Goal: Task Accomplishment & Management: Use online tool/utility

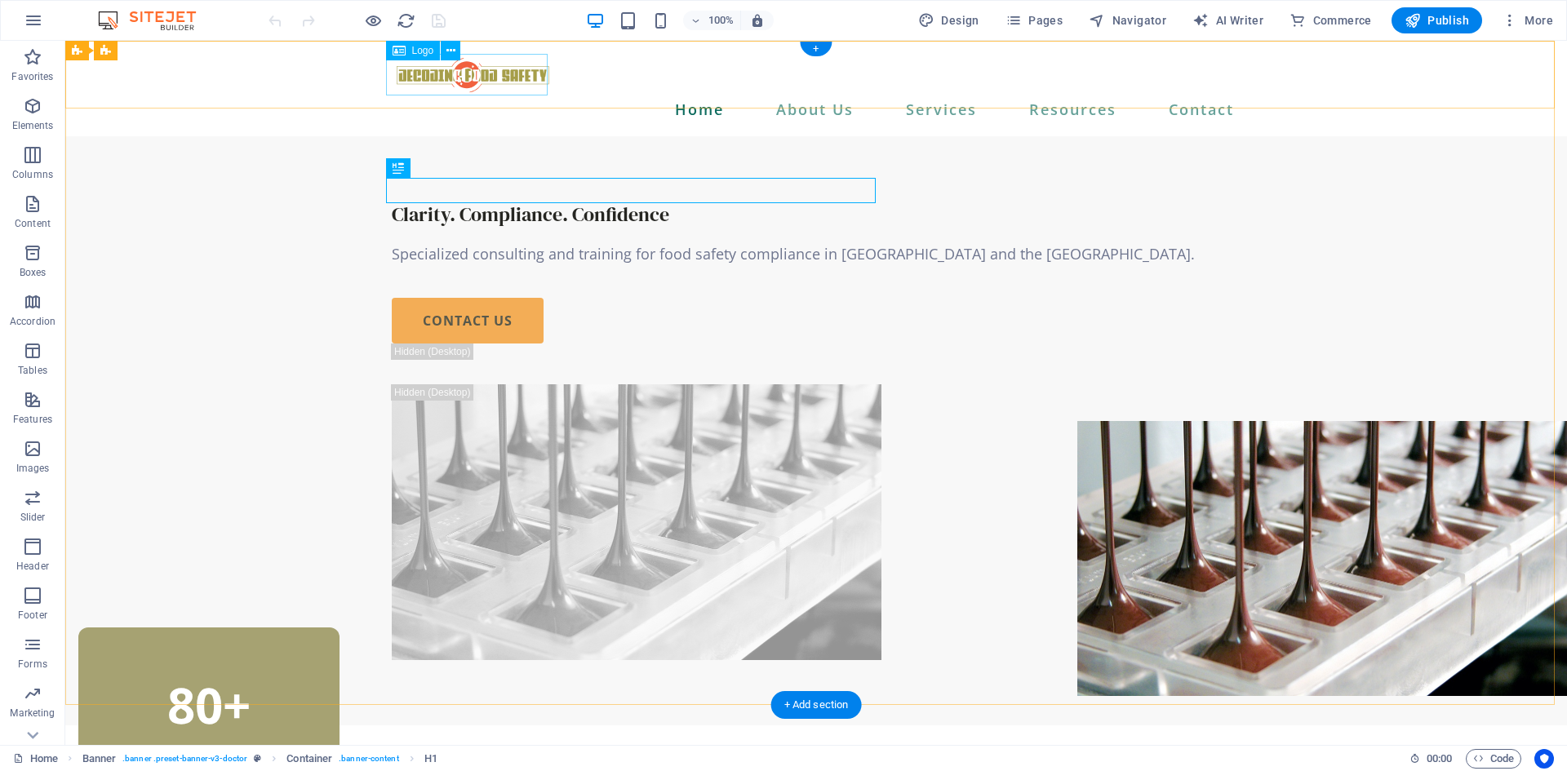
click at [487, 82] on div at bounding box center [816, 75] width 849 height 42
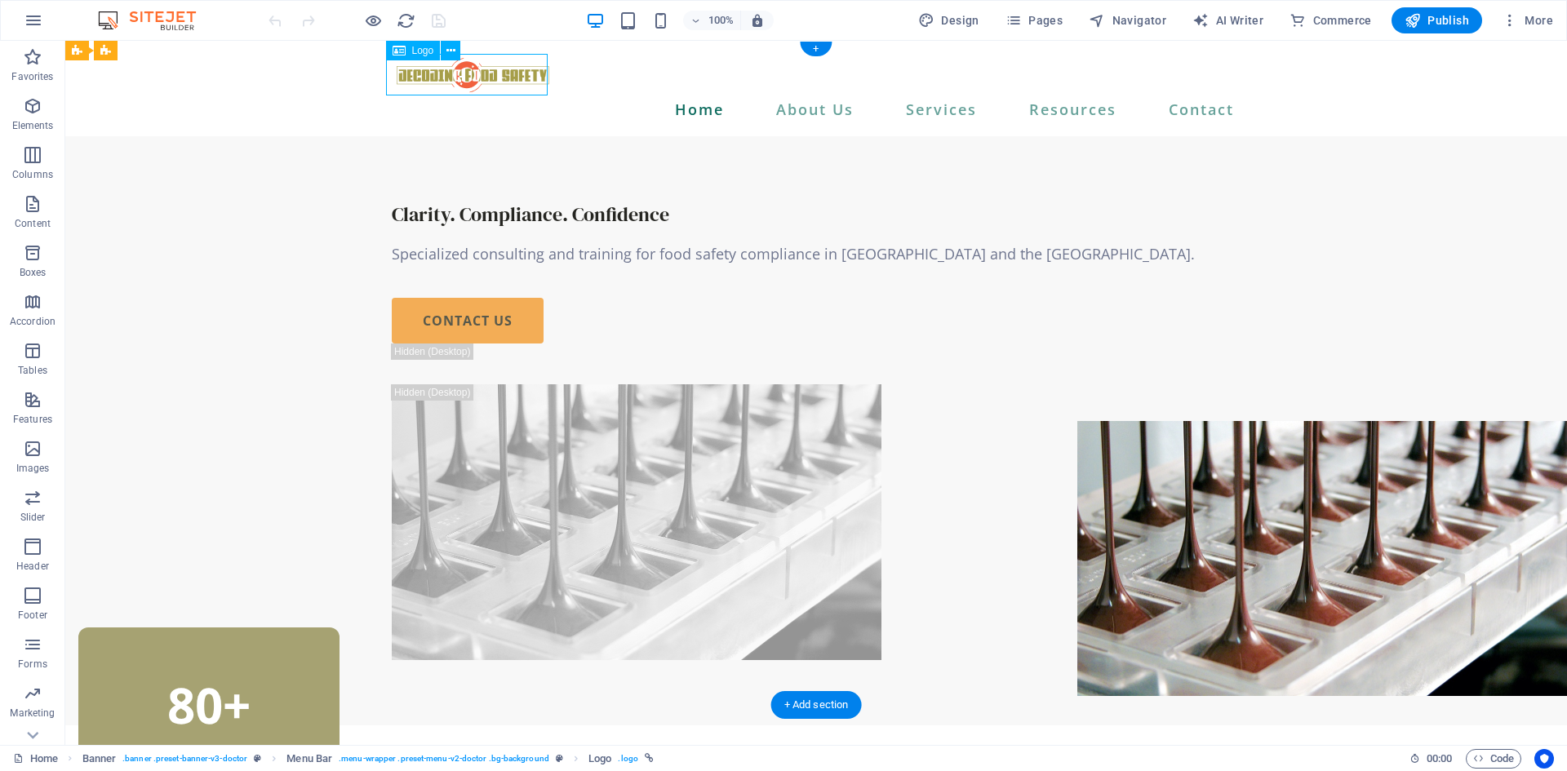
click at [487, 82] on div at bounding box center [816, 75] width 849 height 42
select select "px"
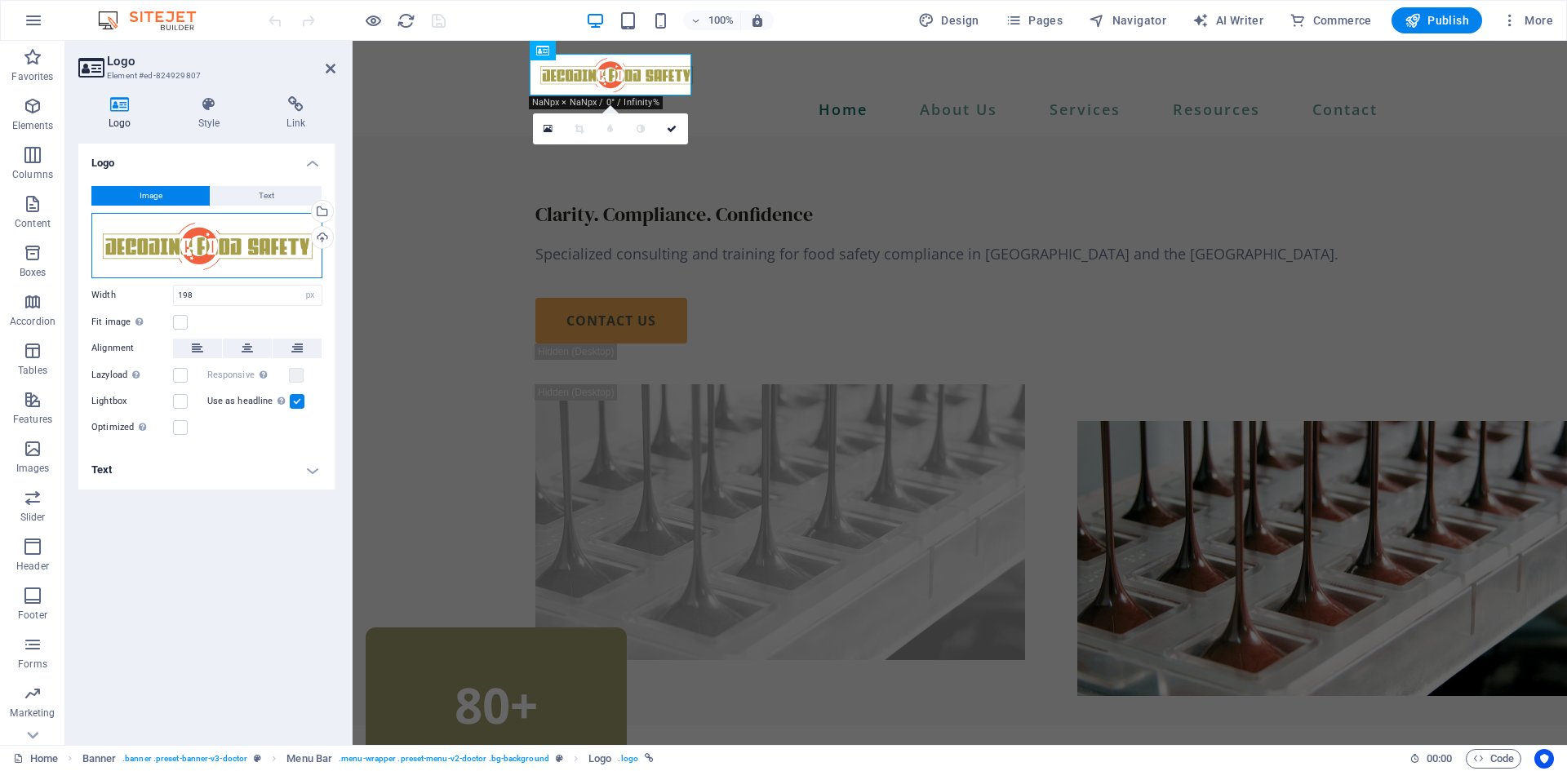
click at [202, 267] on div "Drag files here, click to choose files or select files from Files or our free s…" at bounding box center [206, 245] width 231 height 65
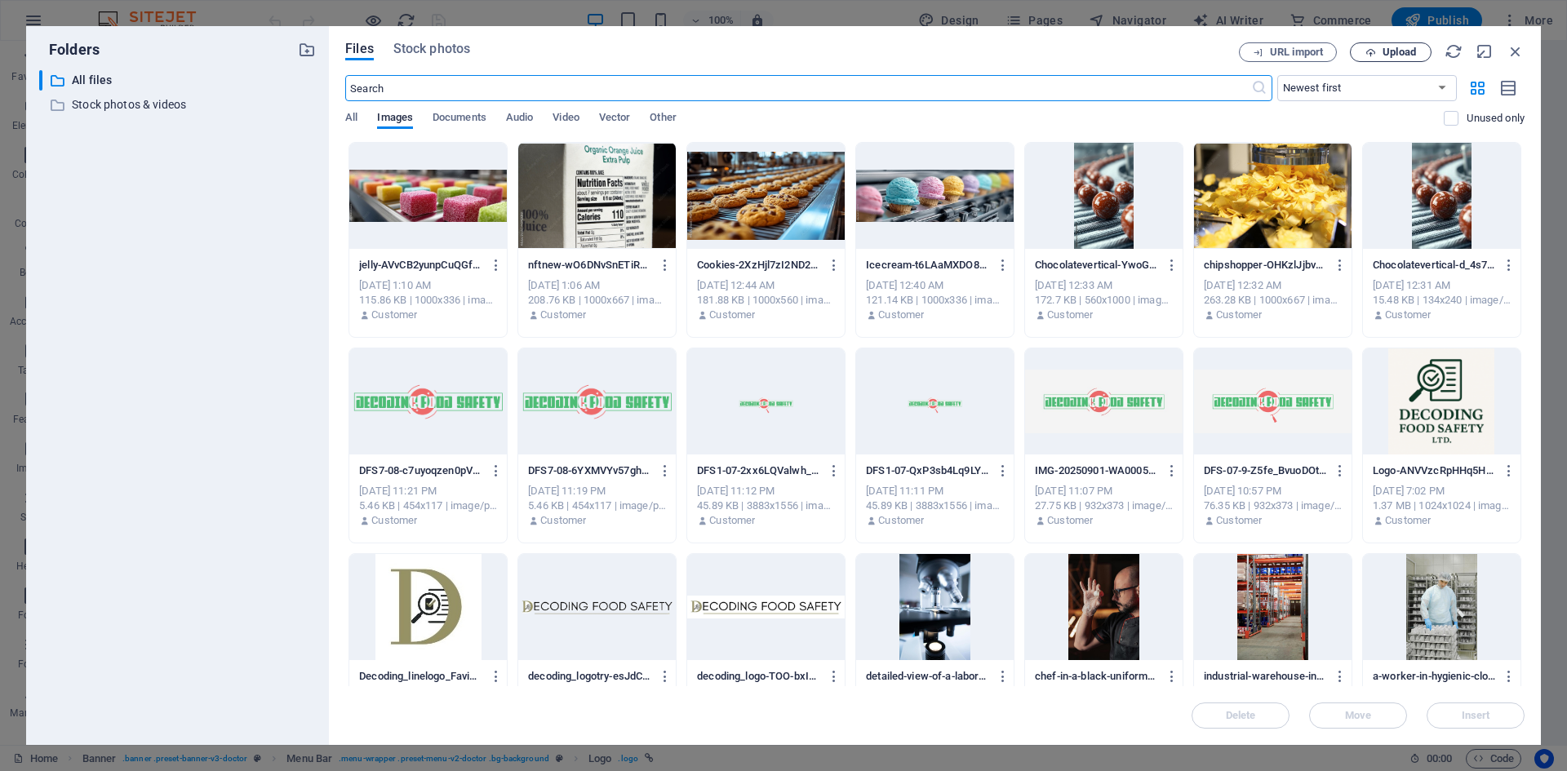
click at [1386, 52] on span "Upload" at bounding box center [1398, 52] width 33 height 10
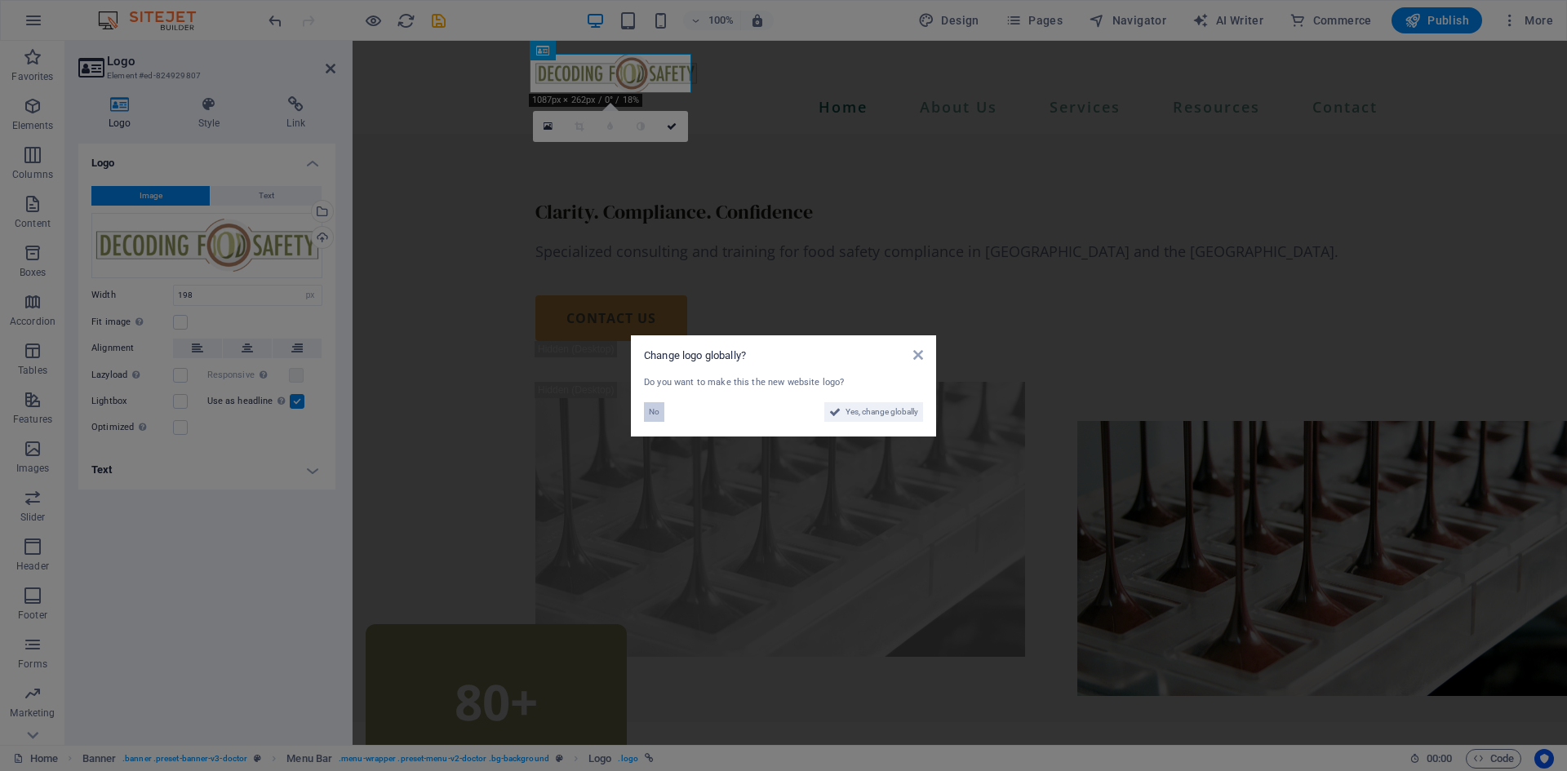
click at [647, 411] on button "No" at bounding box center [654, 412] width 20 height 20
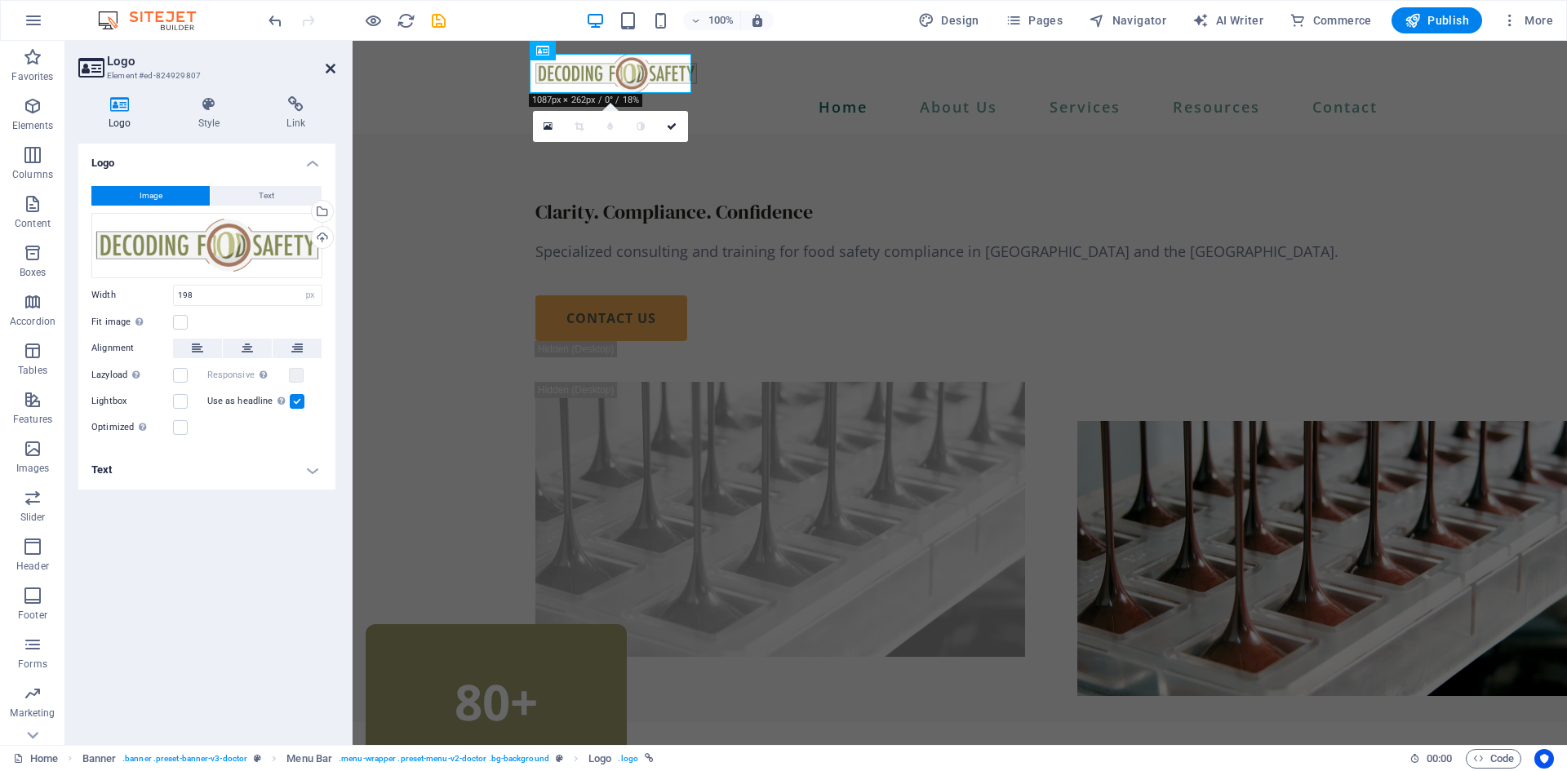
click at [333, 69] on icon at bounding box center [331, 68] width 10 height 13
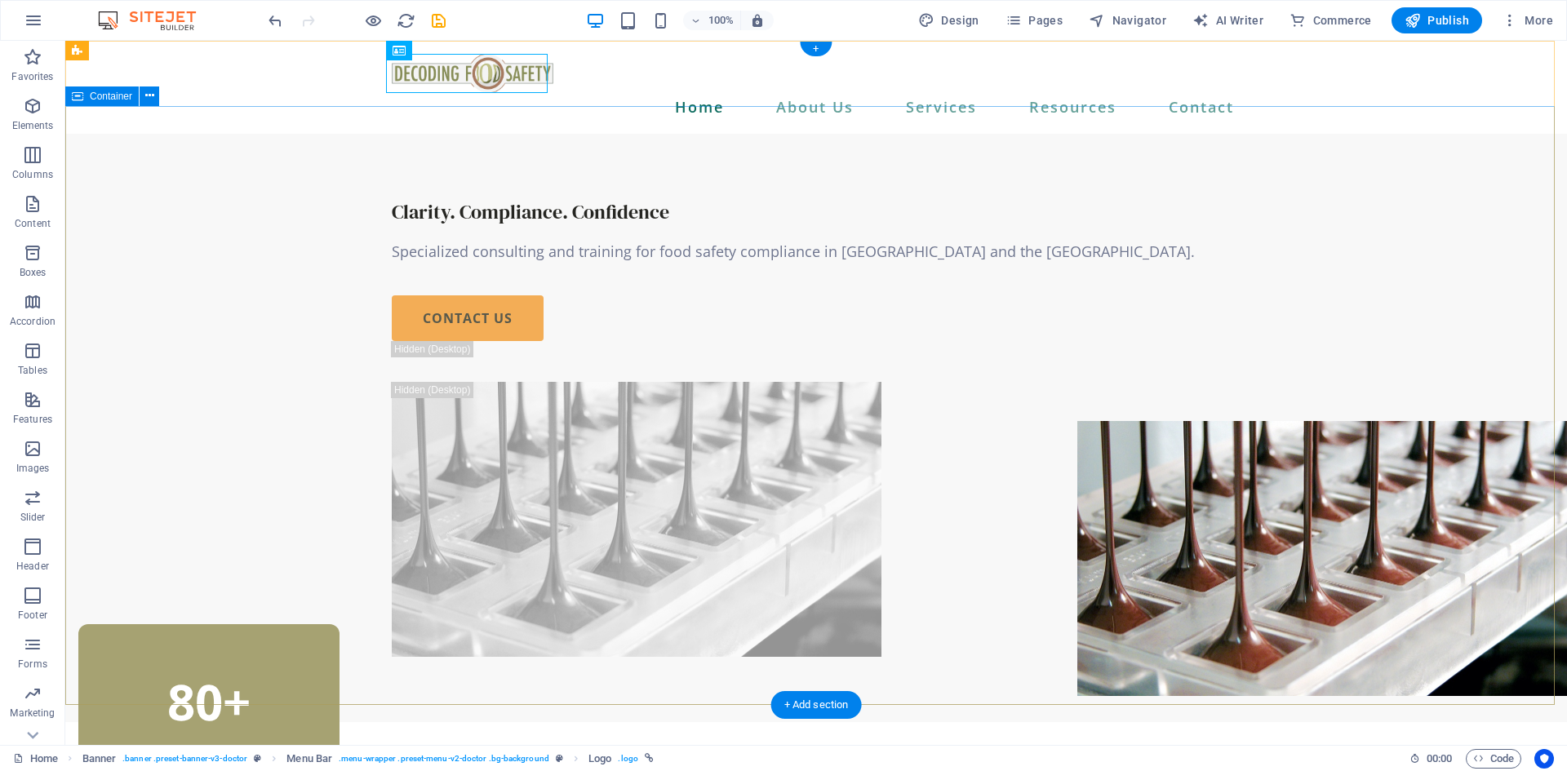
click at [1457, 260] on div "Clarity. Compliance. Confidence Specialized consulting and training for food sa…" at bounding box center [816, 428] width 1502 height 589
click at [1466, 413] on div "Clarity. Compliance. Confidence Specialized consulting and training for food sa…" at bounding box center [816, 428] width 1502 height 589
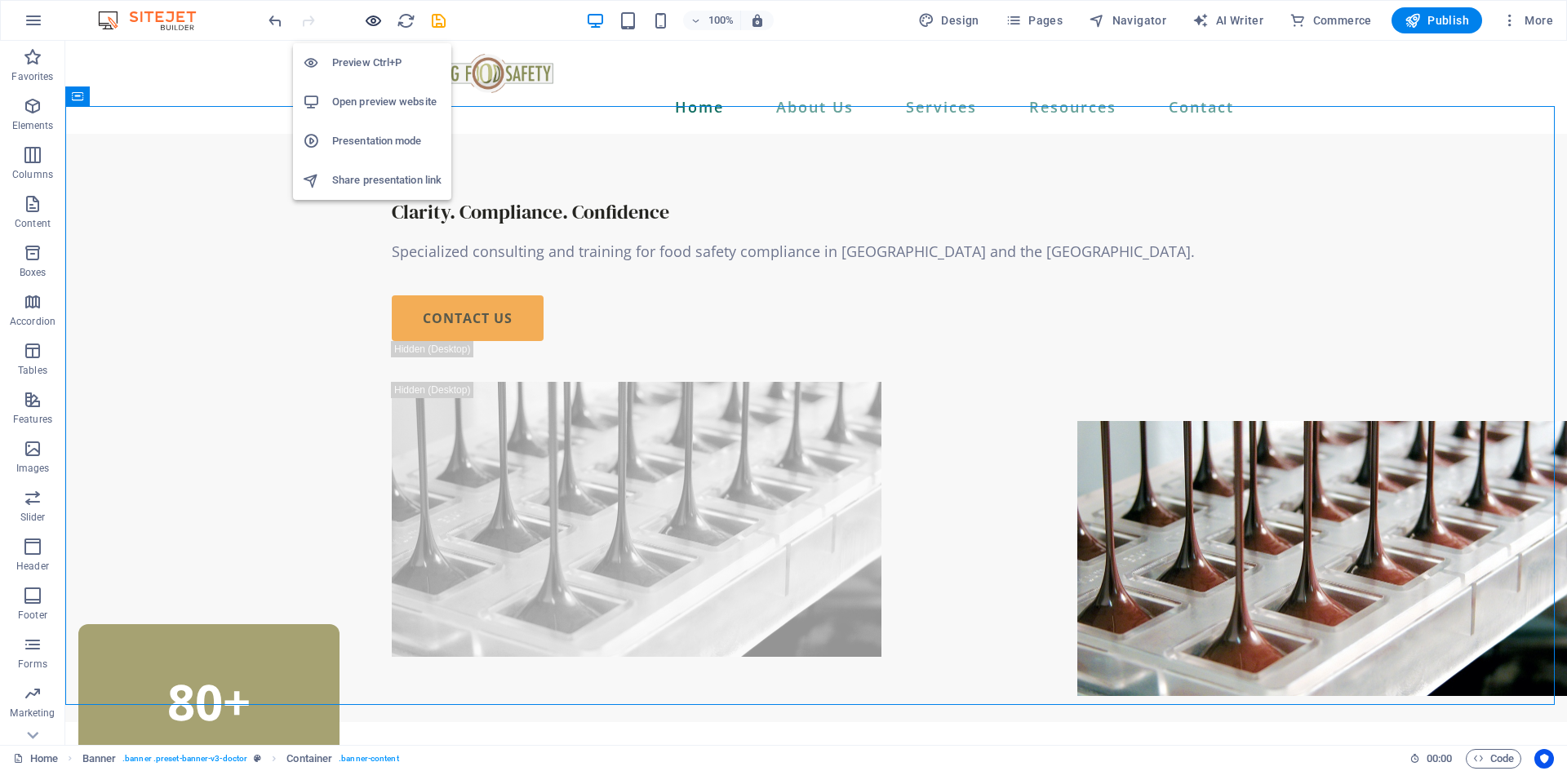
click at [375, 19] on icon "button" at bounding box center [373, 20] width 19 height 19
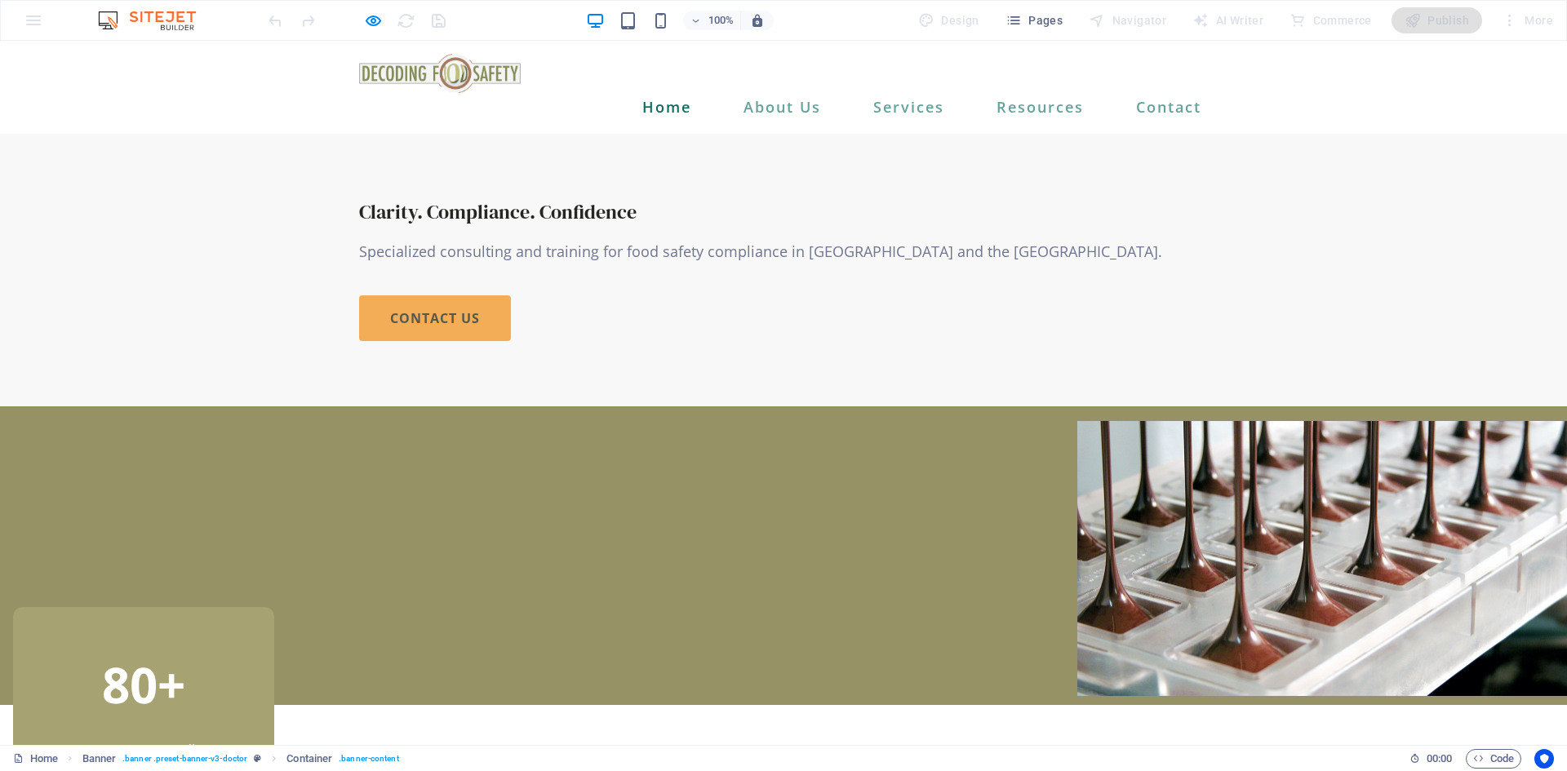
click at [471, 76] on img at bounding box center [440, 73] width 162 height 39
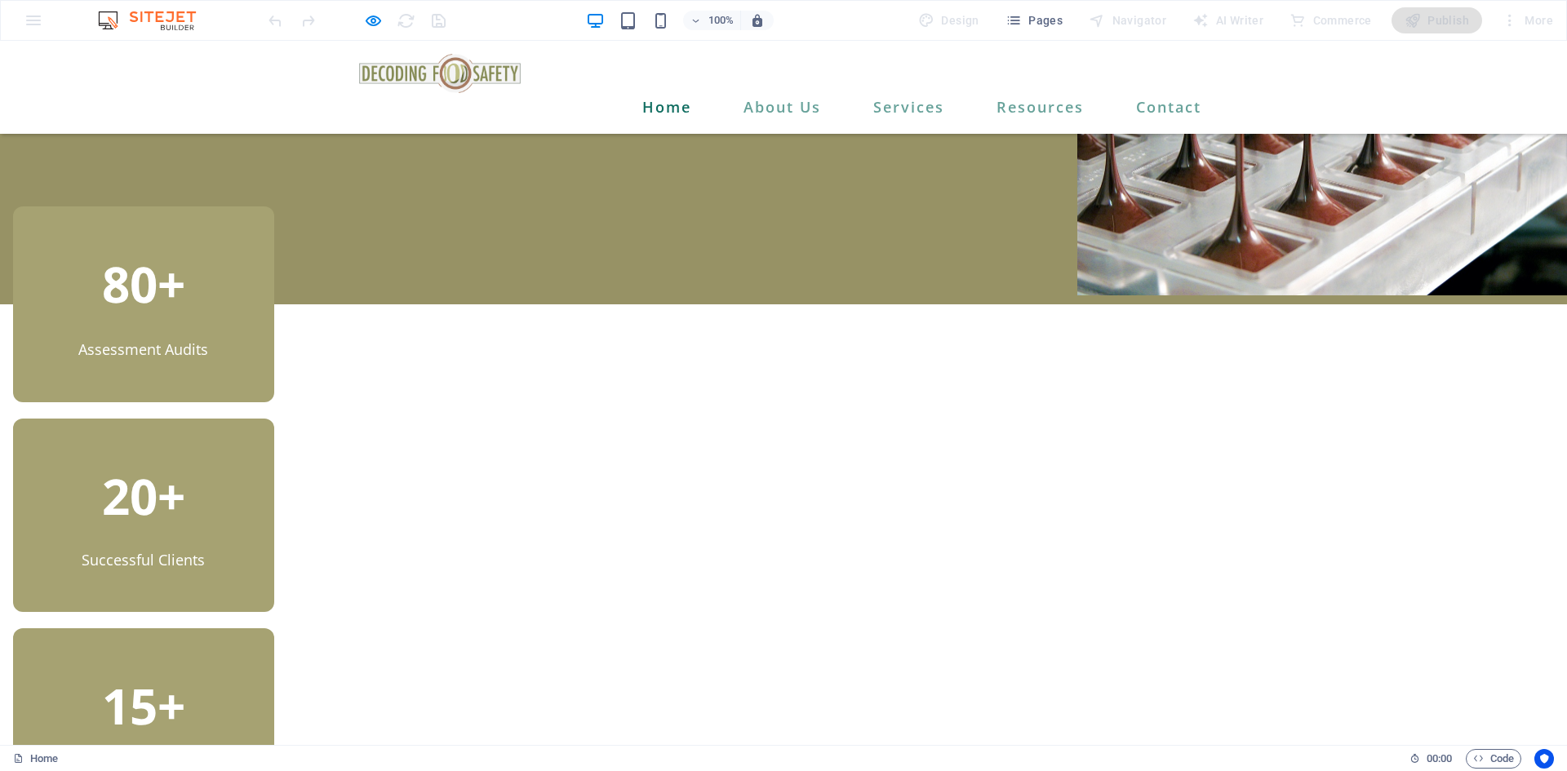
scroll to position [408, 0]
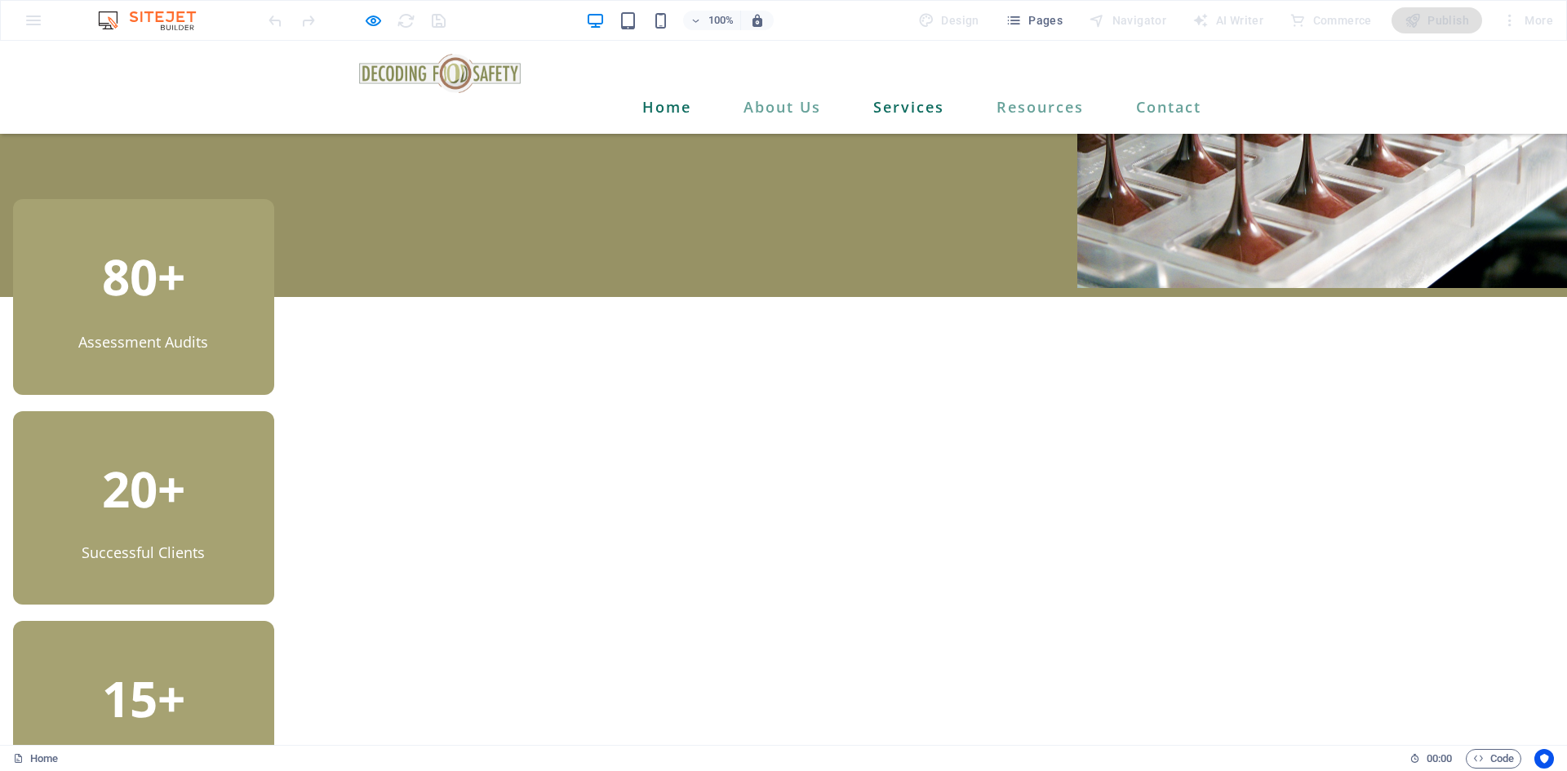
click at [899, 93] on link "Services" at bounding box center [909, 107] width 84 height 28
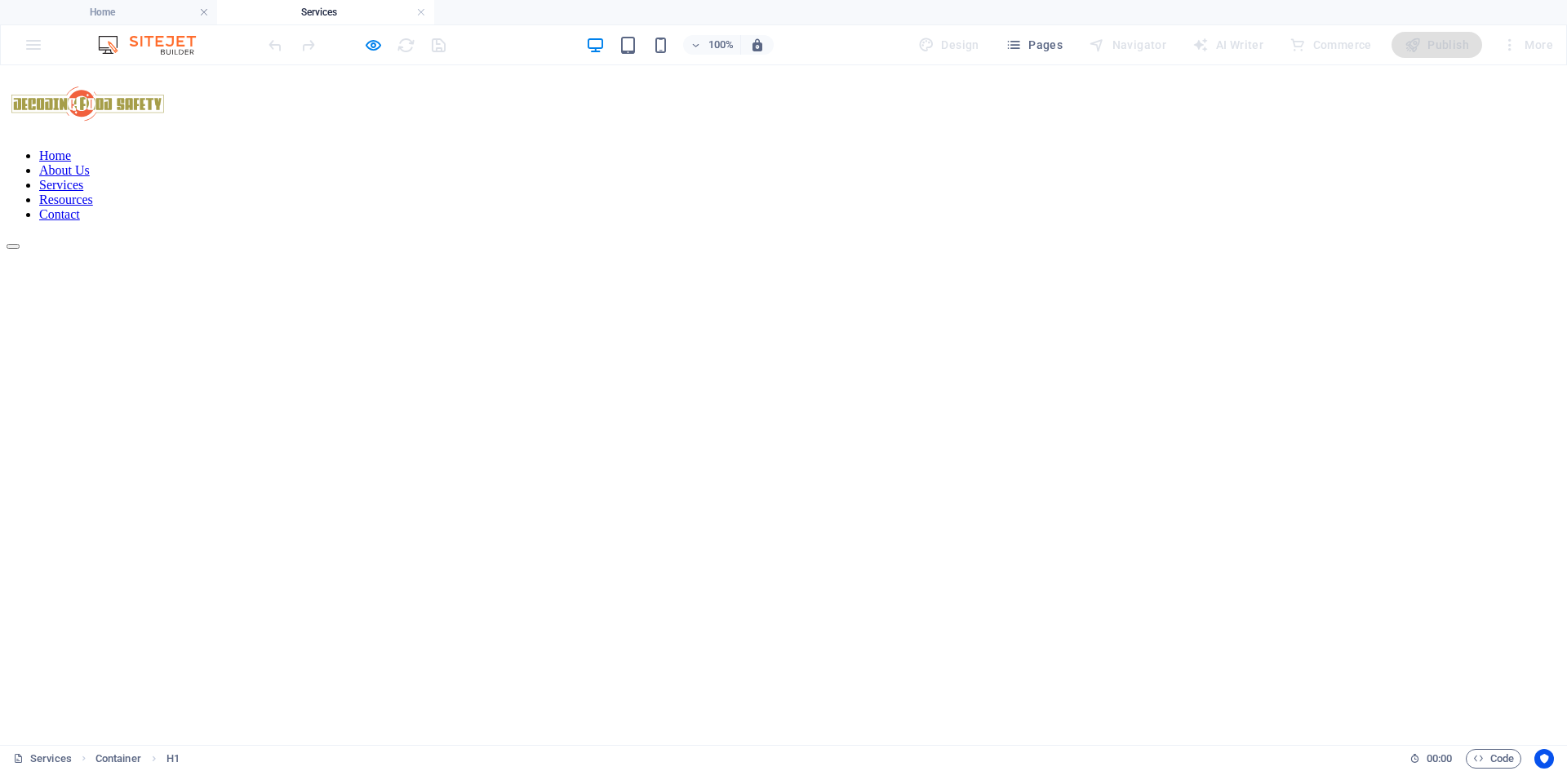
scroll to position [0, 0]
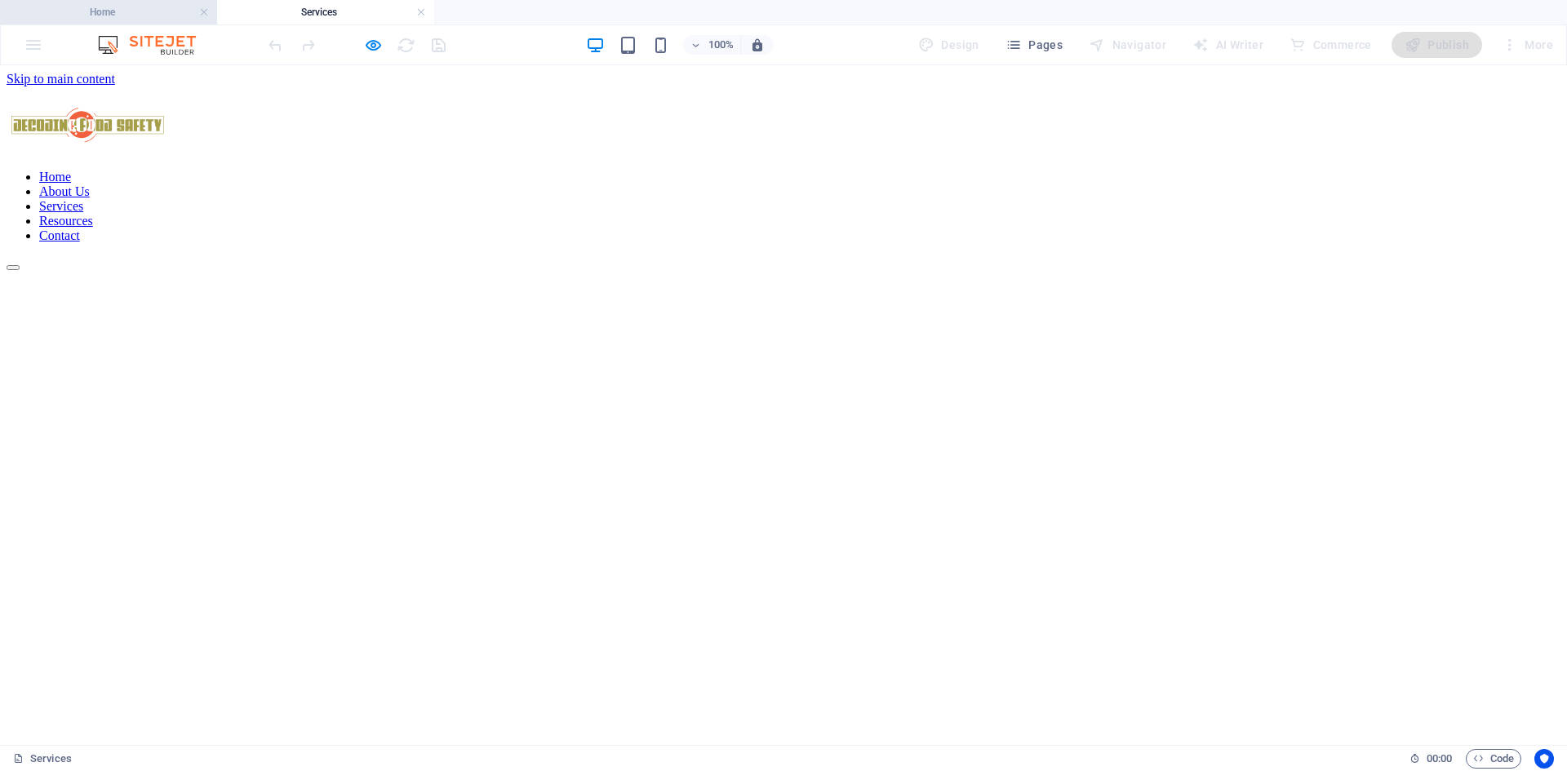
click at [150, 17] on h4 "Home" at bounding box center [108, 12] width 217 height 18
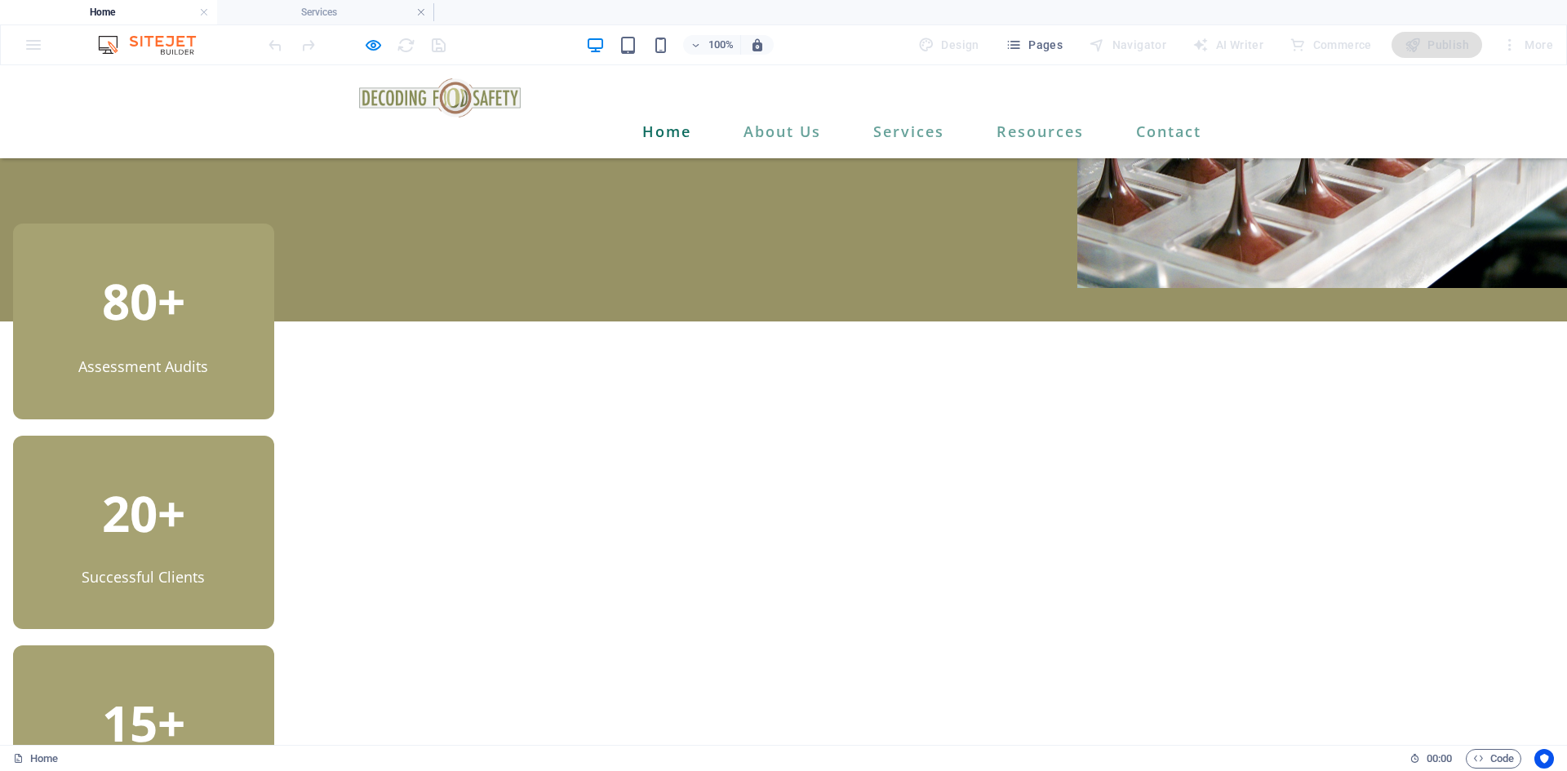
click at [1411, 353] on div "80+ Assessment Audits 20+ Successful Clients 15+ Years of Experience" at bounding box center [783, 549] width 1567 height 650
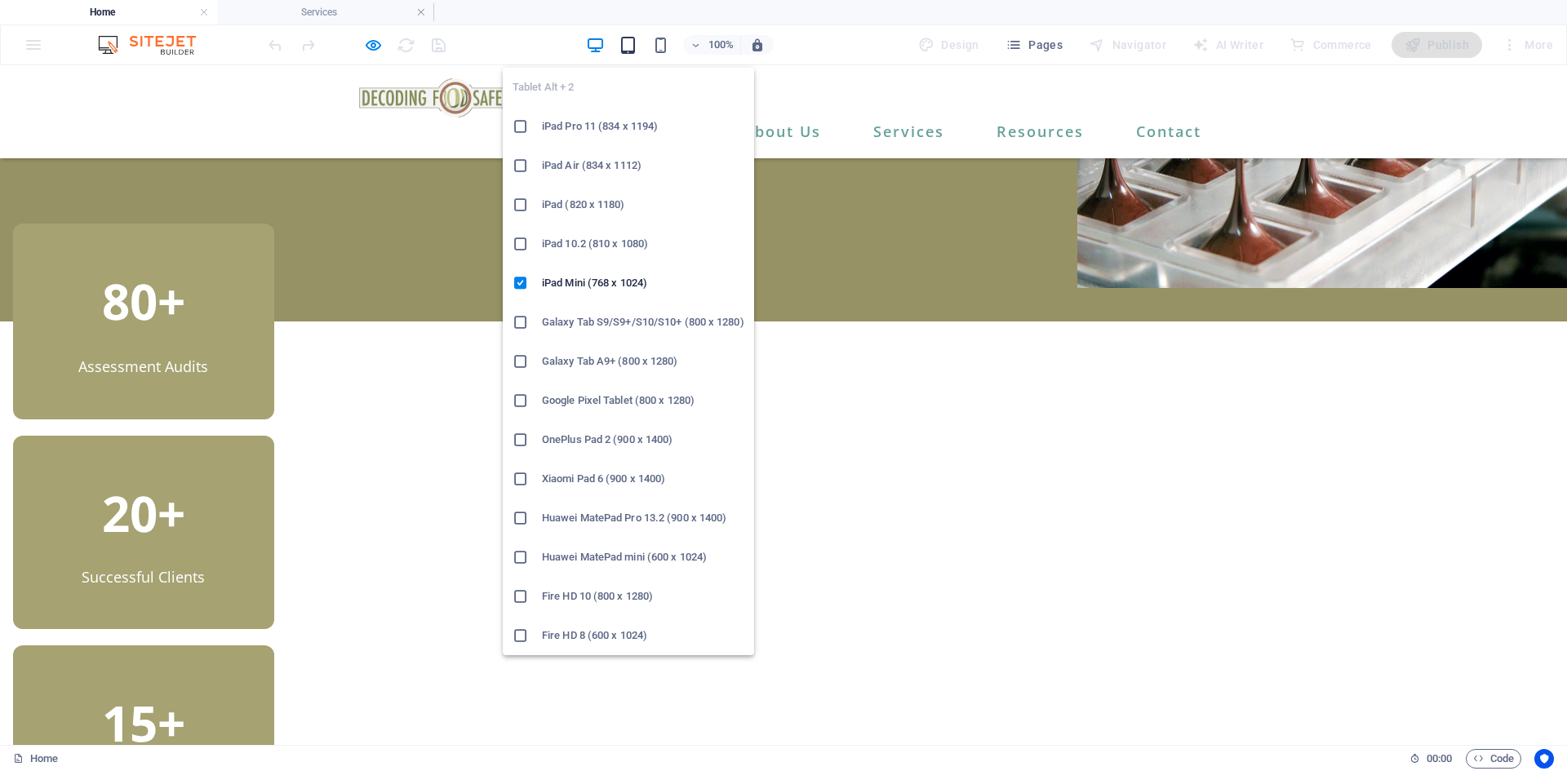
click at [630, 47] on icon "button" at bounding box center [628, 45] width 19 height 19
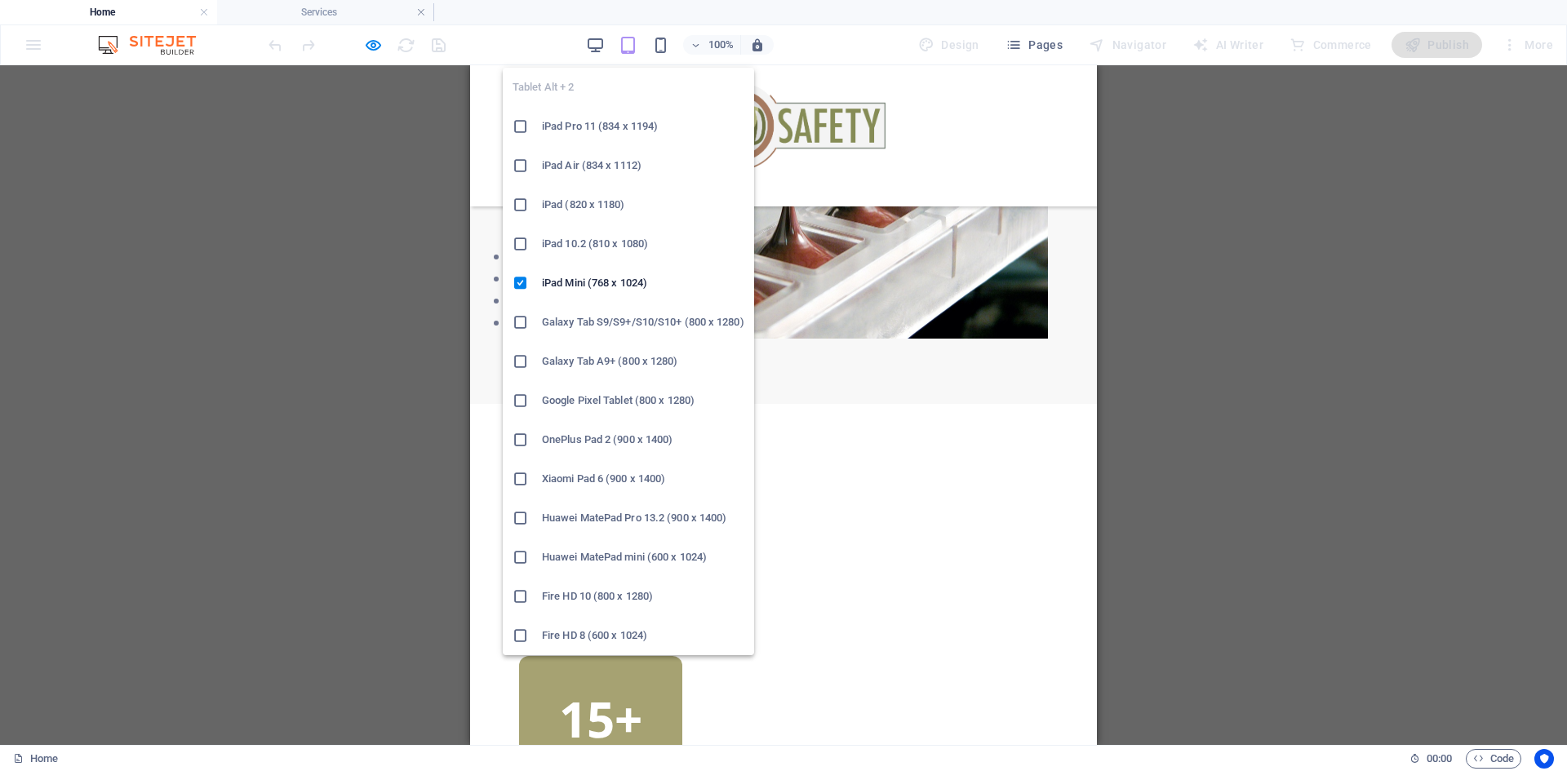
scroll to position [464, 0]
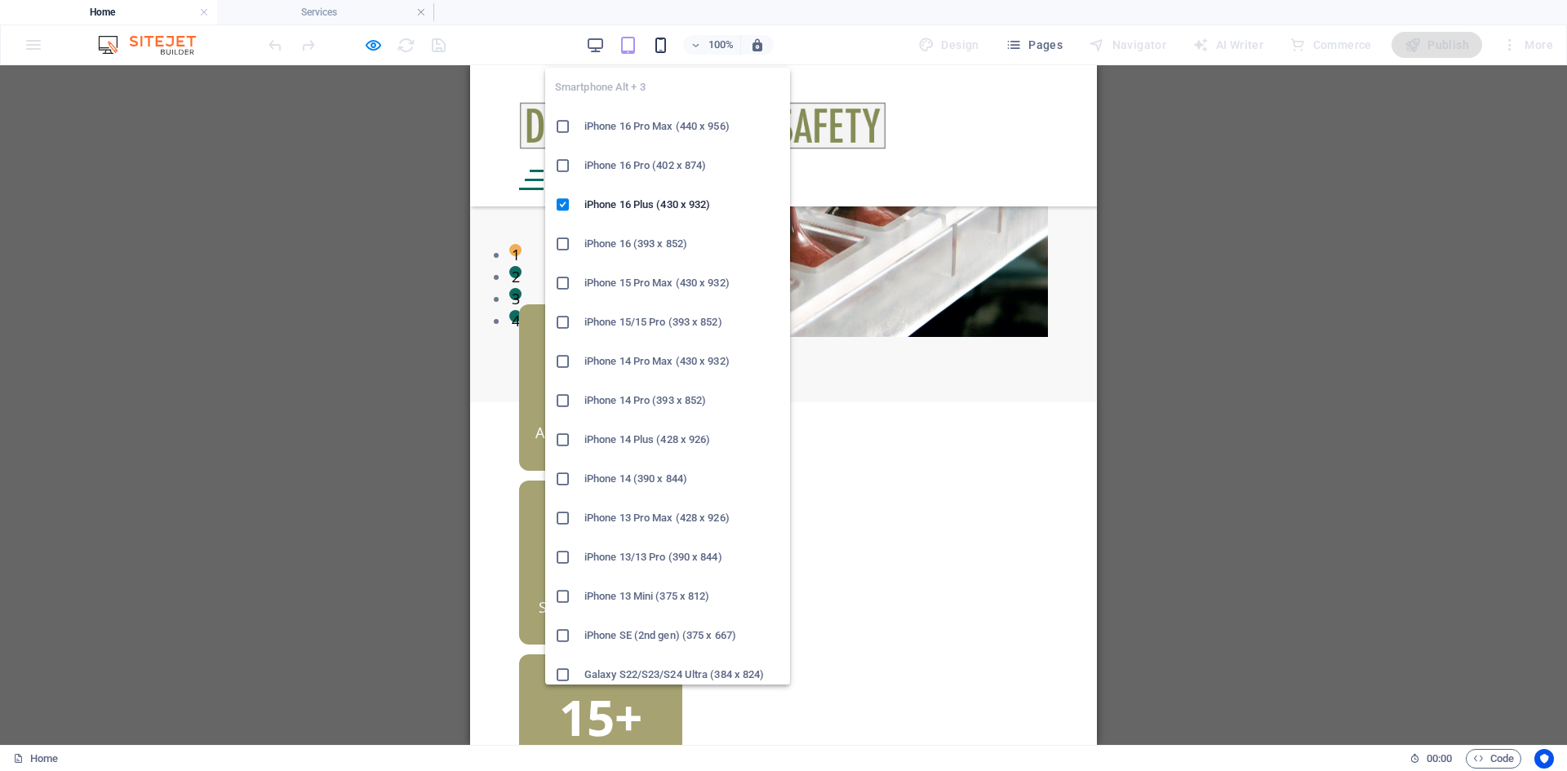
click at [668, 47] on icon "button" at bounding box center [660, 45] width 19 height 19
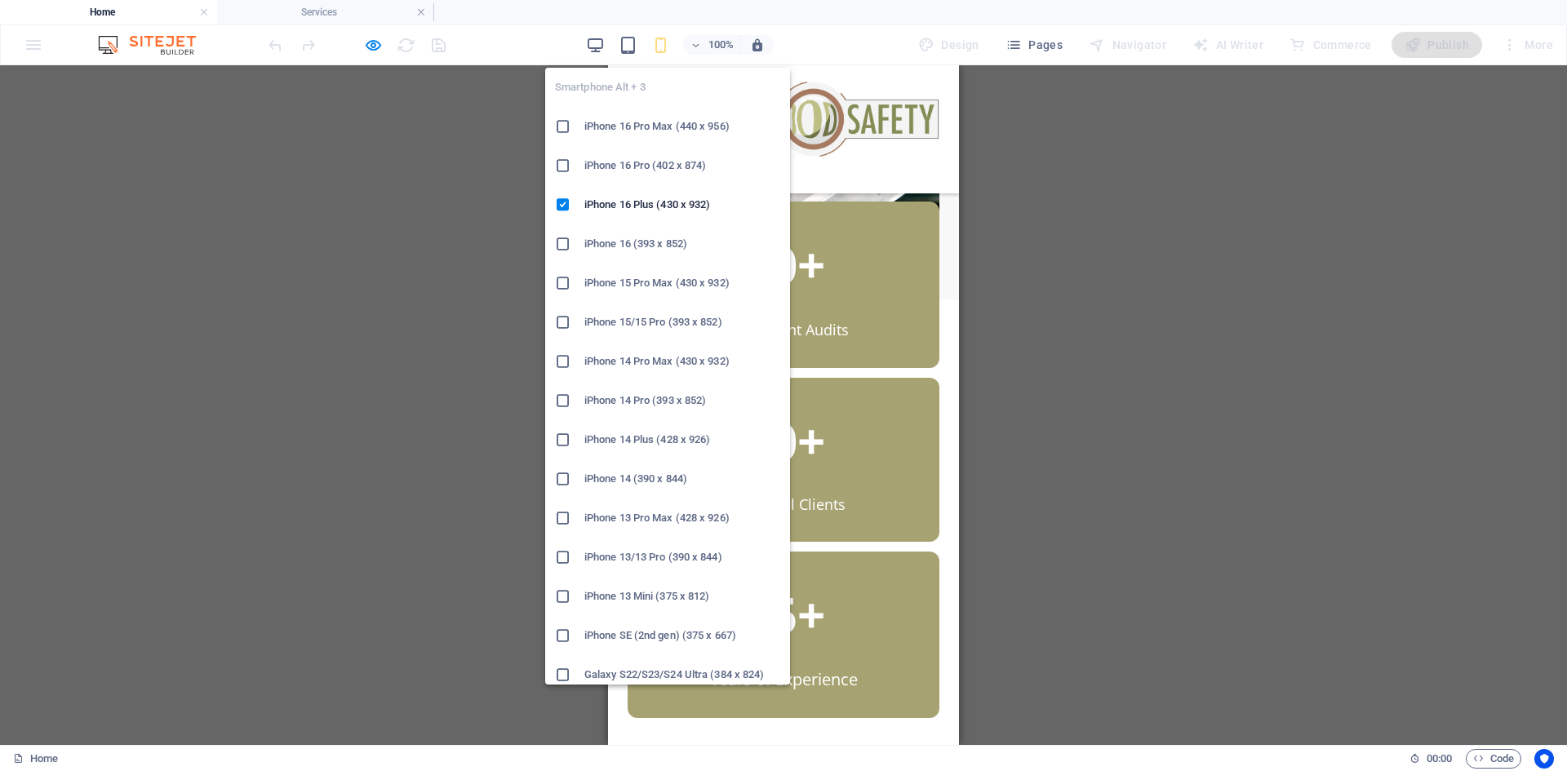
scroll to position [485, 0]
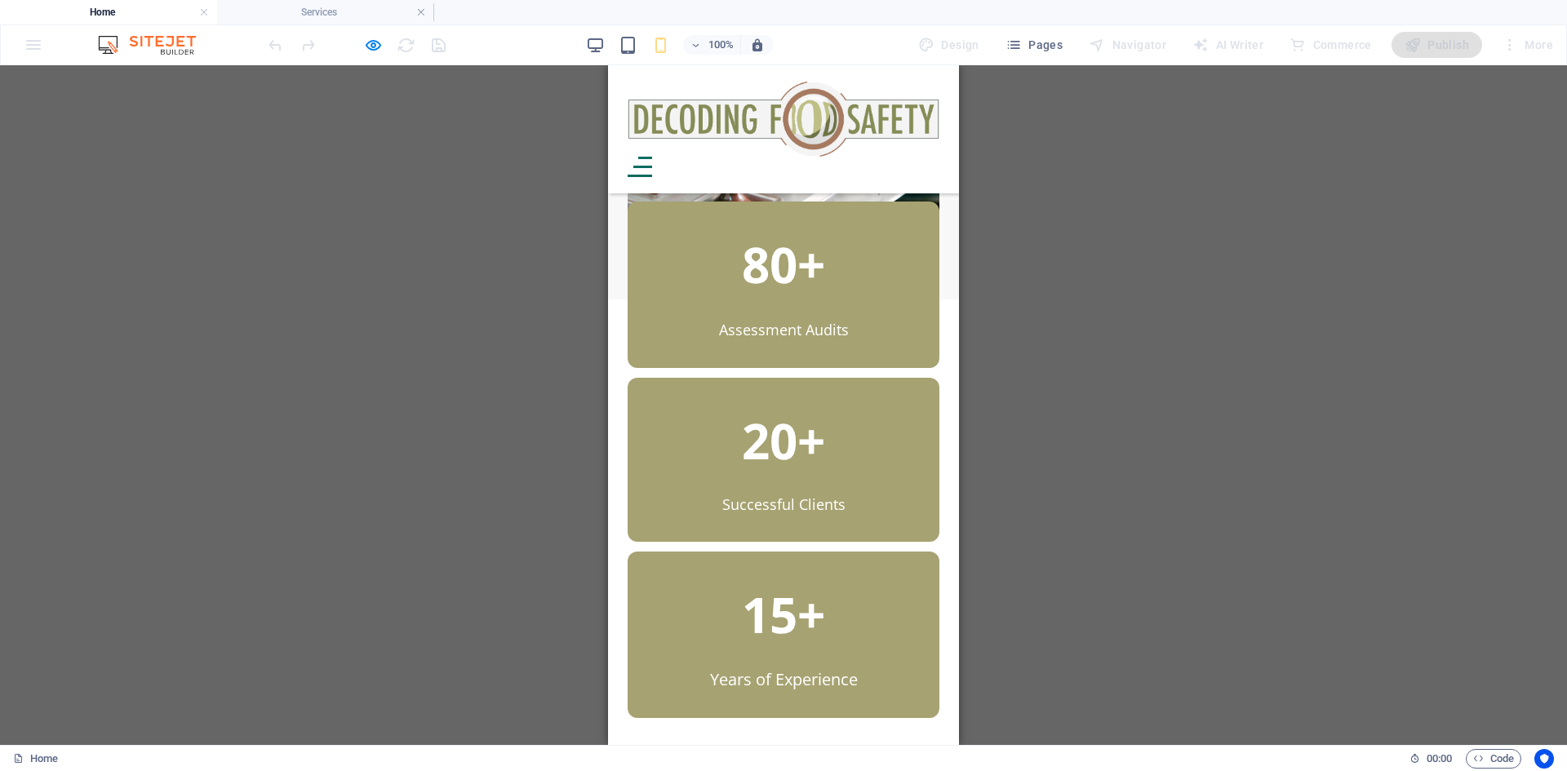
click at [812, 122] on img at bounding box center [784, 119] width 312 height 75
click at [723, 136] on img at bounding box center [784, 119] width 312 height 75
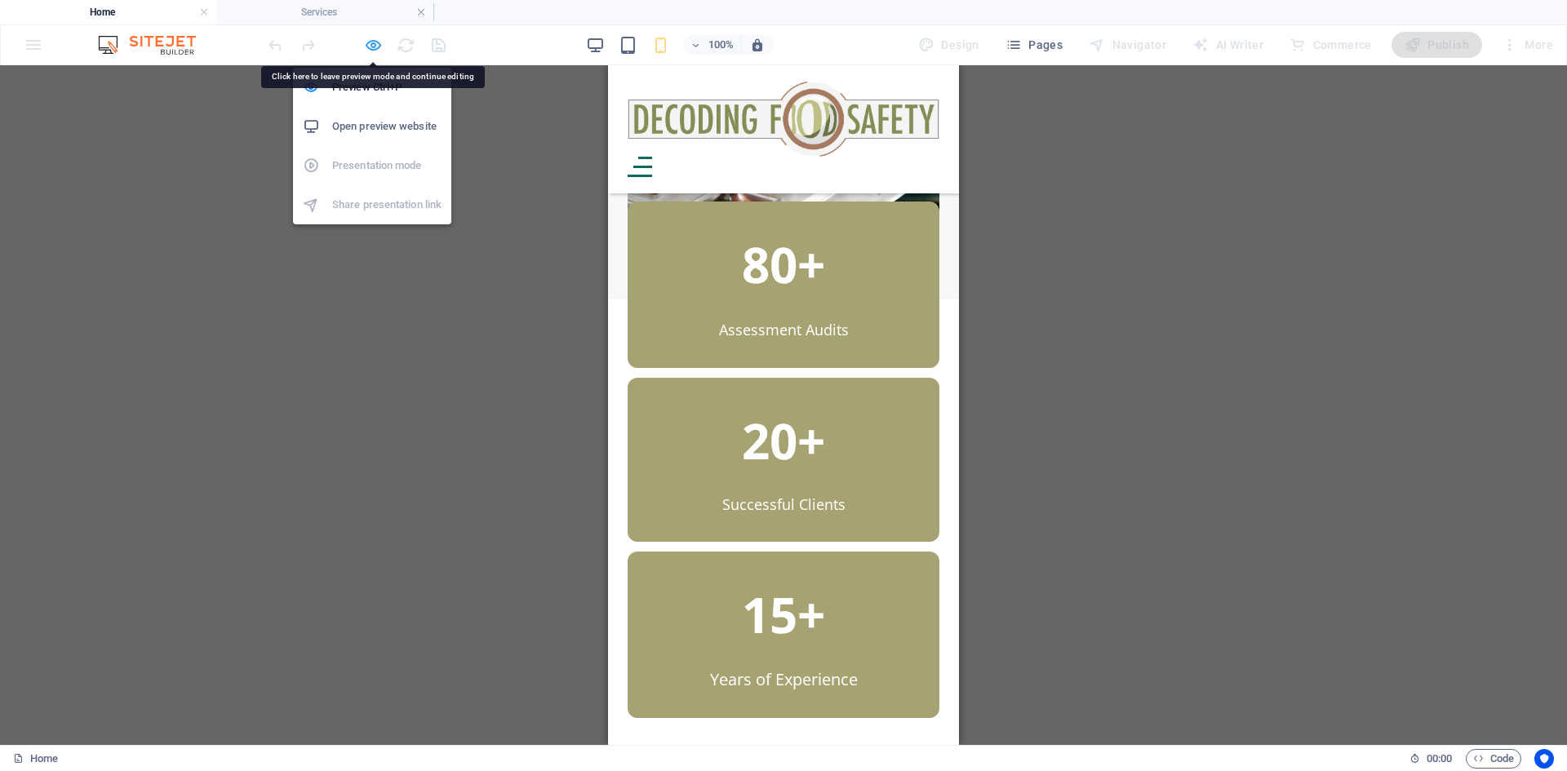
click at [370, 47] on icon "button" at bounding box center [373, 45] width 19 height 19
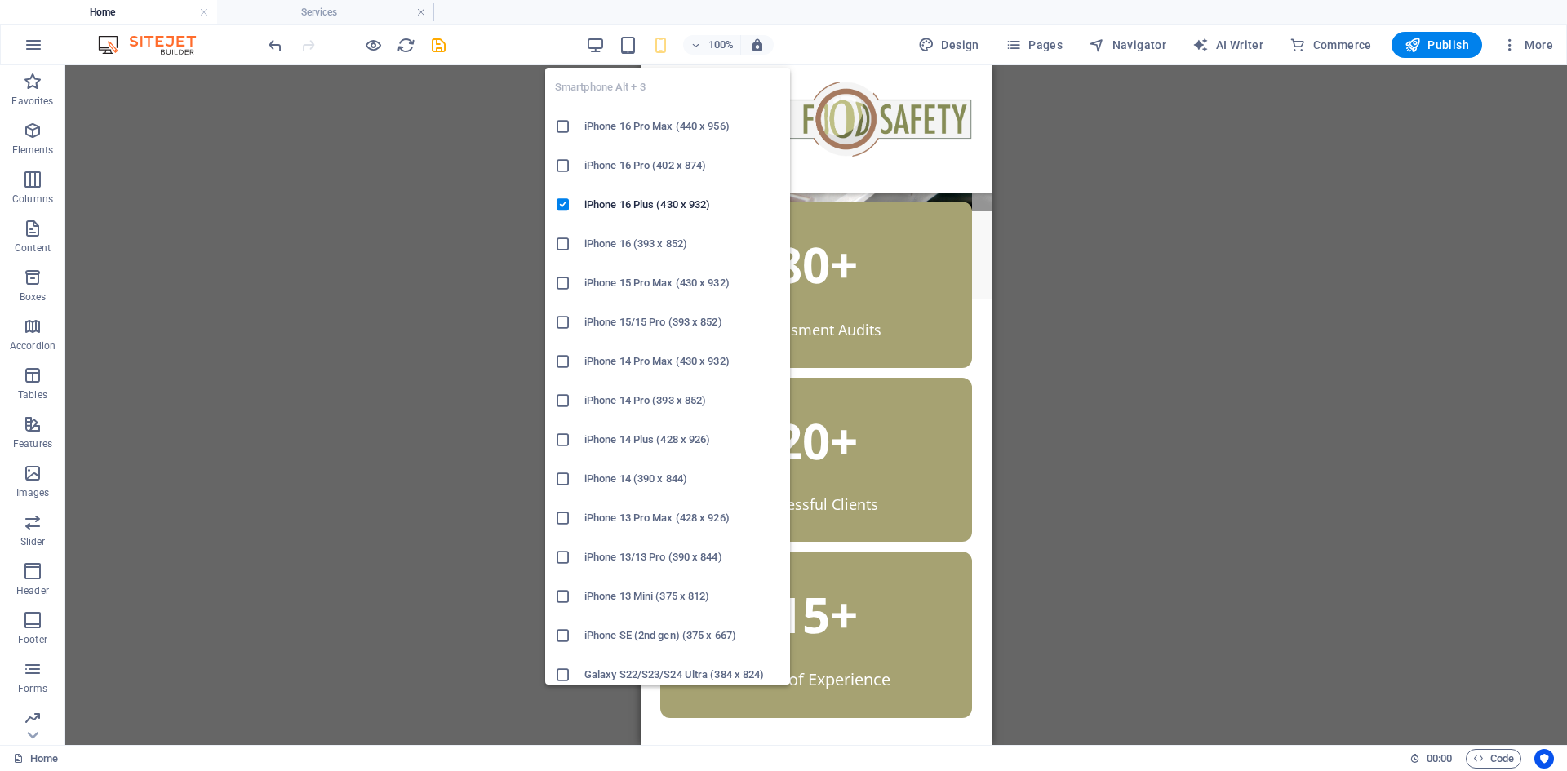
click at [661, 53] on icon "button" at bounding box center [660, 45] width 19 height 19
click at [663, 47] on icon "button" at bounding box center [660, 45] width 19 height 19
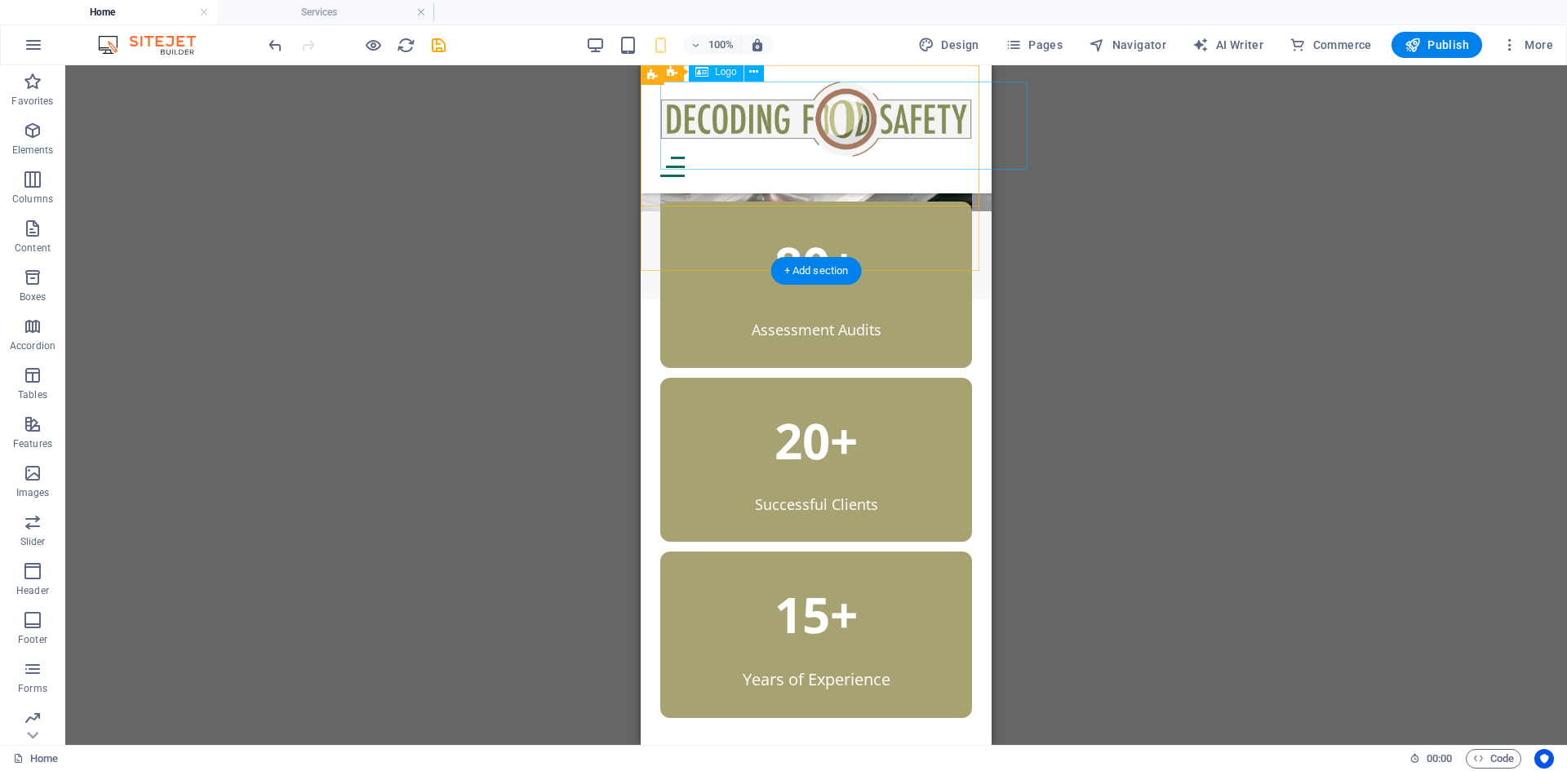
click at [787, 126] on div at bounding box center [816, 119] width 312 height 75
select select "px"
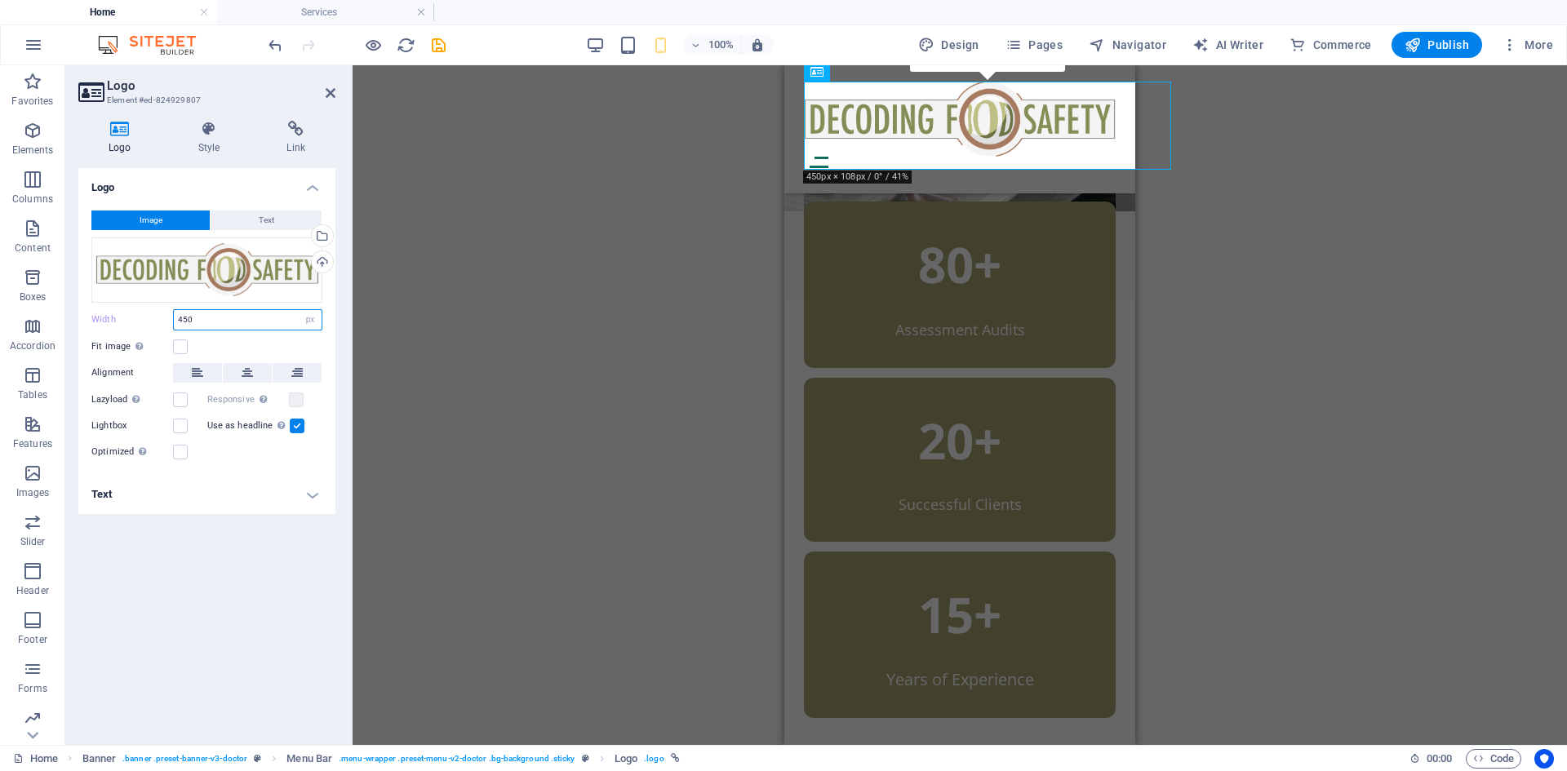
drag, startPoint x: 213, startPoint y: 318, endPoint x: 135, endPoint y: 304, distance: 78.9
click at [135, 304] on div "Image Text Drag files here, click to choose files or select files from Files or…" at bounding box center [206, 335] width 257 height 277
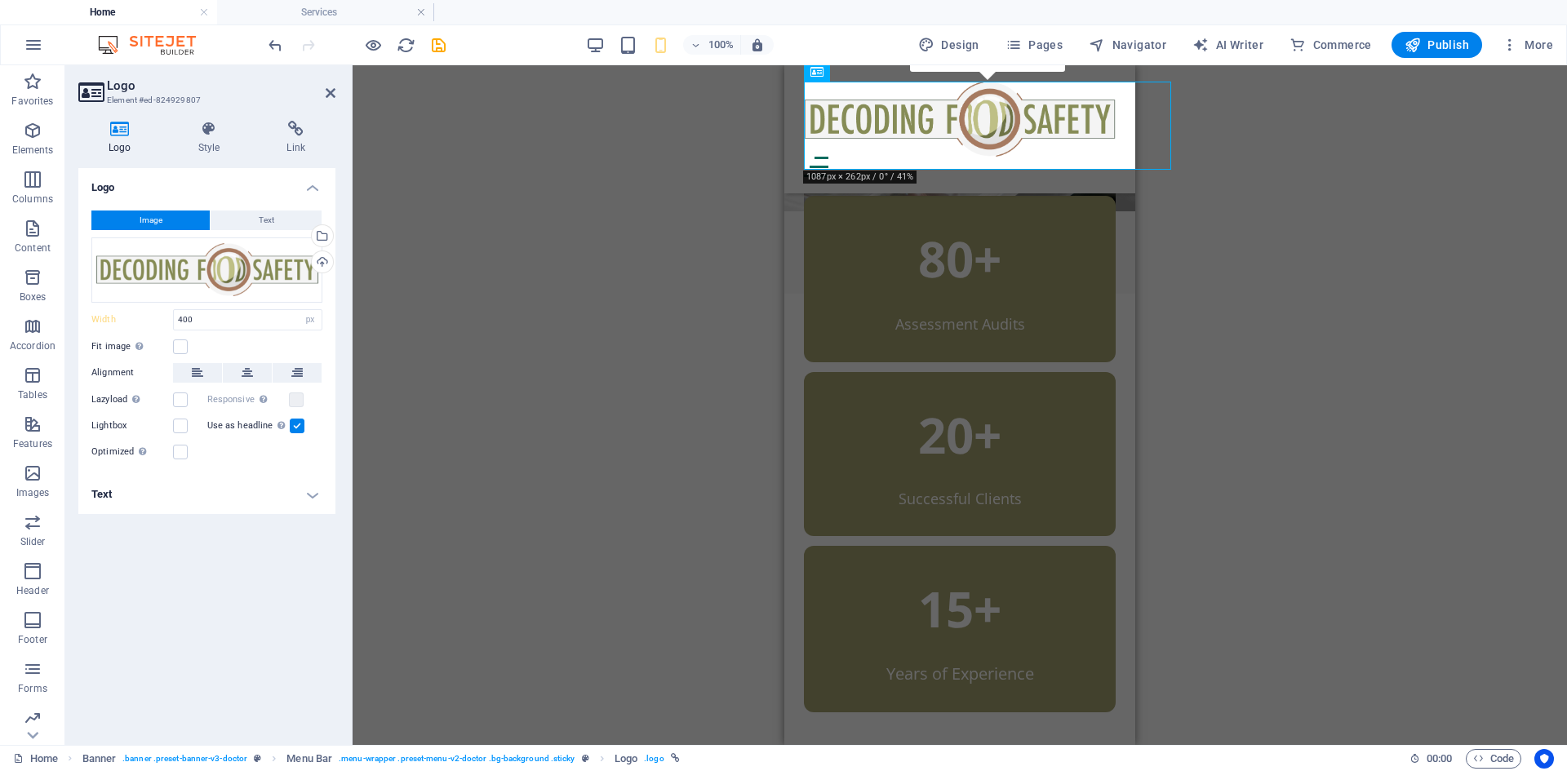
scroll to position [475, 0]
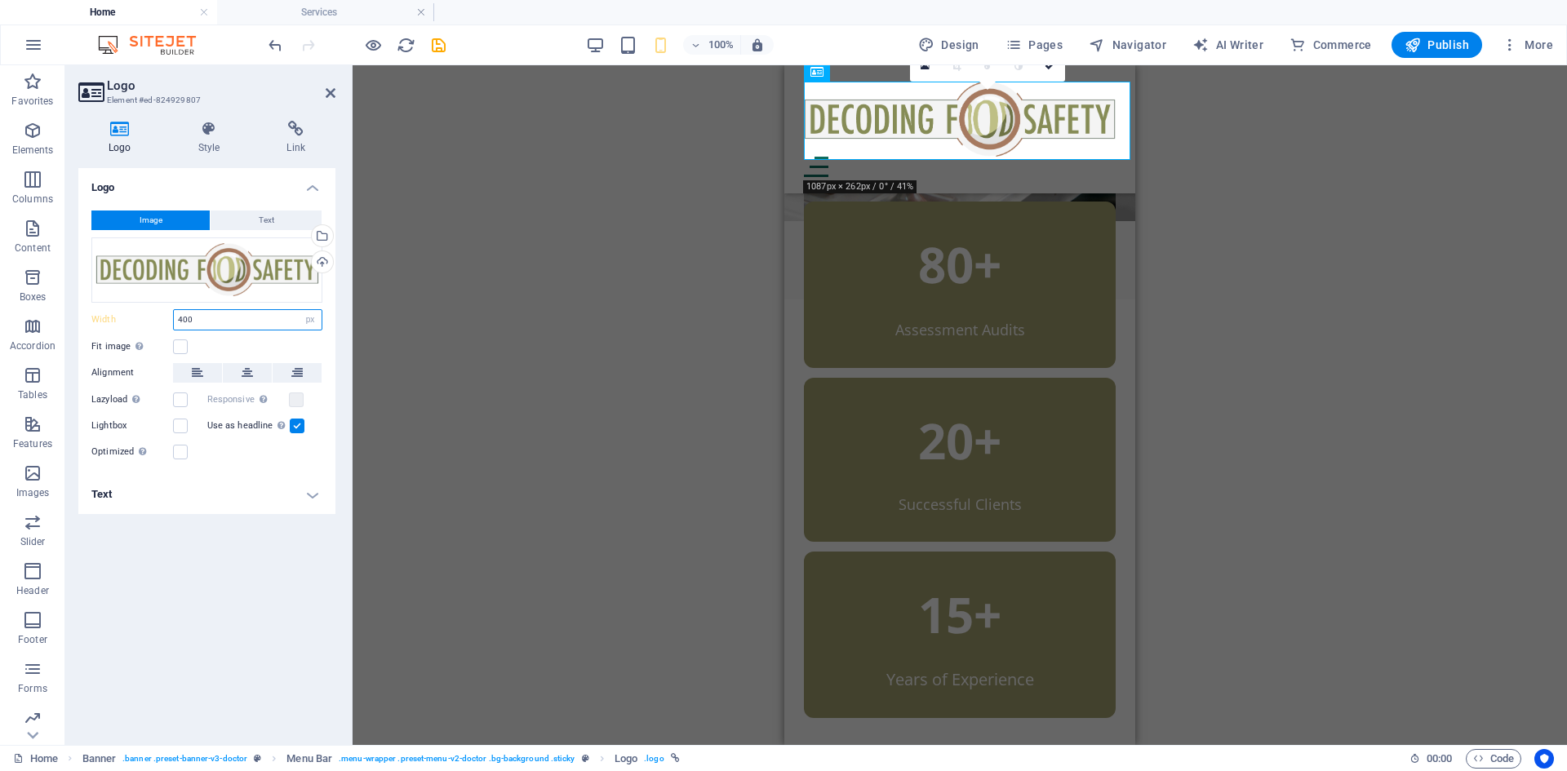
drag, startPoint x: 172, startPoint y: 324, endPoint x: 127, endPoint y: 320, distance: 45.1
click at [129, 322] on div "Width 400 Default auto px rem % em vh vw" at bounding box center [206, 319] width 231 height 21
type input "350"
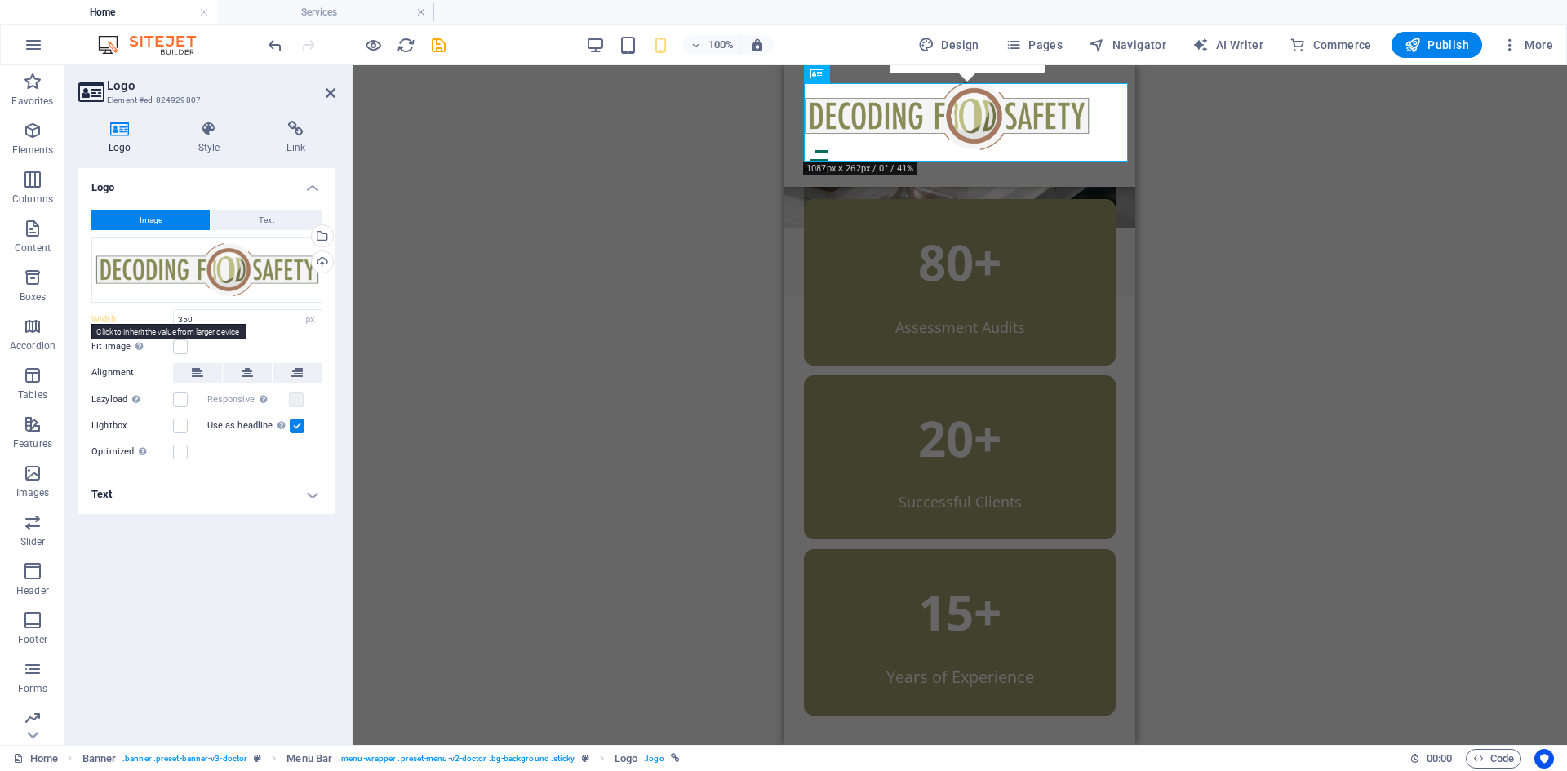
scroll to position [465, 0]
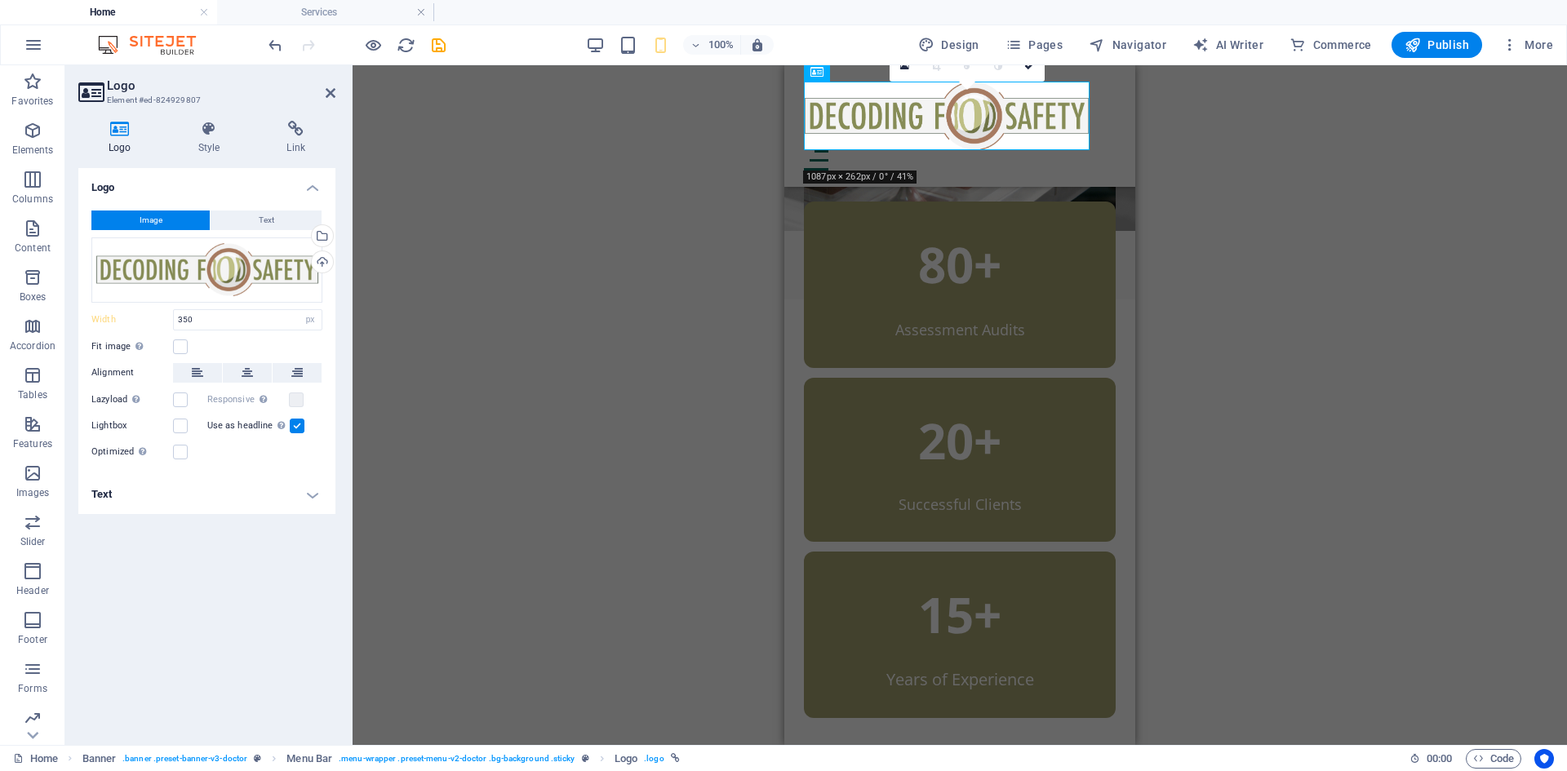
click at [477, 233] on div "H1 Banner Banner Container 3 columns Spacer Text Spacer Button Menu Bar Menu Me…" at bounding box center [960, 405] width 1214 height 680
click at [329, 89] on icon at bounding box center [331, 93] width 10 height 13
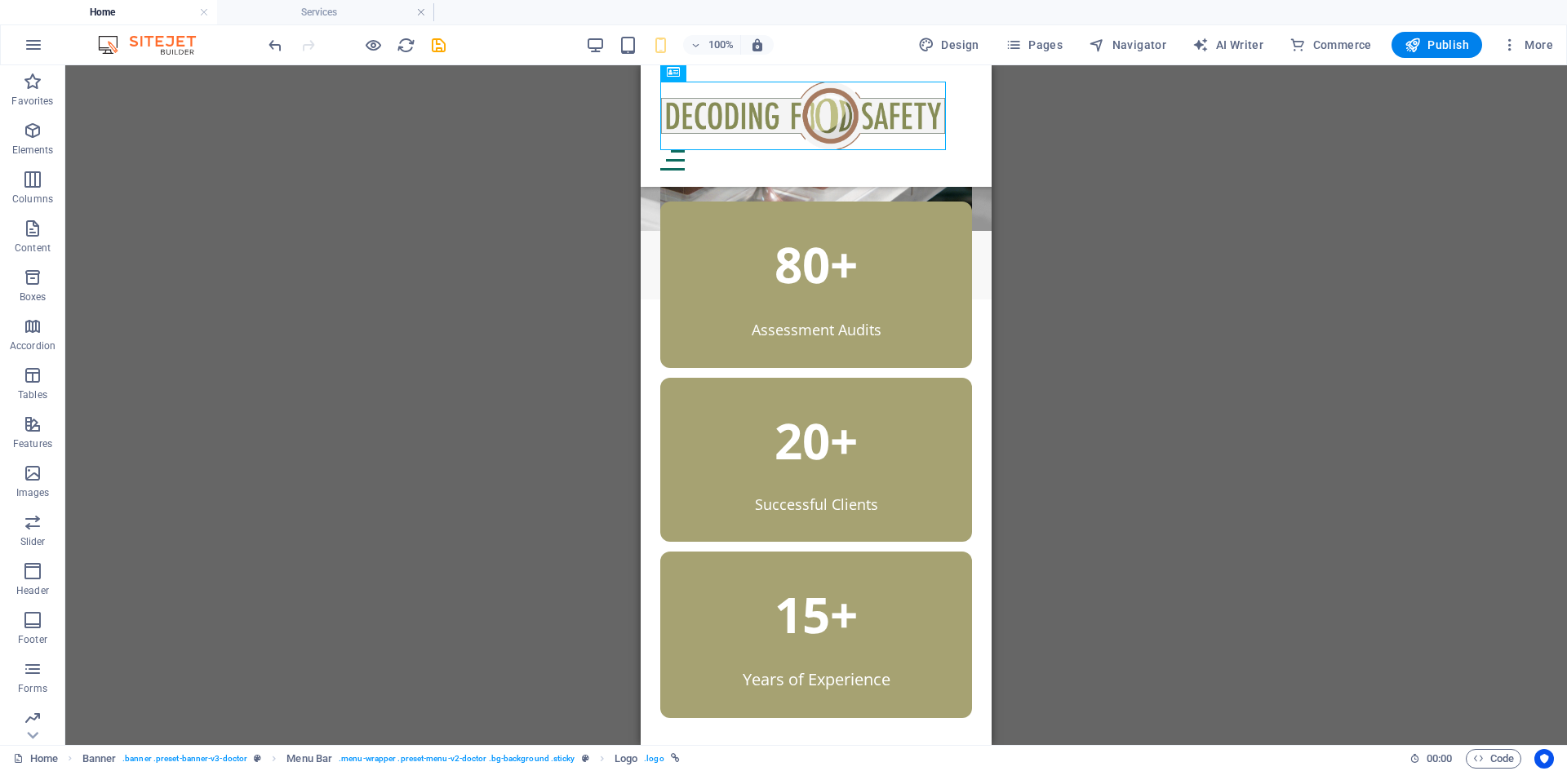
click at [1395, 303] on div "H1 Banner Banner Container 3 columns Spacer Text Spacer Button Menu Bar Menu Me…" at bounding box center [816, 405] width 1502 height 680
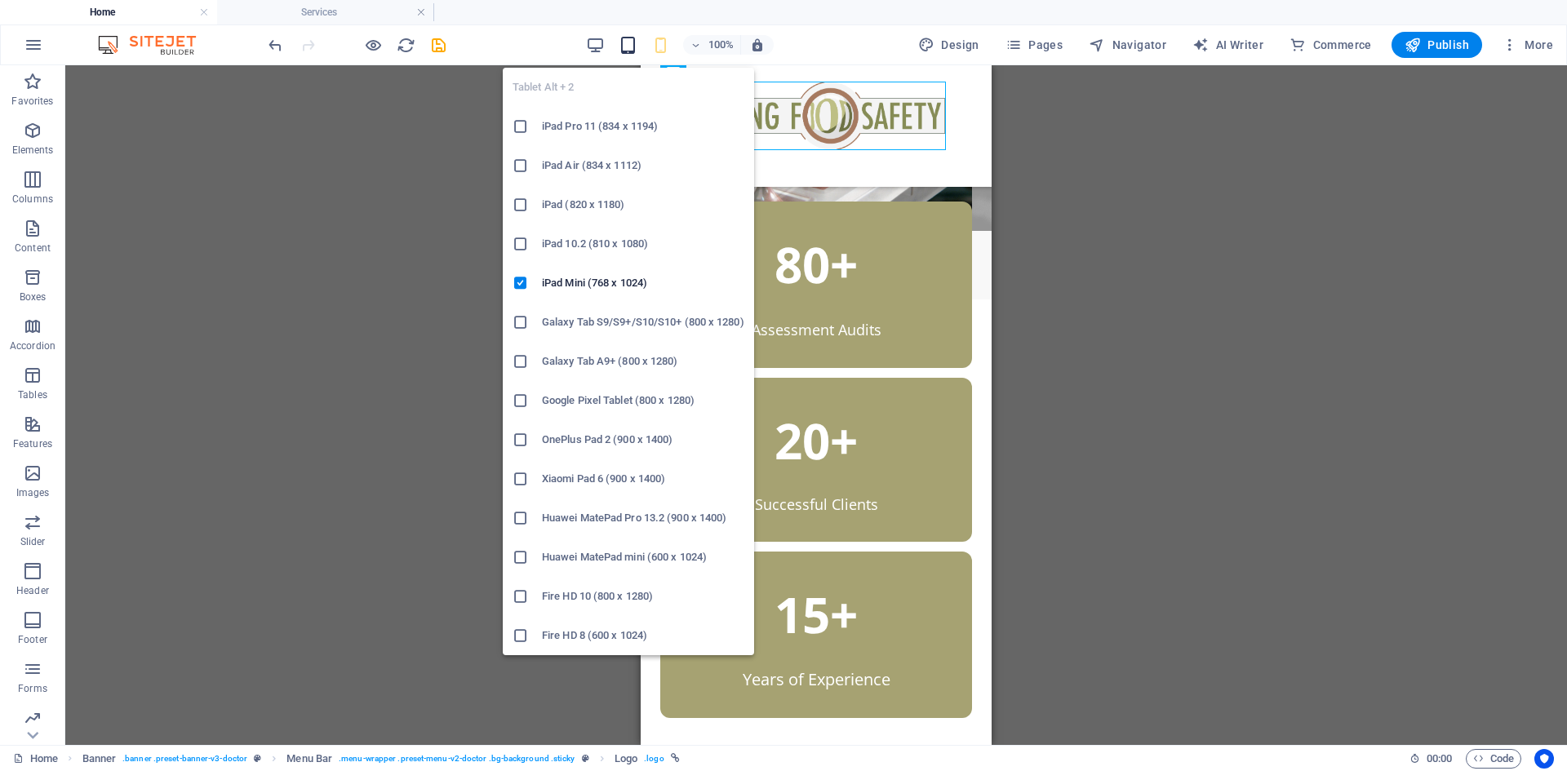
click at [628, 42] on icon "button" at bounding box center [628, 45] width 19 height 19
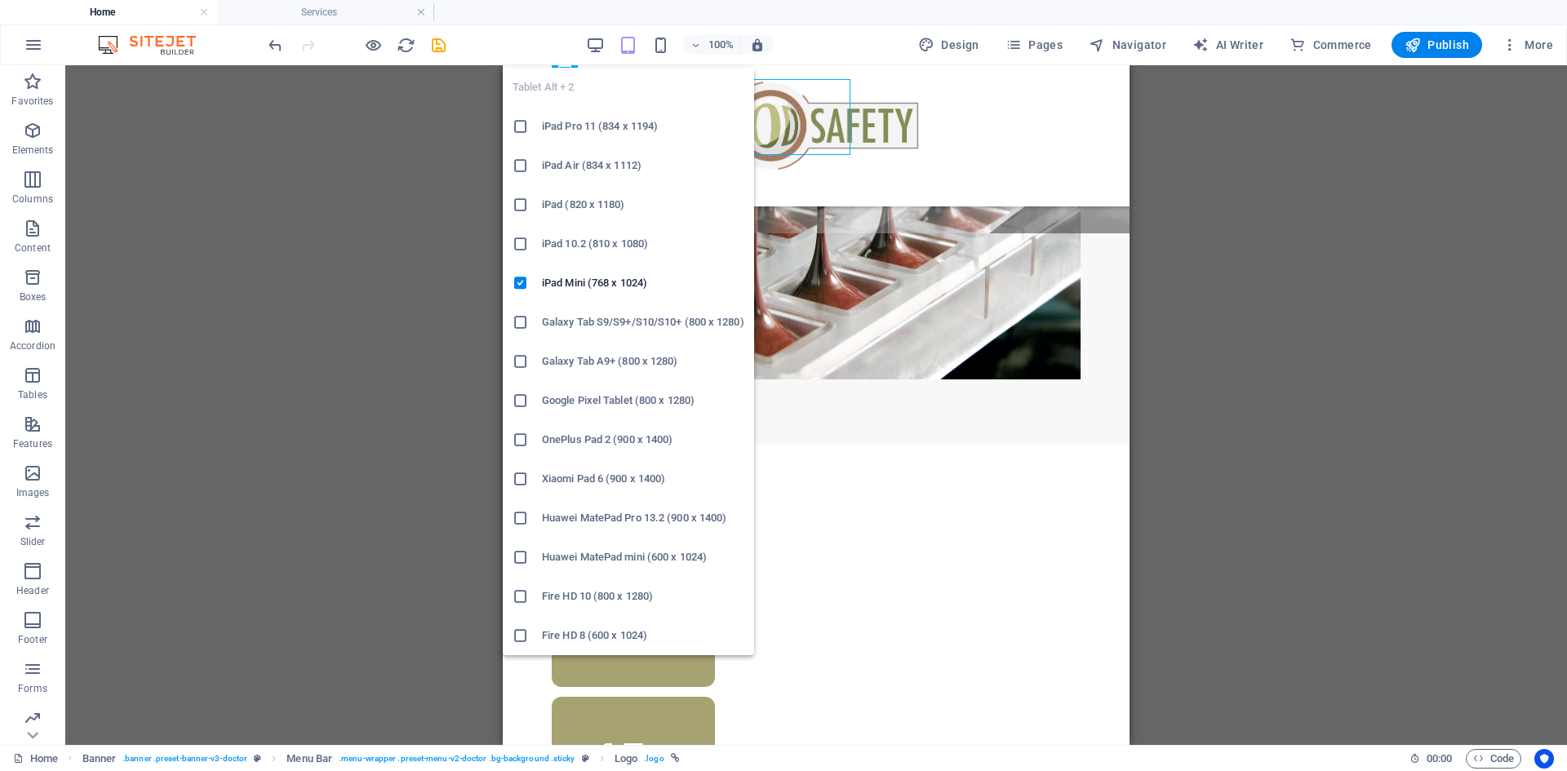
scroll to position [464, 0]
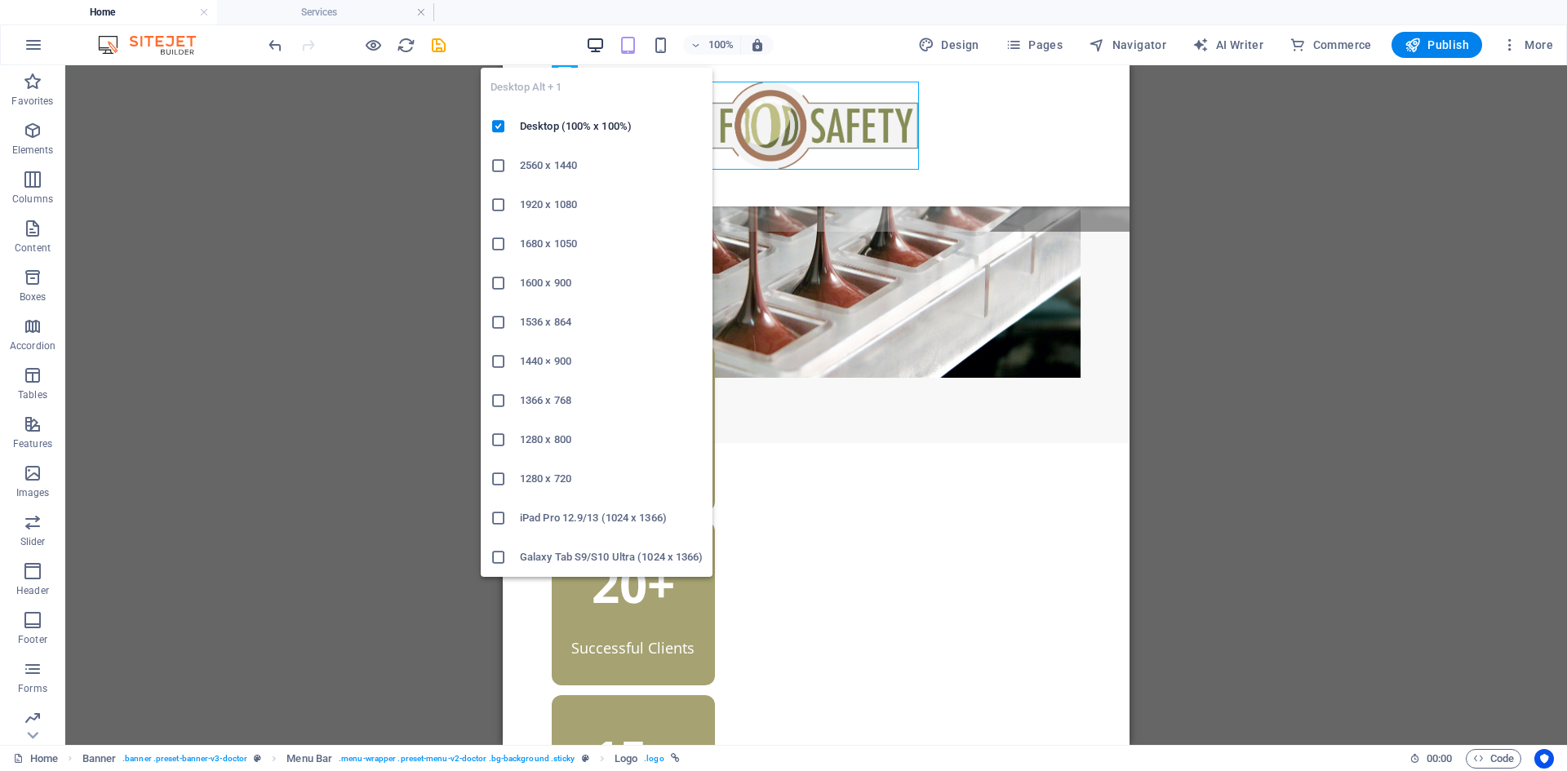
click at [597, 51] on icon "button" at bounding box center [595, 45] width 19 height 19
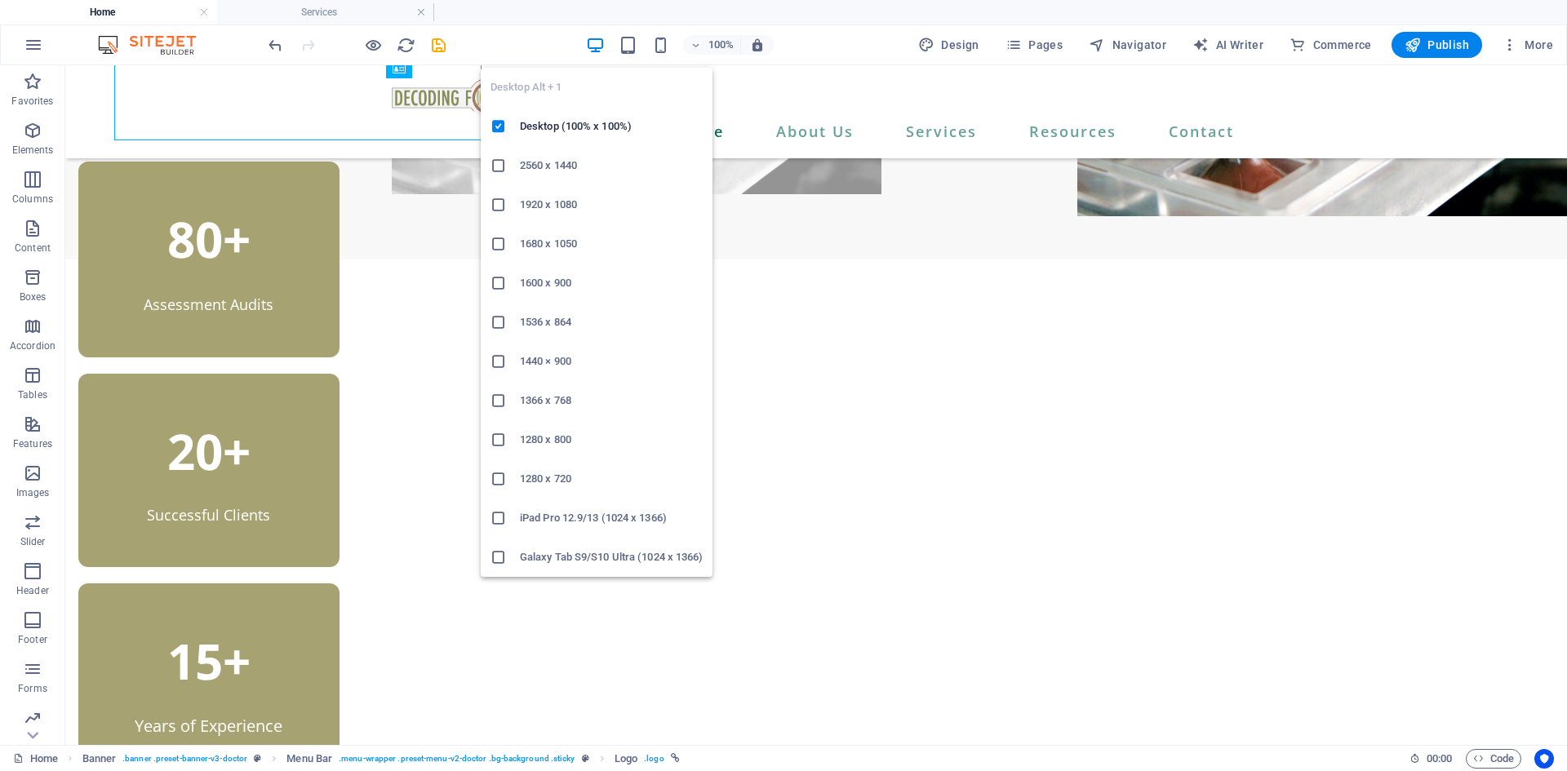
scroll to position [419, 0]
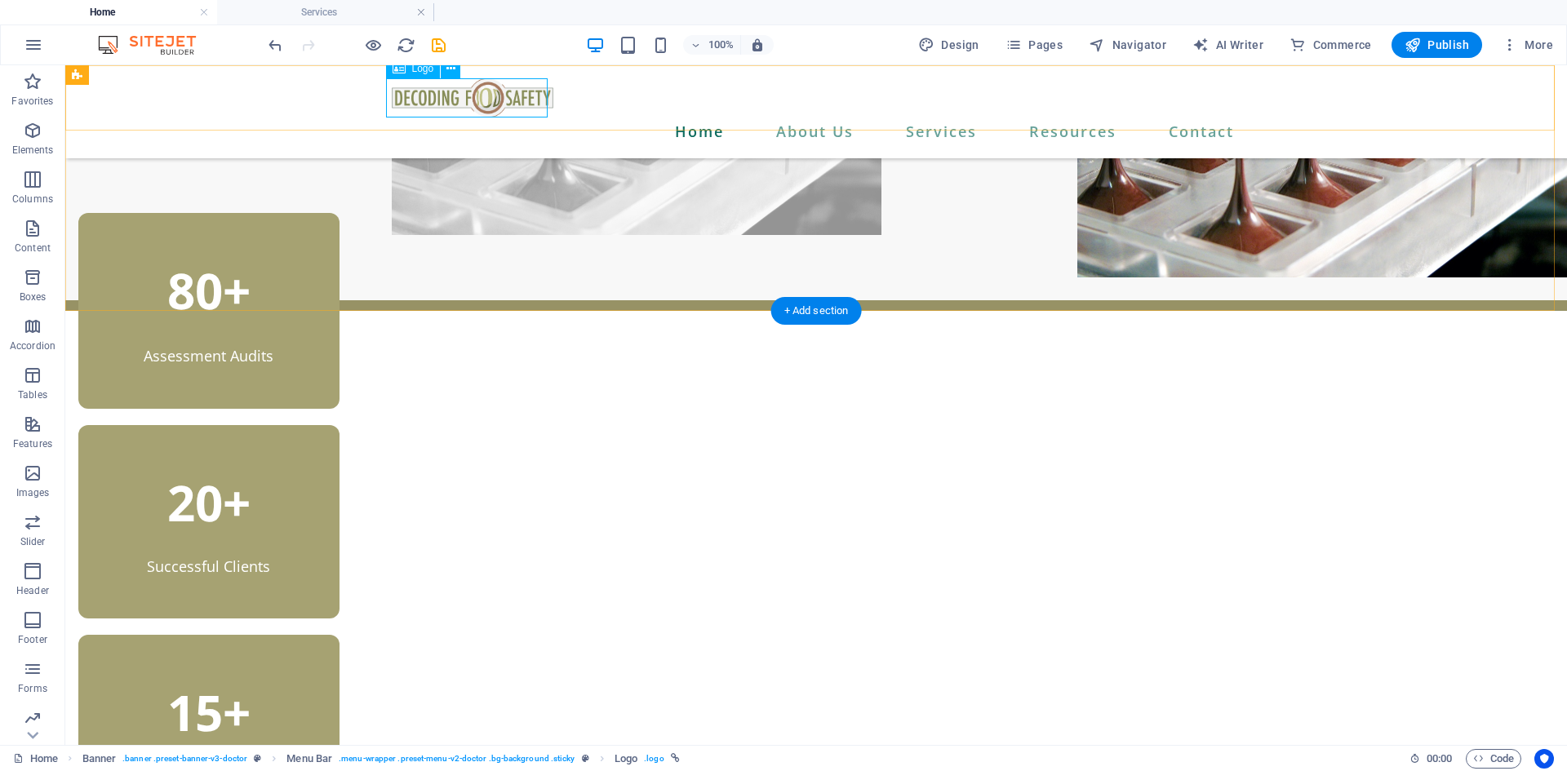
click at [455, 103] on div at bounding box center [816, 97] width 849 height 39
select select "px"
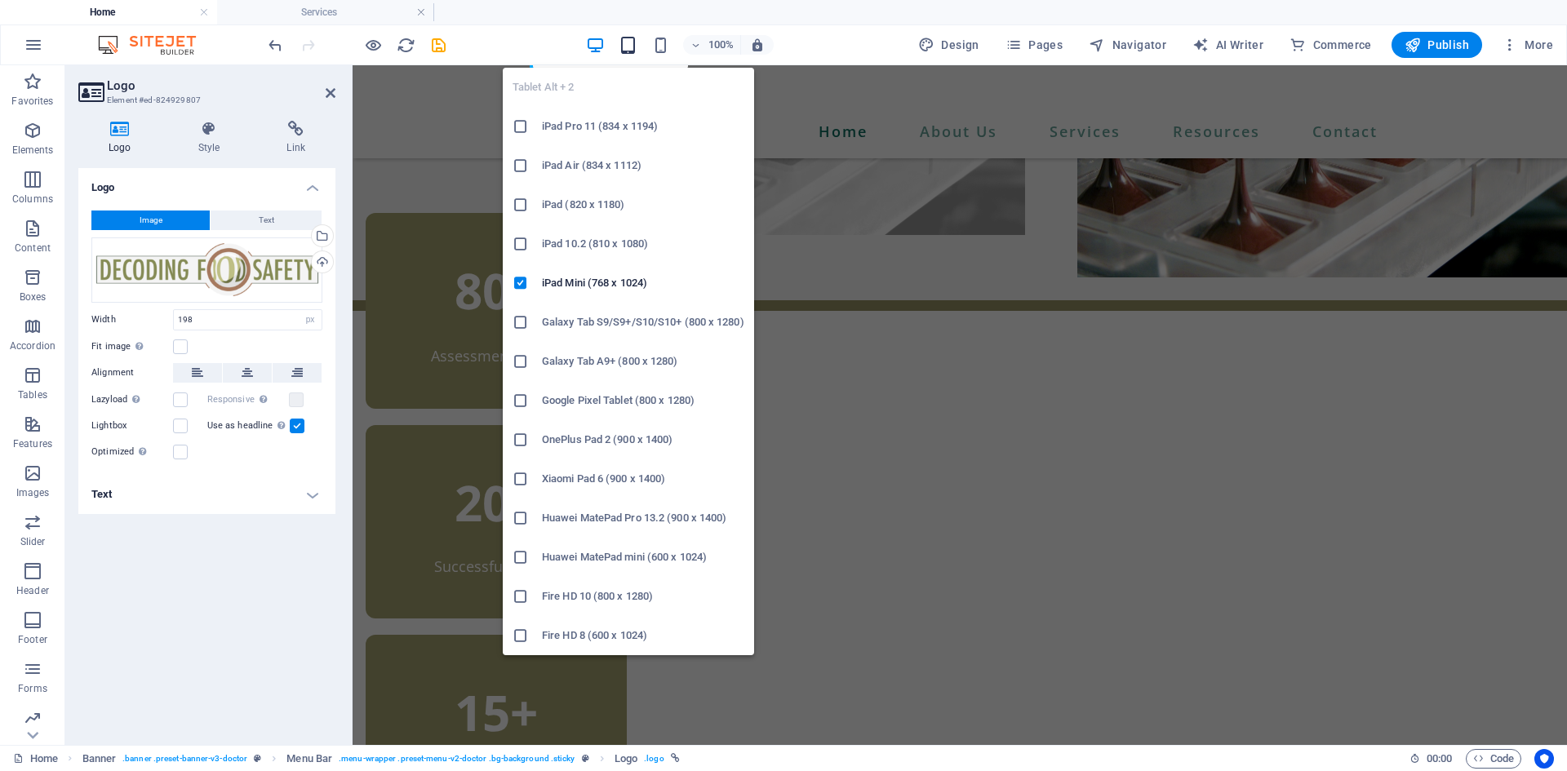
click at [633, 50] on icon "button" at bounding box center [628, 45] width 19 height 19
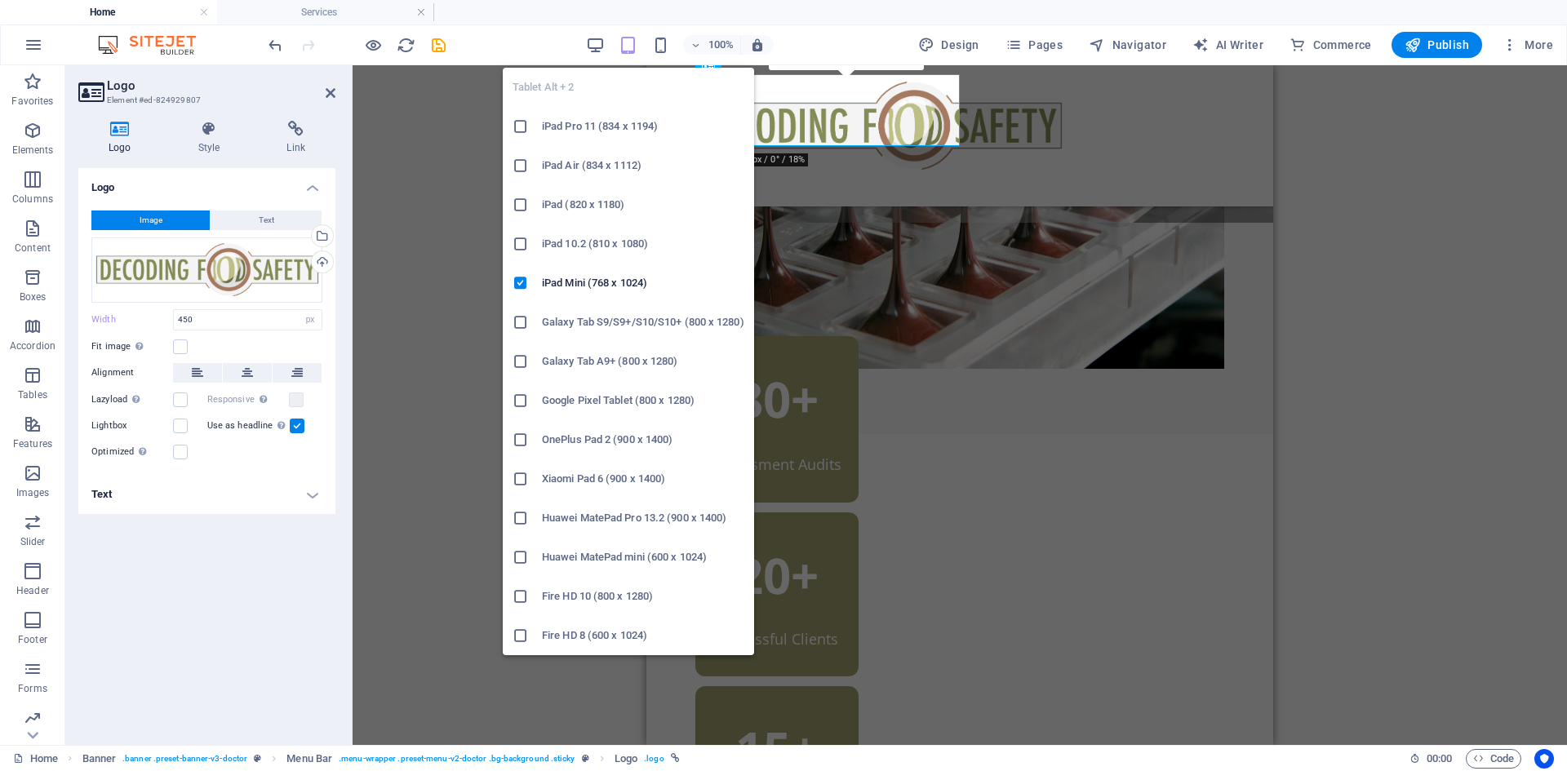
scroll to position [475, 0]
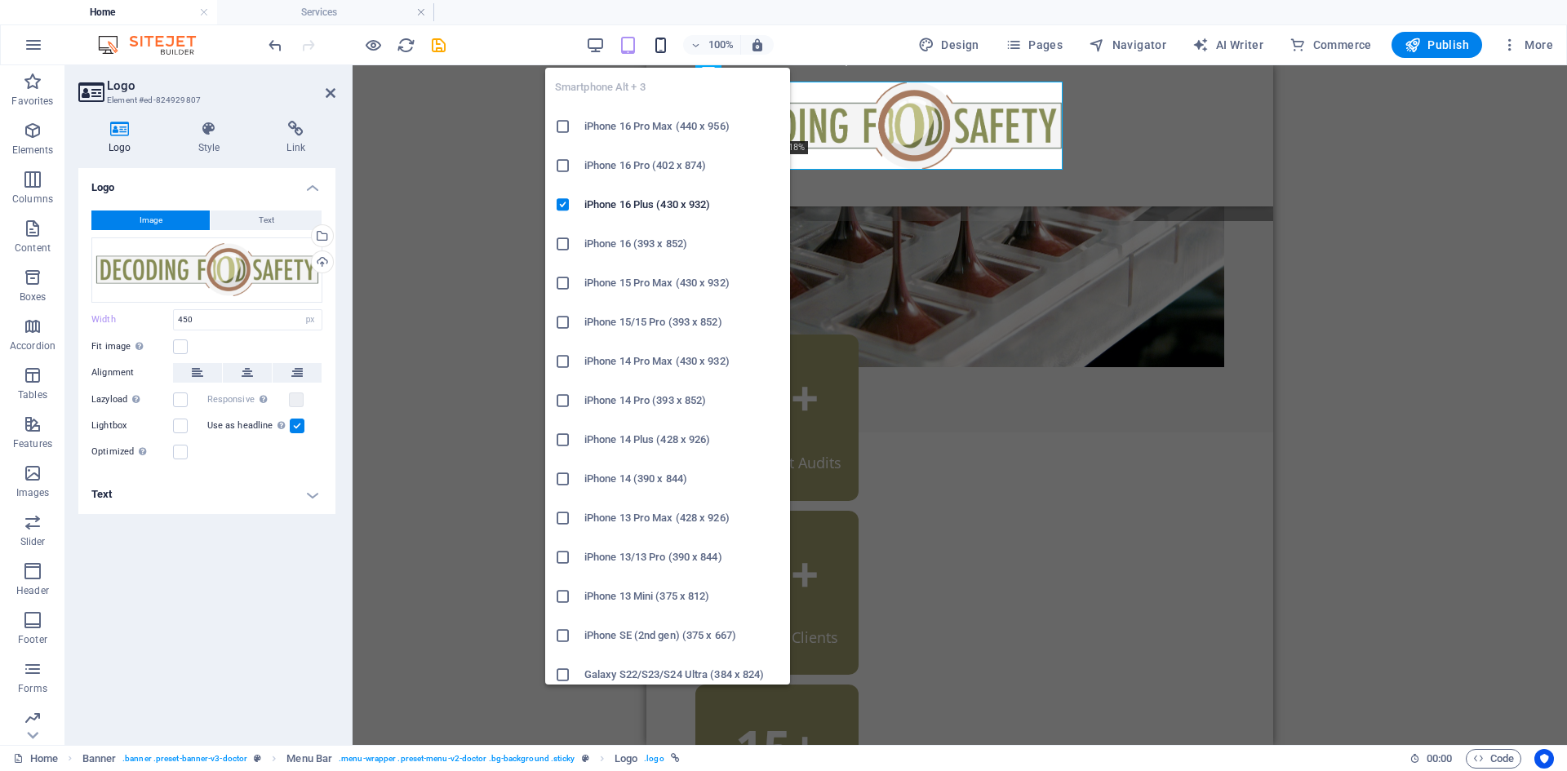
click at [665, 44] on icon "button" at bounding box center [660, 45] width 19 height 19
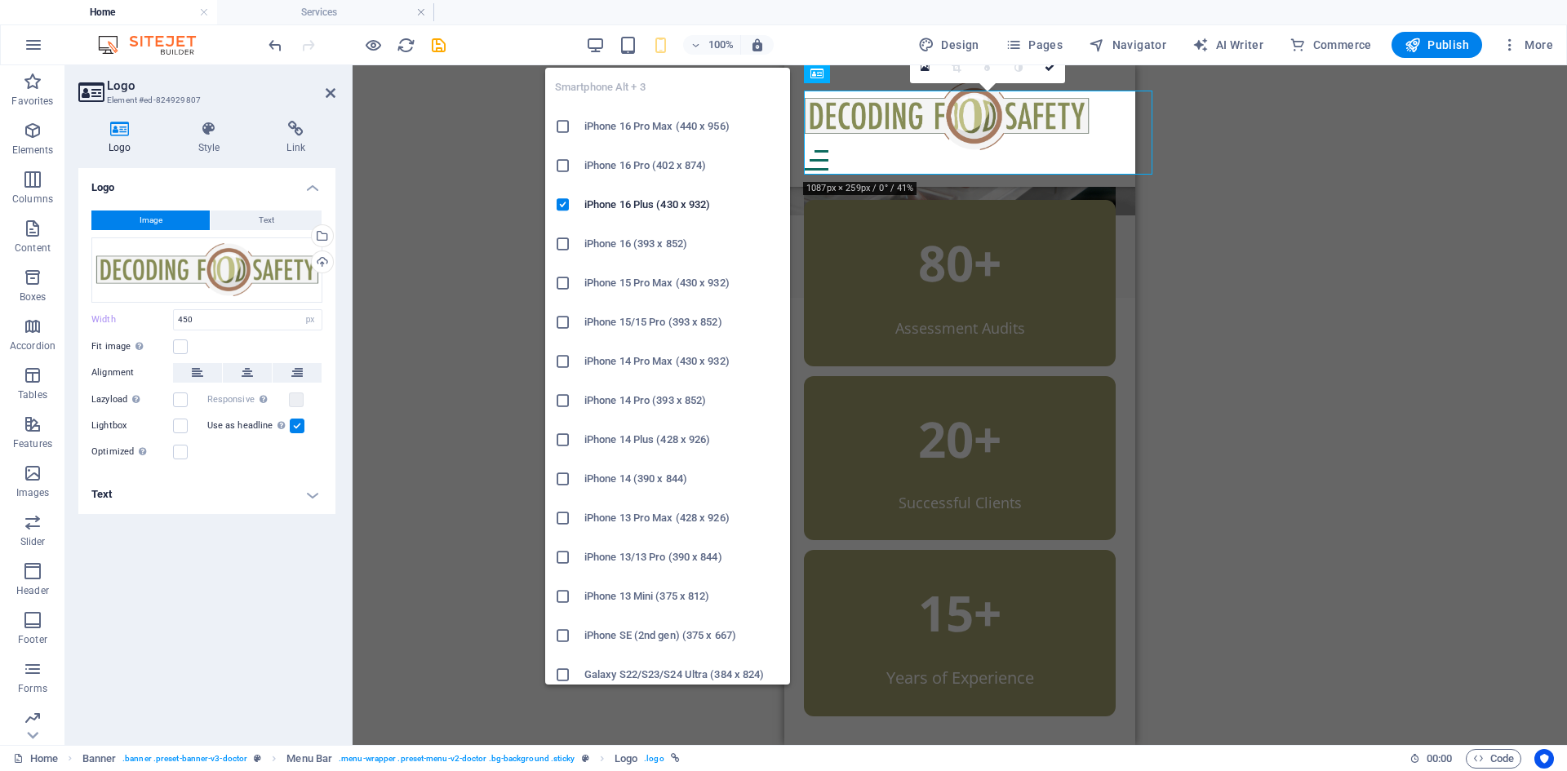
type input "350"
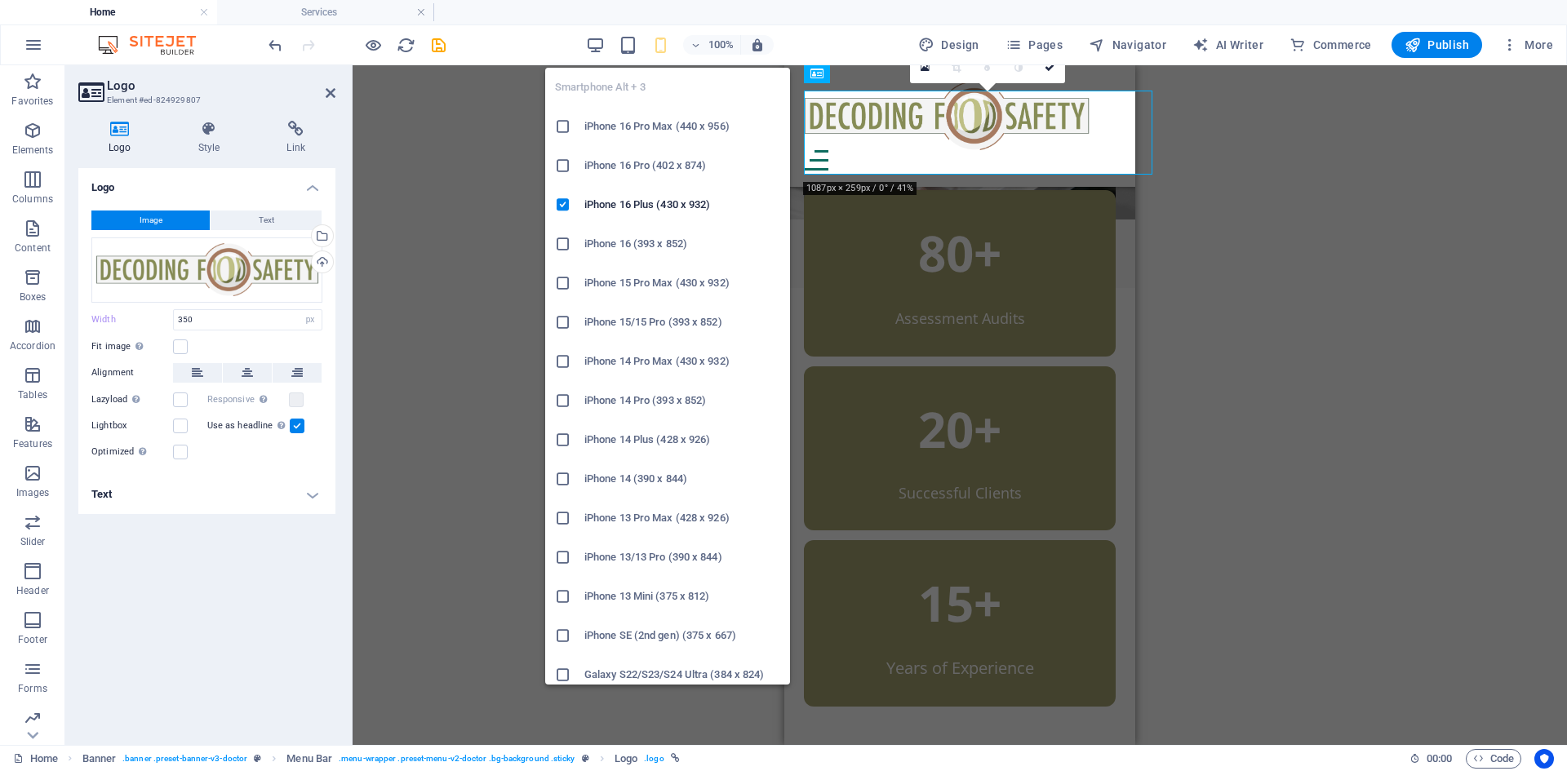
scroll to position [476, 0]
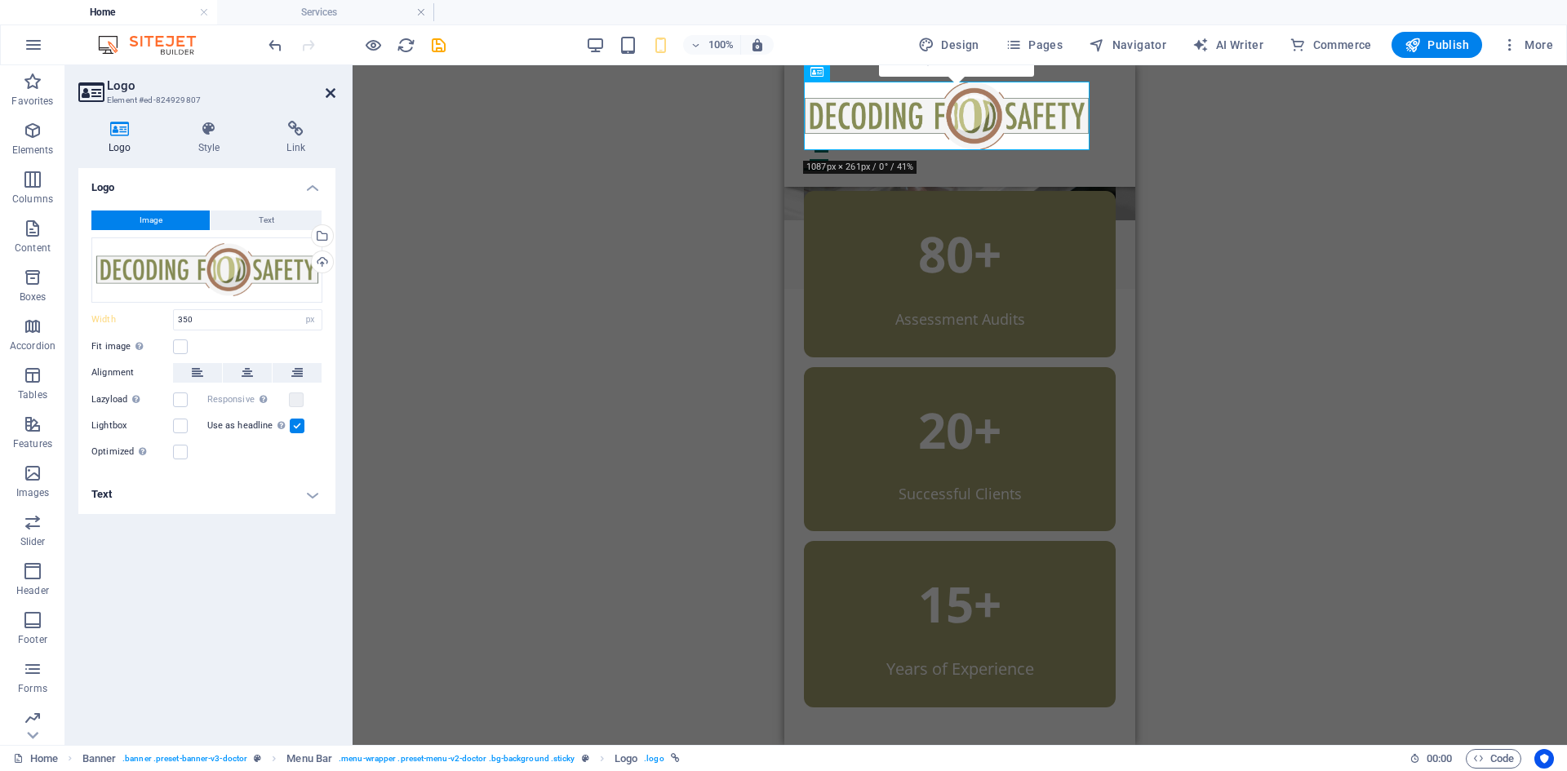
click at [330, 98] on icon at bounding box center [331, 93] width 10 height 13
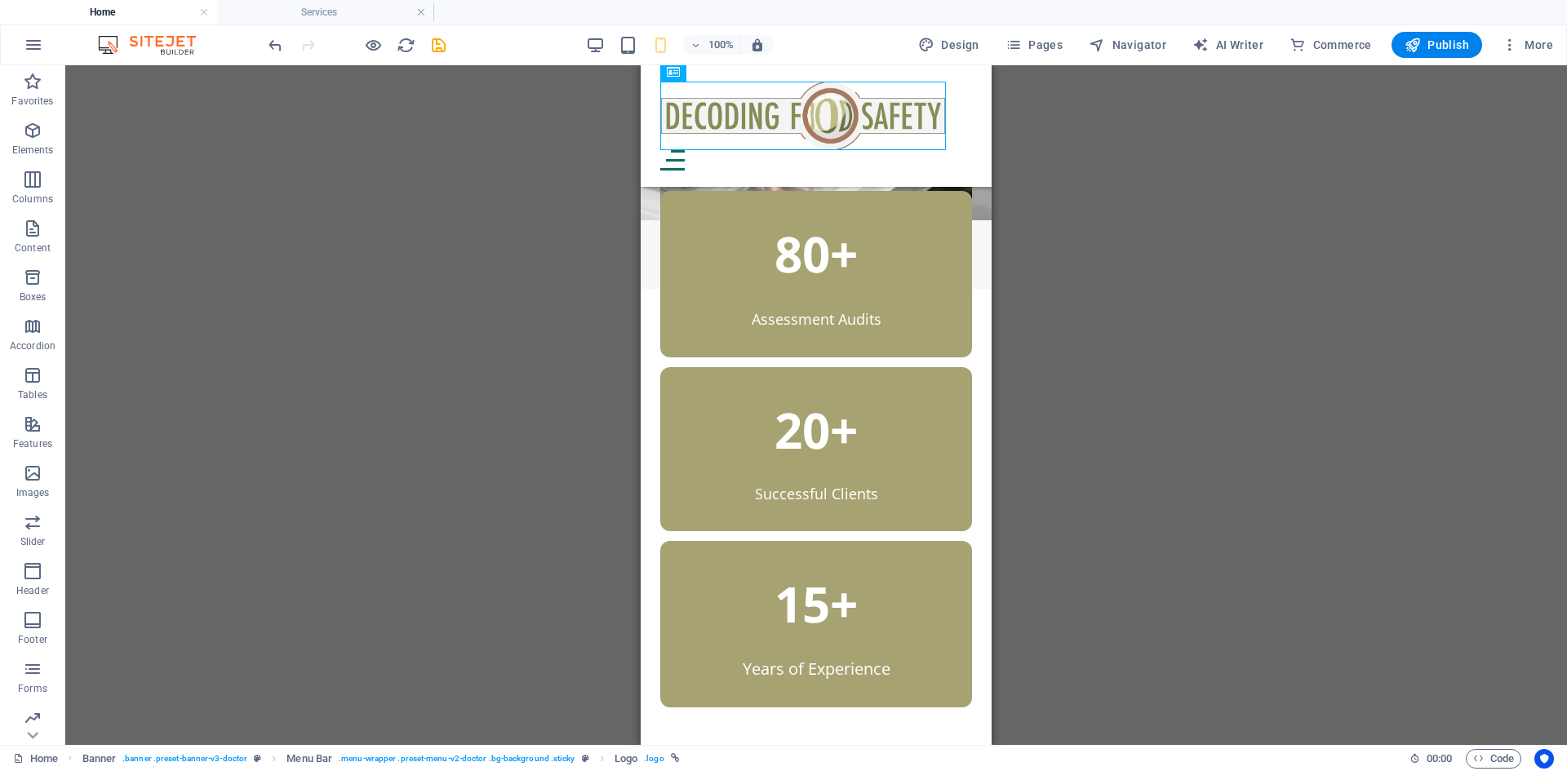
click at [1290, 343] on div "H1 Banner Banner Container 3 columns Spacer Text Spacer Button Menu Bar Menu Me…" at bounding box center [816, 405] width 1502 height 680
click at [714, 122] on div at bounding box center [816, 116] width 312 height 69
select select "px"
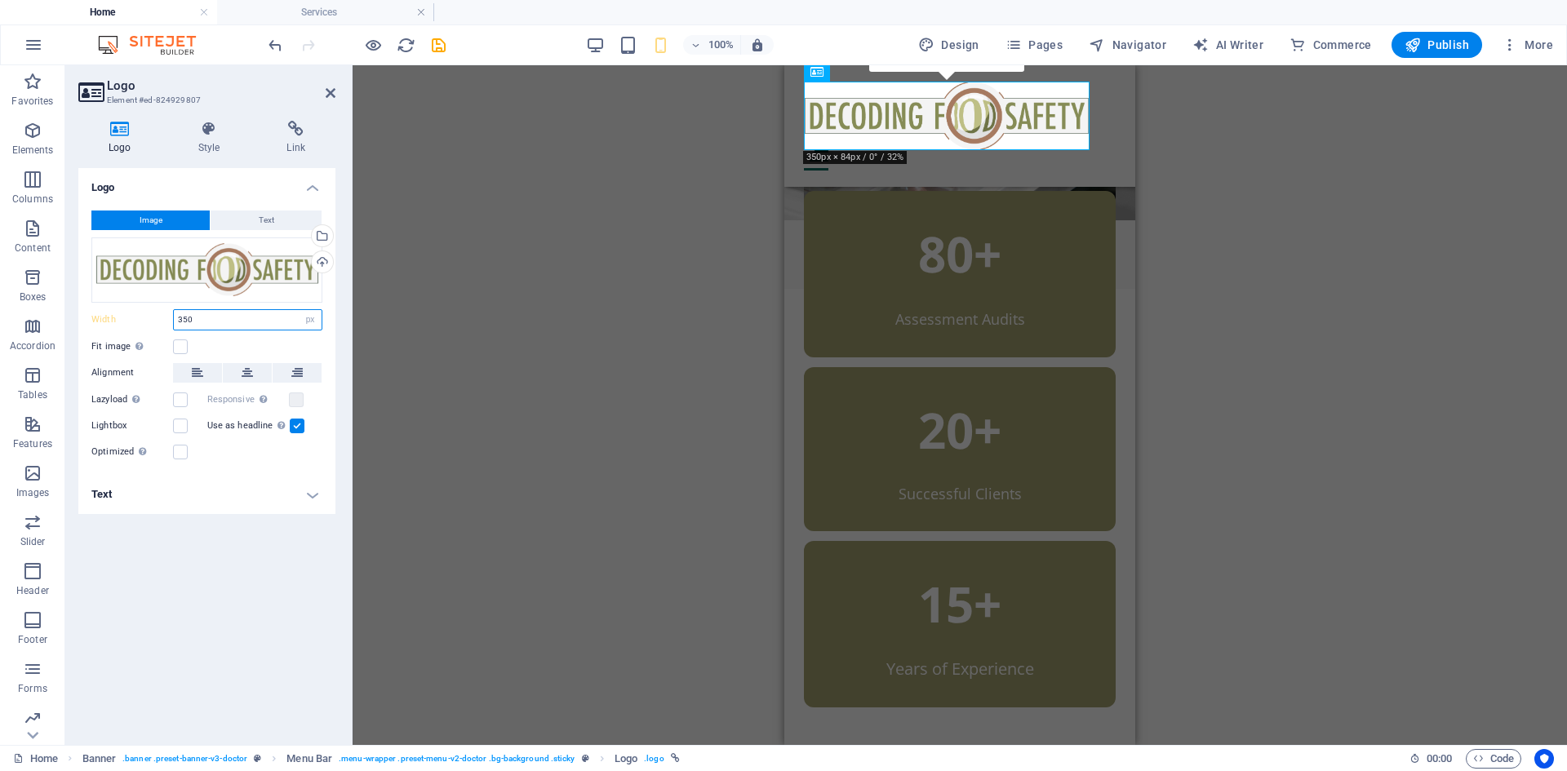
drag, startPoint x: 226, startPoint y: 317, endPoint x: 66, endPoint y: 316, distance: 159.9
click at [66, 316] on div "Logo Style Link Logo Image Text Drag files here, click to choose files or selec…" at bounding box center [206, 426] width 283 height 637
type input "250"
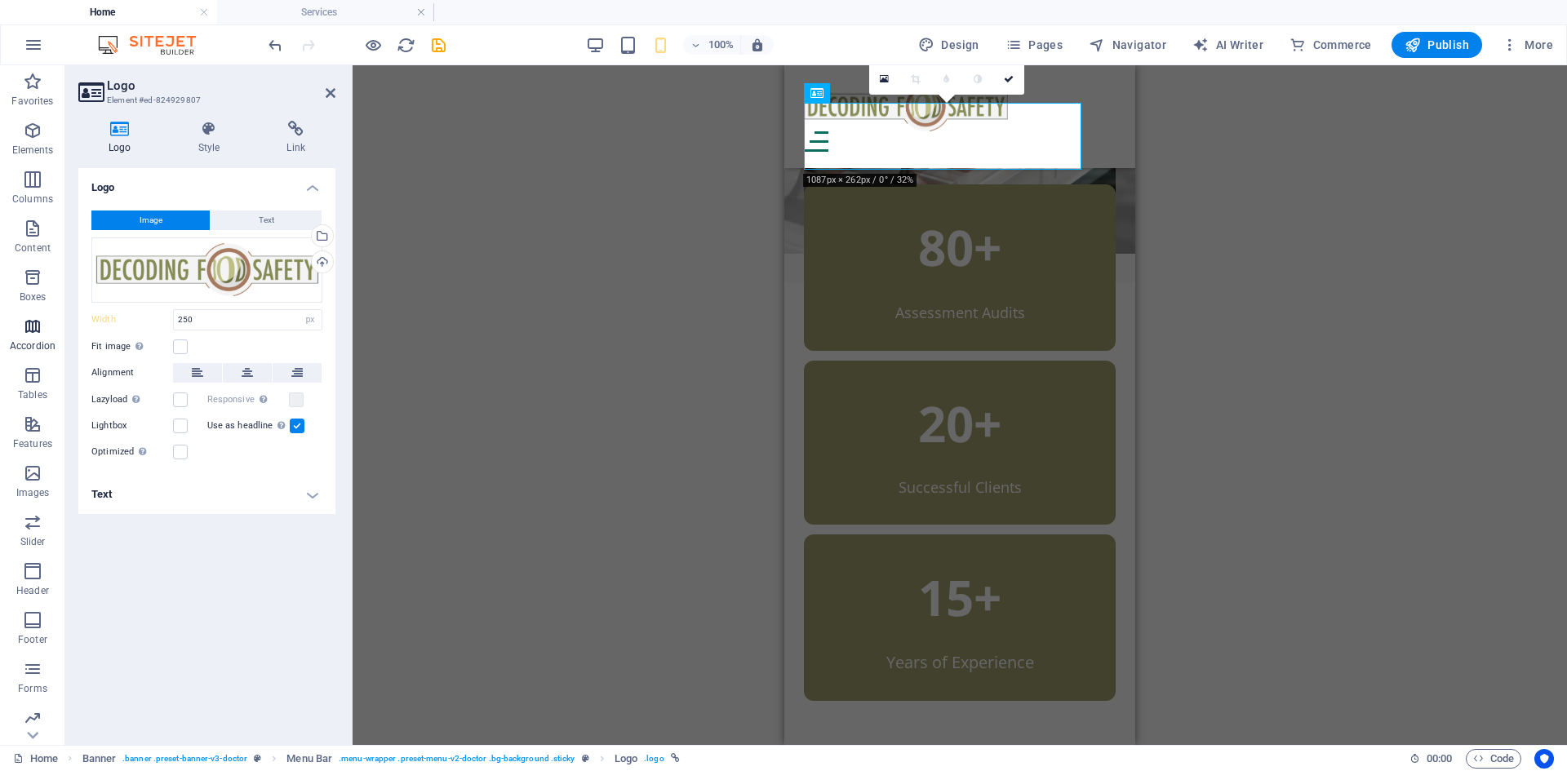
scroll to position [437, 0]
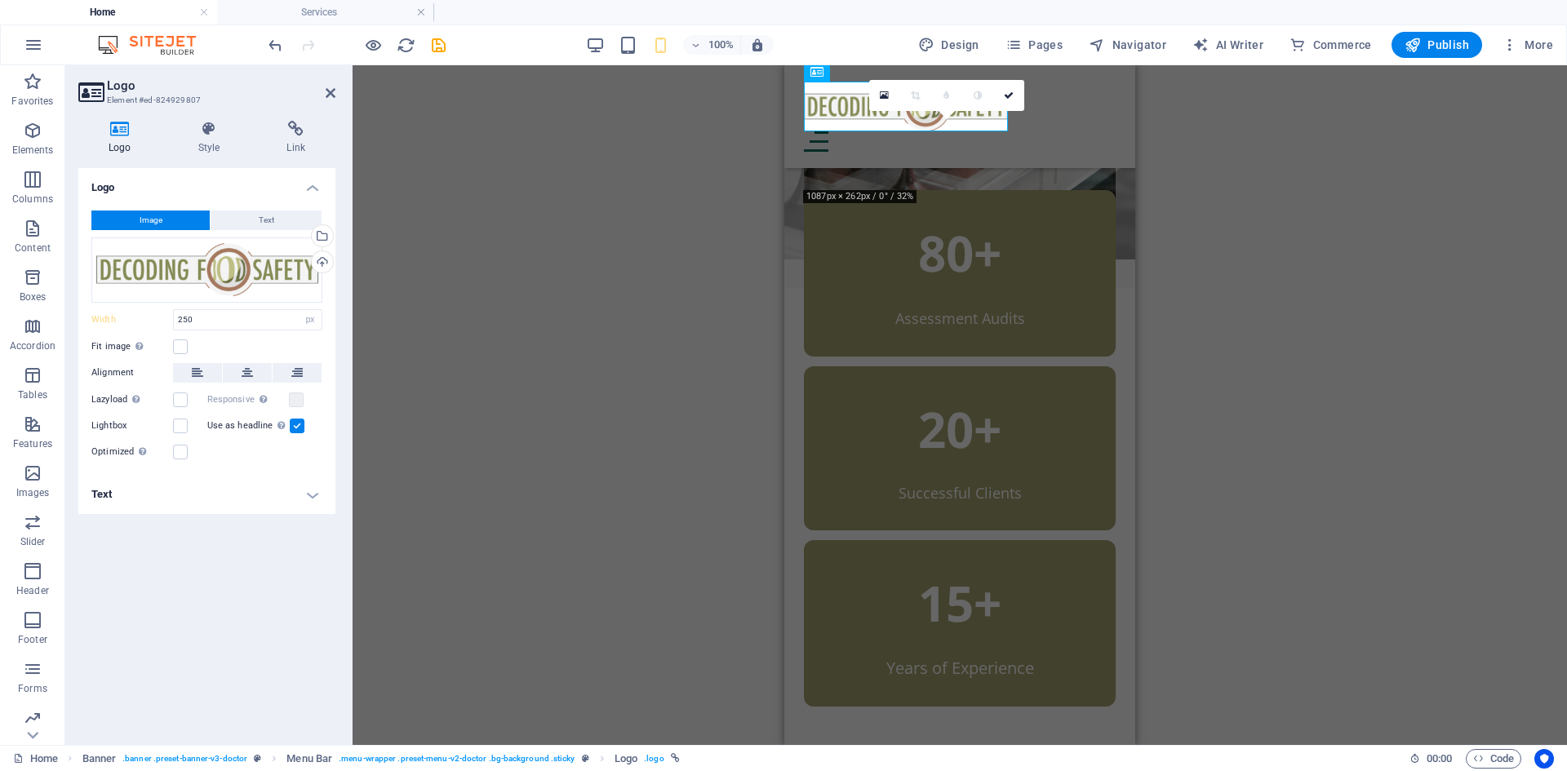
click at [509, 349] on div "H1 Banner Banner Container 3 columns Spacer Text Spacer Button Menu Bar Menu Me…" at bounding box center [960, 405] width 1214 height 680
click at [1006, 95] on icon at bounding box center [1009, 96] width 10 height 10
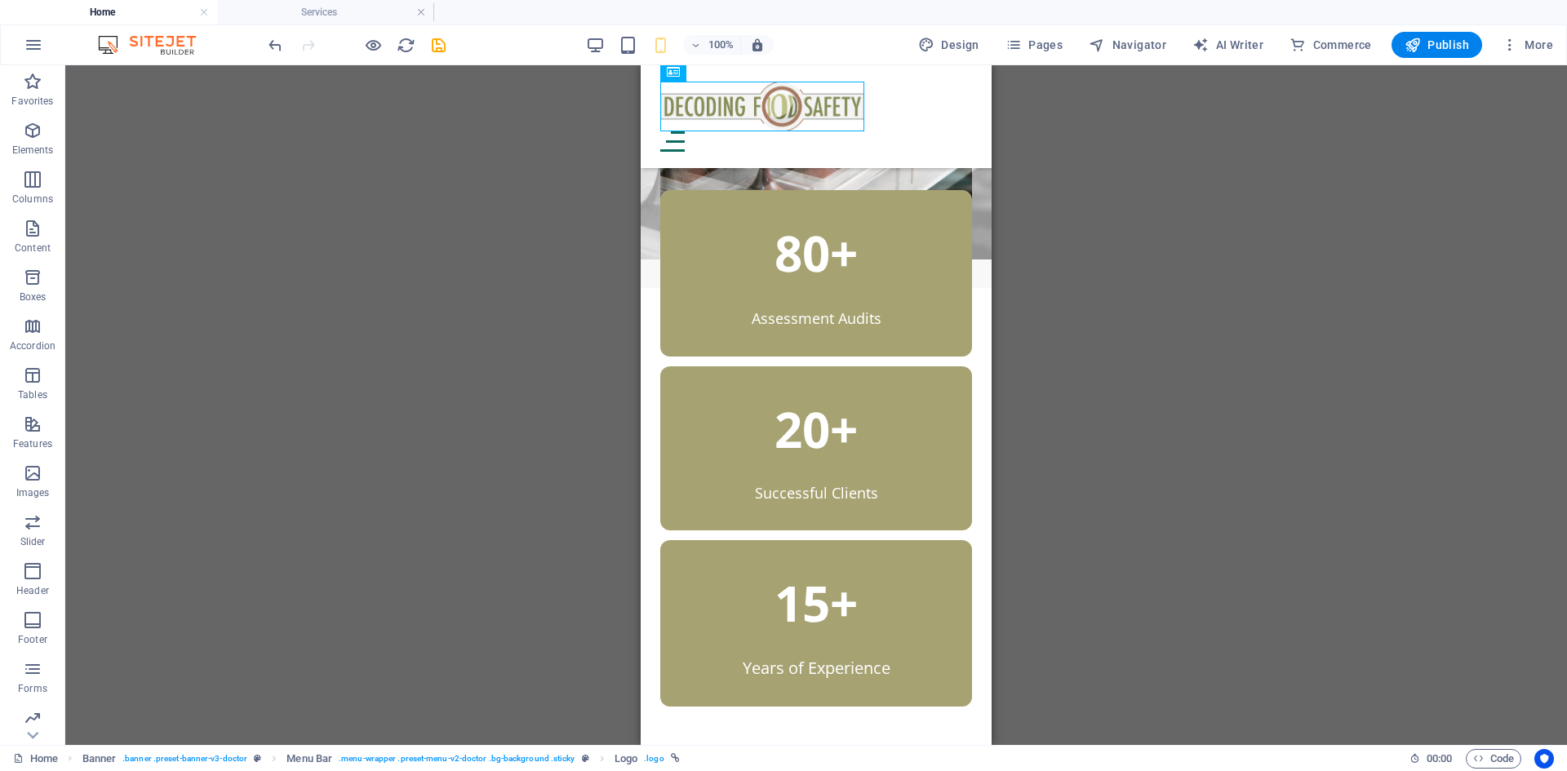
click at [1306, 220] on div "H1 Banner Banner Container 3 columns Spacer Text Spacer Button Menu Bar Menu Me…" at bounding box center [816, 405] width 1502 height 680
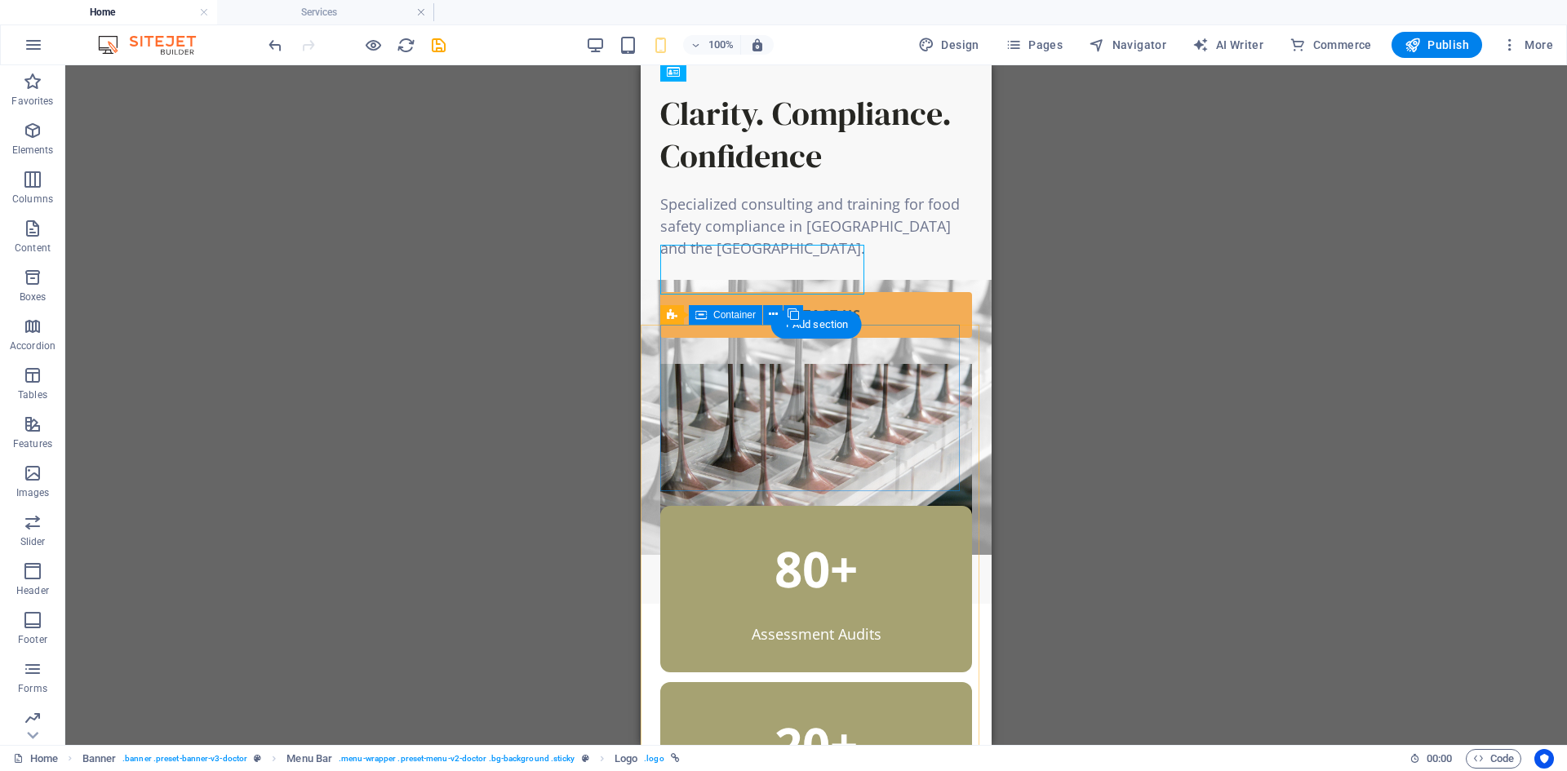
scroll to position [0, 0]
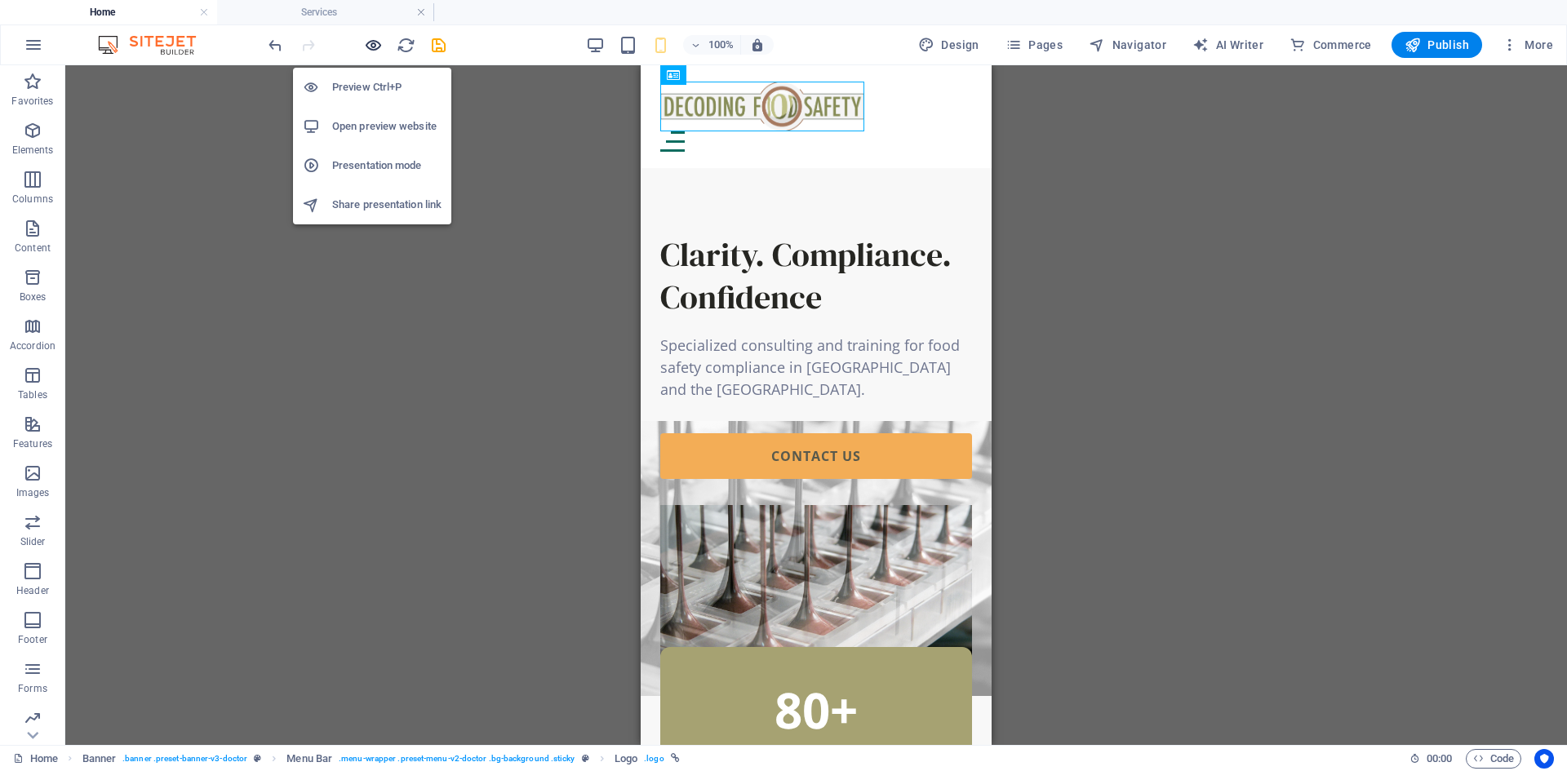
click at [371, 42] on icon "button" at bounding box center [373, 45] width 19 height 19
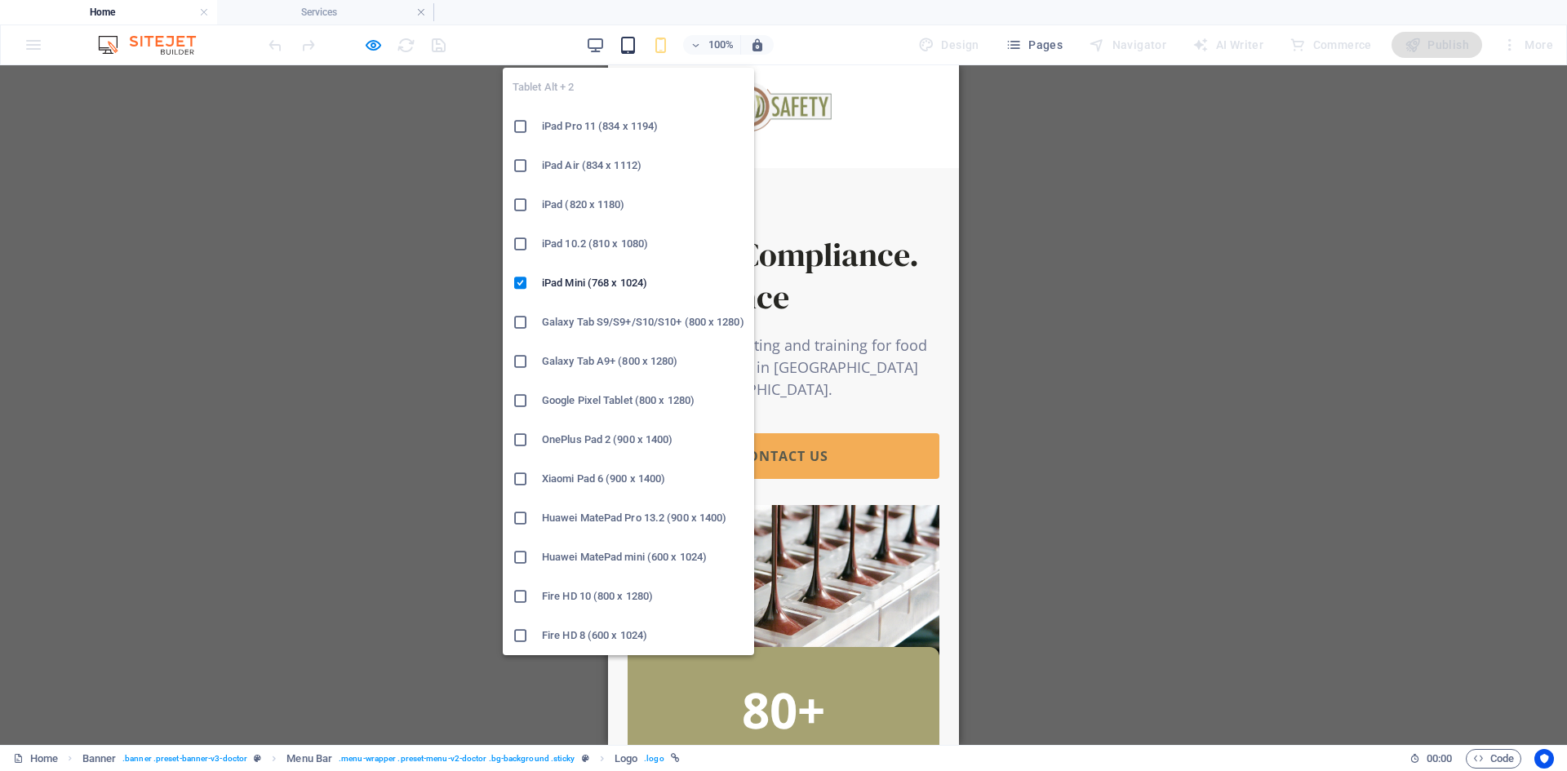
click at [633, 48] on icon "button" at bounding box center [628, 45] width 19 height 19
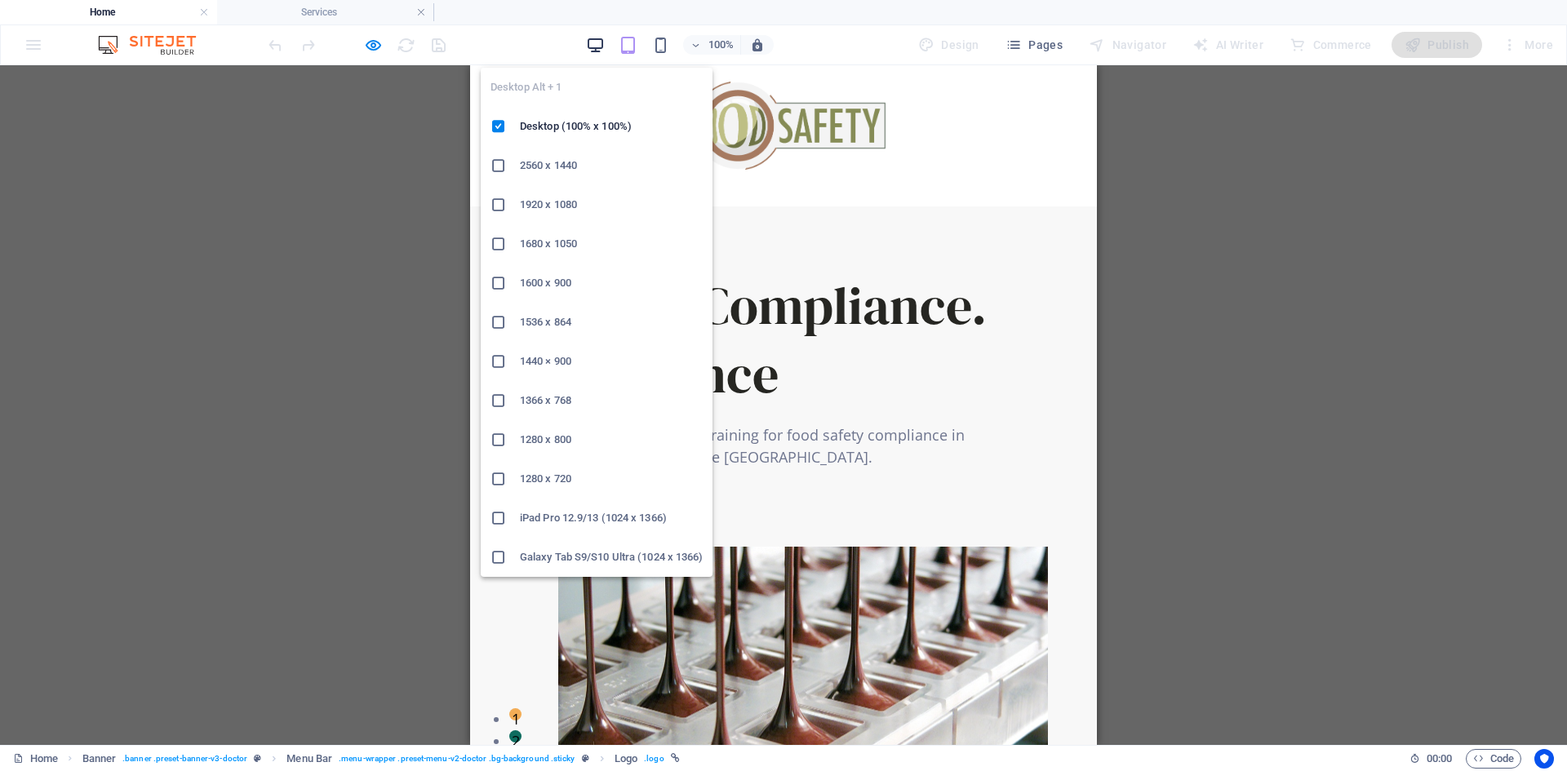
click at [597, 48] on icon "button" at bounding box center [595, 45] width 19 height 19
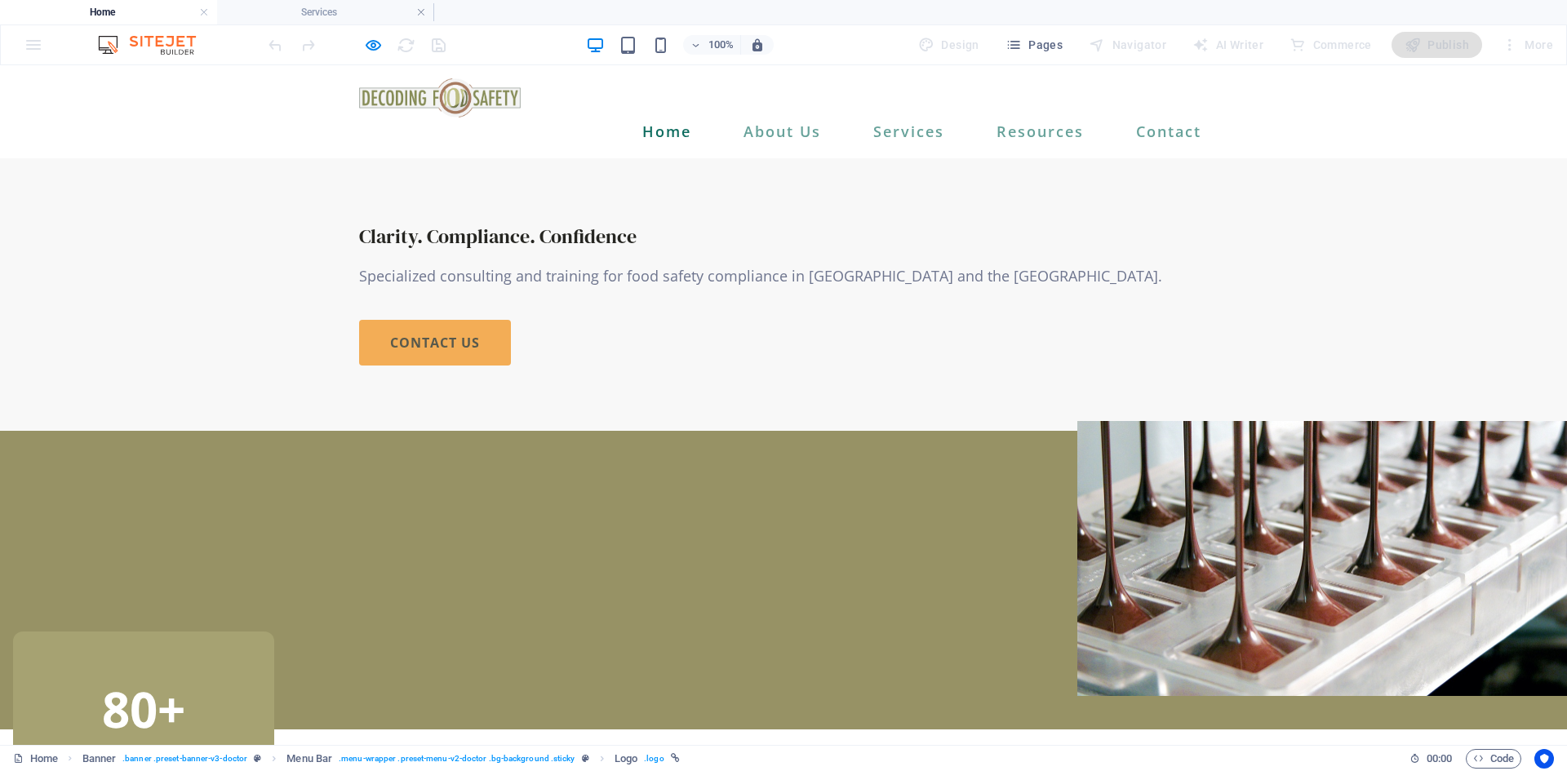
click at [1435, 424] on div "Clarity. Compliance. Confidence Specialized consulting and training for food sa…" at bounding box center [783, 294] width 1567 height 273
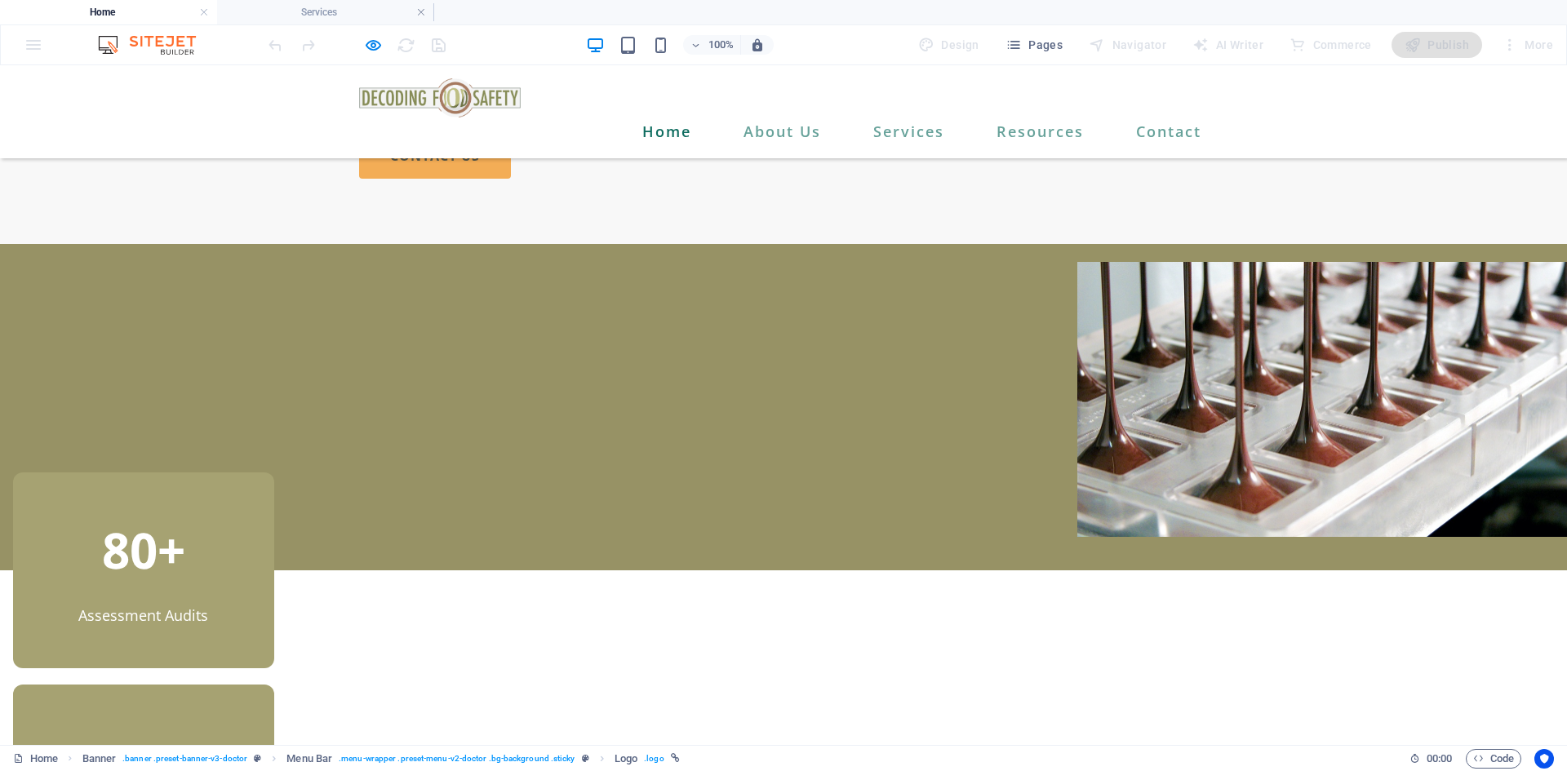
scroll to position [163, 0]
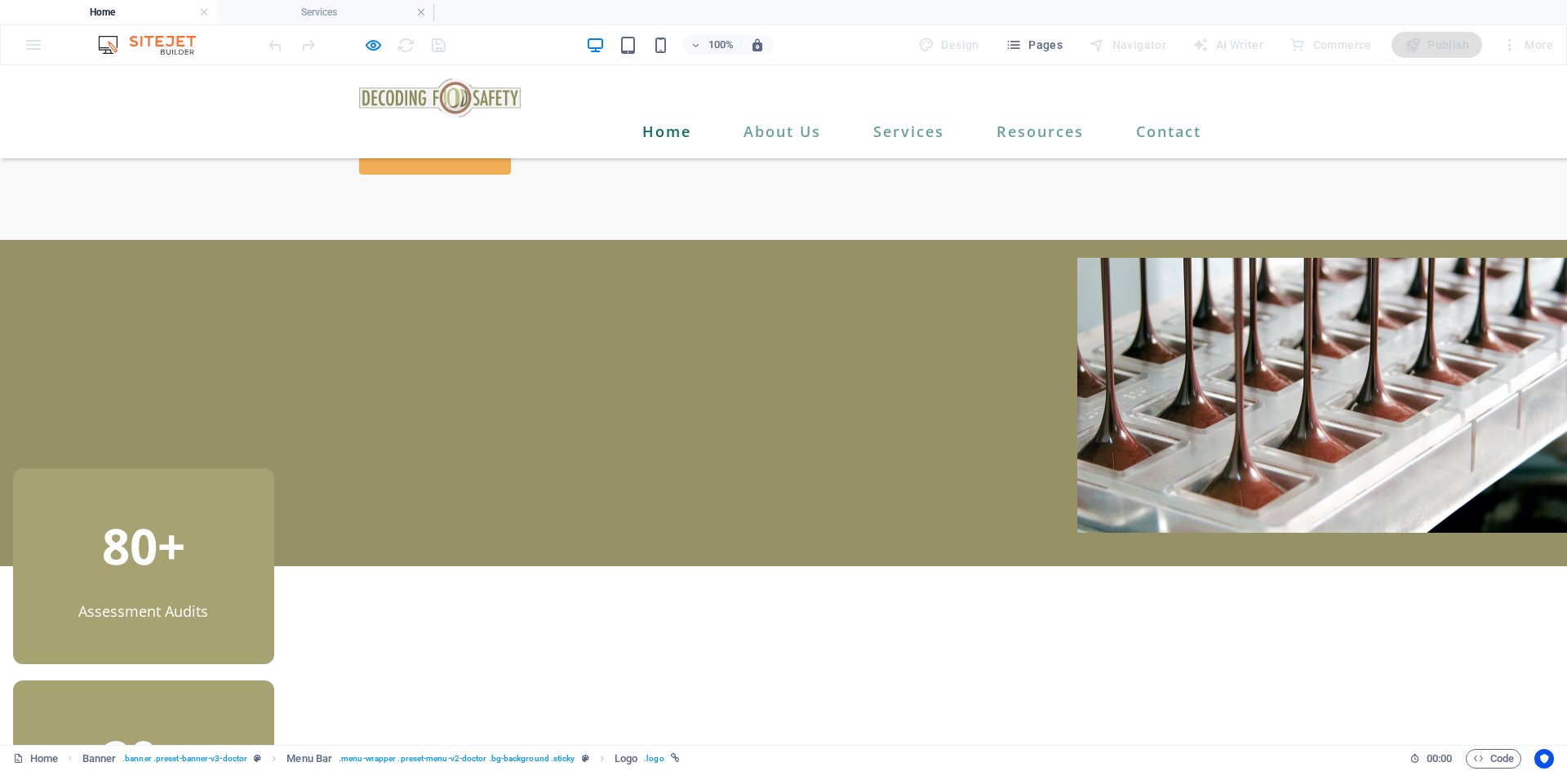
click at [482, 175] on link "contact us" at bounding box center [435, 152] width 152 height 46
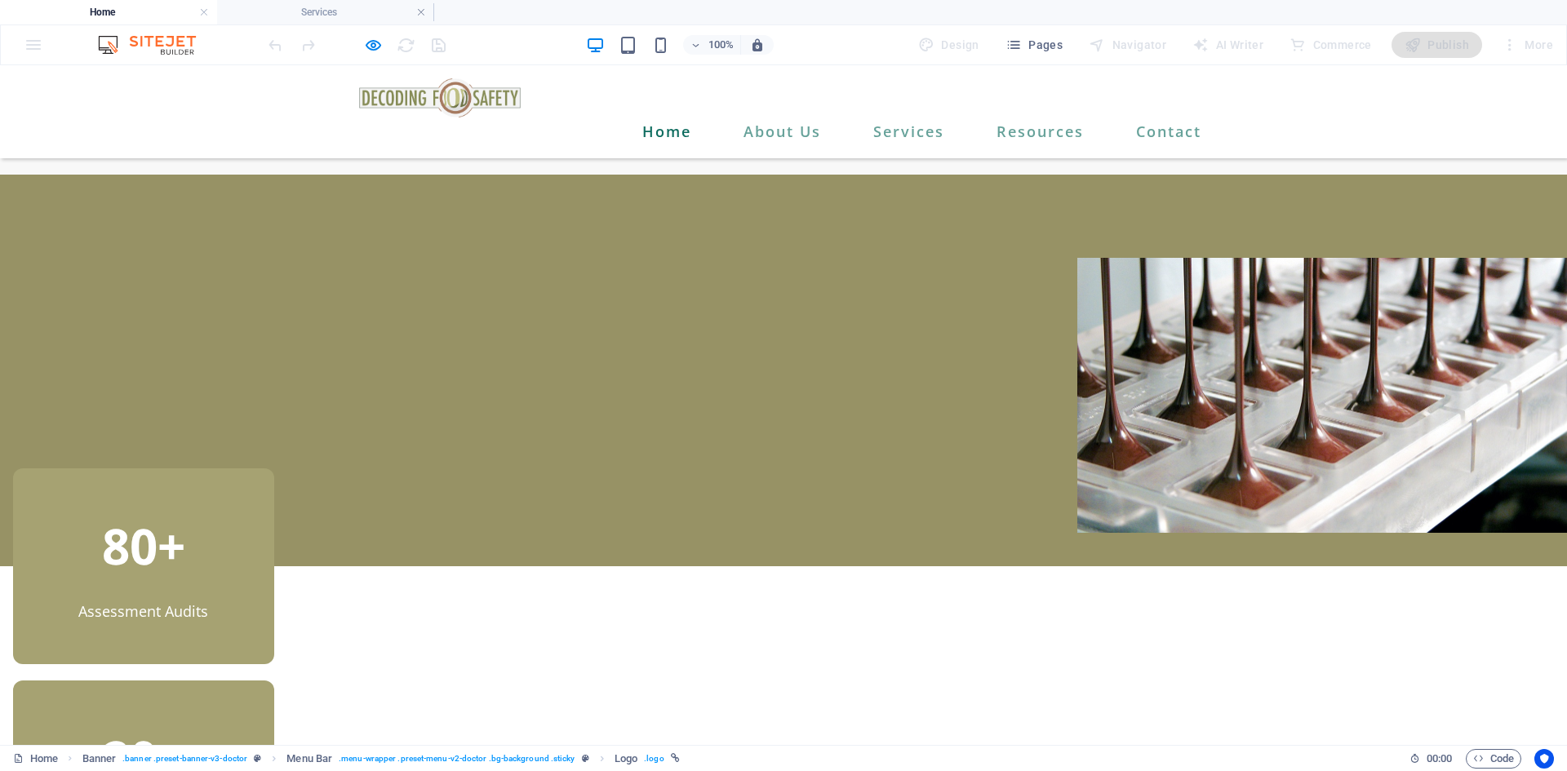
scroll to position [0, 0]
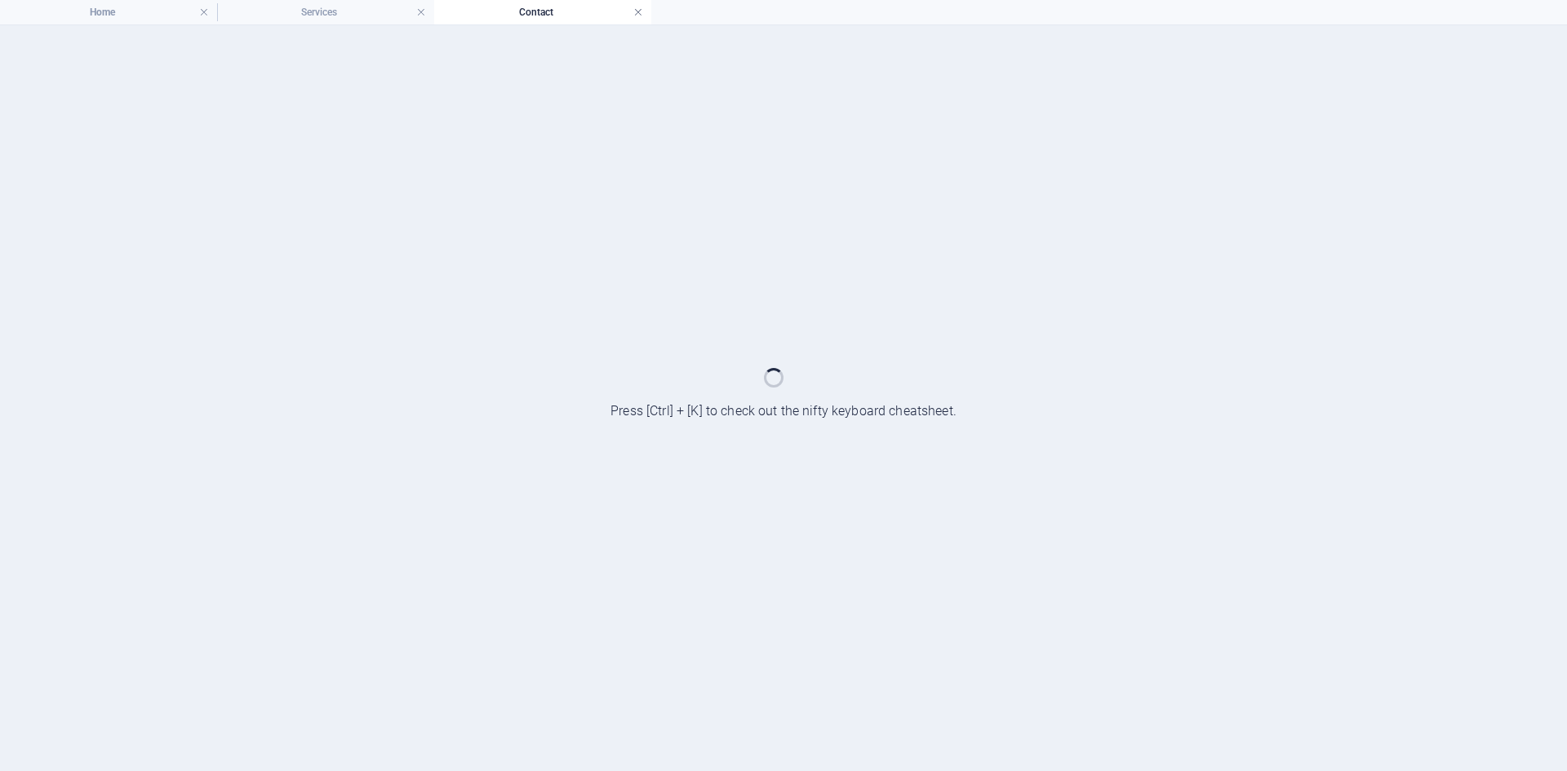
click at [633, 14] on link at bounding box center [638, 13] width 10 height 16
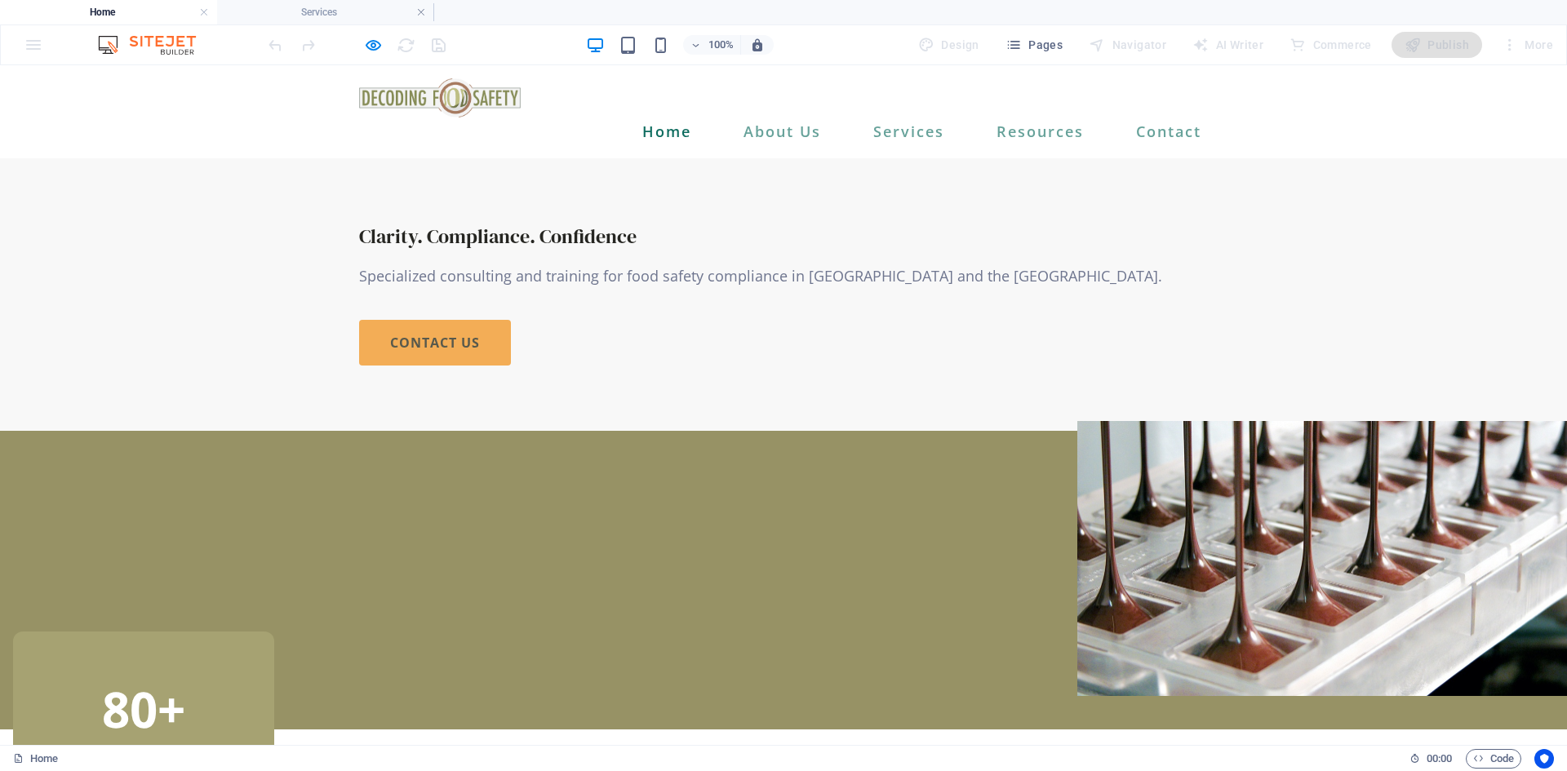
scroll to position [163, 0]
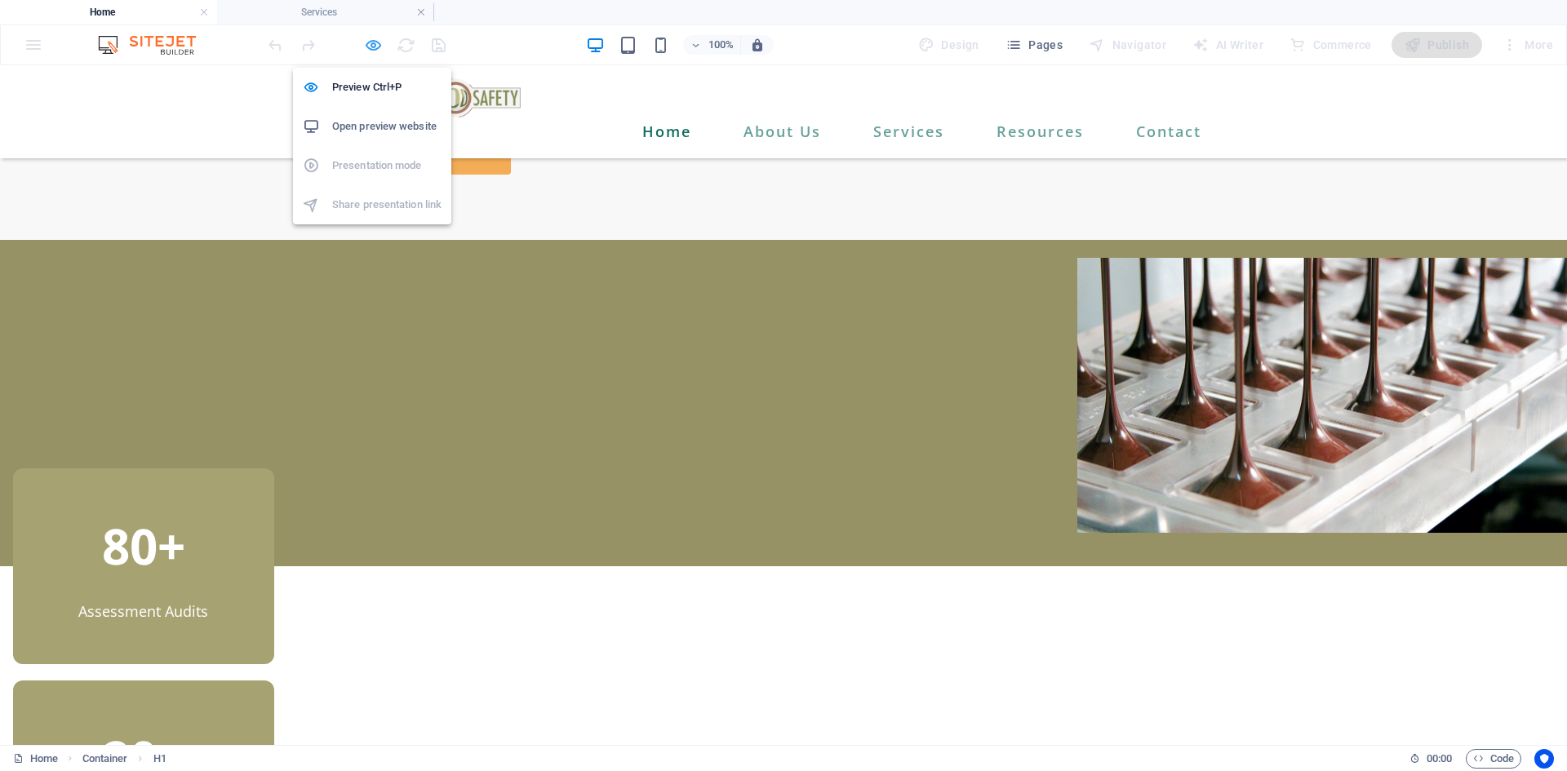
click at [379, 52] on icon "button" at bounding box center [373, 45] width 19 height 19
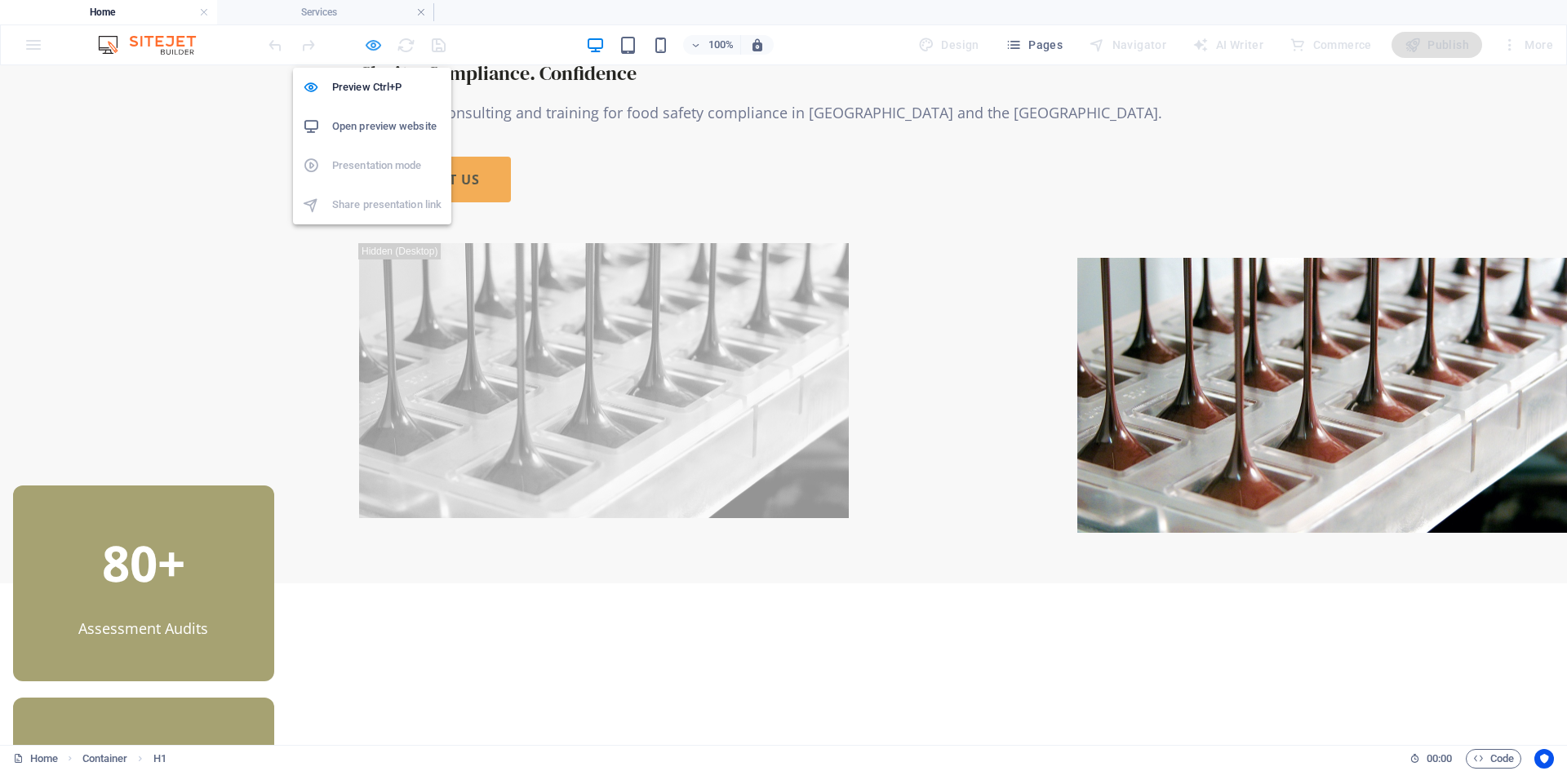
scroll to position [5, 0]
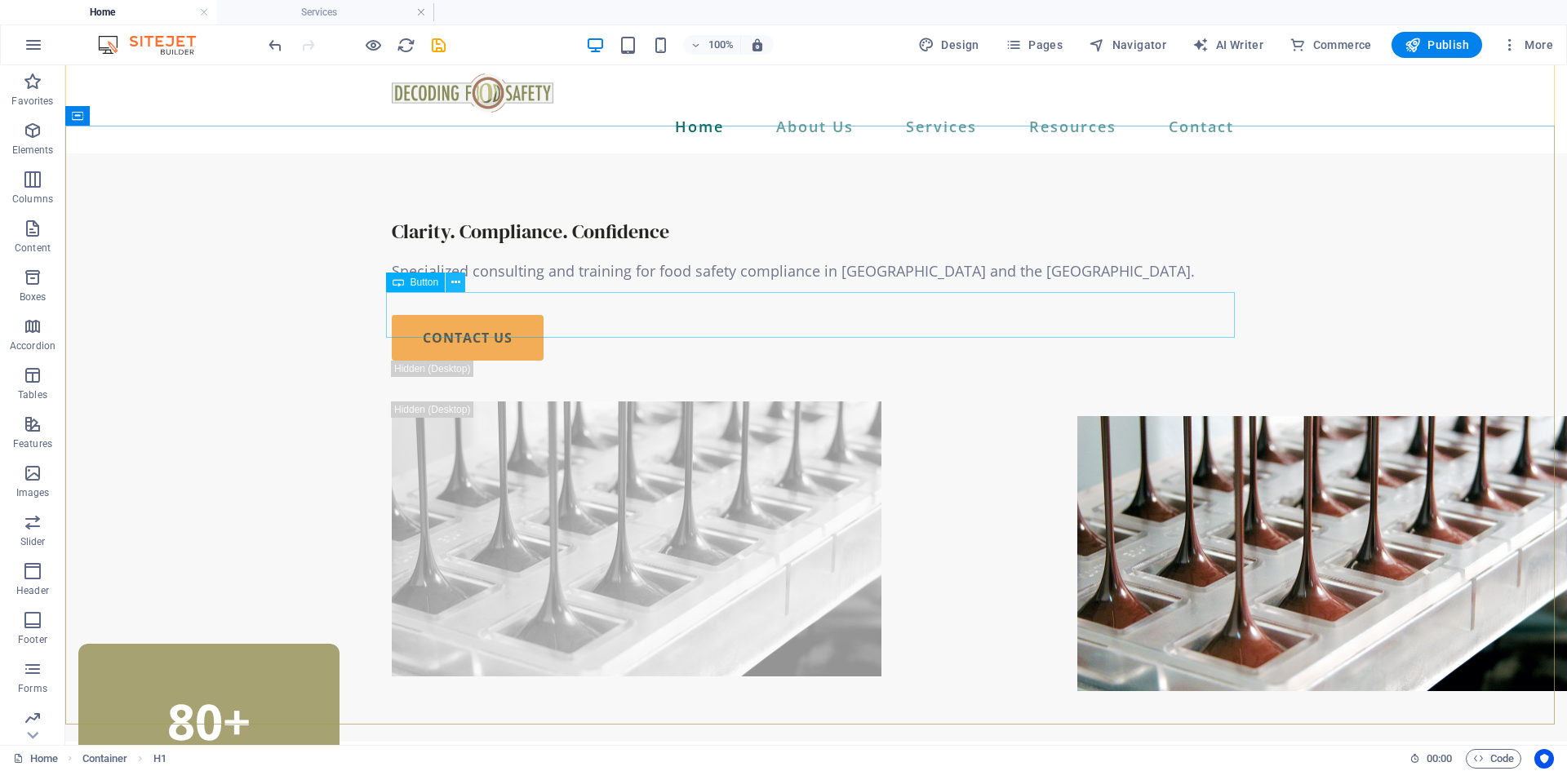
click at [450, 282] on button at bounding box center [456, 283] width 20 height 20
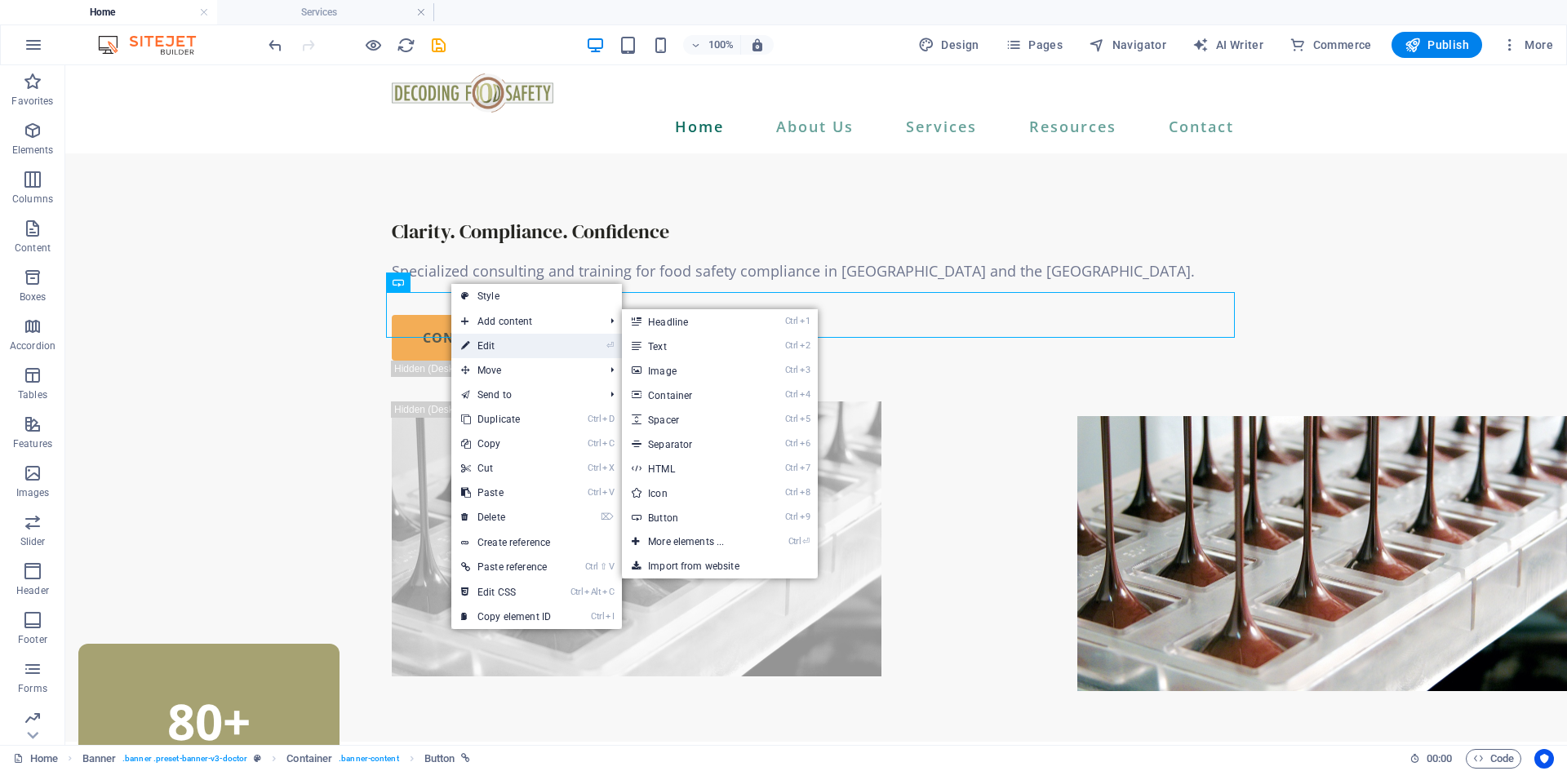
click at [504, 344] on link "⏎ Edit" at bounding box center [505, 346] width 109 height 24
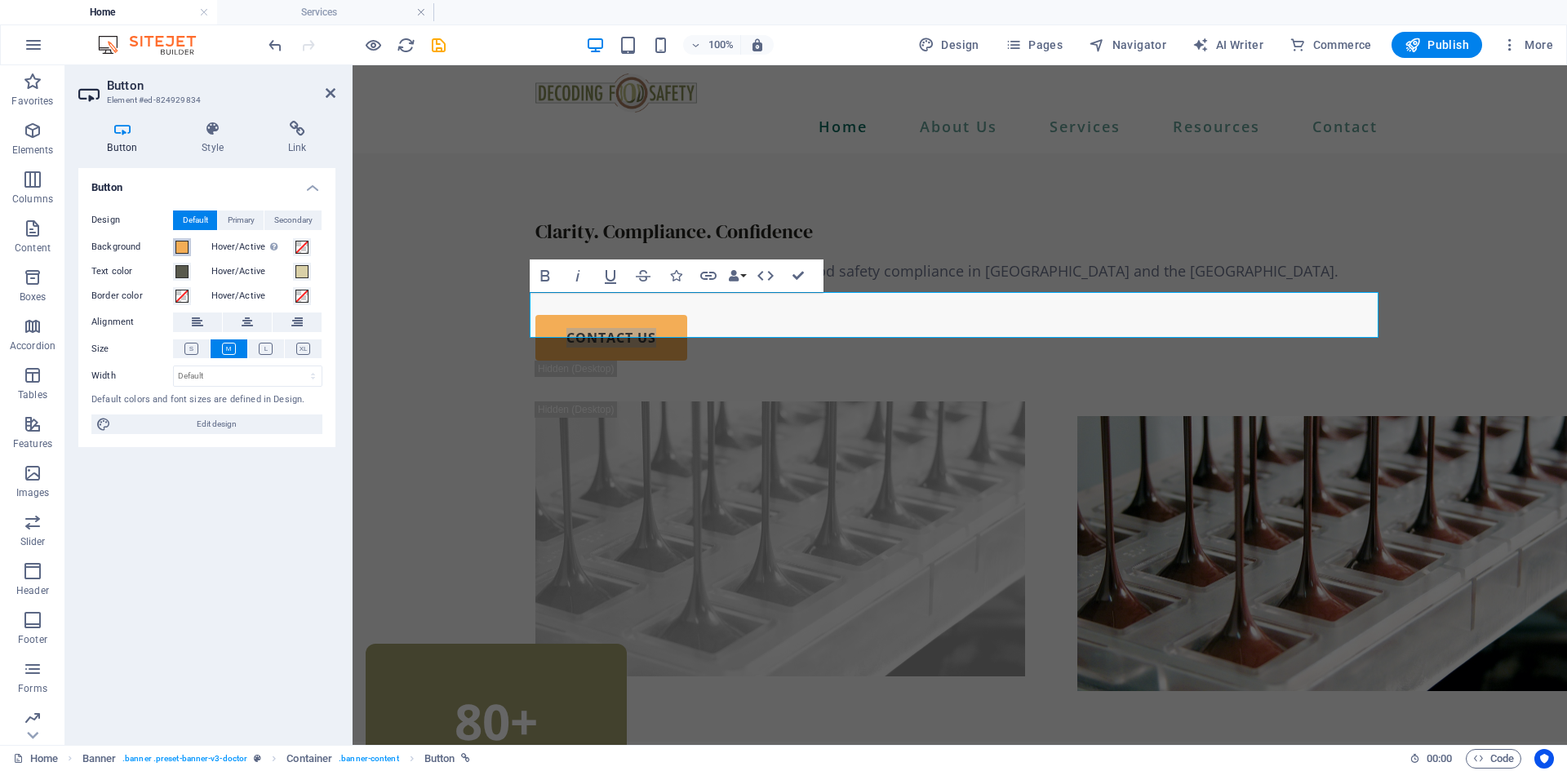
click at [182, 250] on span at bounding box center [181, 247] width 13 height 13
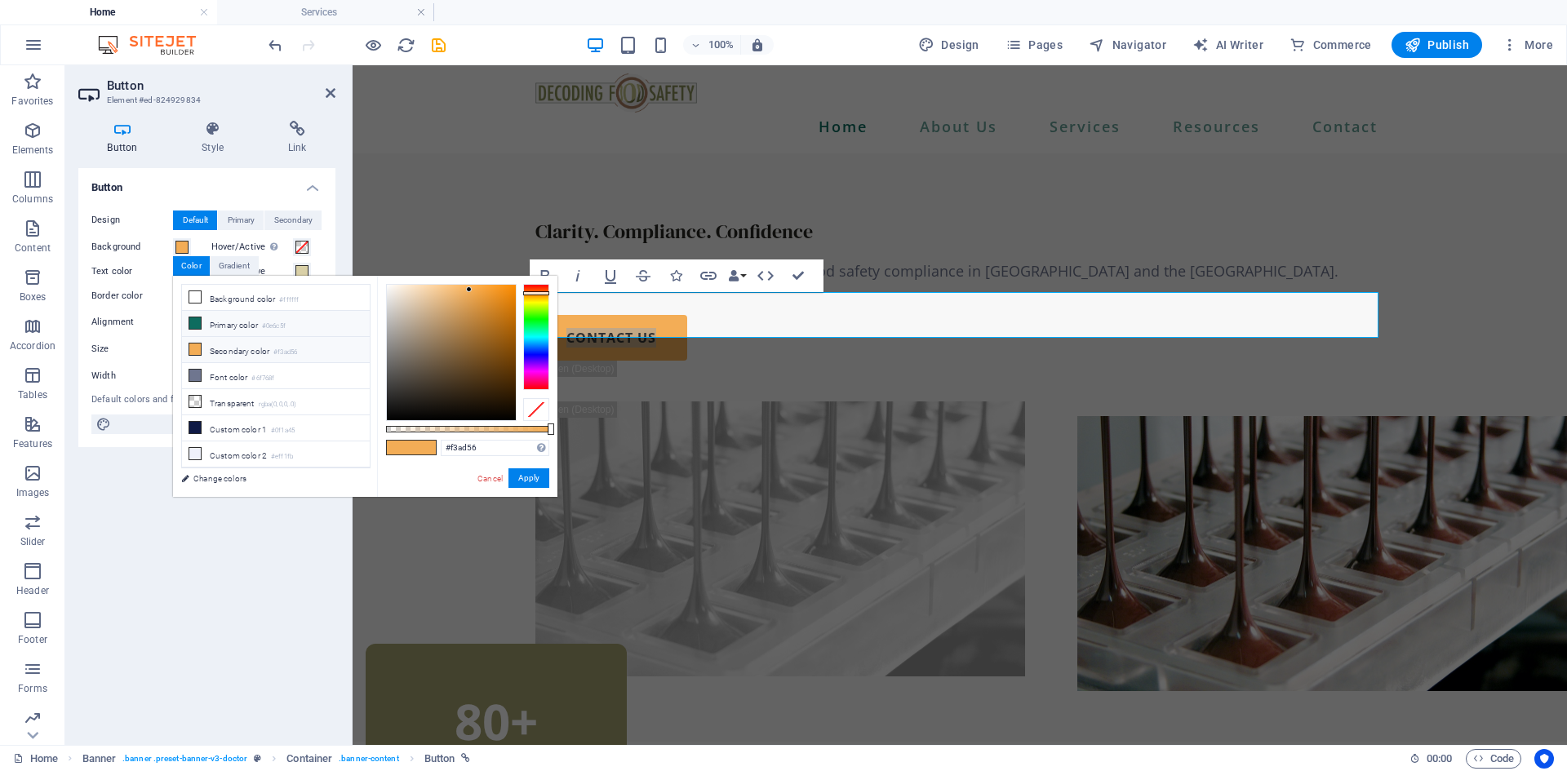
click at [196, 324] on icon at bounding box center [194, 322] width 11 height 11
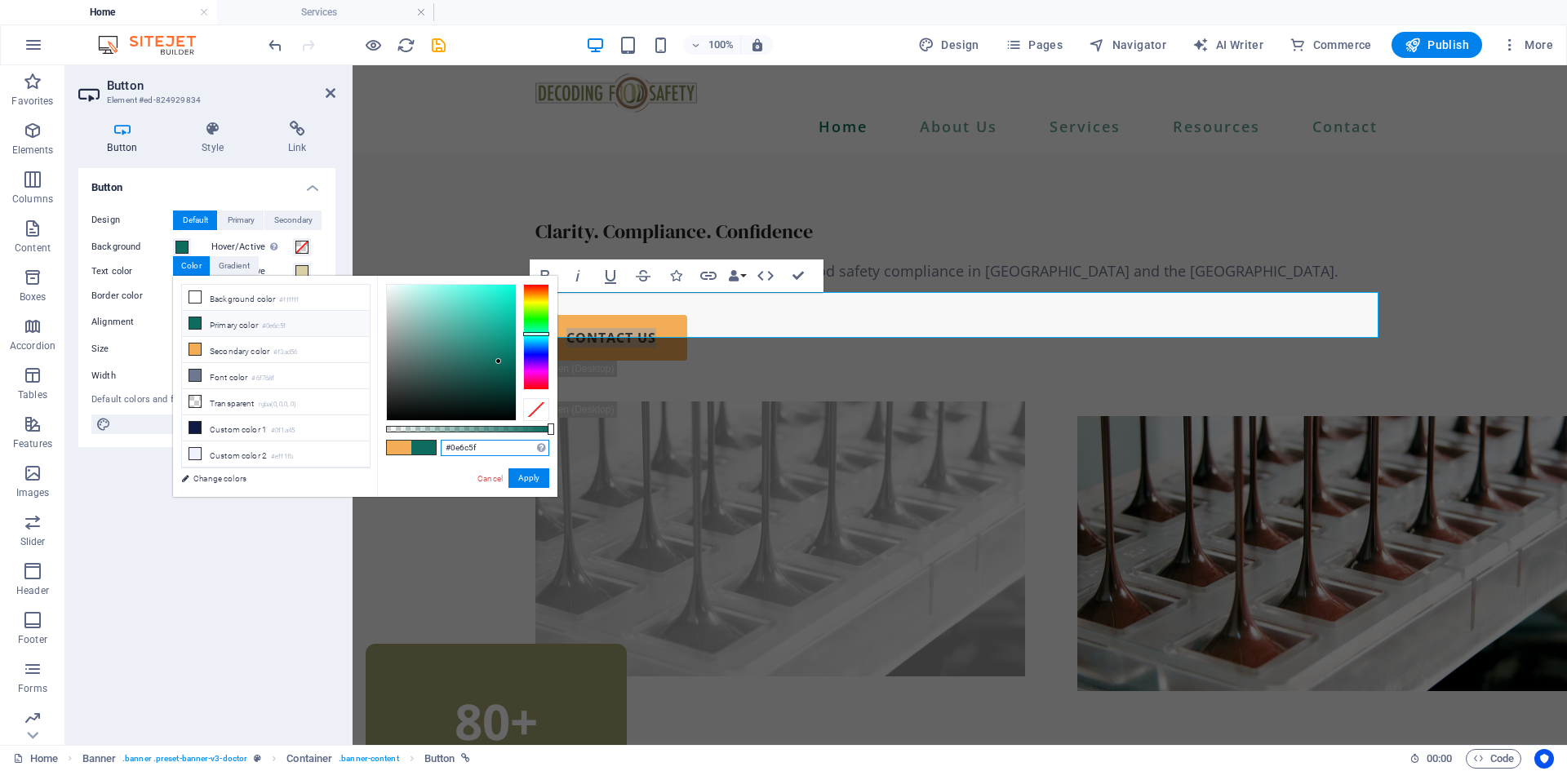
drag, startPoint x: 481, startPoint y: 447, endPoint x: 425, endPoint y: 447, distance: 55.5
click at [425, 447] on div "#0e6c5f Supported formats #0852ed rgb(8, 82, 237) rgba(8, 82, 237, 90%) hsv(221…" at bounding box center [467, 505] width 180 height 458
drag, startPoint x: 498, startPoint y: 447, endPoint x: 424, endPoint y: 440, distance: 73.8
click at [424, 440] on div "#A67A60 Supported formats #0852ed rgb(8, 82, 237) rgba(8, 82, 237, 90%) hsv(221…" at bounding box center [467, 505] width 180 height 458
type input "#a67a60"
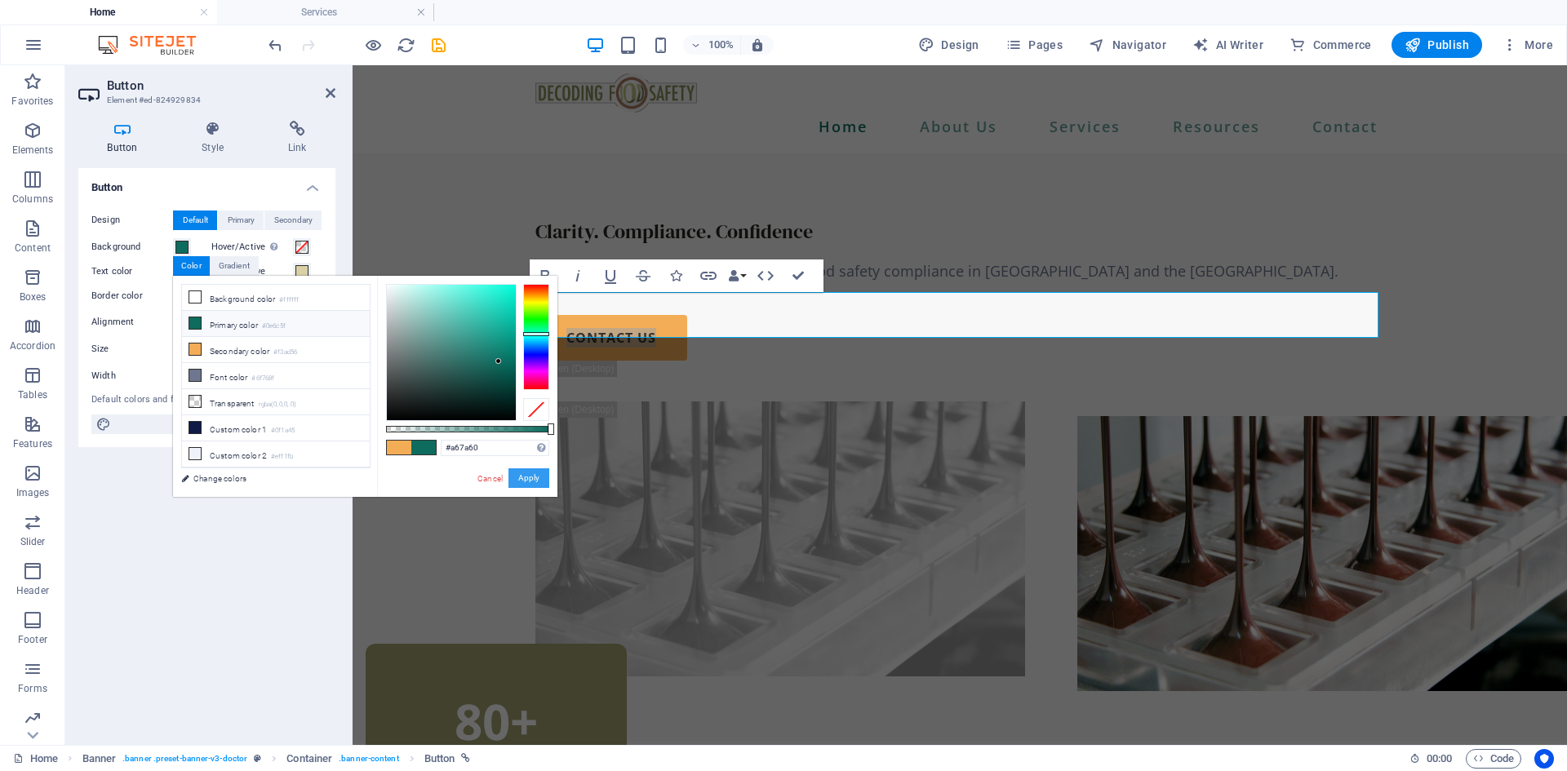
click at [533, 478] on button "Apply" at bounding box center [528, 478] width 41 height 20
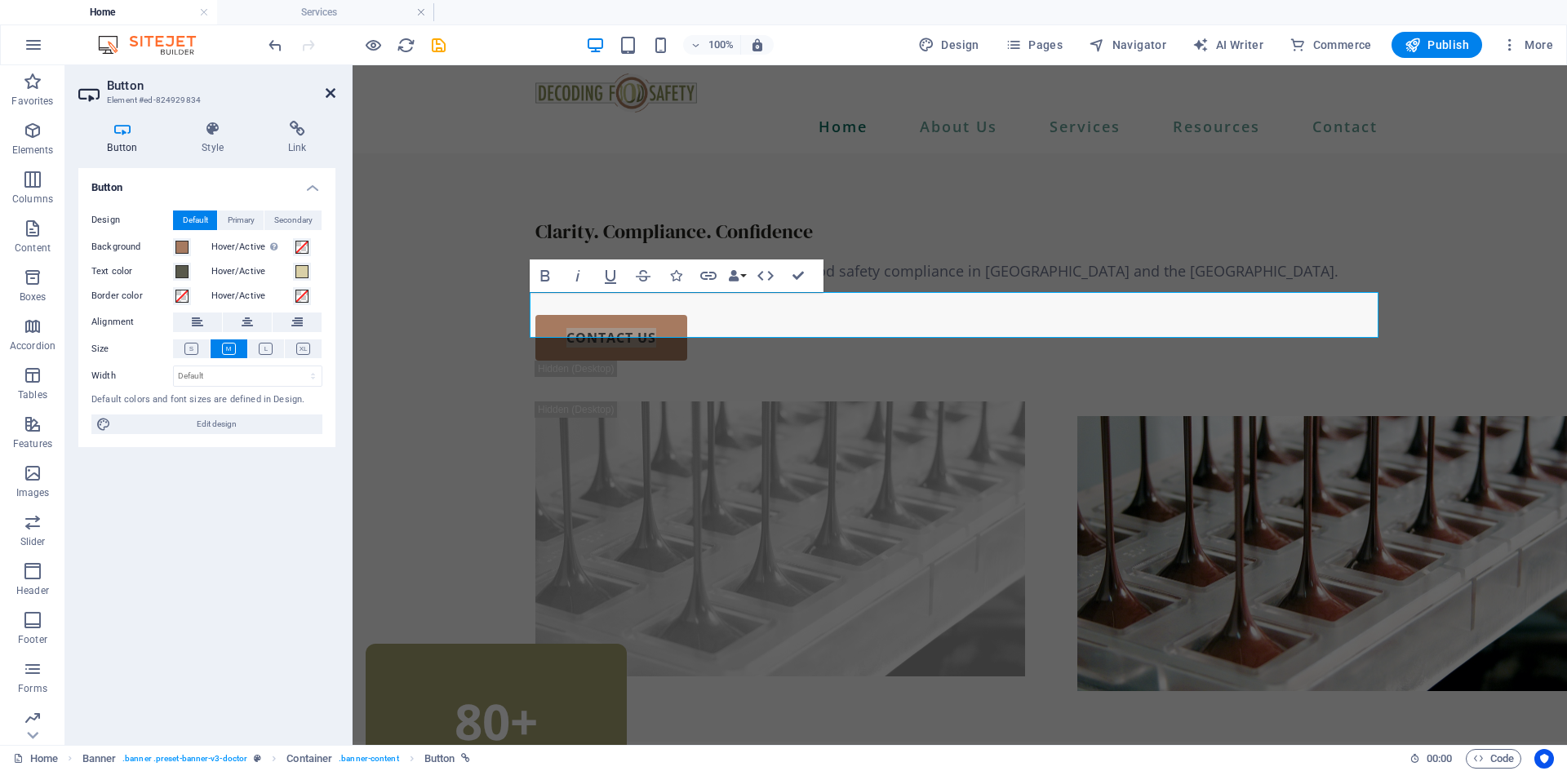
click at [334, 91] on icon at bounding box center [331, 93] width 10 height 13
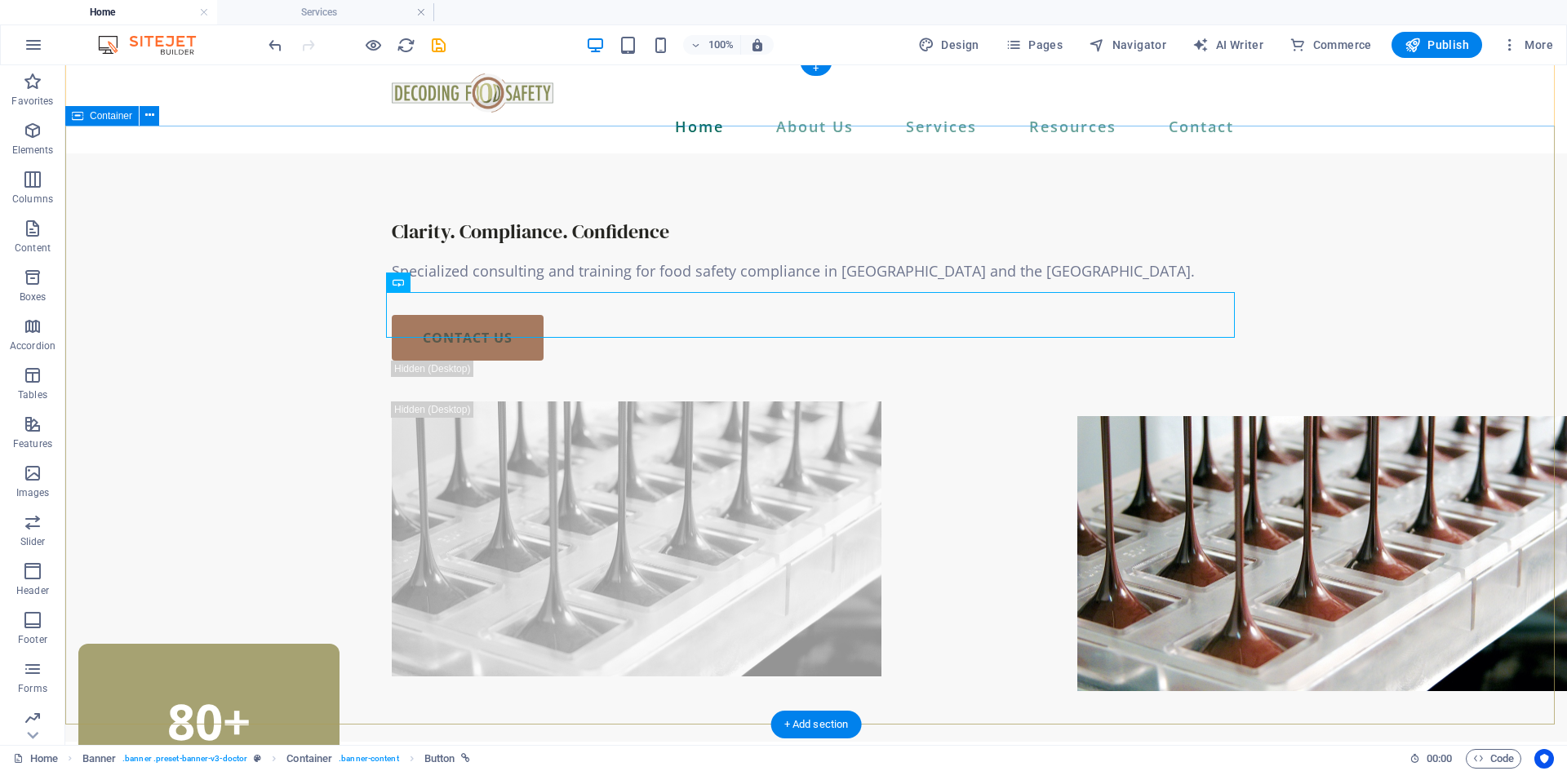
click at [1396, 373] on div "Clarity. Compliance. Confidence Specialized consulting and training for food sa…" at bounding box center [816, 447] width 1502 height 589
click at [455, 285] on icon at bounding box center [455, 282] width 9 height 17
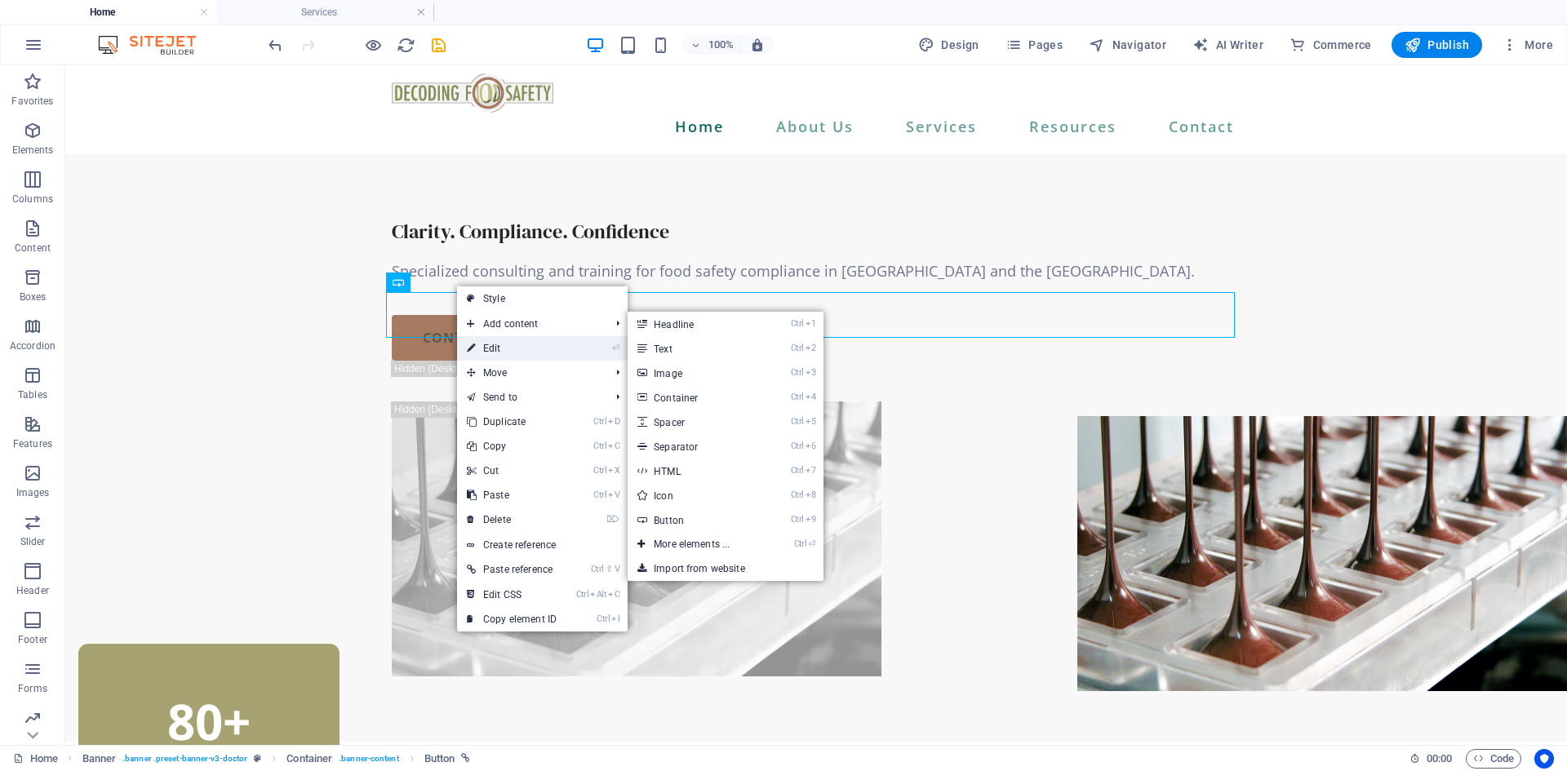
click at [510, 343] on link "⏎ Edit" at bounding box center [511, 348] width 109 height 24
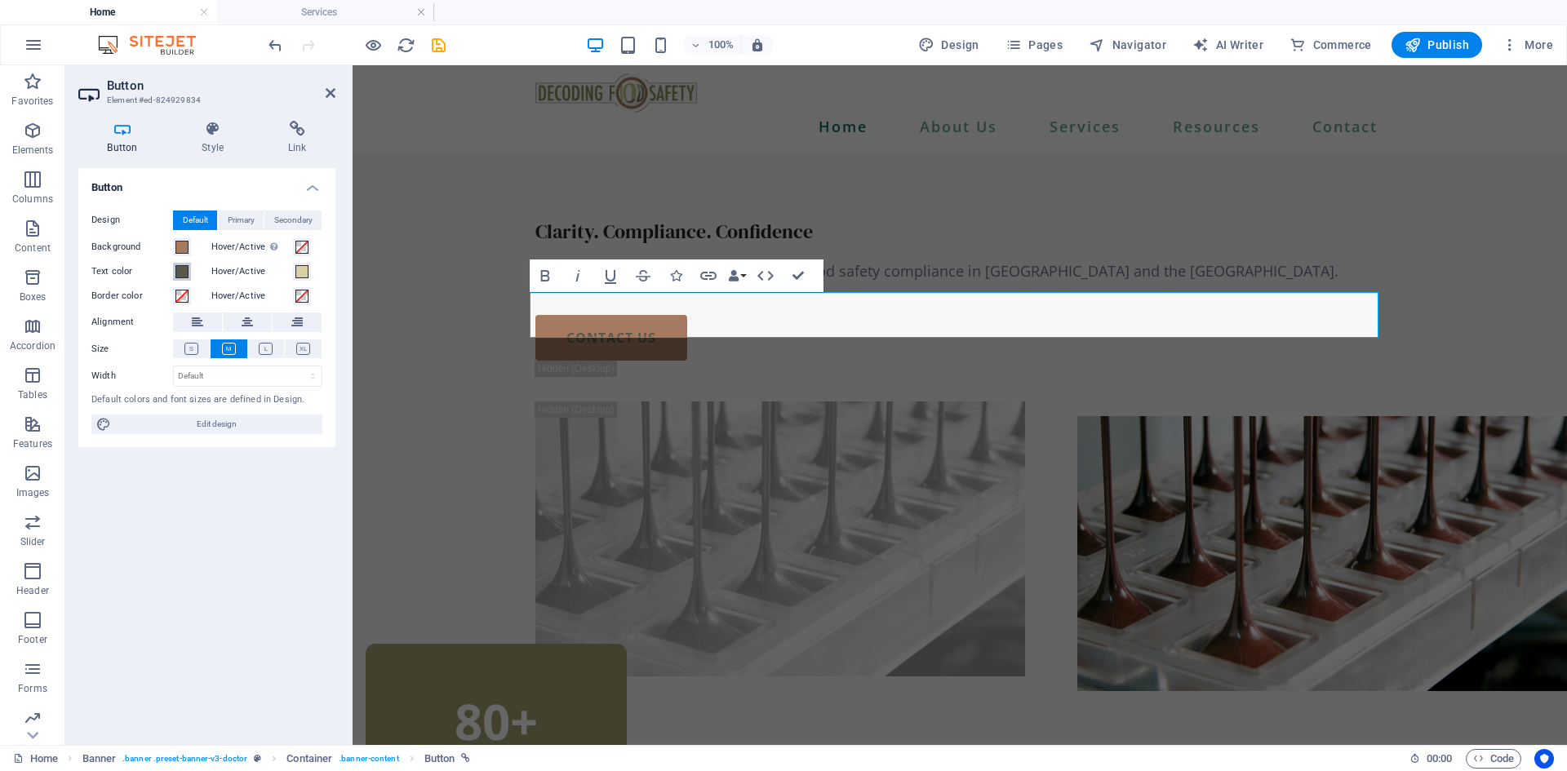
click at [187, 269] on span at bounding box center [181, 271] width 13 height 13
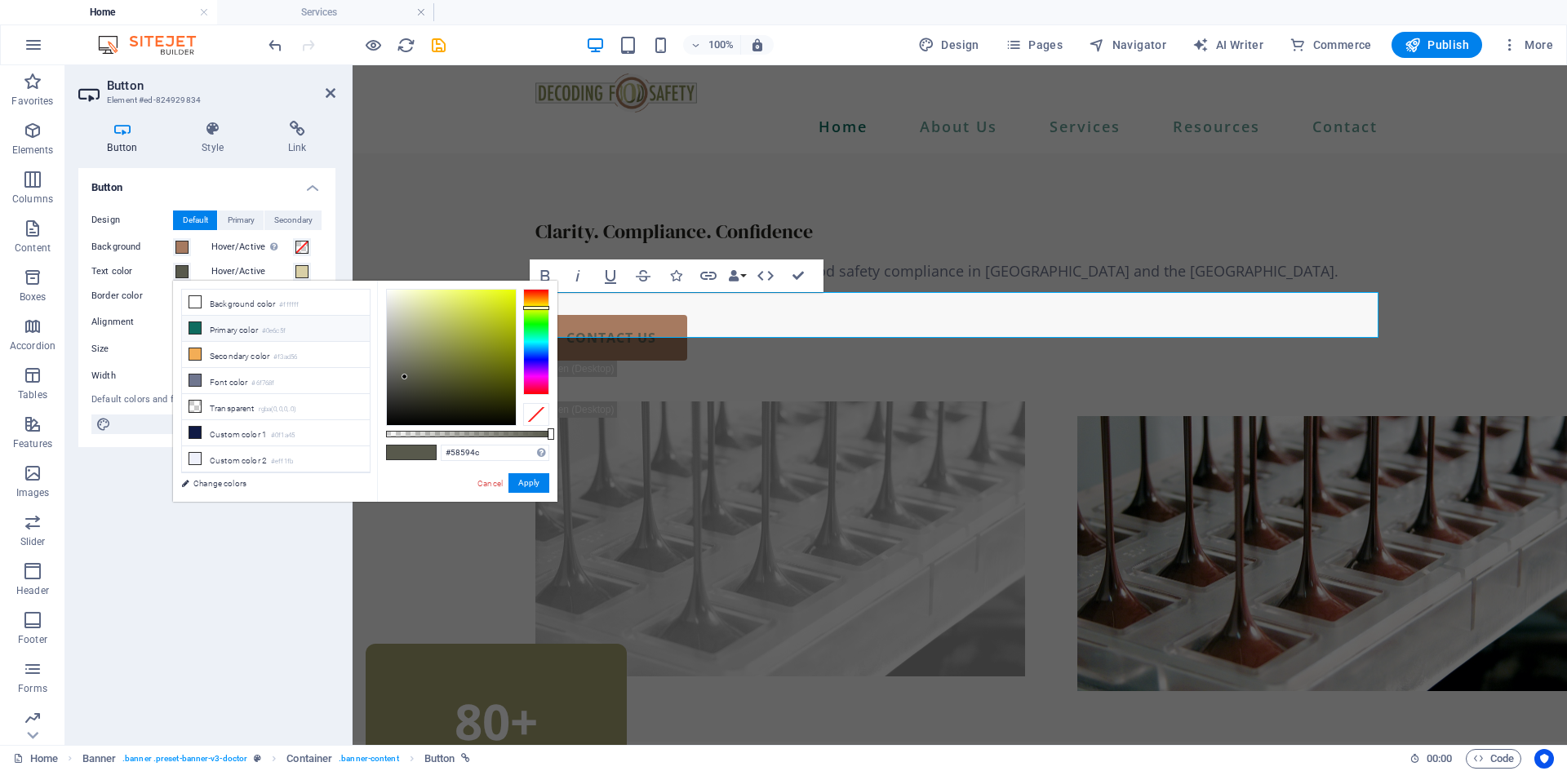
click at [232, 326] on li "Primary color #0e6c5f" at bounding box center [276, 329] width 188 height 26
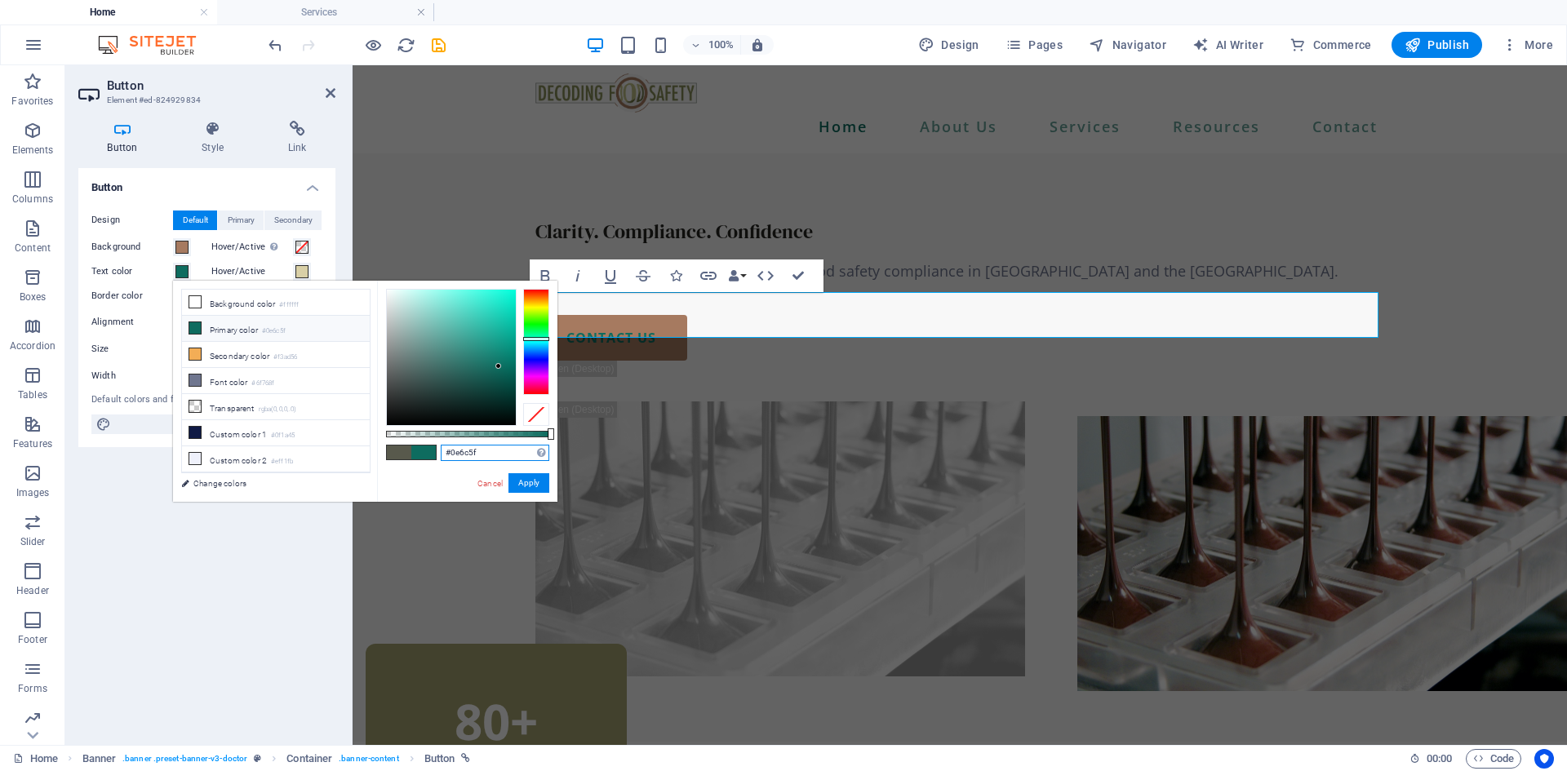
drag, startPoint x: 482, startPoint y: 457, endPoint x: 451, endPoint y: 459, distance: 31.1
click at [451, 459] on input "#0e6c5f" at bounding box center [495, 453] width 109 height 16
type input "#3f403f"
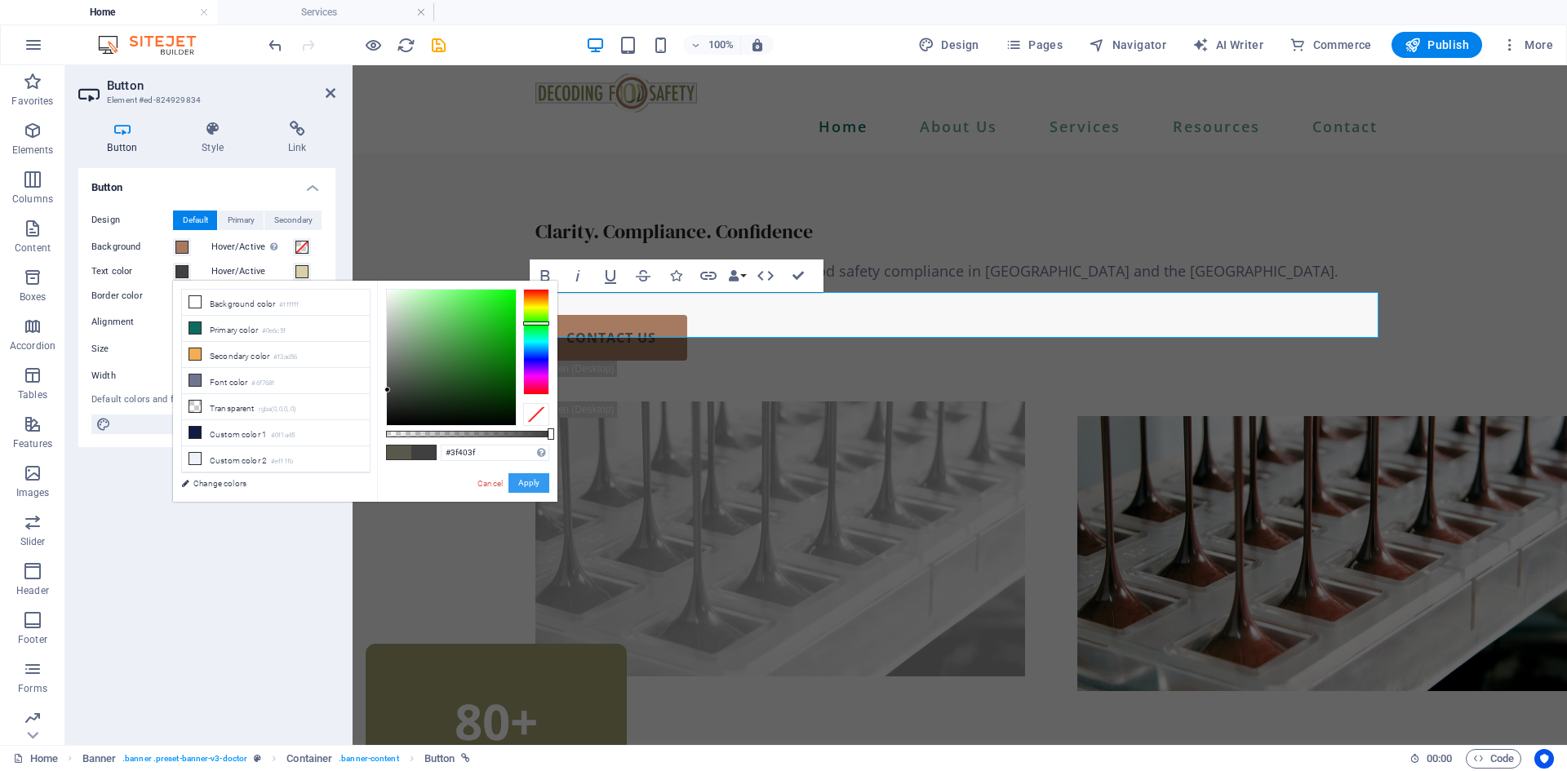
click at [532, 477] on button "Apply" at bounding box center [528, 483] width 41 height 20
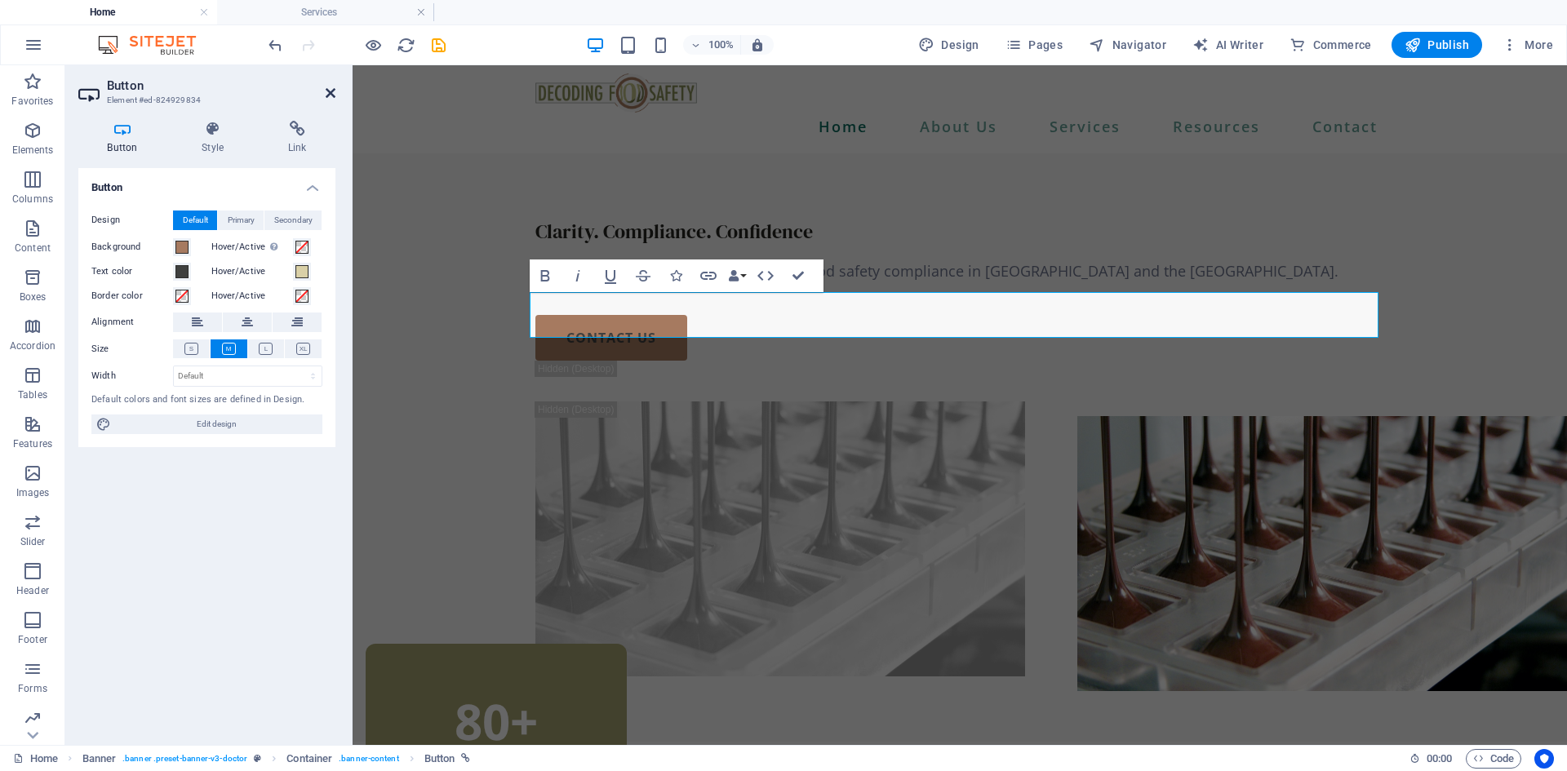
click at [330, 91] on icon at bounding box center [331, 93] width 10 height 13
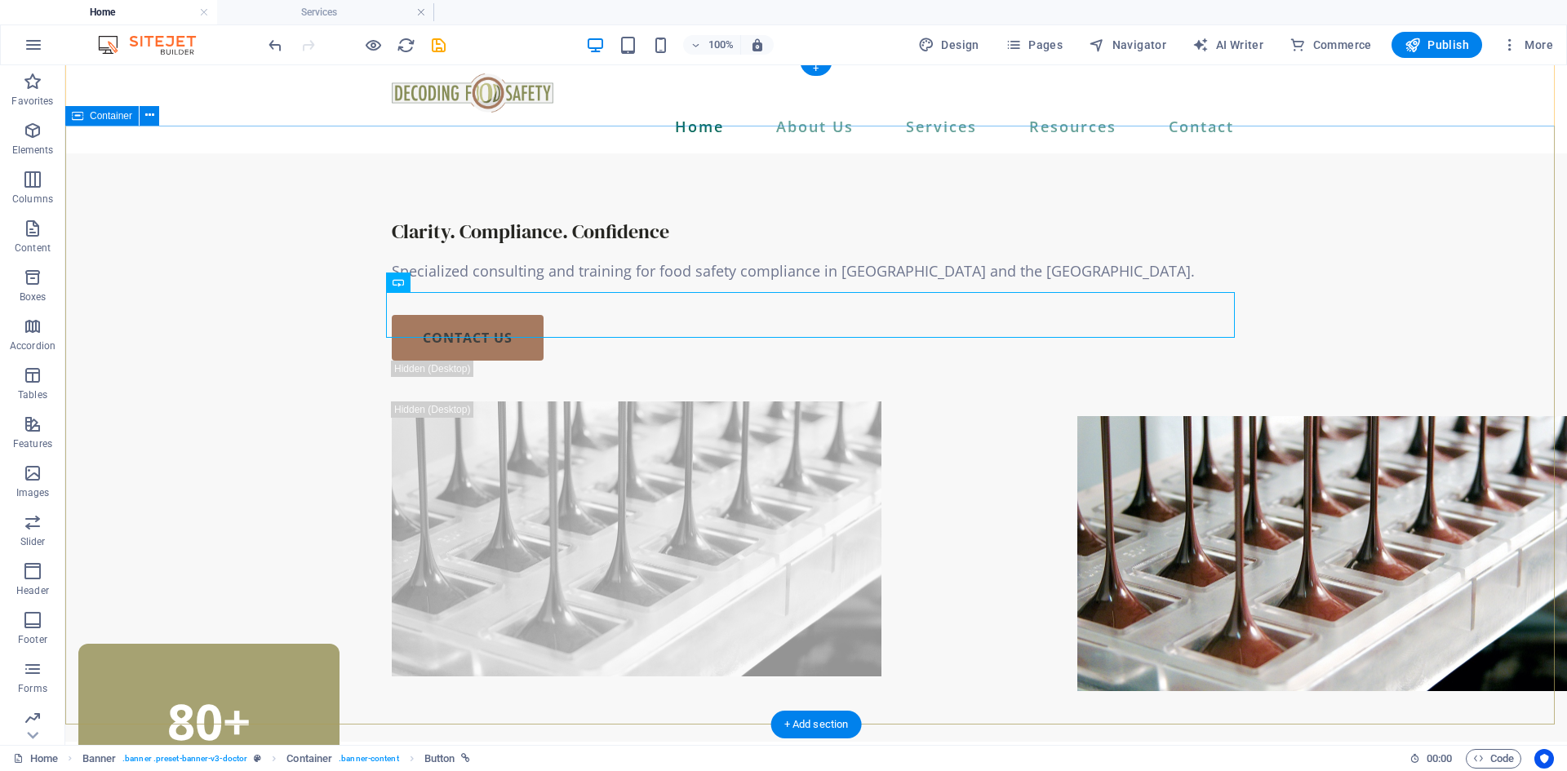
click at [1373, 412] on div "Clarity. Compliance. Confidence Specialized consulting and training for food sa…" at bounding box center [816, 447] width 1502 height 589
click at [462, 282] on button at bounding box center [456, 283] width 20 height 20
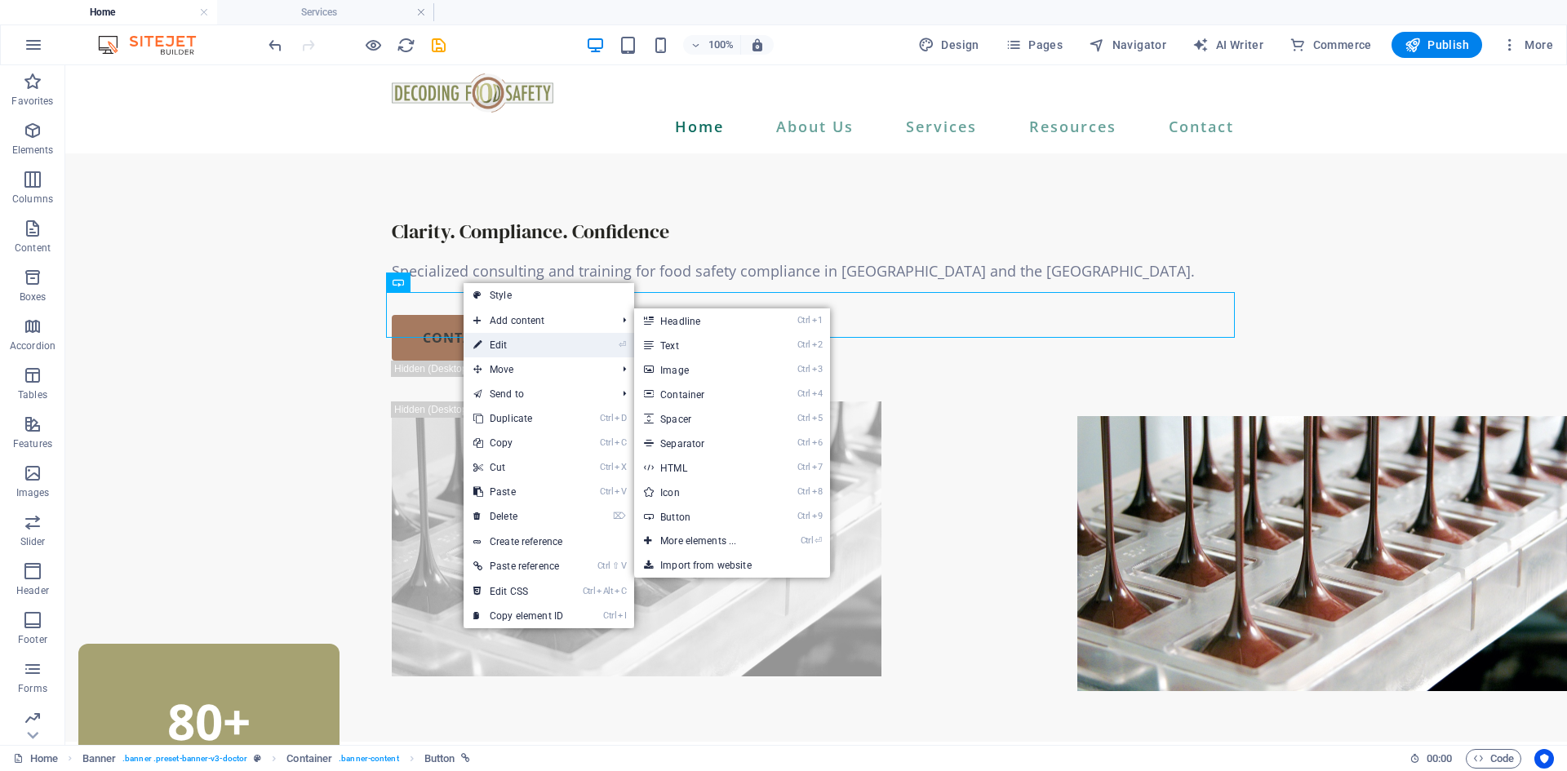
click at [498, 348] on link "⏎ Edit" at bounding box center [518, 345] width 109 height 24
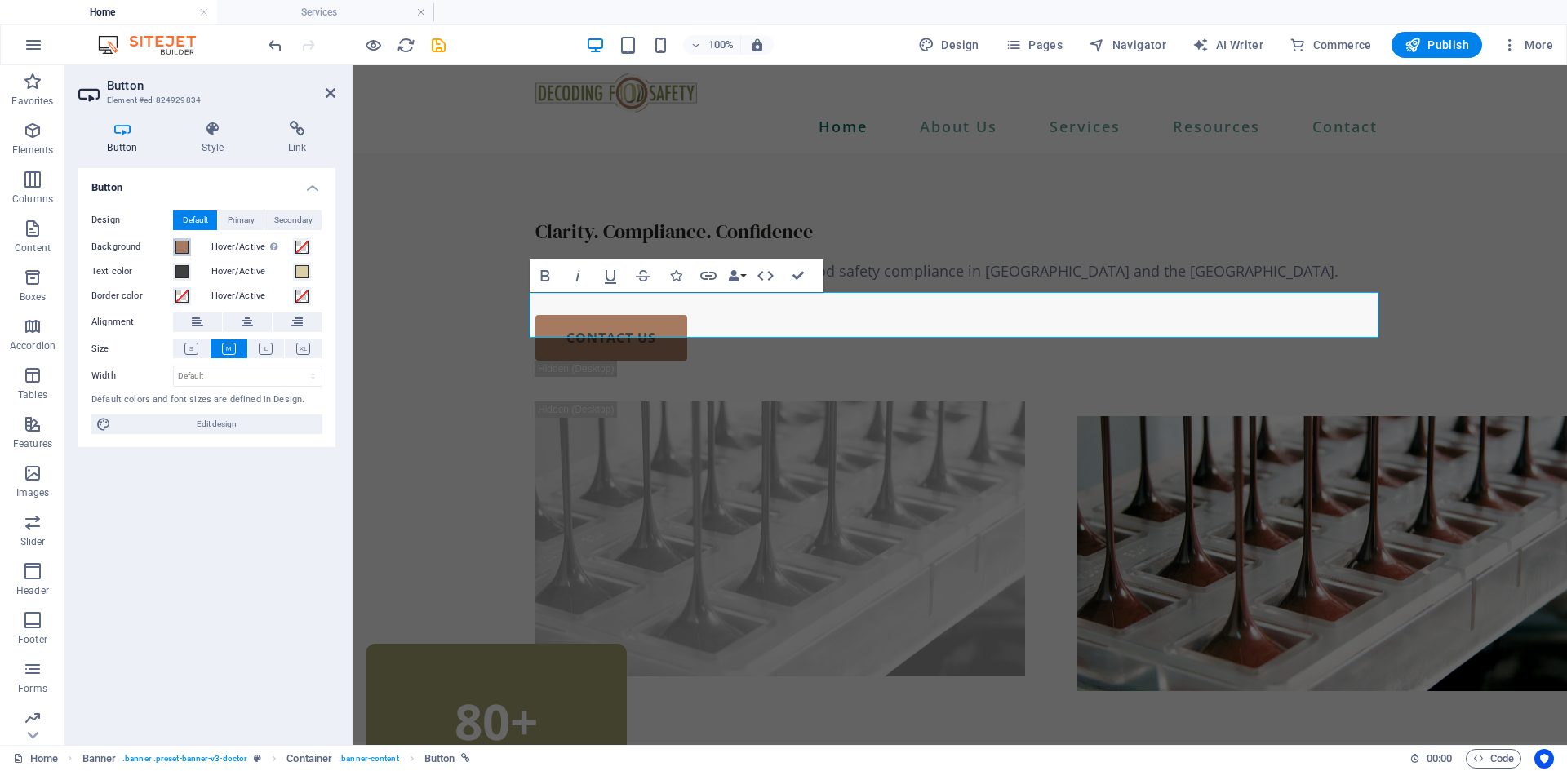
click at [184, 248] on span at bounding box center [181, 247] width 13 height 13
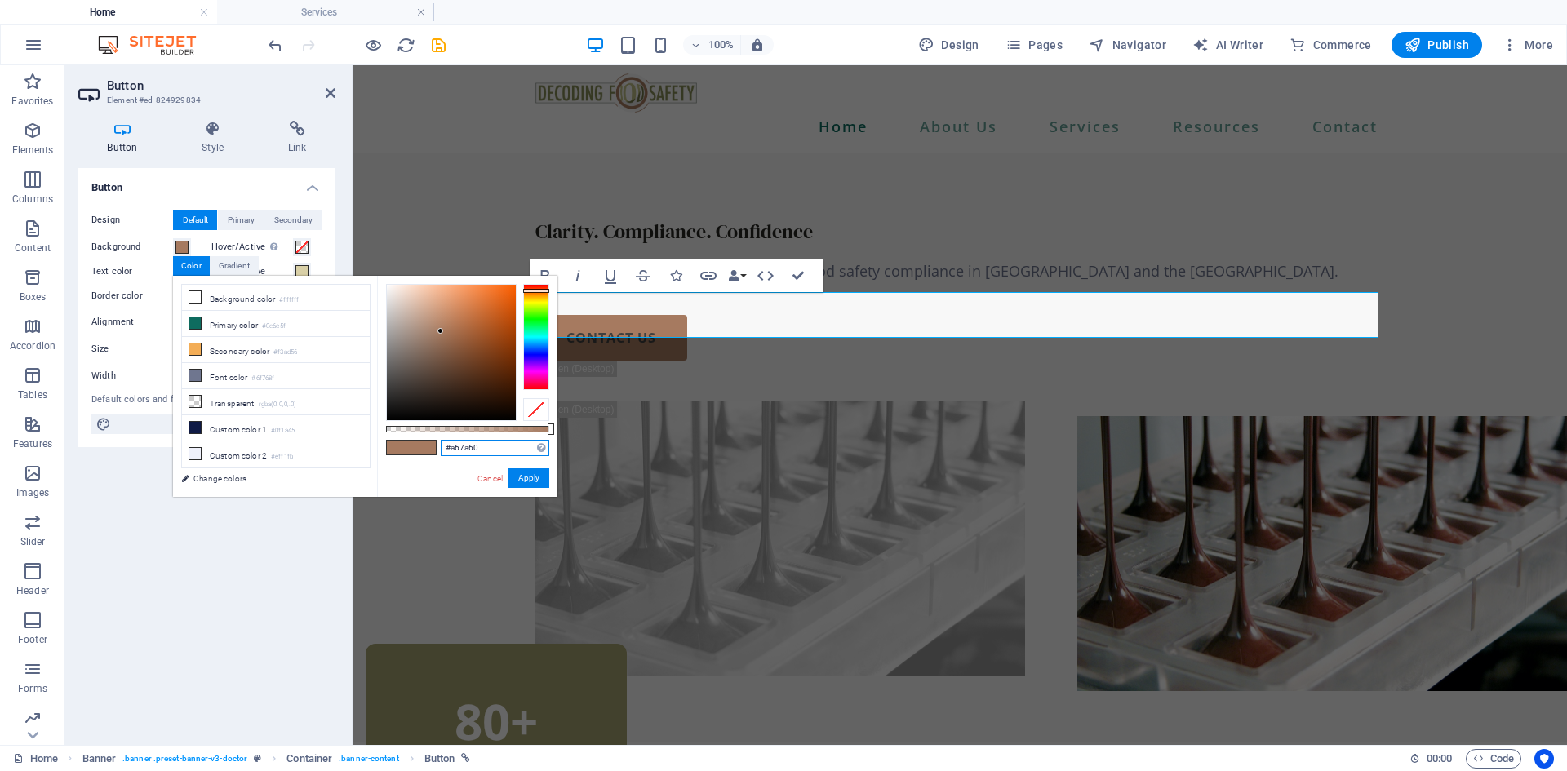
drag, startPoint x: 497, startPoint y: 446, endPoint x: 452, endPoint y: 445, distance: 44.9
click at [452, 445] on input "#a67a60" at bounding box center [495, 448] width 109 height 16
type input "#bdbf84"
click at [530, 481] on button "Apply" at bounding box center [528, 478] width 41 height 20
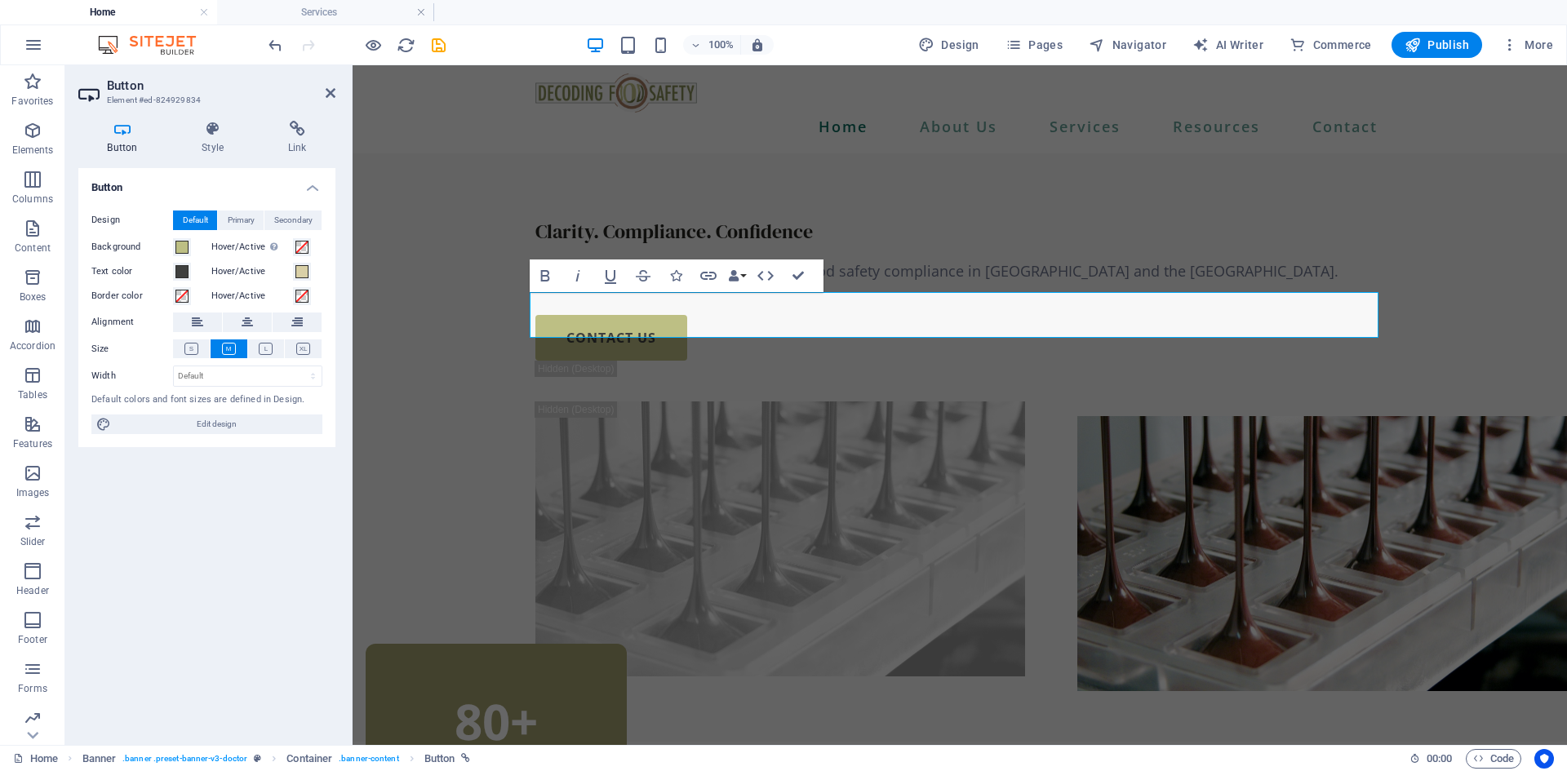
click at [334, 82] on h2 "Button" at bounding box center [221, 85] width 228 height 15
click at [330, 97] on icon at bounding box center [331, 93] width 10 height 13
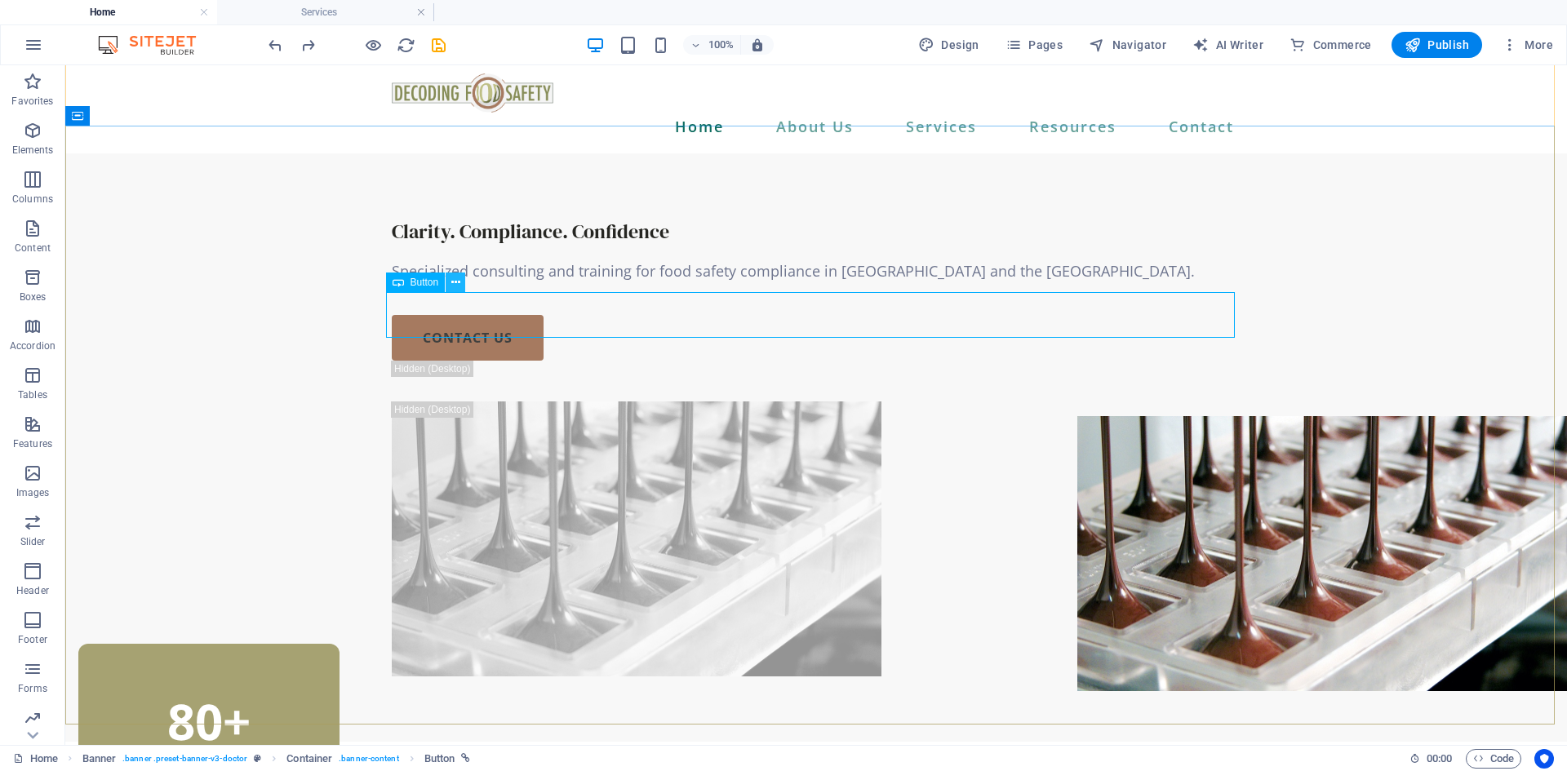
click at [449, 282] on button at bounding box center [456, 283] width 20 height 20
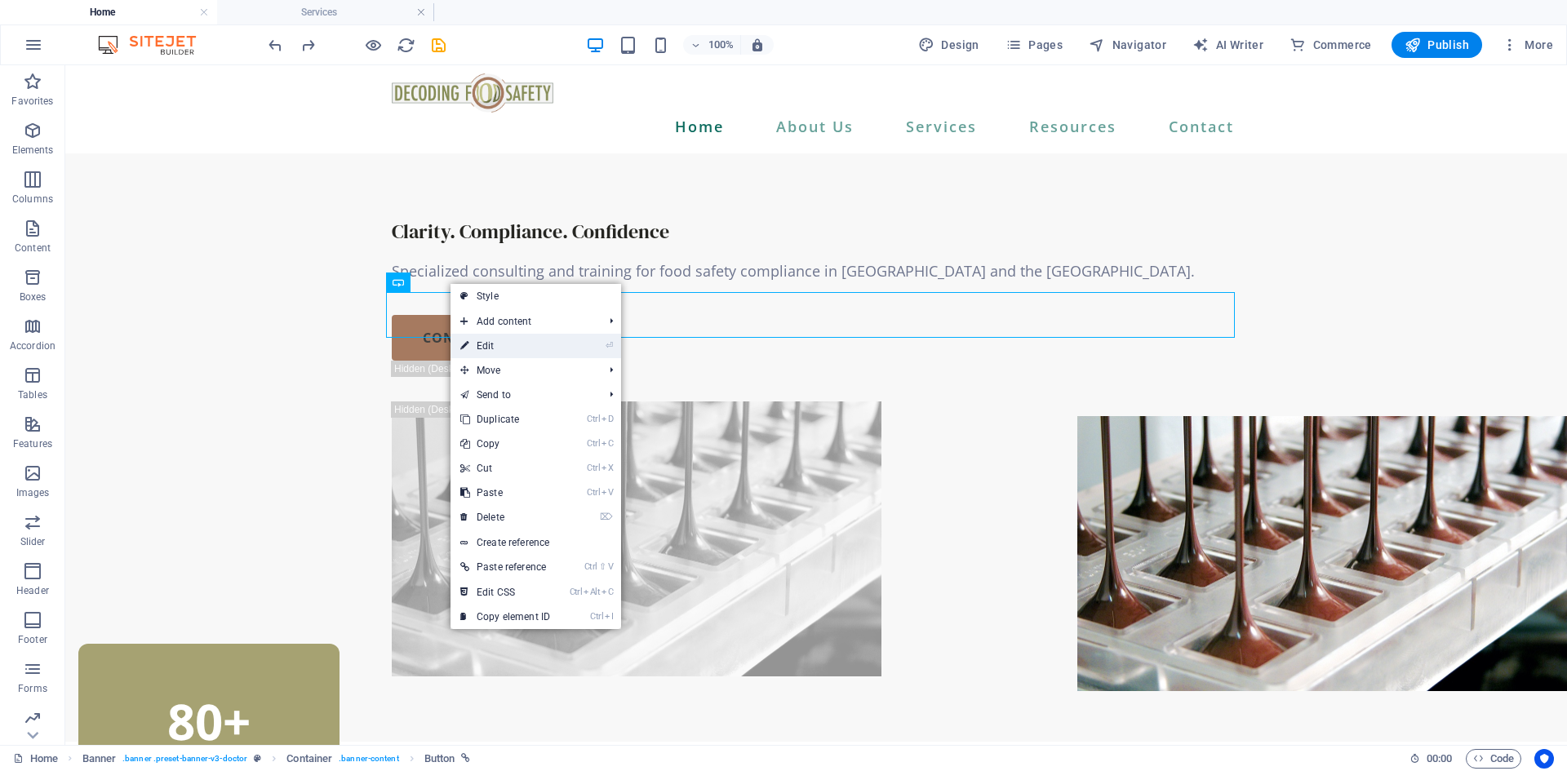
drag, startPoint x: 497, startPoint y: 346, endPoint x: 28, endPoint y: 222, distance: 485.3
click at [497, 346] on link "⏎ Edit" at bounding box center [504, 346] width 109 height 24
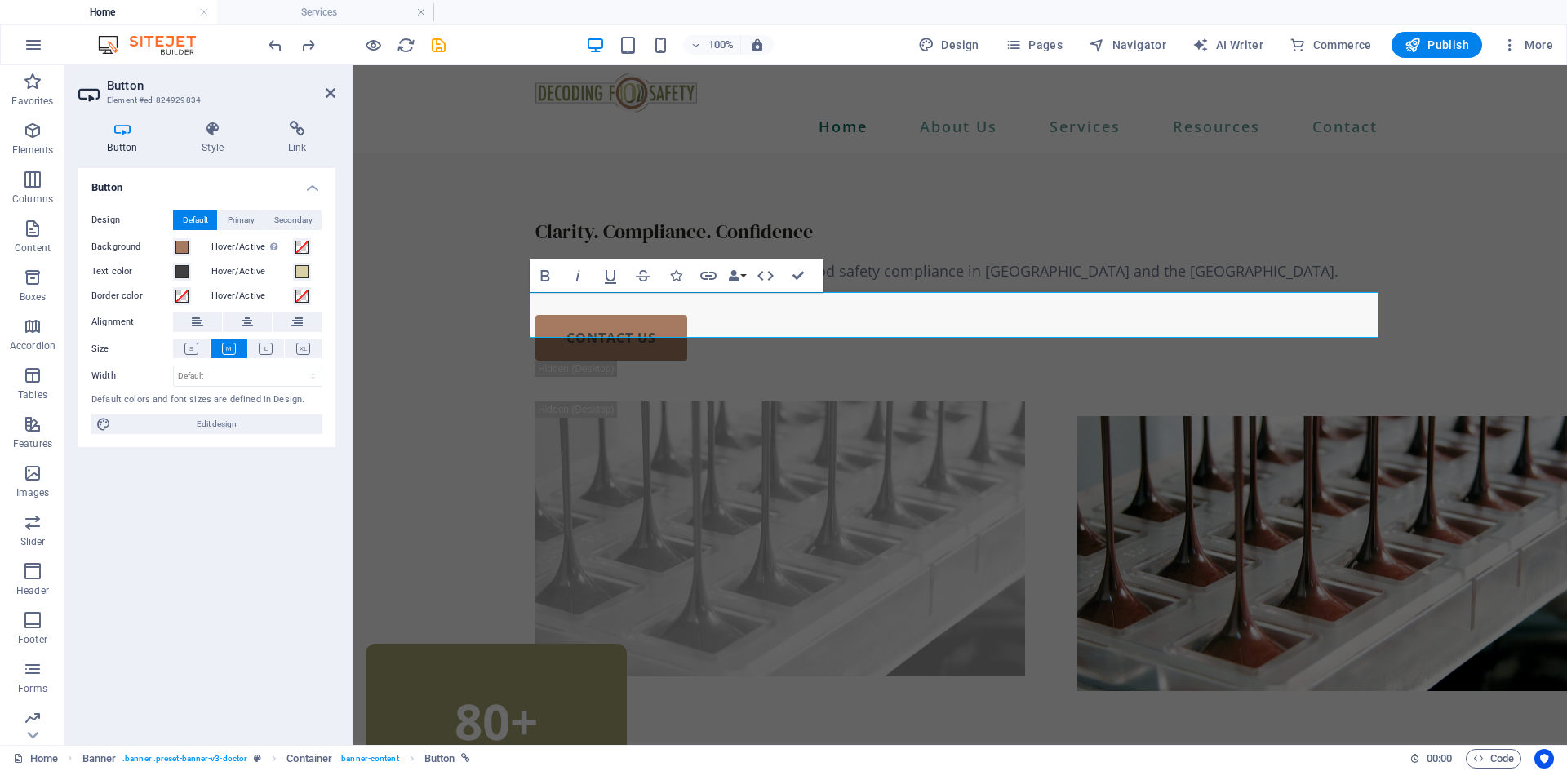
click at [131, 270] on label "Text color" at bounding box center [132, 272] width 82 height 20
click at [173, 270] on button "Text color" at bounding box center [182, 272] width 18 height 18
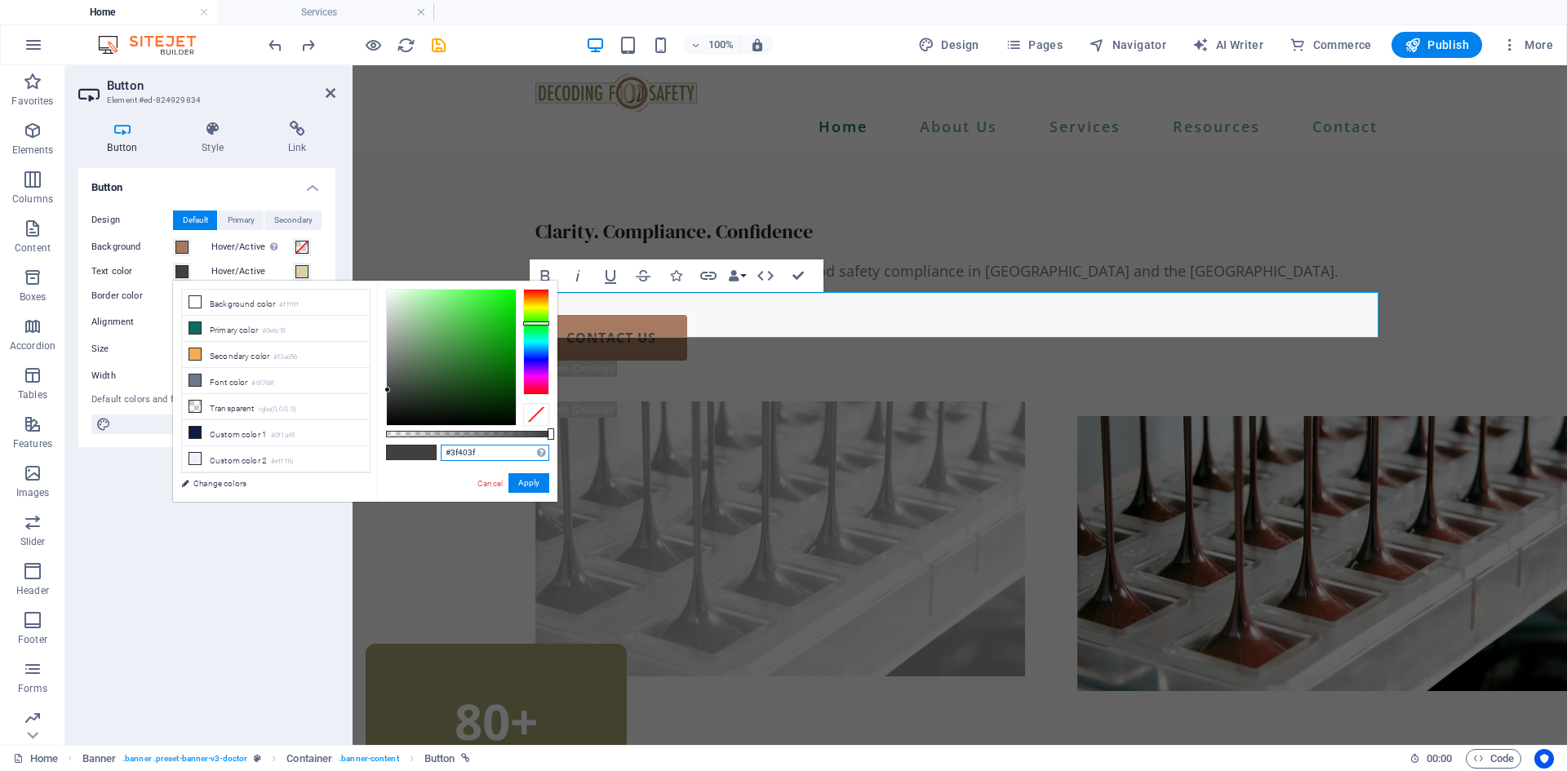
drag, startPoint x: 488, startPoint y: 454, endPoint x: 440, endPoint y: 453, distance: 48.2
click at [440, 453] on div "#3f403f Supported formats #0852ed rgb(8, 82, 237) rgba(8, 82, 237, 90%) hsv(221…" at bounding box center [467, 510] width 180 height 458
type input "#bdbf84"
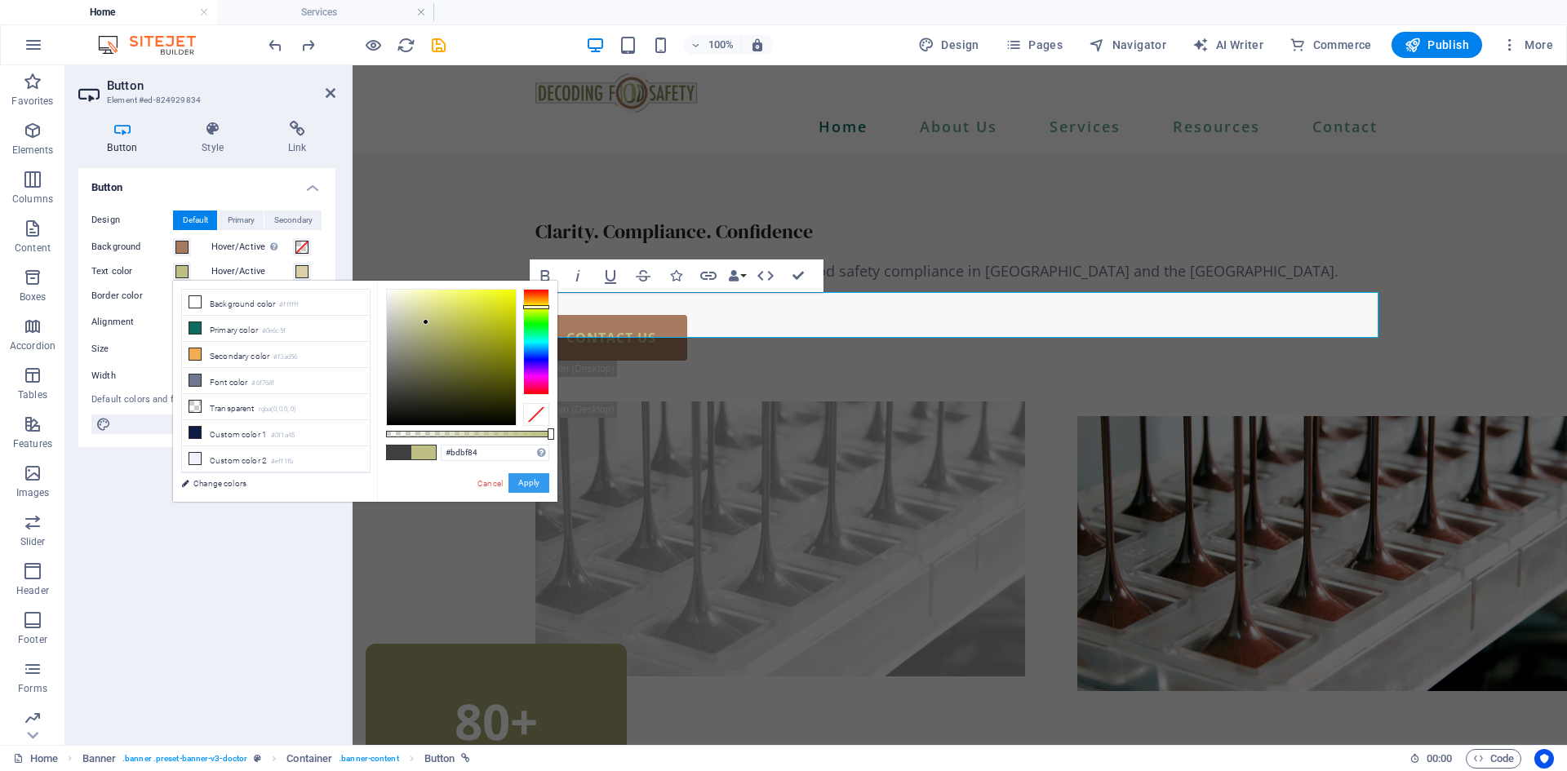
click at [531, 486] on button "Apply" at bounding box center [528, 483] width 41 height 20
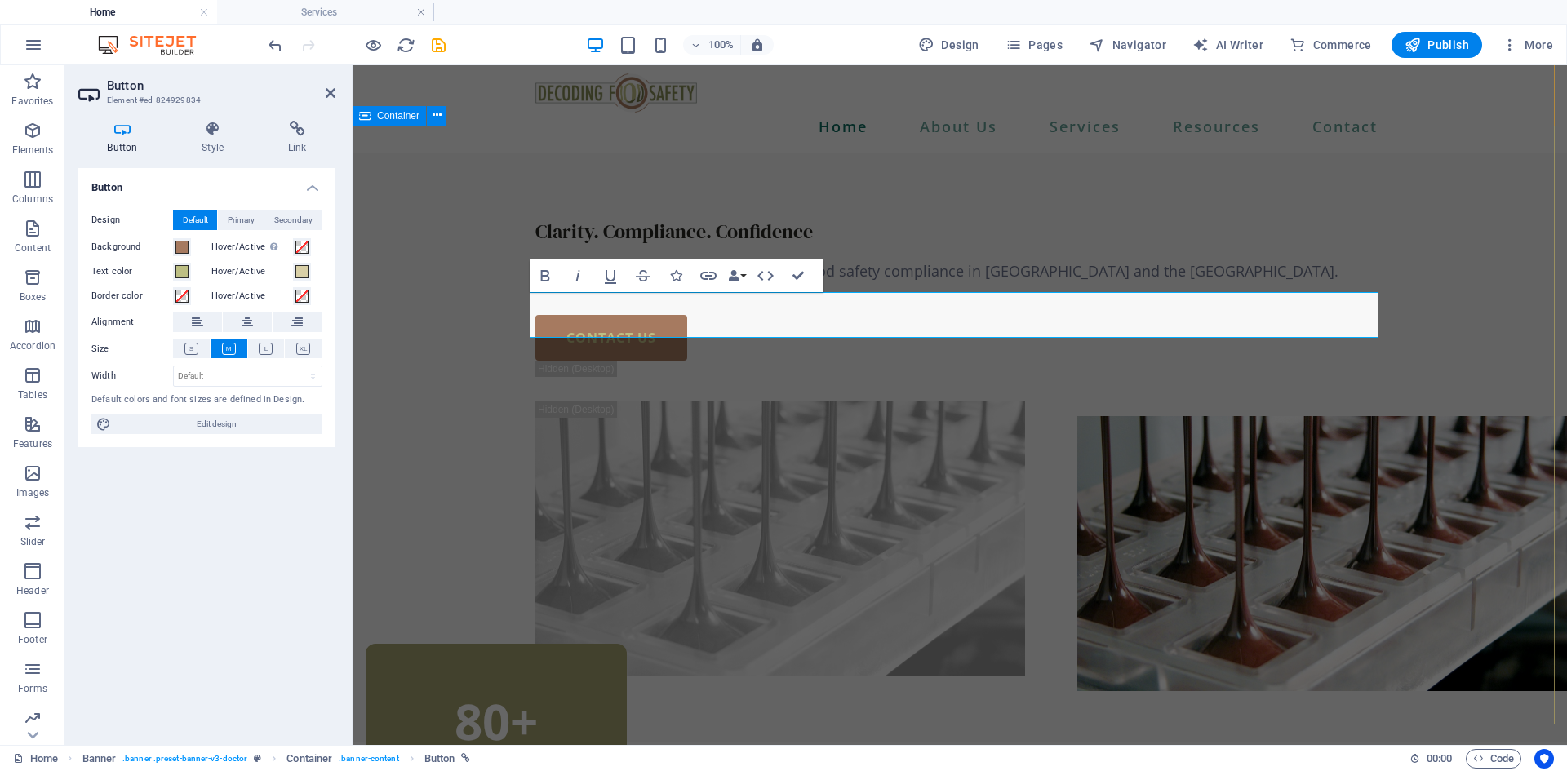
click at [425, 326] on div "Clarity. Compliance. Confidence Specialized consulting and training for food sa…" at bounding box center [960, 447] width 1214 height 589
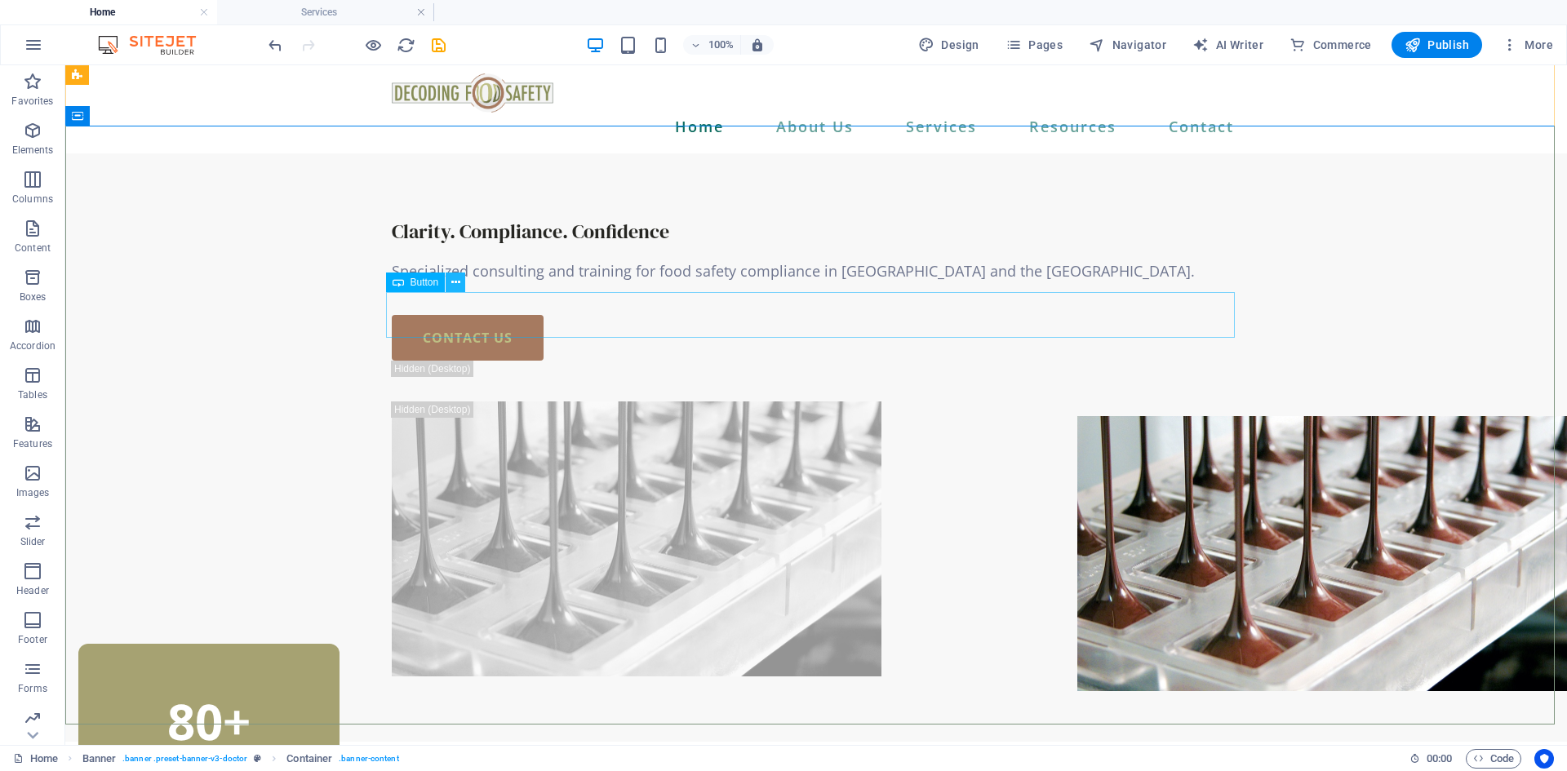
click at [455, 281] on icon at bounding box center [455, 282] width 9 height 17
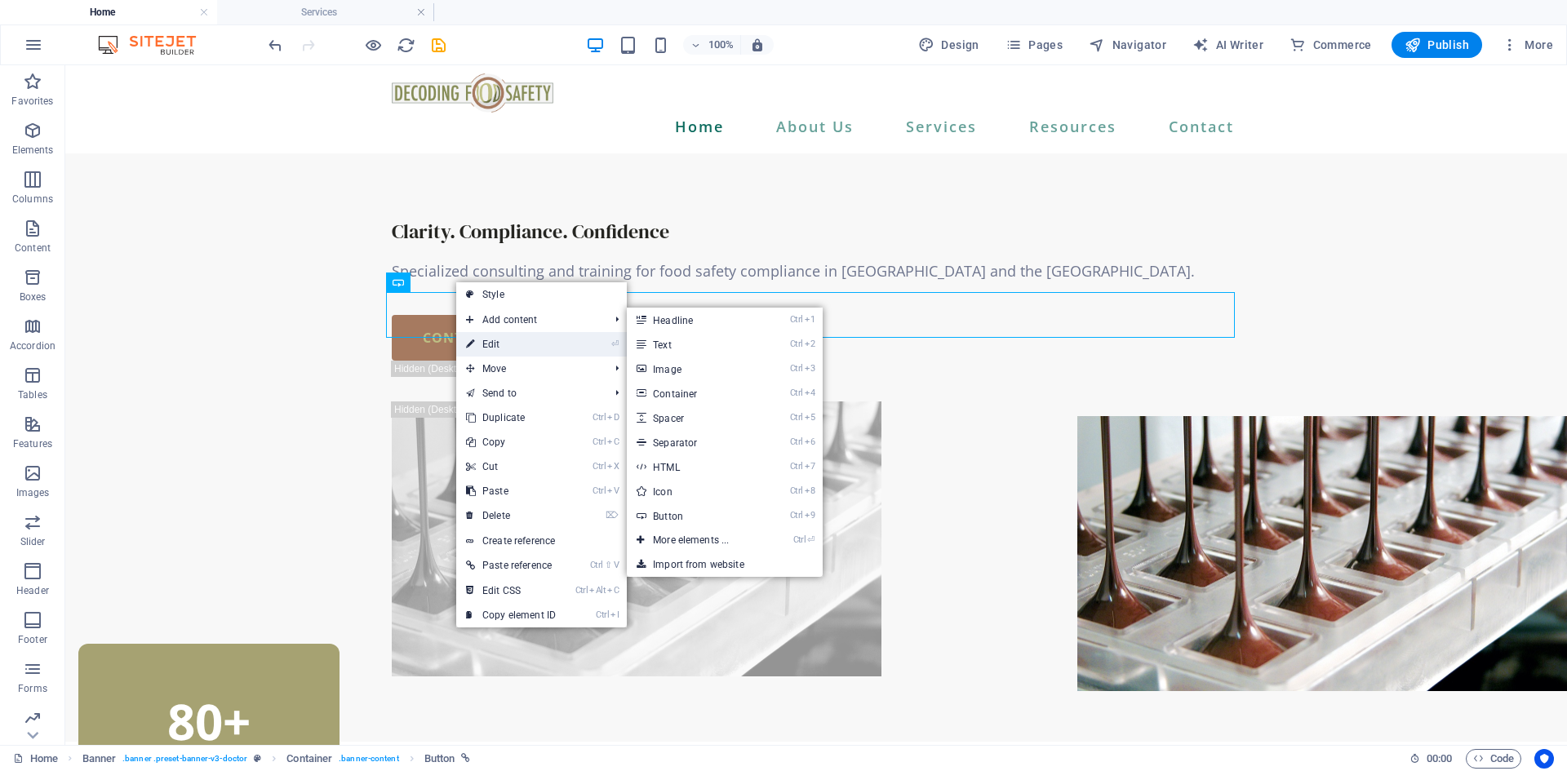
click at [495, 344] on link "⏎ Edit" at bounding box center [510, 344] width 109 height 24
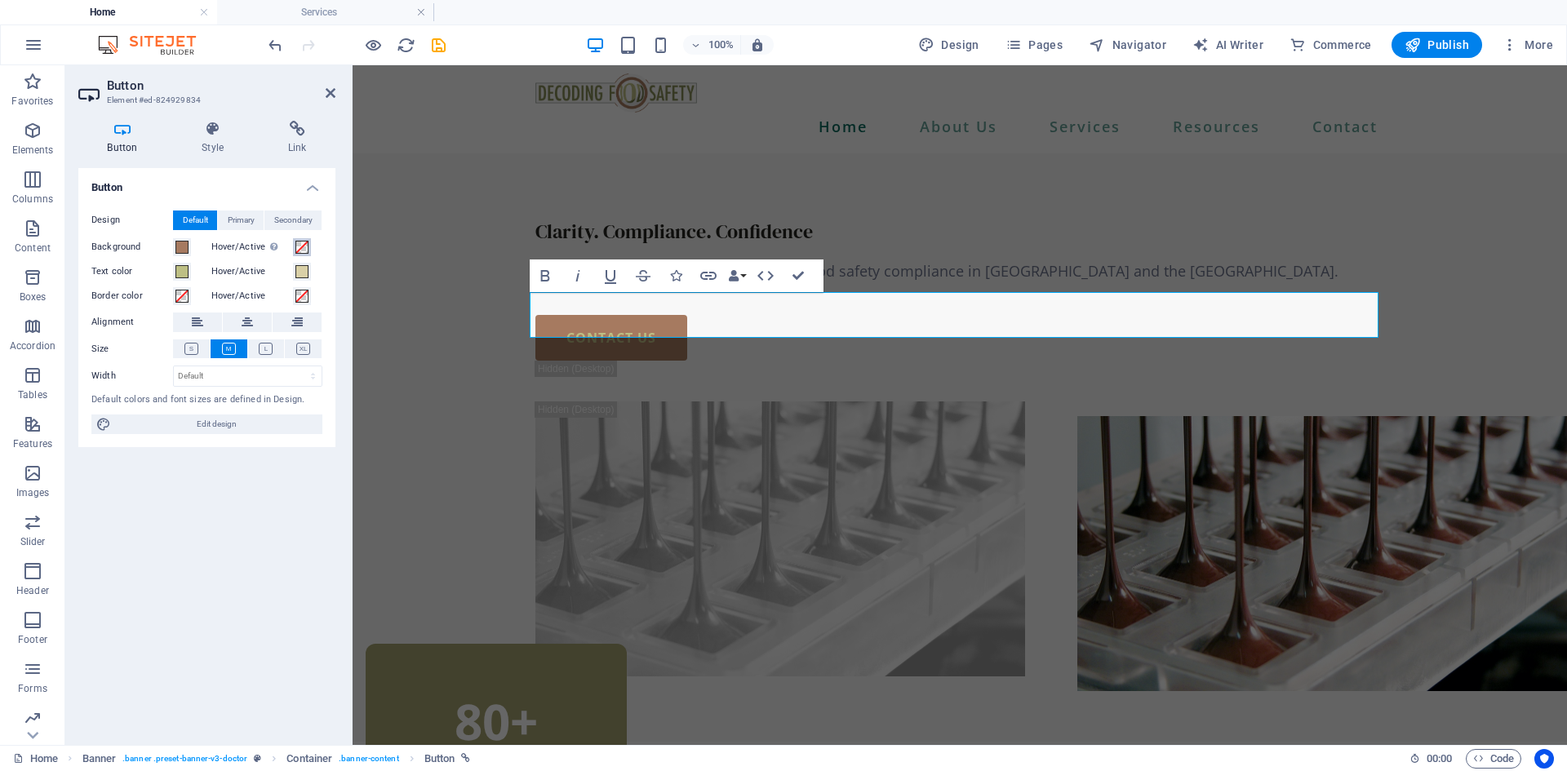
click at [302, 243] on span at bounding box center [301, 247] width 13 height 13
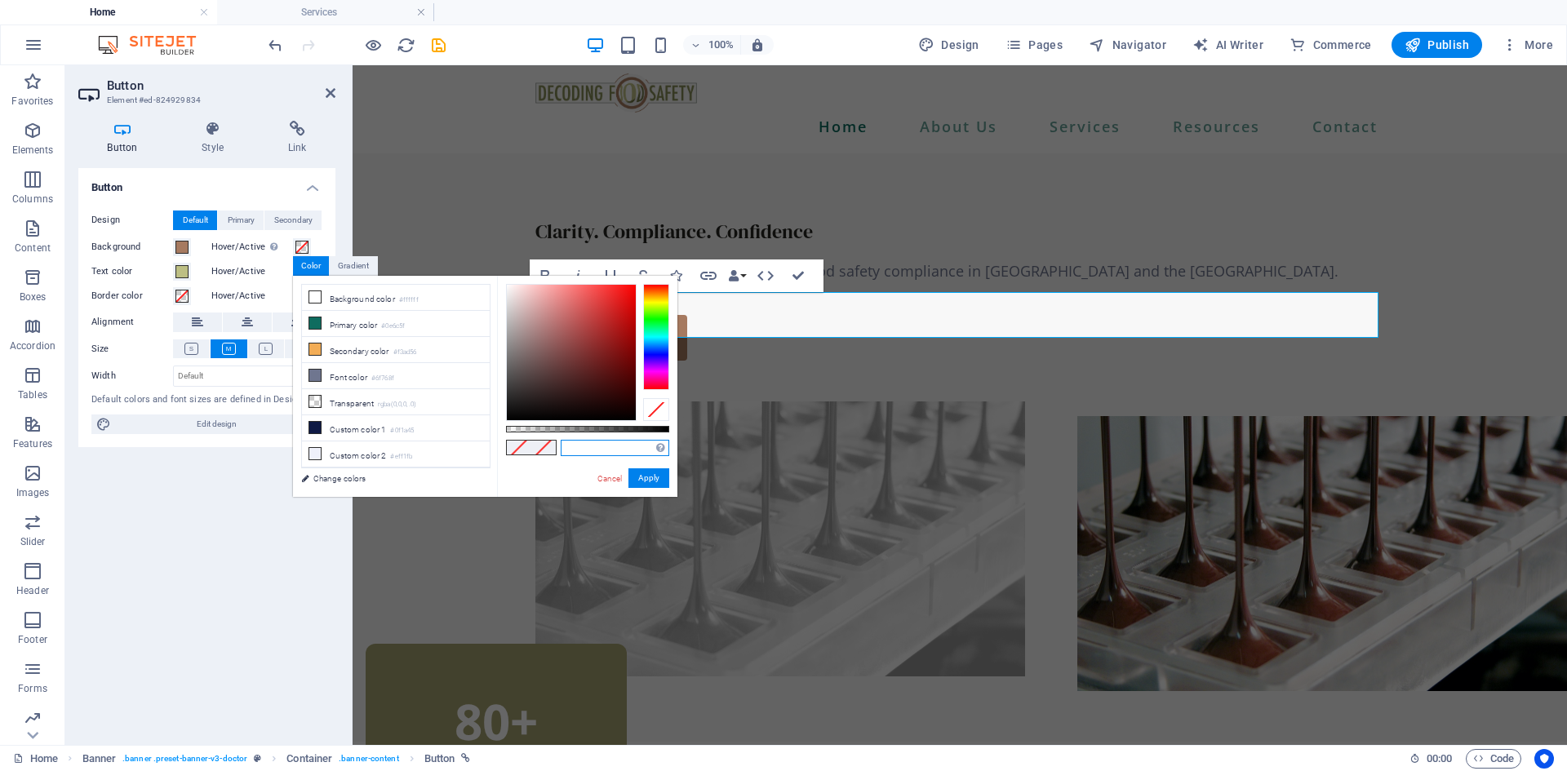
click at [604, 446] on input "text" at bounding box center [615, 448] width 109 height 16
type input "#3f403f"
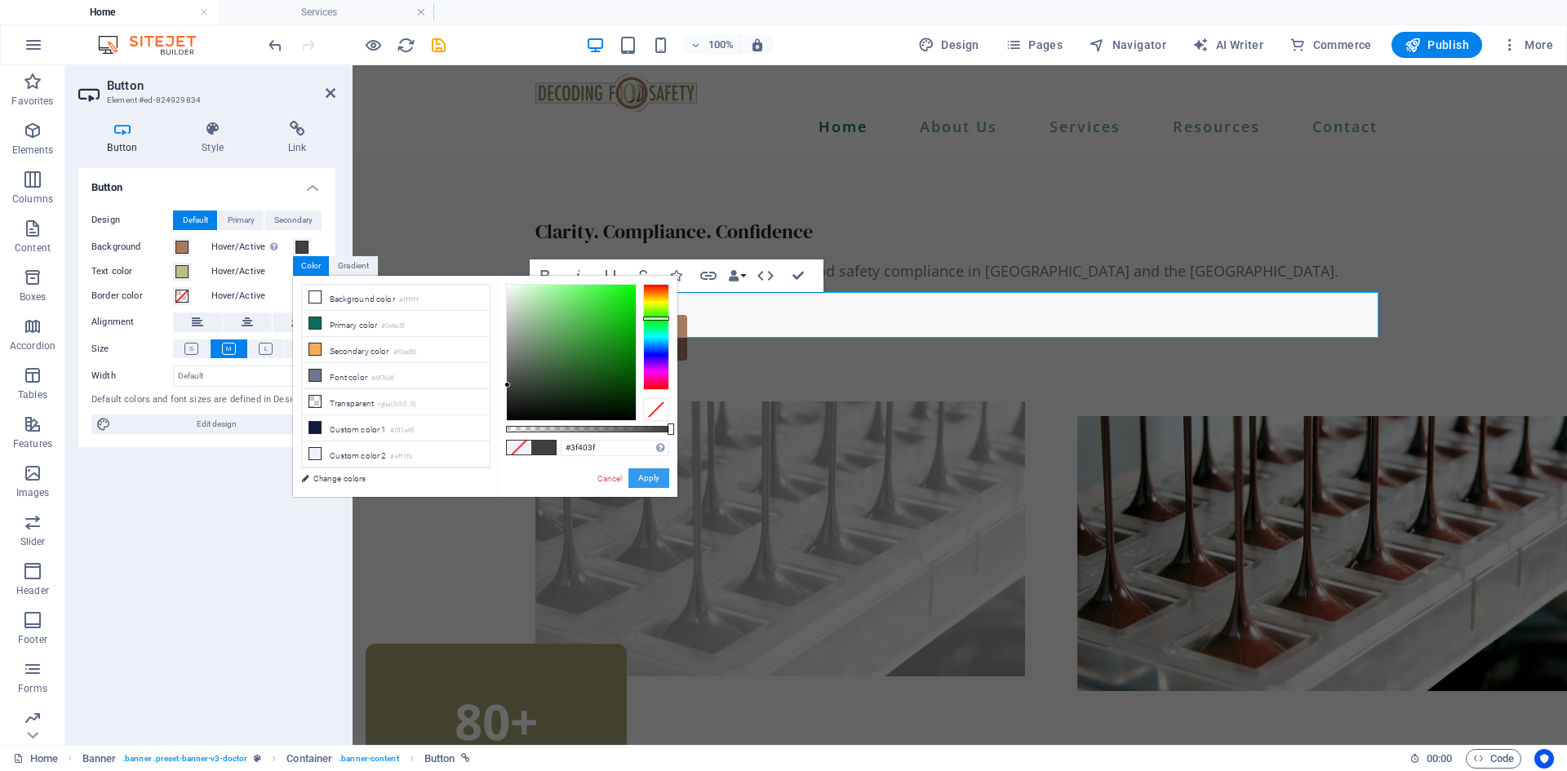
click at [647, 474] on button "Apply" at bounding box center [648, 478] width 41 height 20
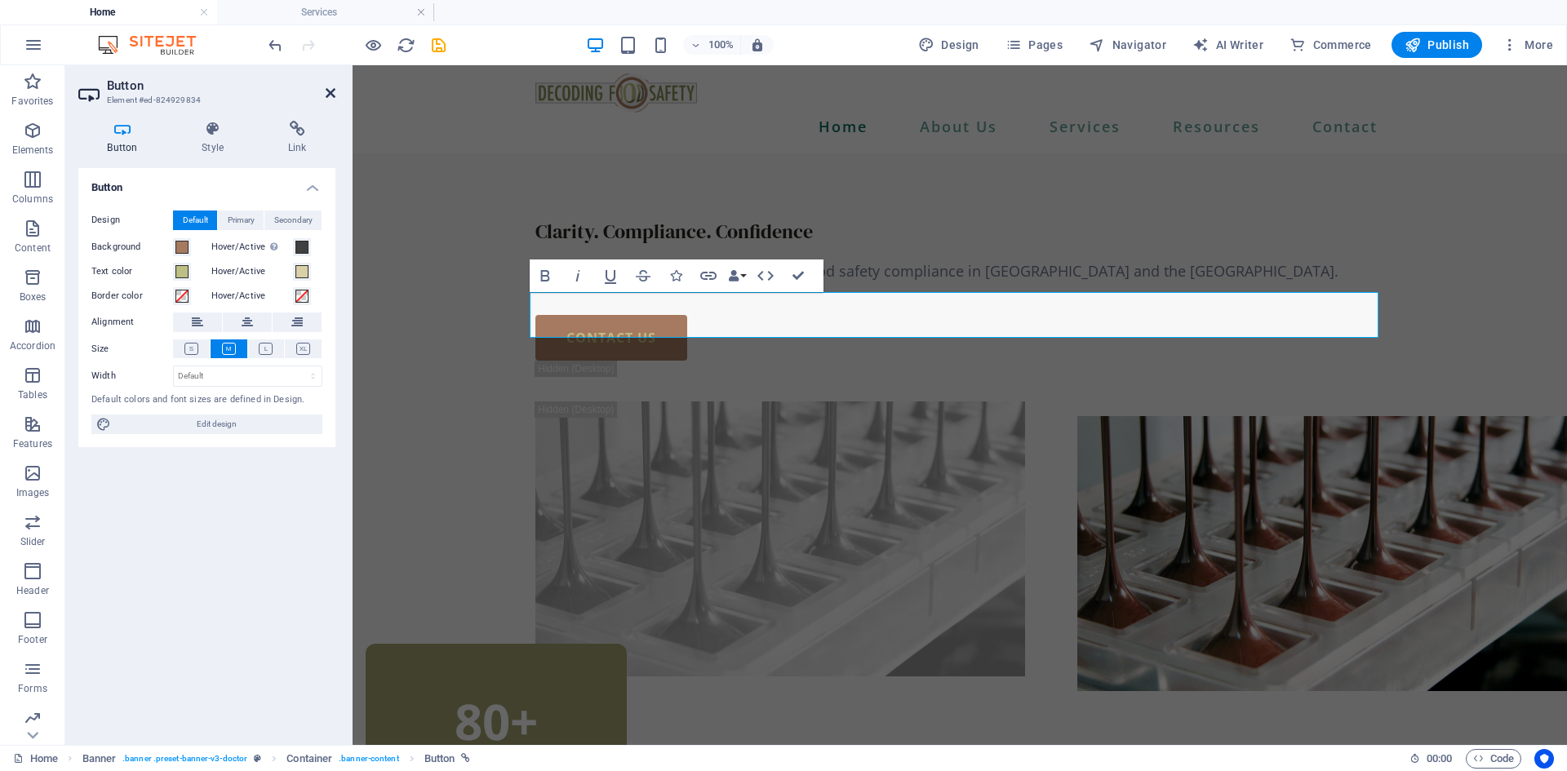
click at [332, 93] on icon at bounding box center [331, 93] width 10 height 13
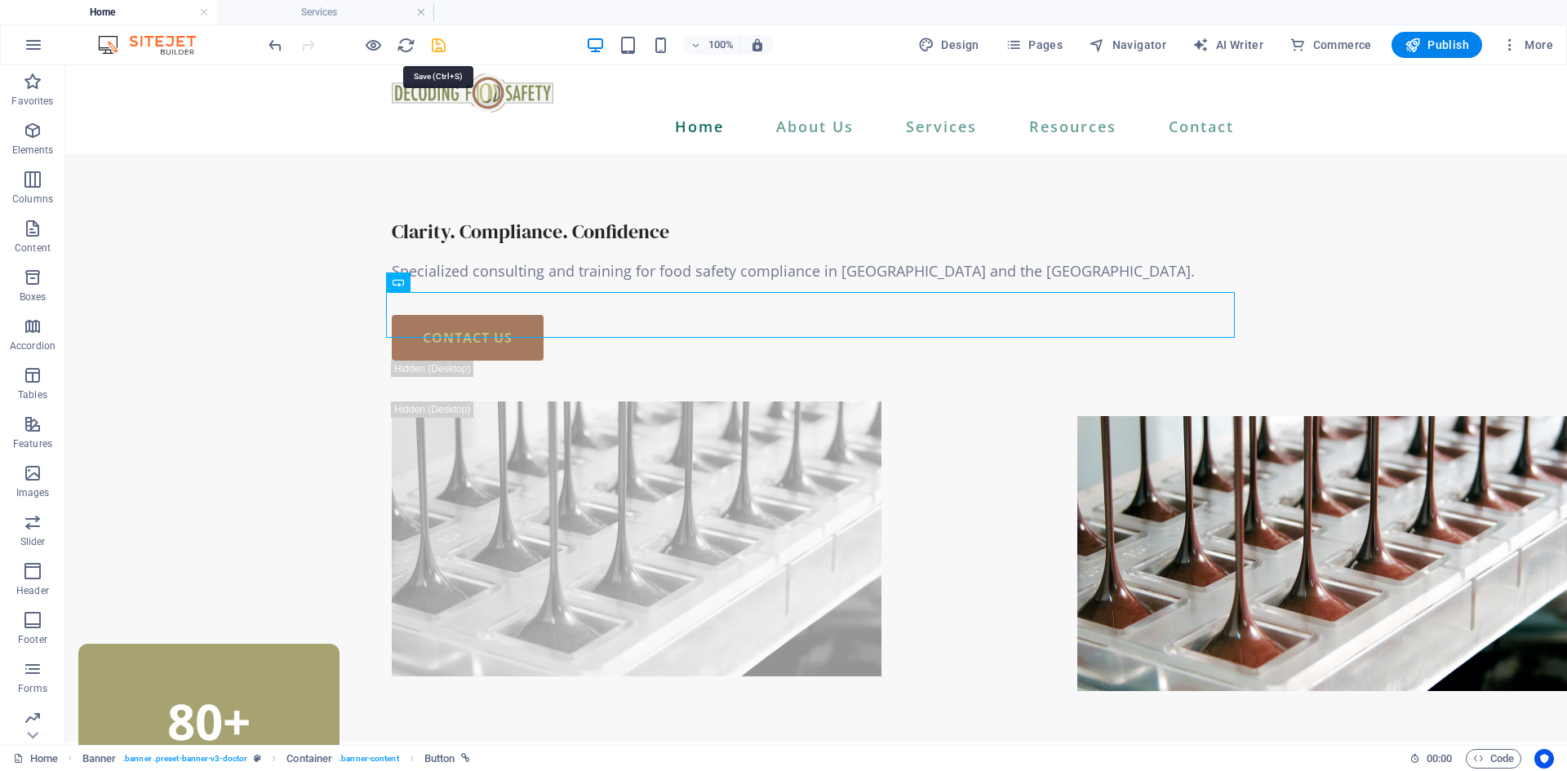
click at [437, 47] on icon "save" at bounding box center [438, 45] width 19 height 19
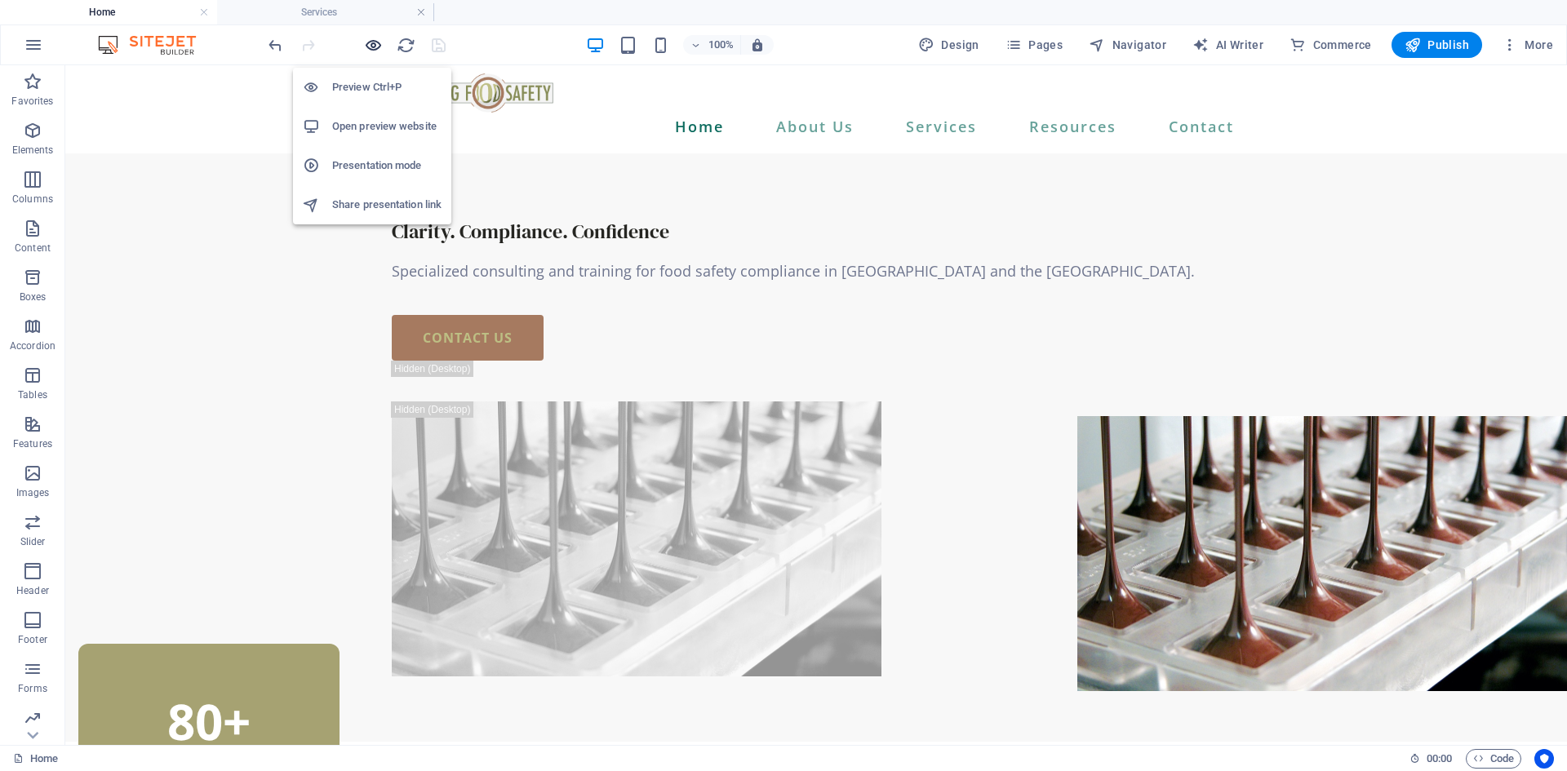
click at [369, 47] on icon "button" at bounding box center [373, 45] width 19 height 19
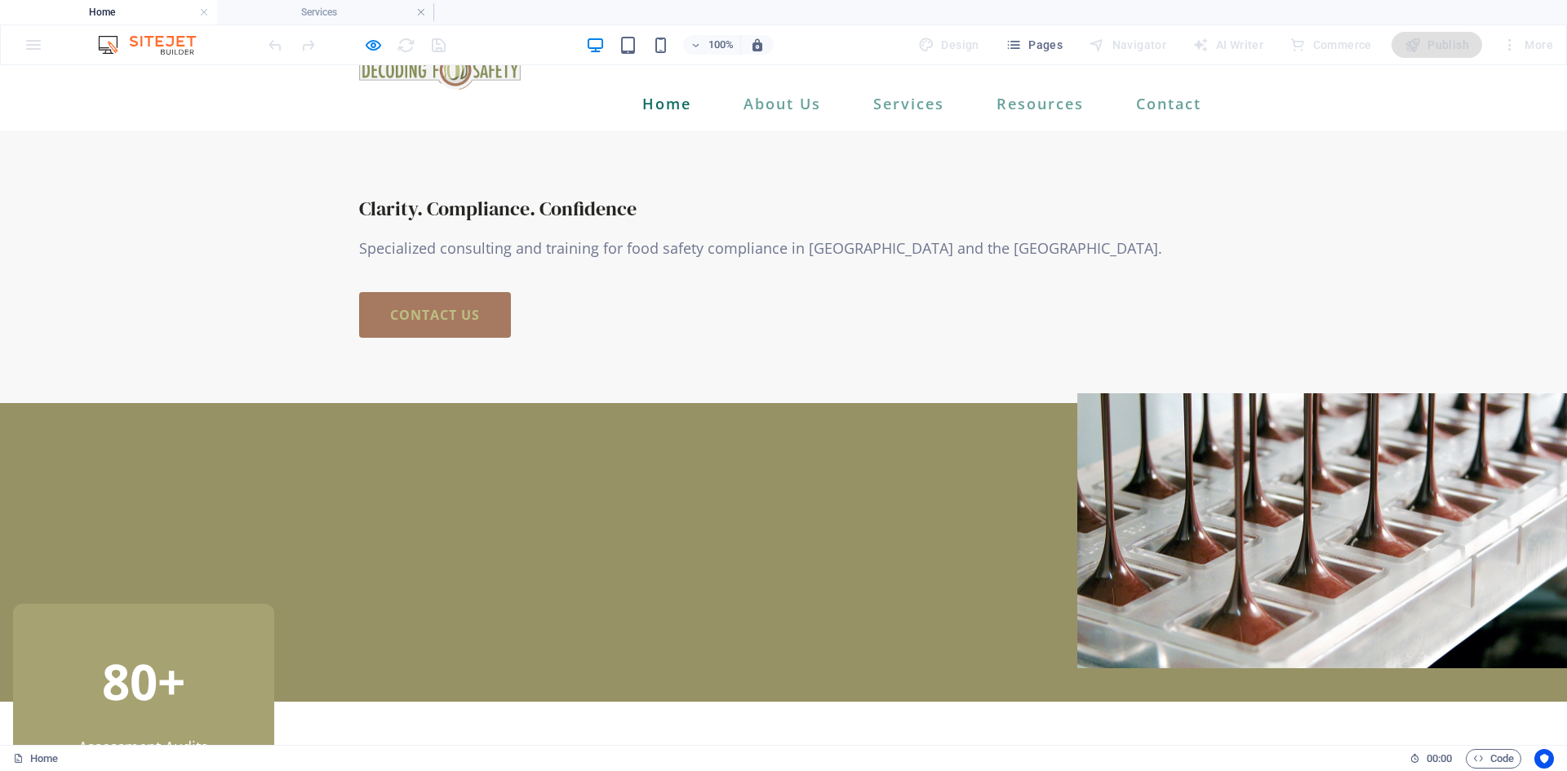
scroll to position [0, 0]
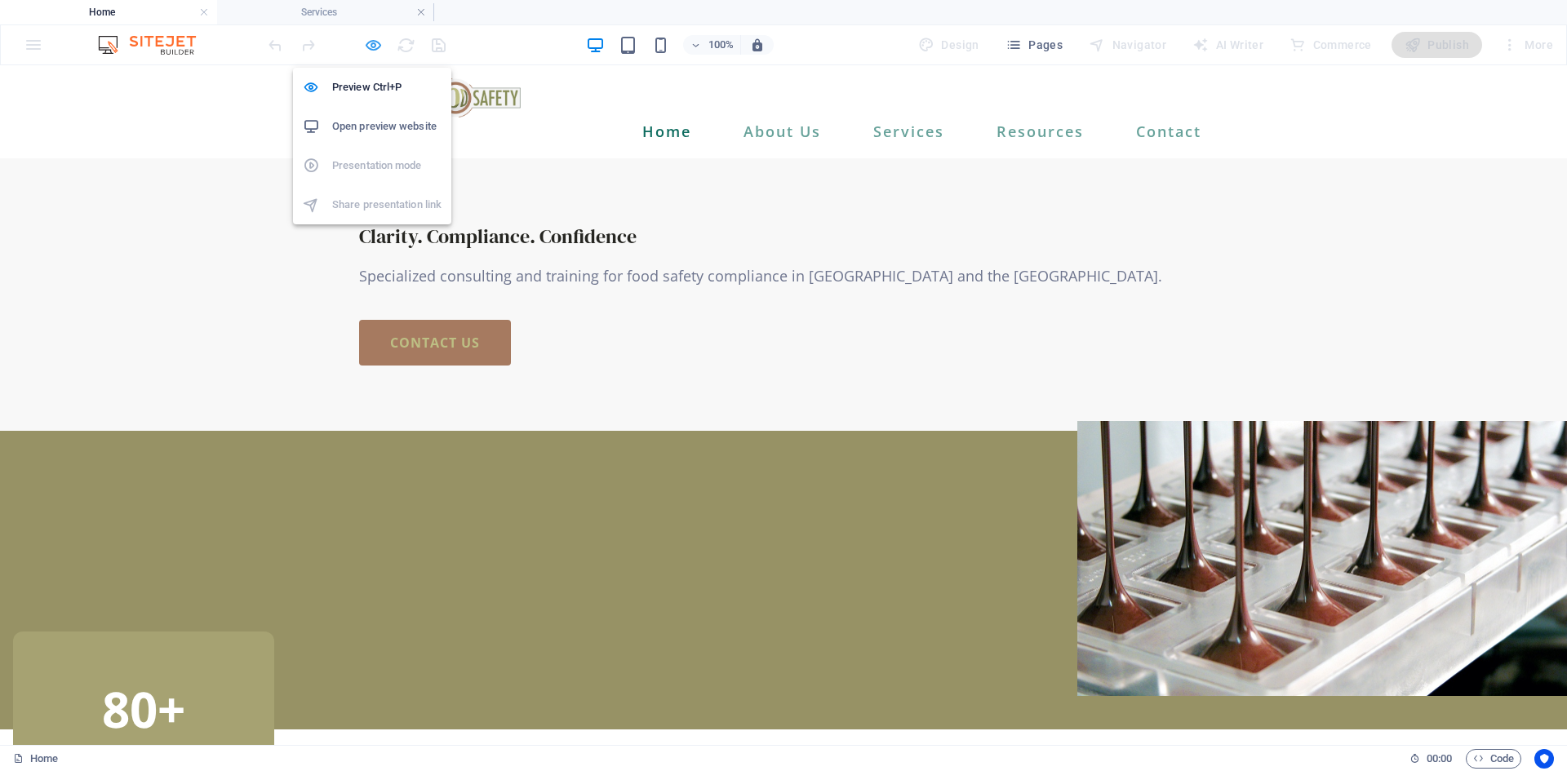
click at [375, 46] on icon "button" at bounding box center [373, 45] width 19 height 19
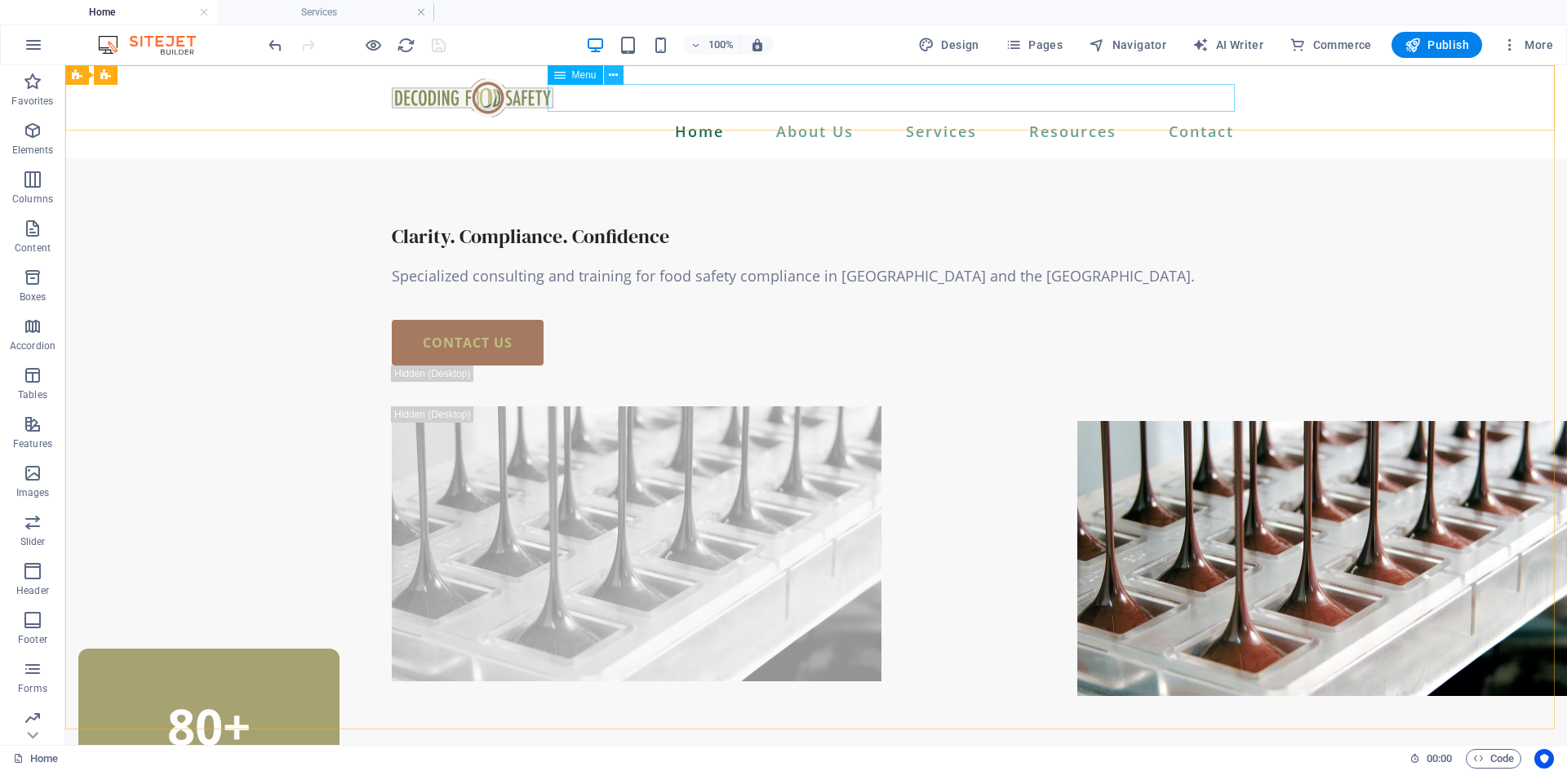
click at [610, 78] on icon at bounding box center [613, 75] width 9 height 17
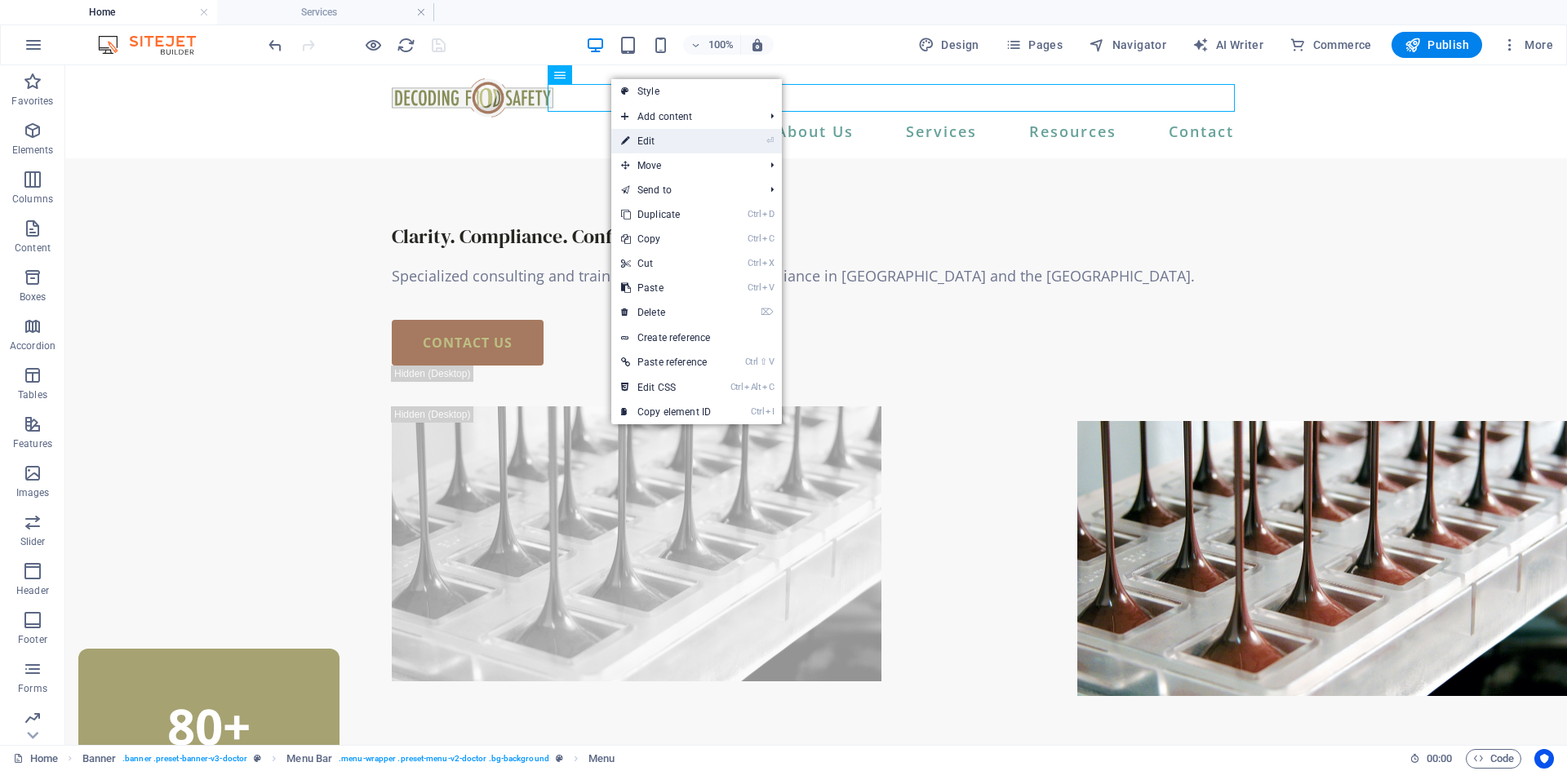
click at [653, 142] on link "⏎ Edit" at bounding box center [665, 141] width 109 height 24
select select
select select "1"
select select
select select "2"
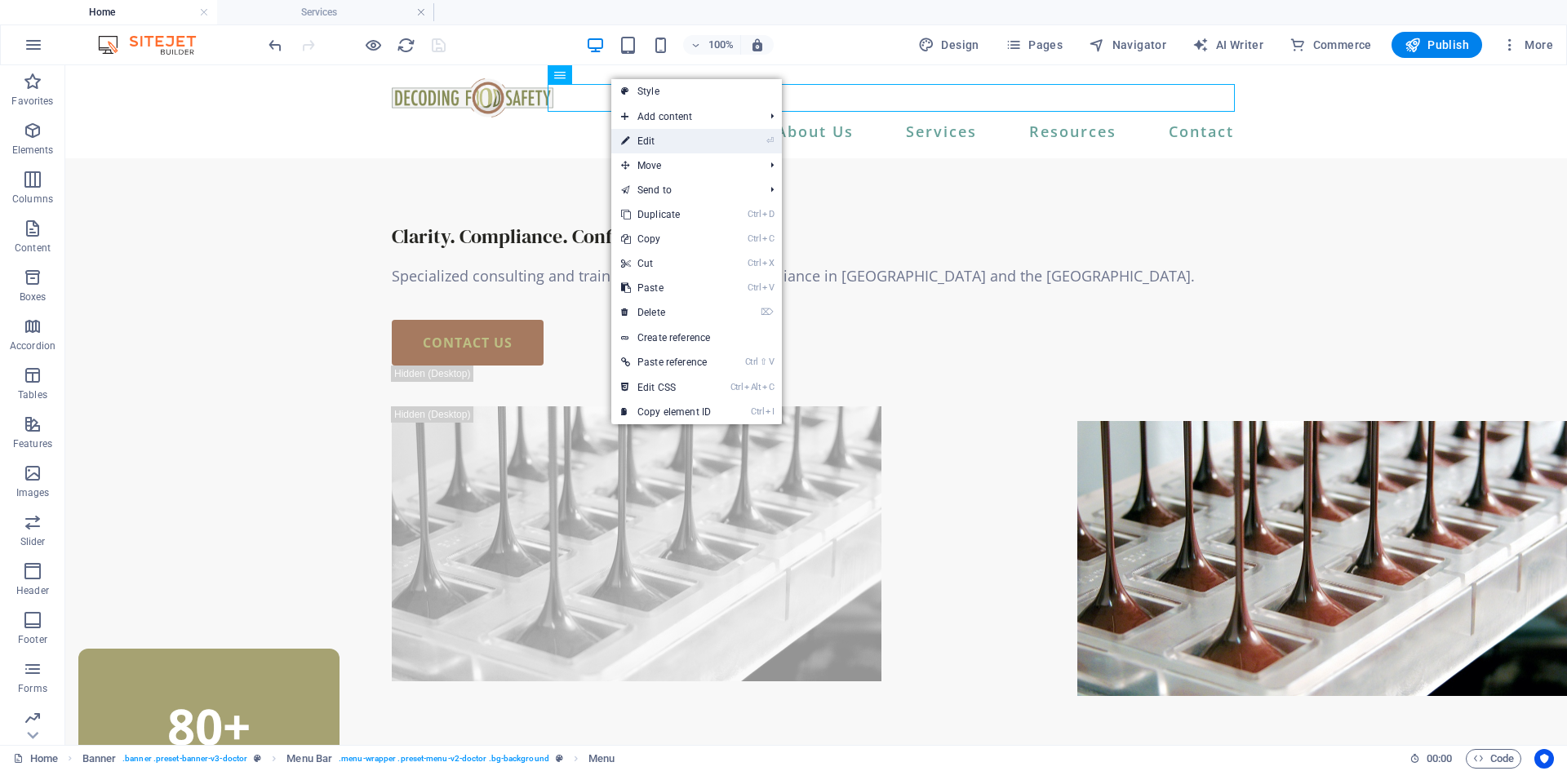
select select
select select "7"
select select
select select "8"
select select
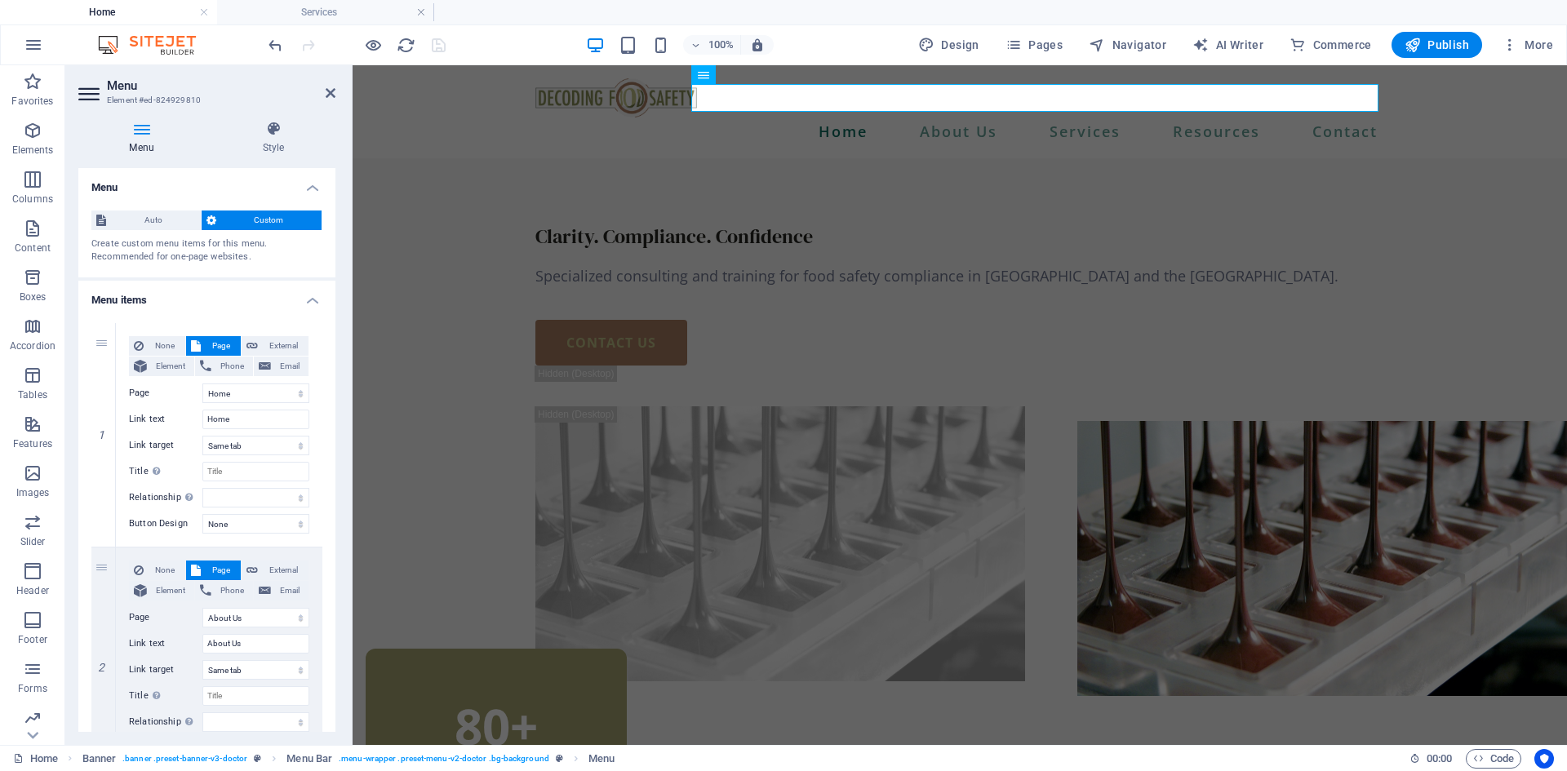
click at [229, 221] on span "Custom" at bounding box center [269, 221] width 96 height 20
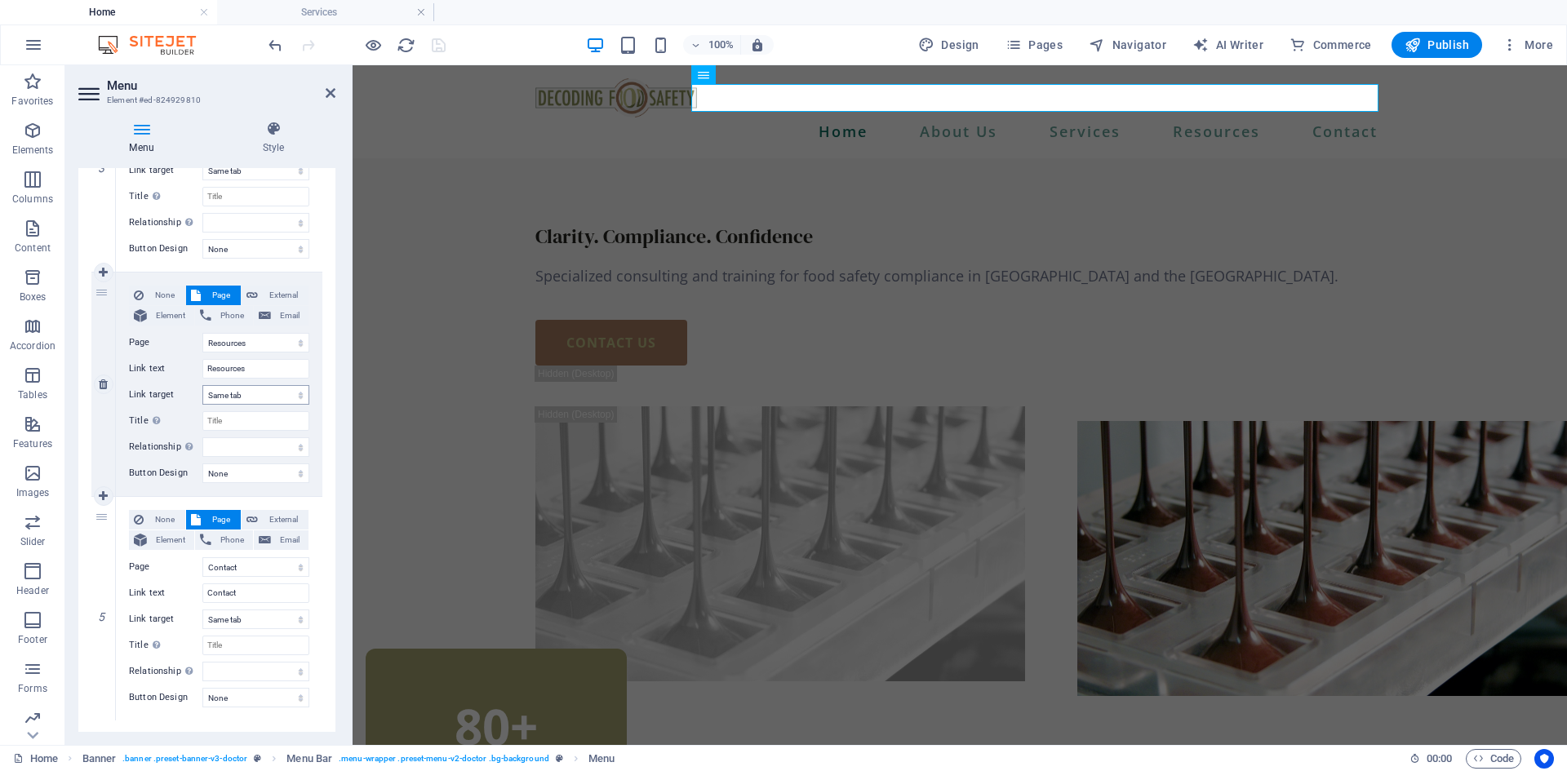
scroll to position [758, 0]
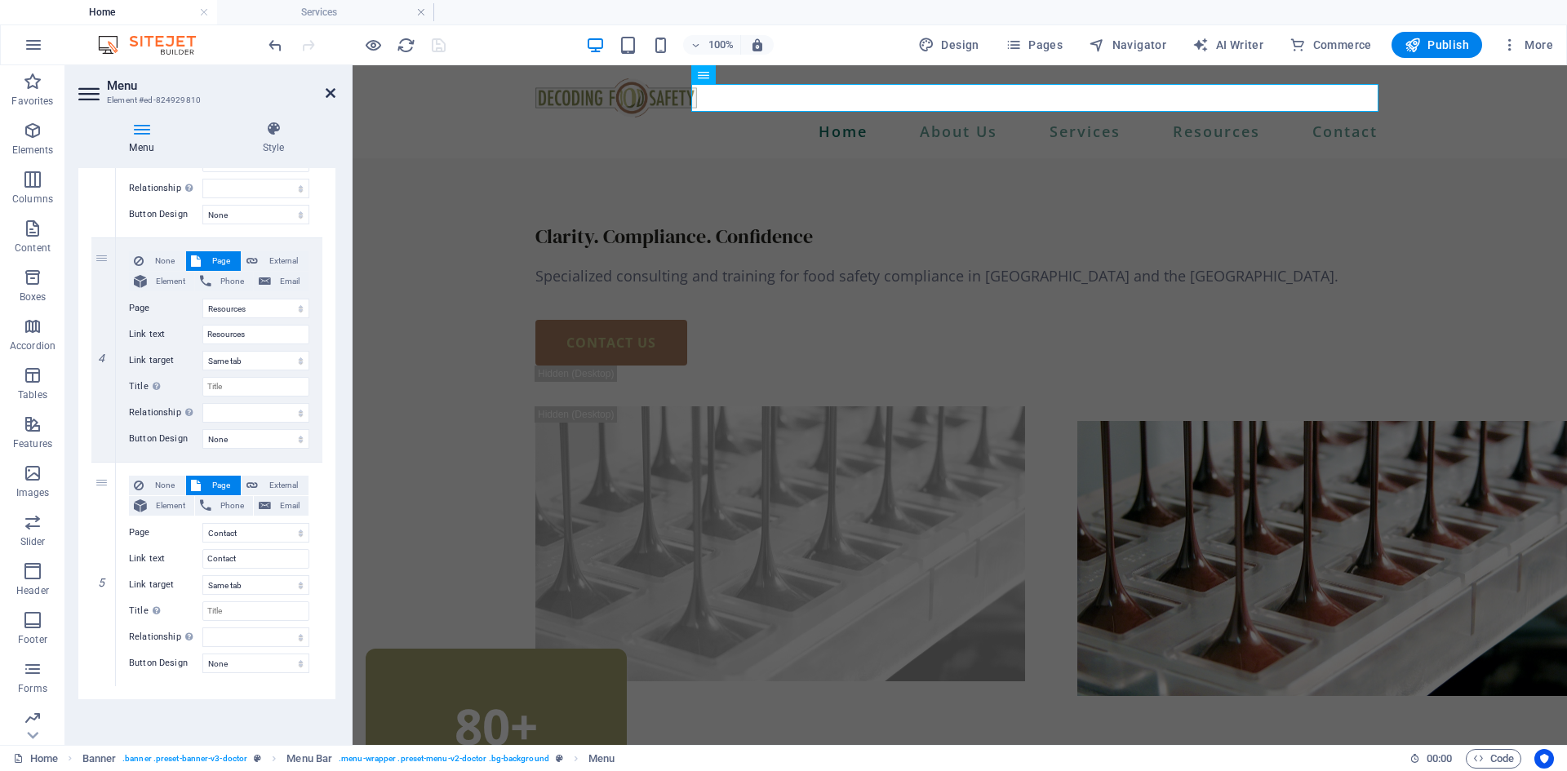
click at [332, 95] on icon at bounding box center [331, 93] width 10 height 13
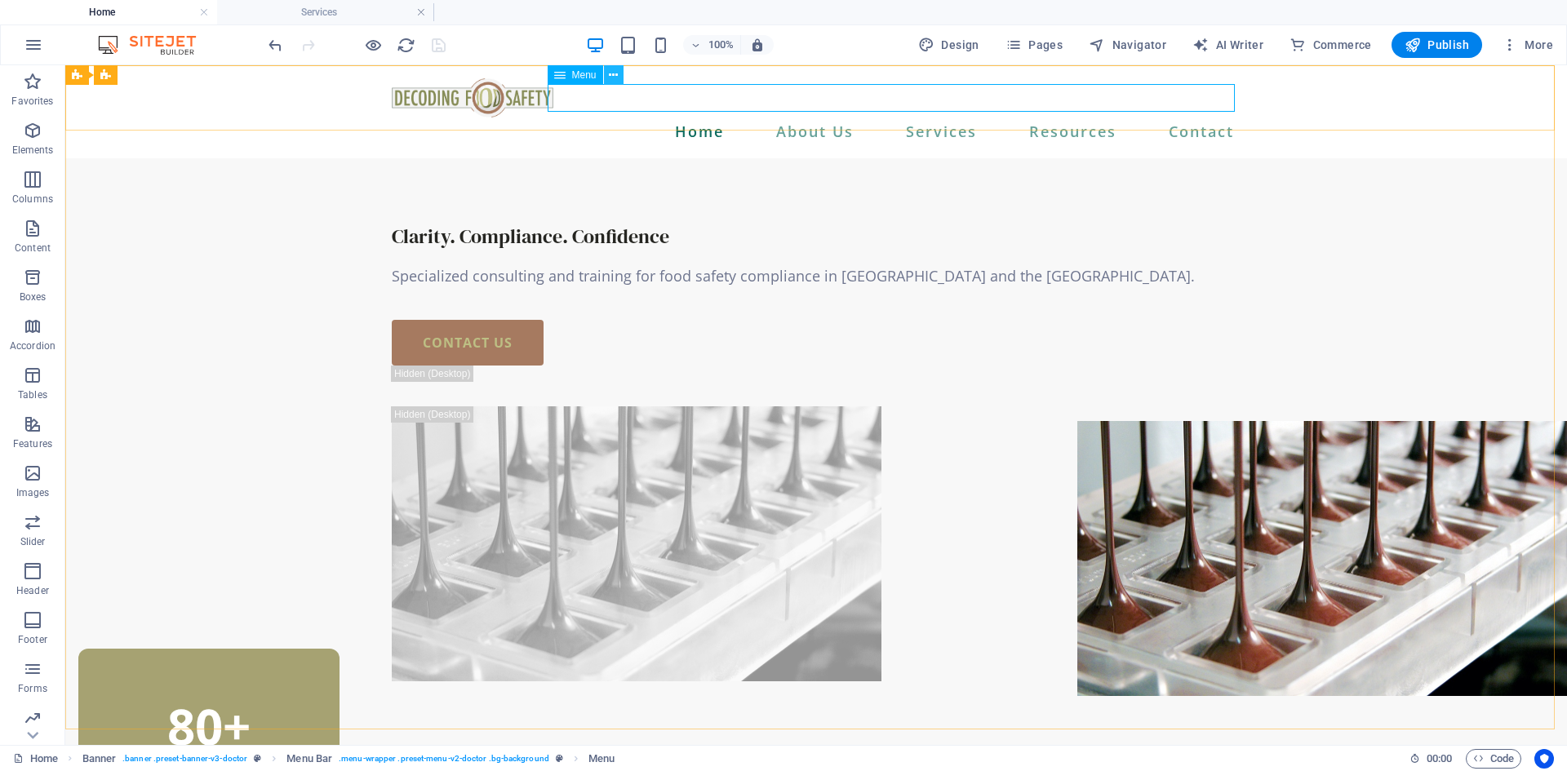
click at [609, 75] on icon at bounding box center [613, 75] width 9 height 17
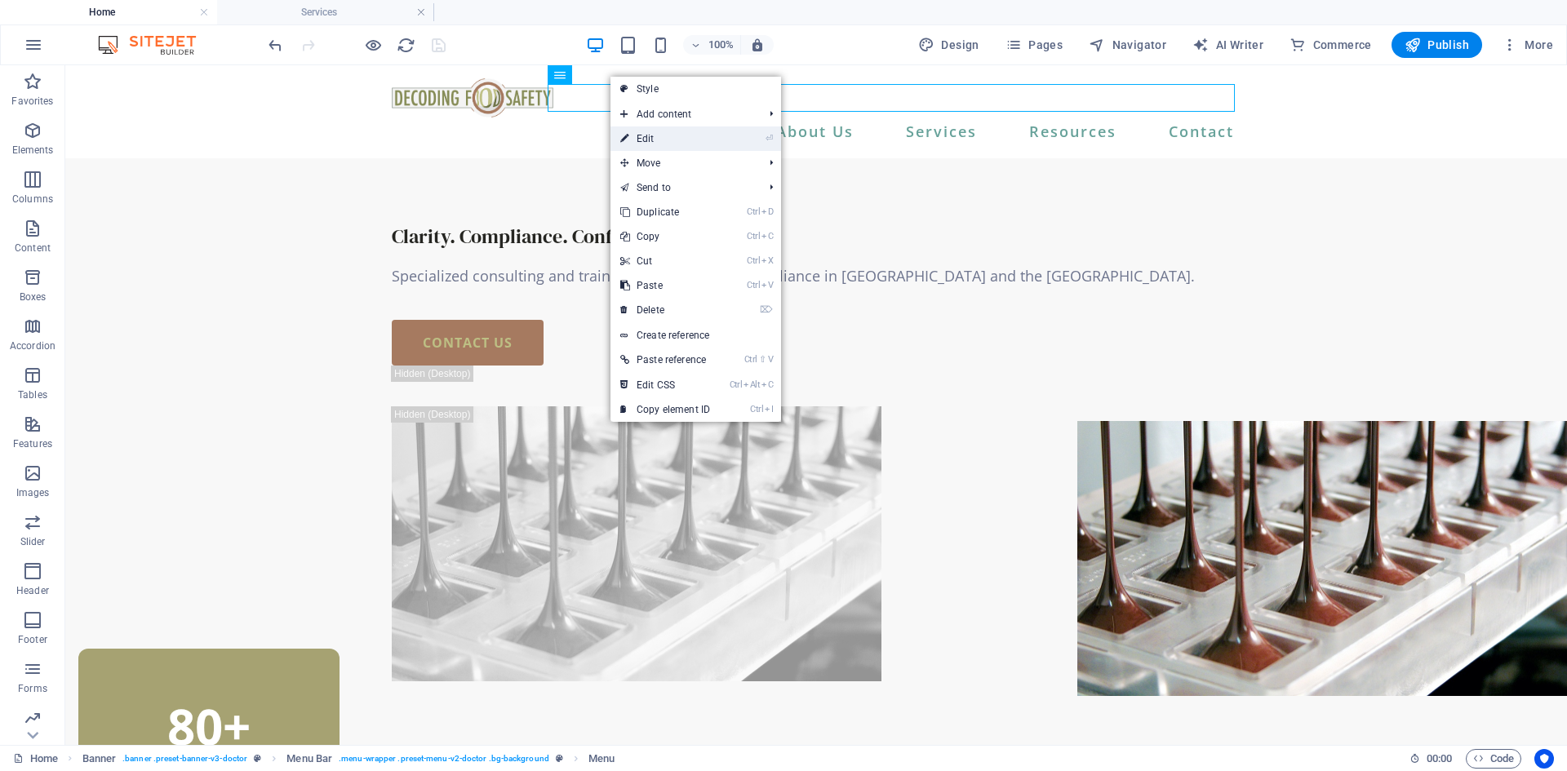
click at [670, 144] on link "⏎ Edit" at bounding box center [664, 138] width 109 height 24
select select
select select "1"
select select
select select "2"
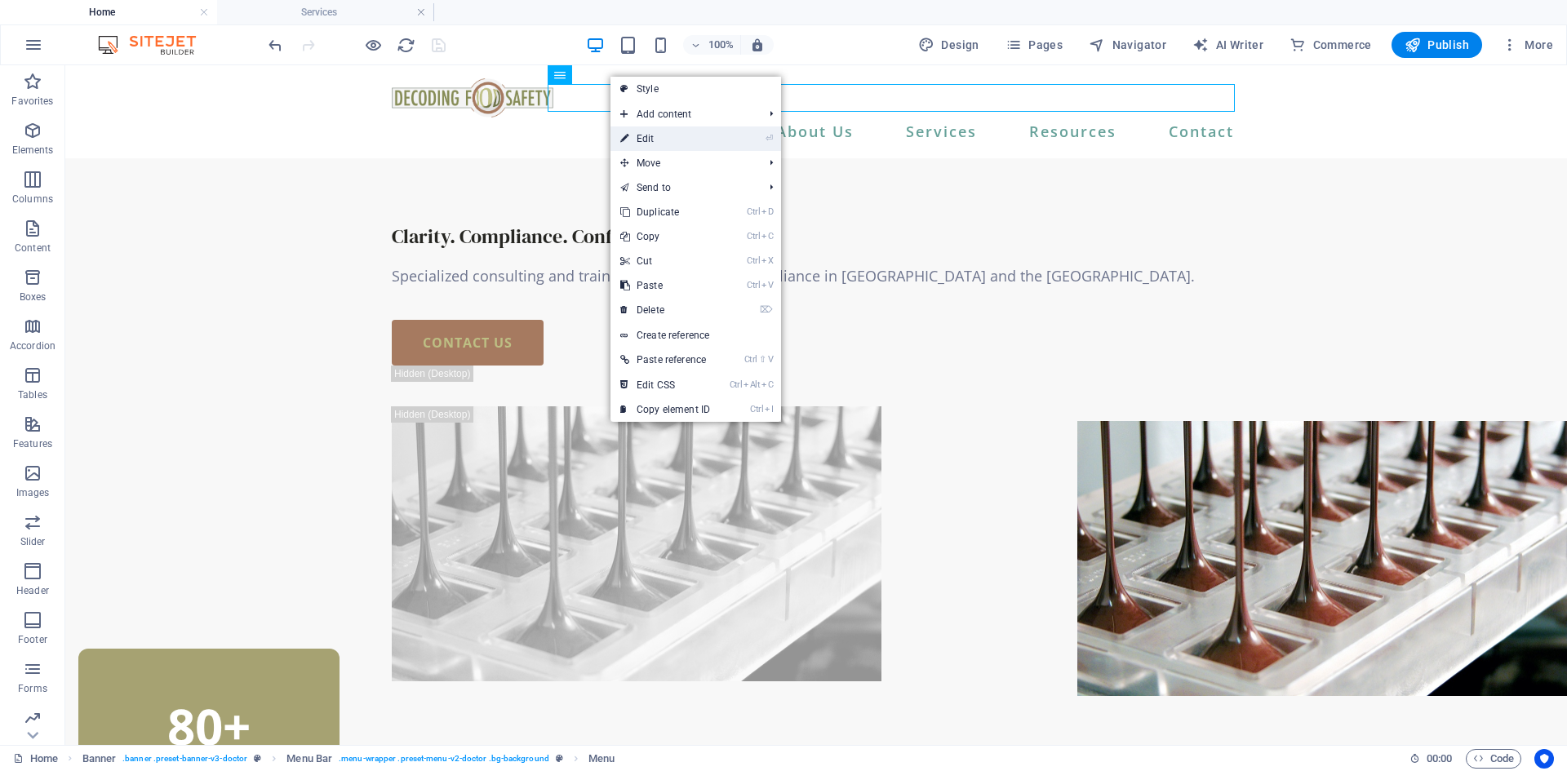
select select
select select "7"
select select
select select "8"
select select
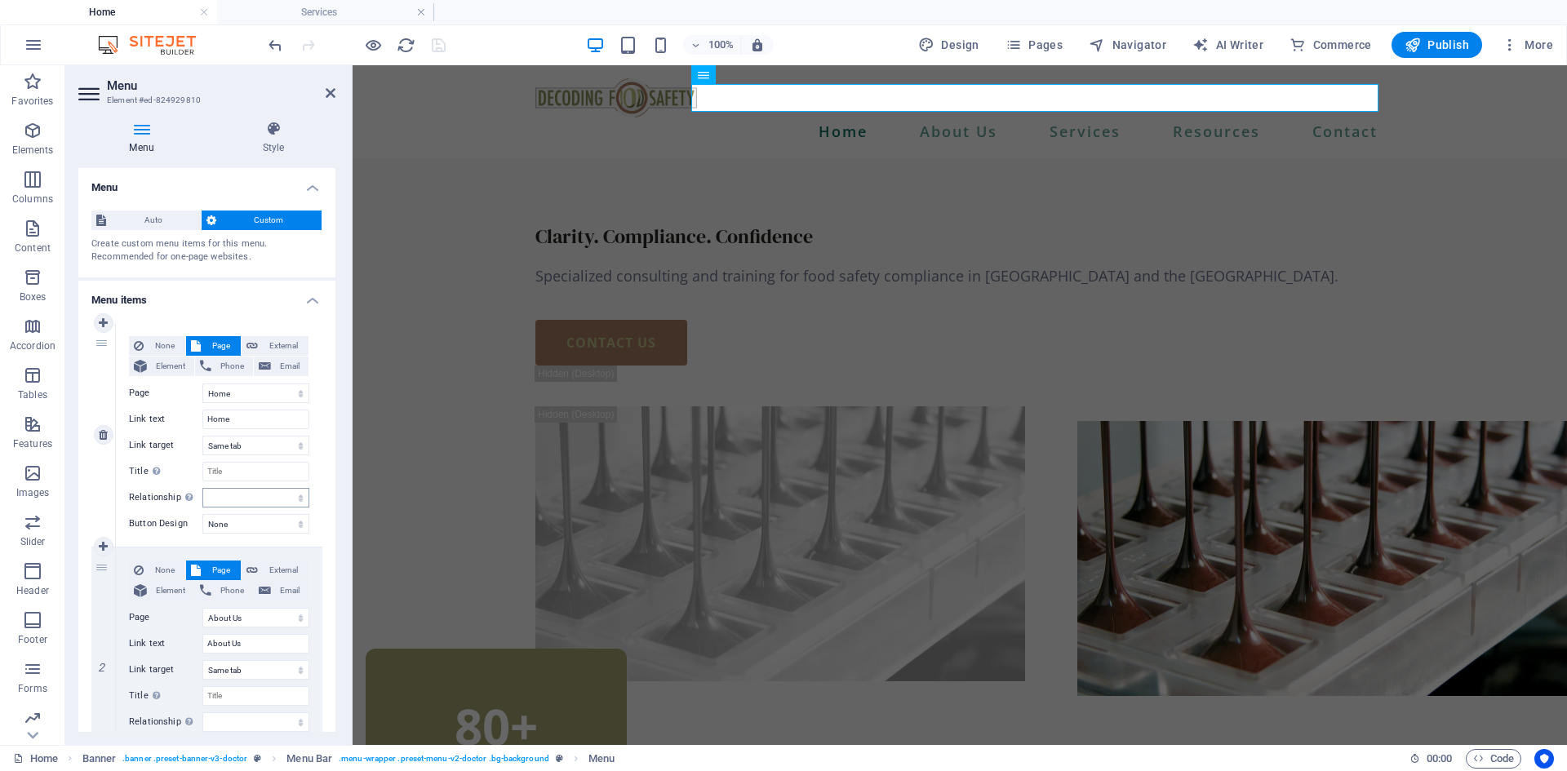
scroll to position [82, 0]
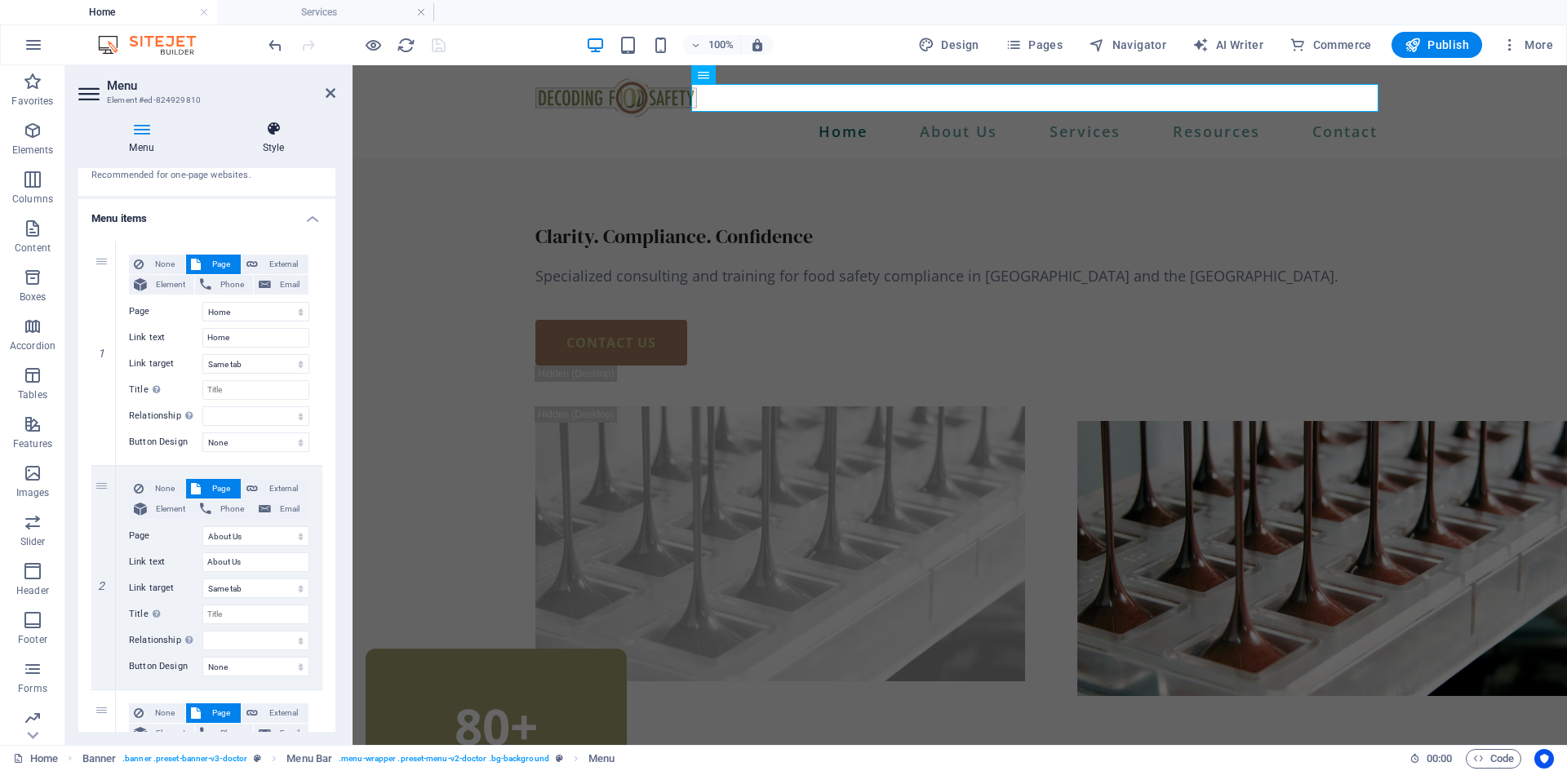
click at [274, 131] on icon at bounding box center [273, 129] width 124 height 16
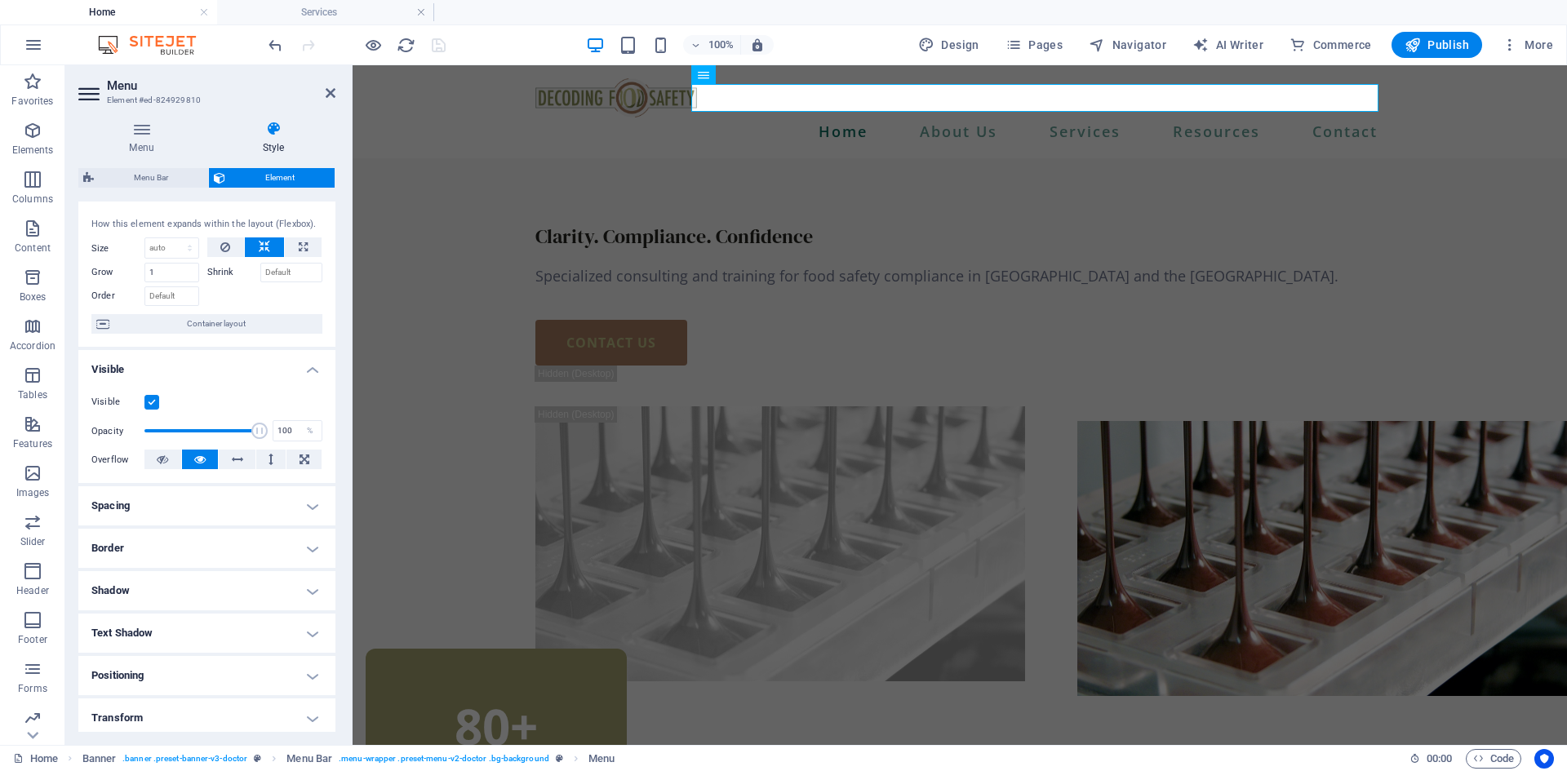
scroll to position [0, 0]
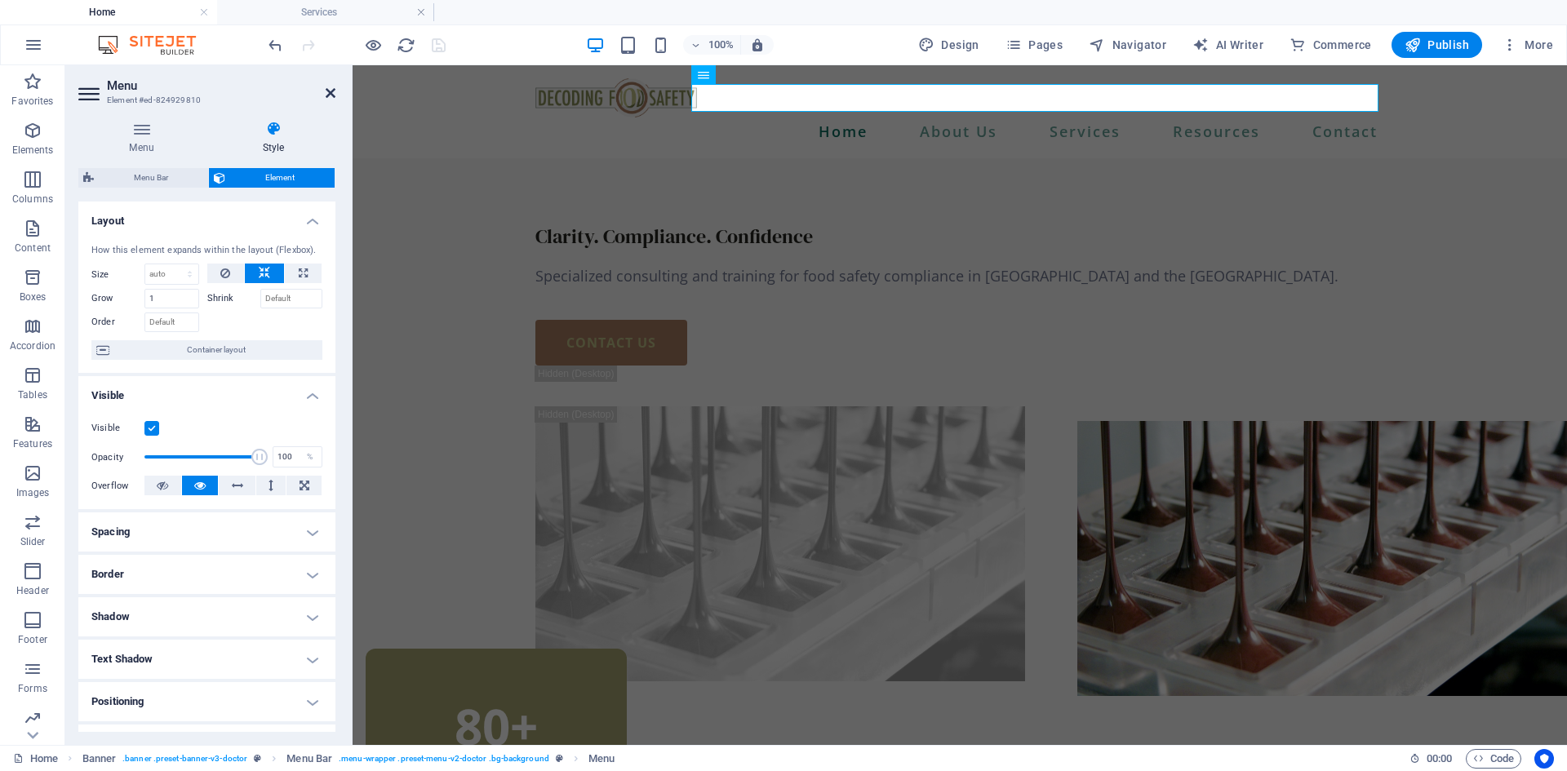
drag, startPoint x: 333, startPoint y: 95, endPoint x: 291, endPoint y: 29, distance: 78.1
click at [333, 95] on icon at bounding box center [331, 93] width 10 height 13
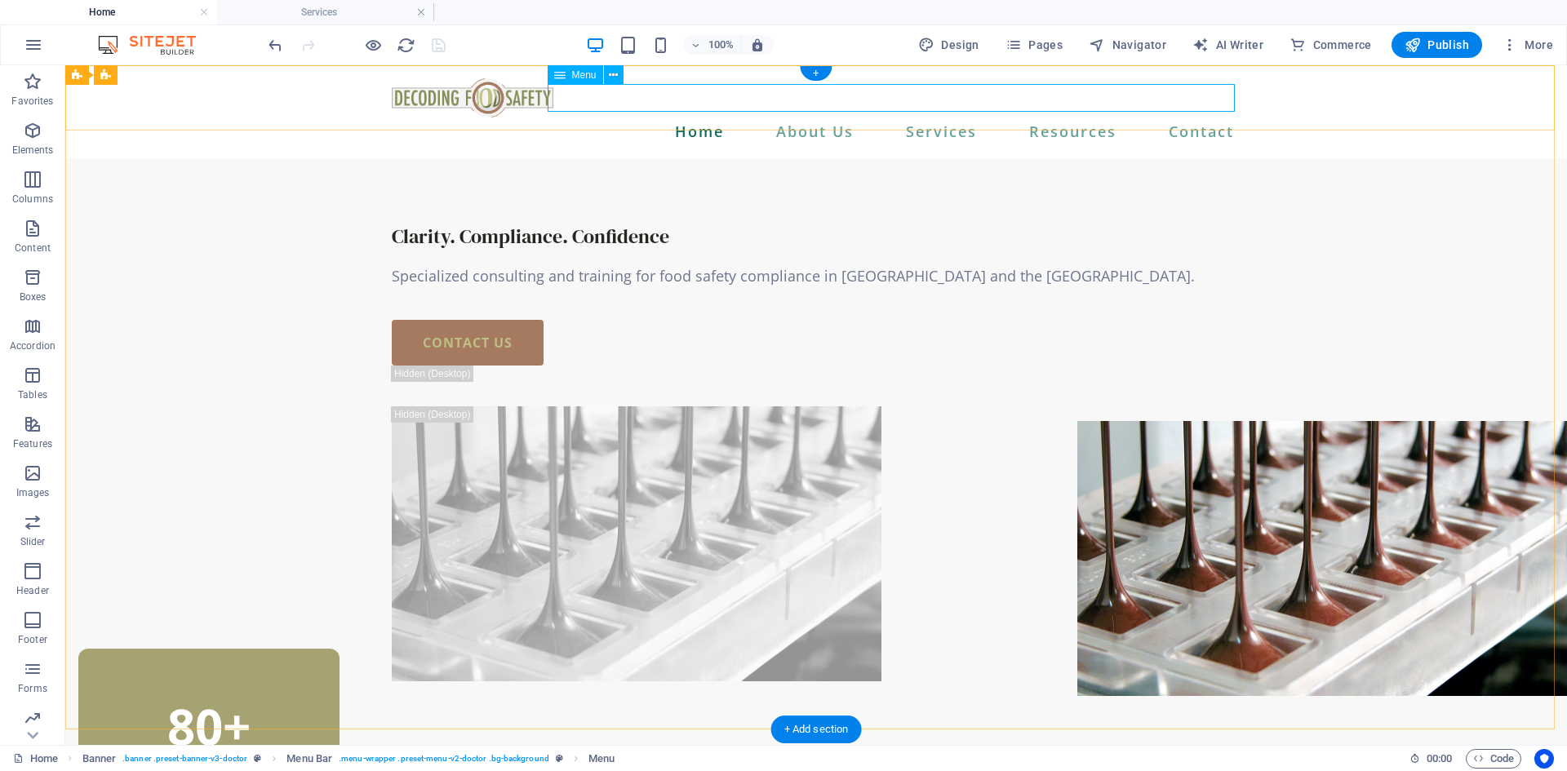
click at [700, 118] on nav "Home About Us Services Resources Contact" at bounding box center [816, 132] width 849 height 28
click at [586, 78] on span "Menu" at bounding box center [584, 75] width 24 height 10
click at [619, 74] on button at bounding box center [614, 75] width 20 height 20
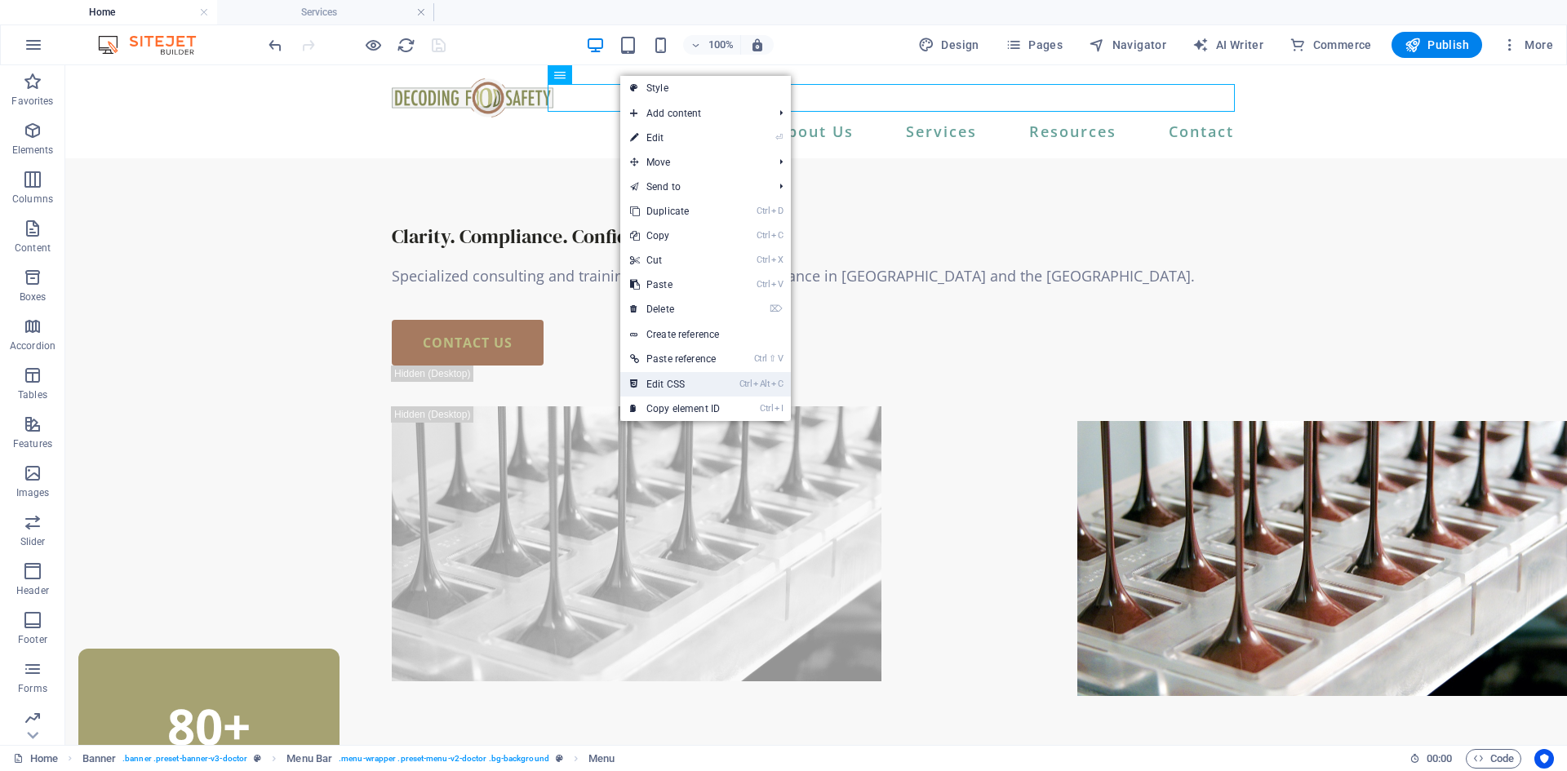
click at [712, 383] on link "Ctrl Alt C Edit CSS" at bounding box center [674, 384] width 109 height 24
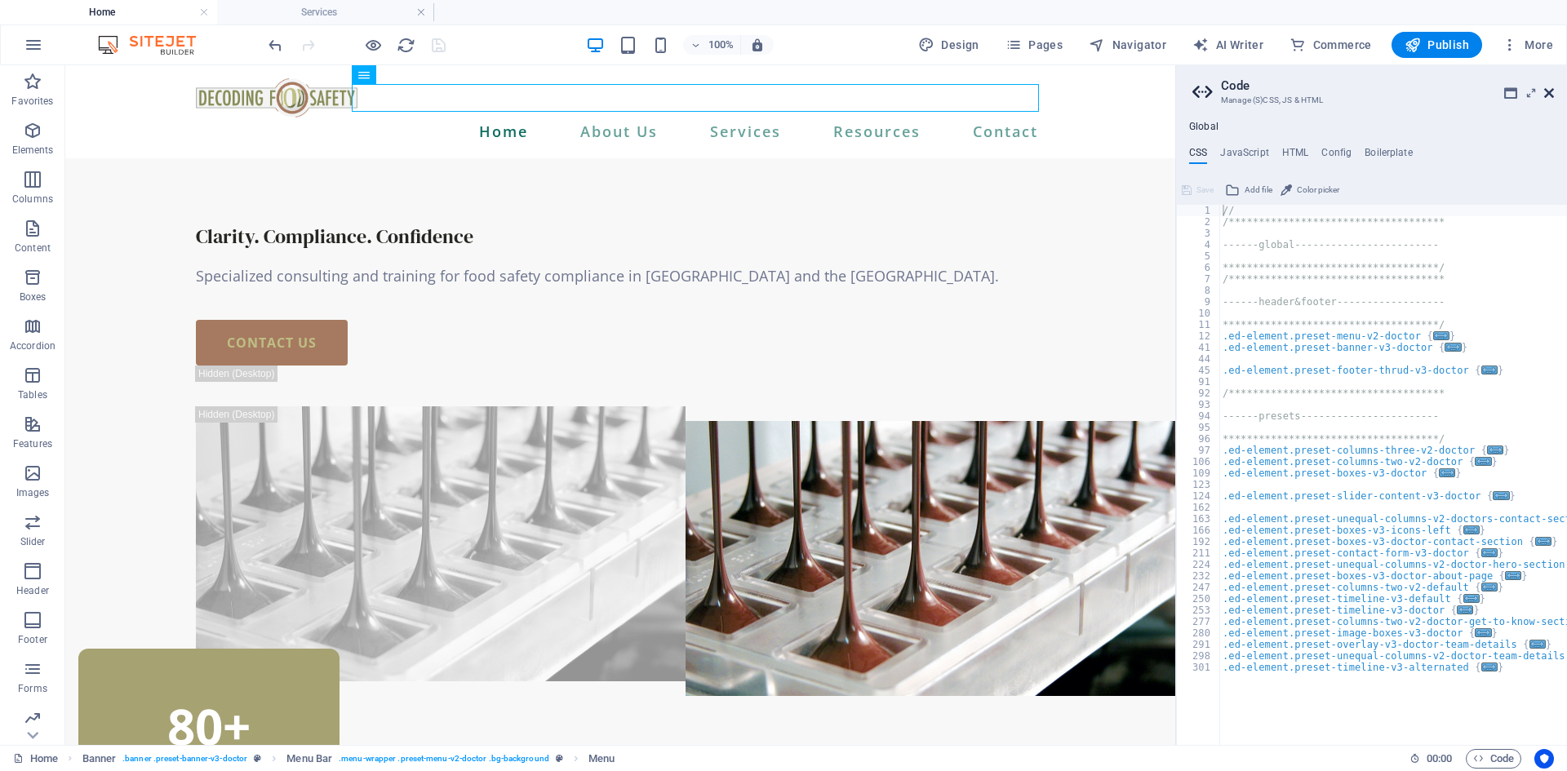
click at [1547, 96] on icon at bounding box center [1549, 93] width 10 height 13
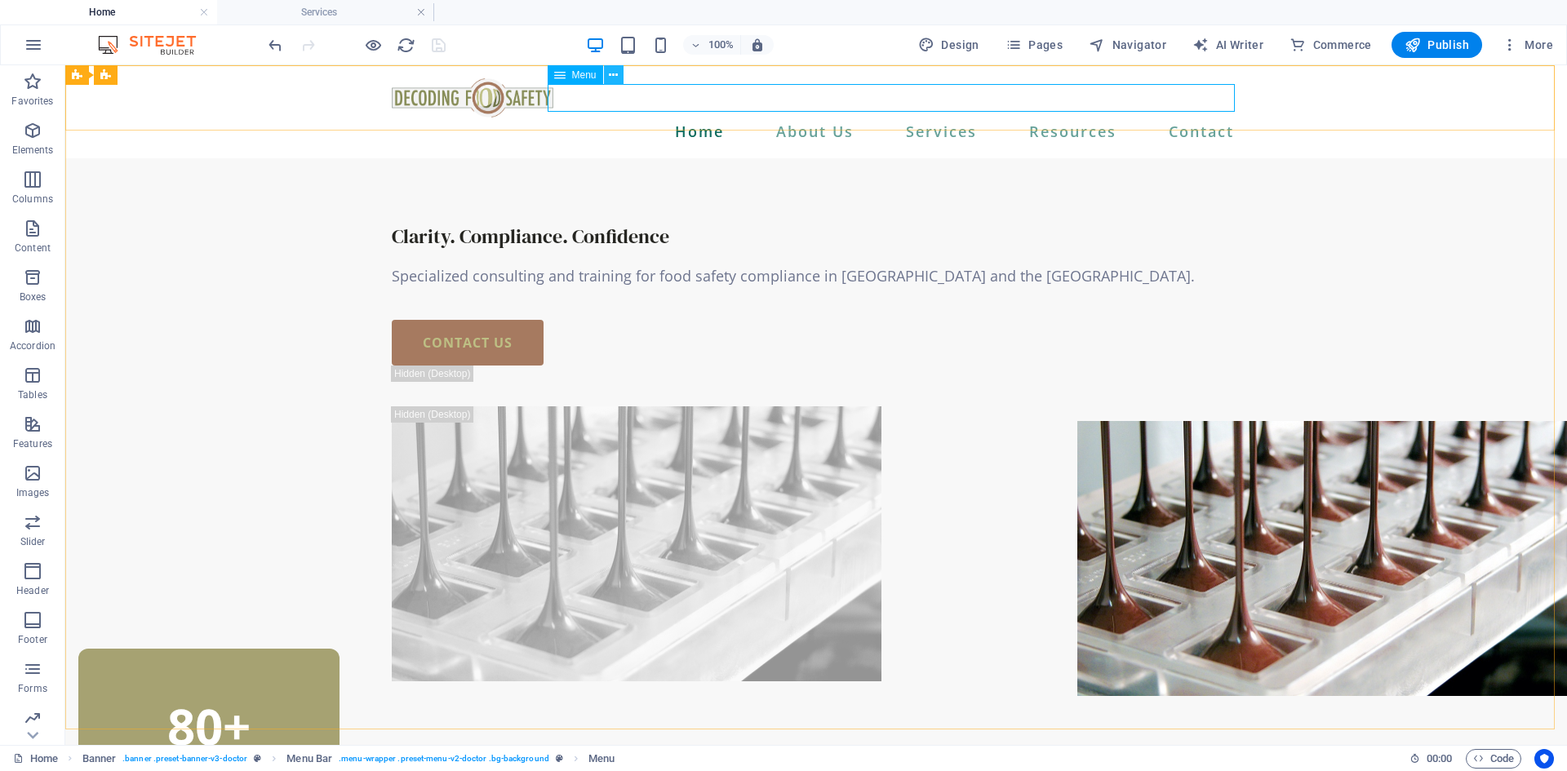
click at [609, 76] on icon at bounding box center [613, 75] width 9 height 17
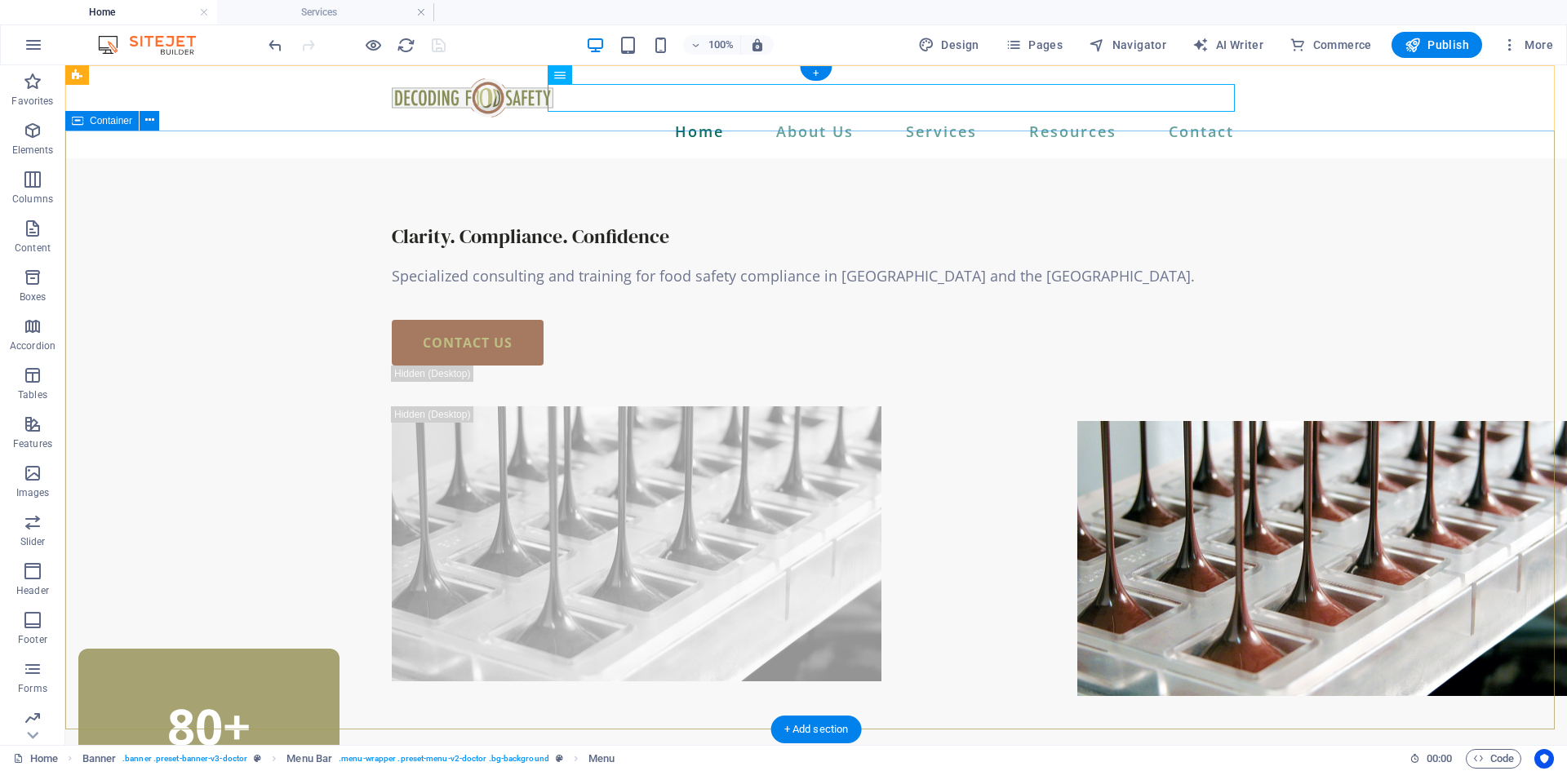
click at [1284, 283] on div "Clarity. Compliance. Confidence Specialized consulting and training for food sa…" at bounding box center [816, 452] width 1502 height 589
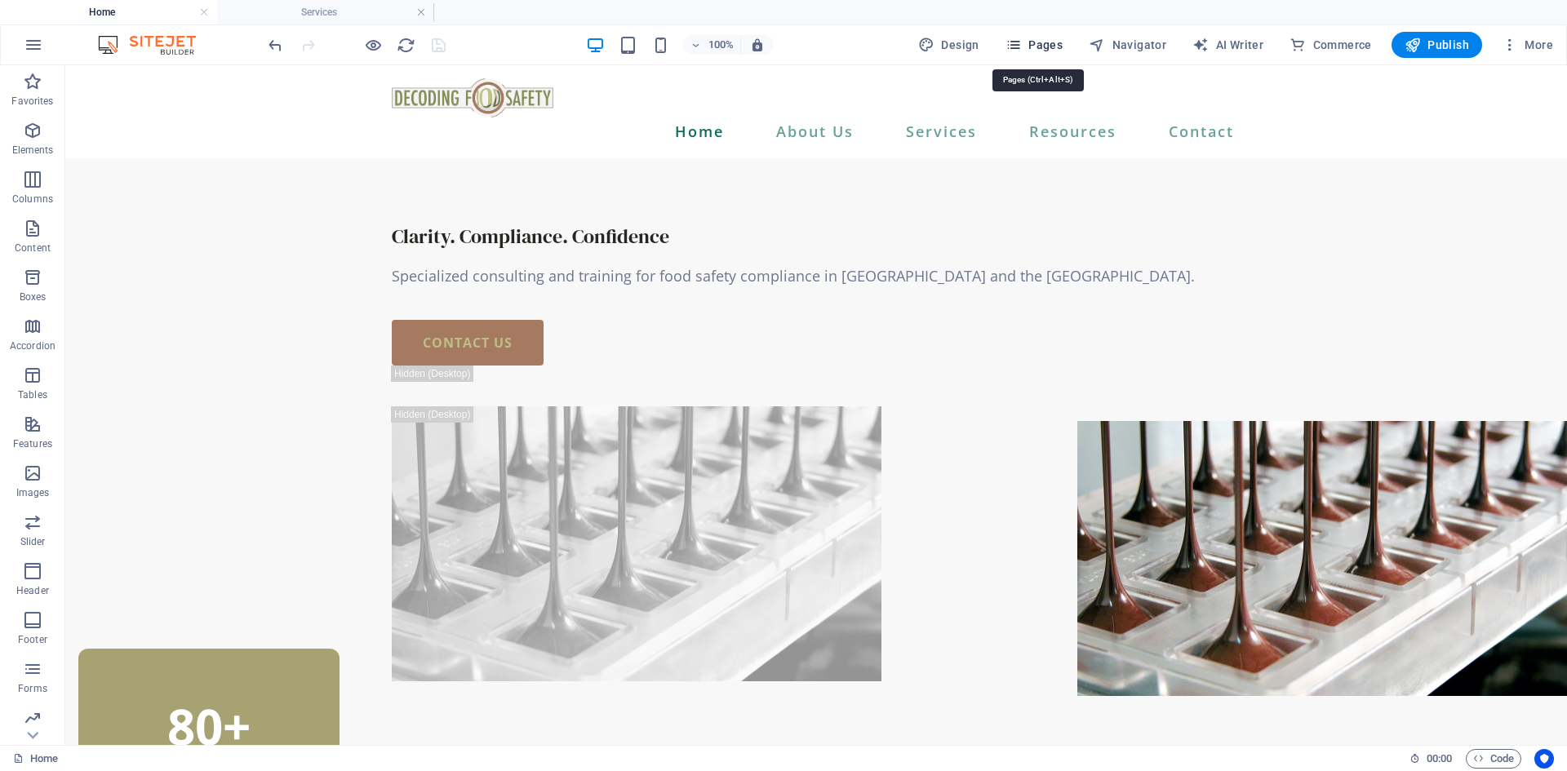
click at [1021, 47] on icon "button" at bounding box center [1013, 45] width 16 height 16
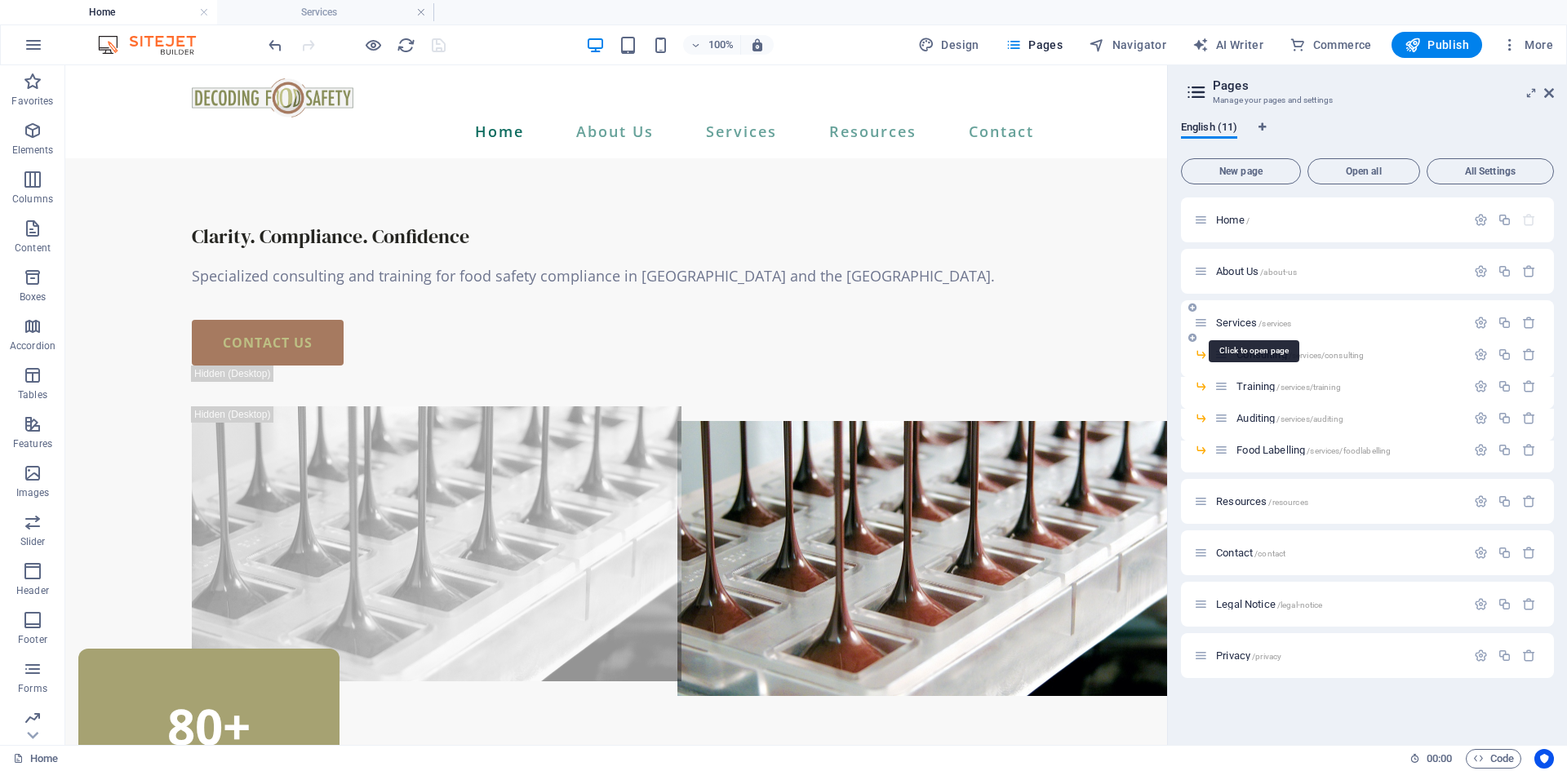
click at [1241, 324] on span "Services /services" at bounding box center [1253, 323] width 75 height 12
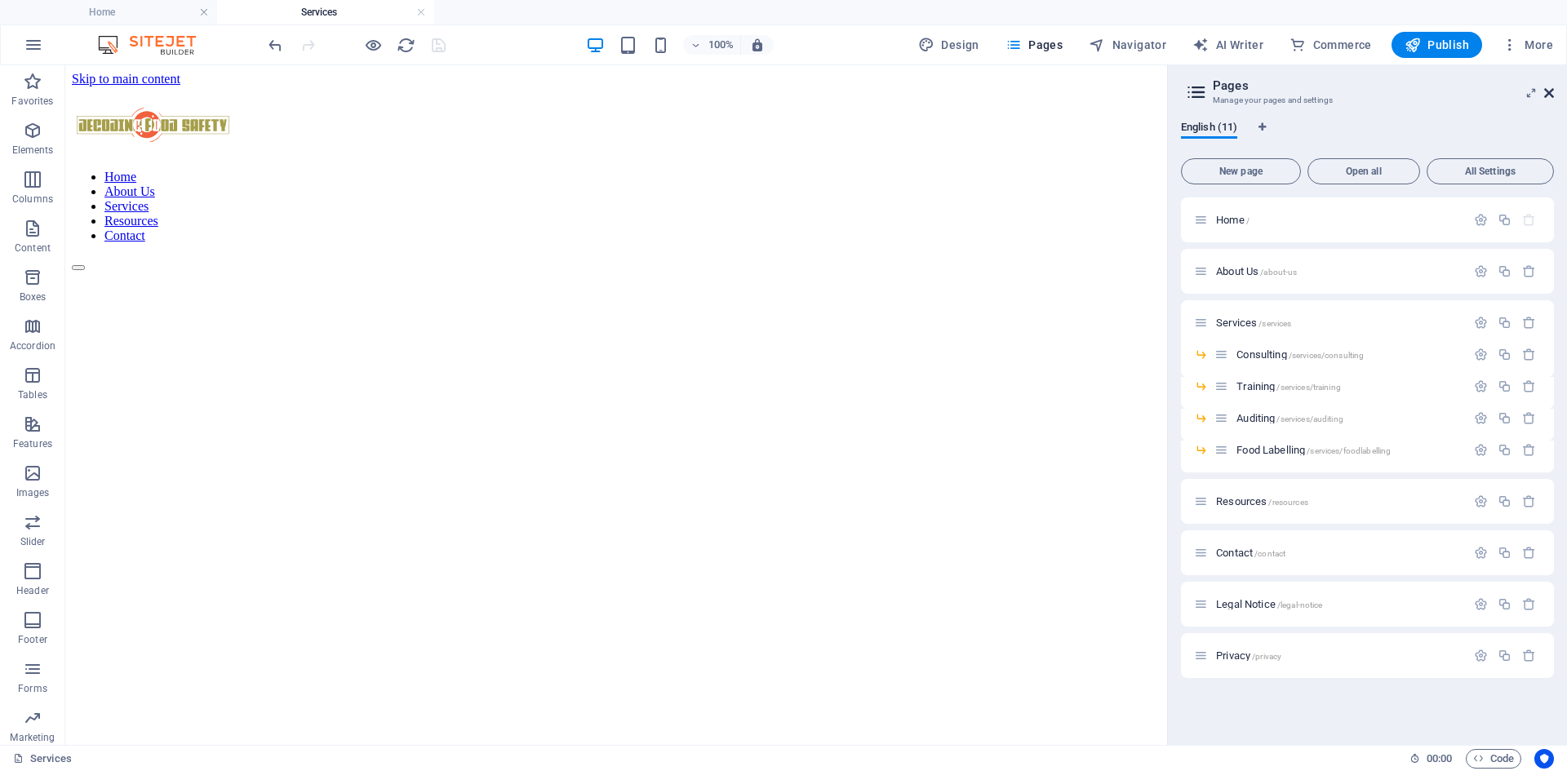
click at [1548, 91] on icon at bounding box center [1549, 93] width 10 height 13
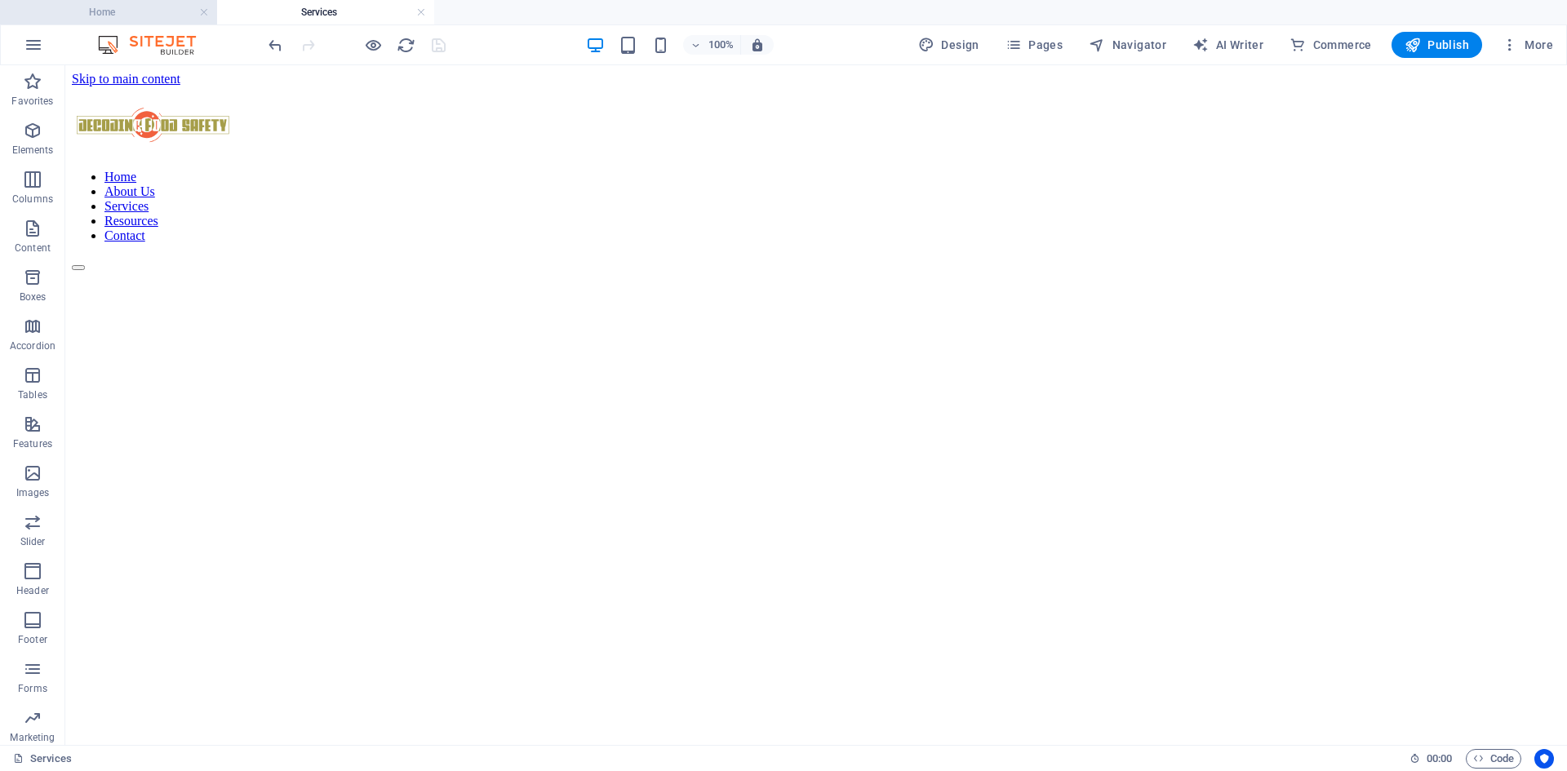
click at [118, 12] on h4 "Home" at bounding box center [108, 12] width 217 height 18
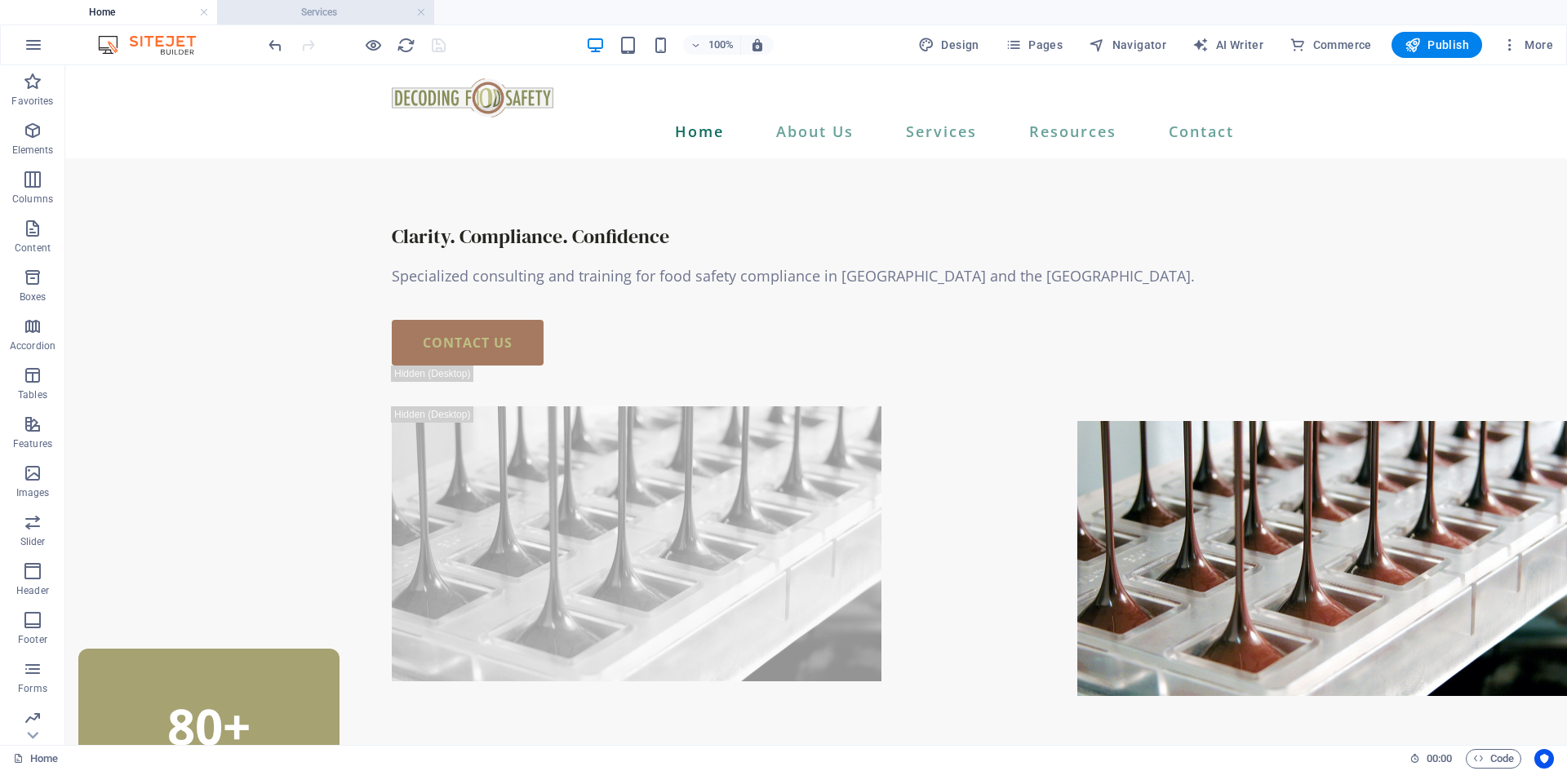
click at [328, 11] on h4 "Services" at bounding box center [325, 12] width 217 height 18
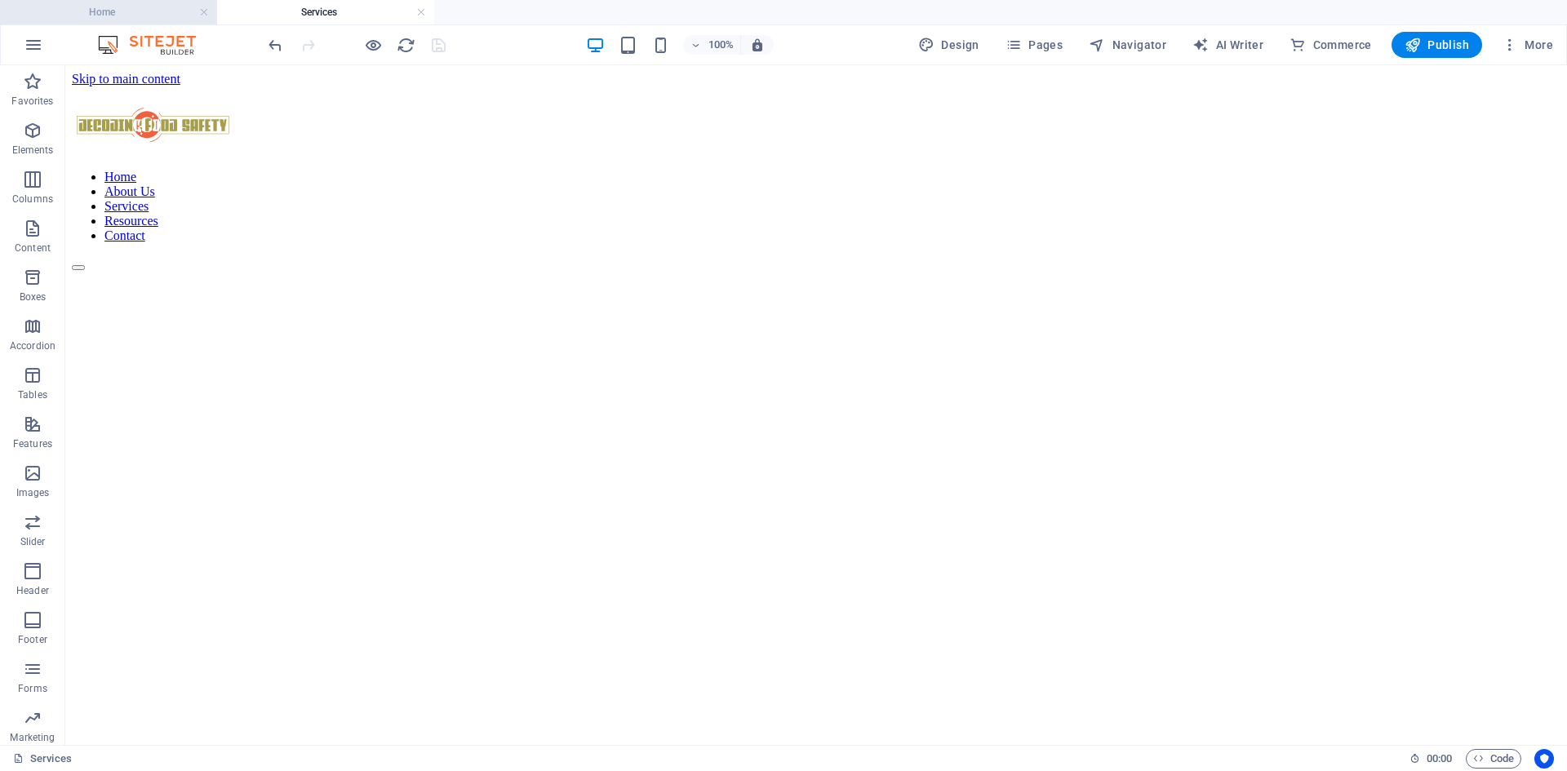
click at [78, 17] on h4 "Home" at bounding box center [108, 12] width 217 height 18
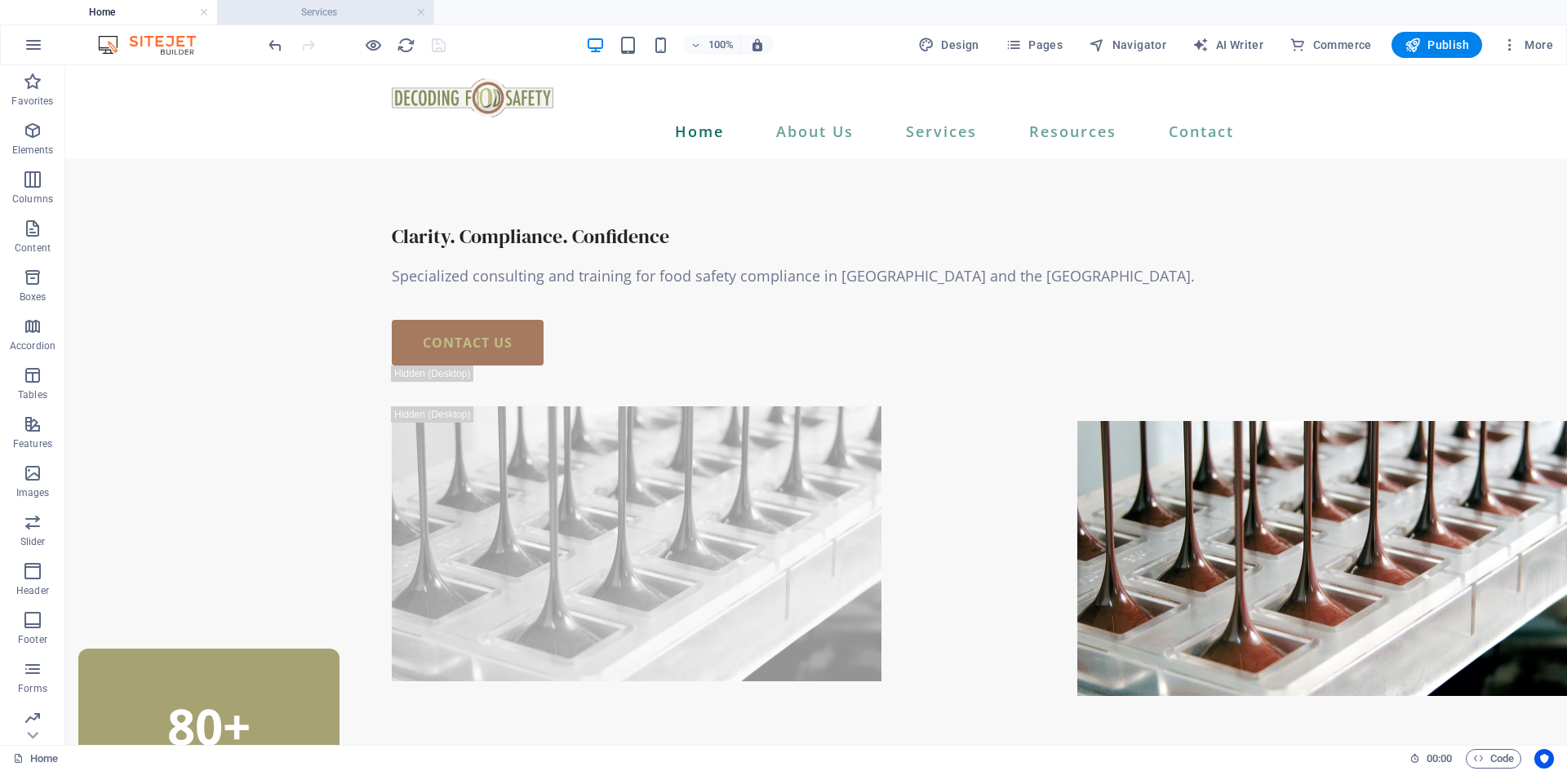
click at [316, 15] on h4 "Services" at bounding box center [325, 12] width 217 height 18
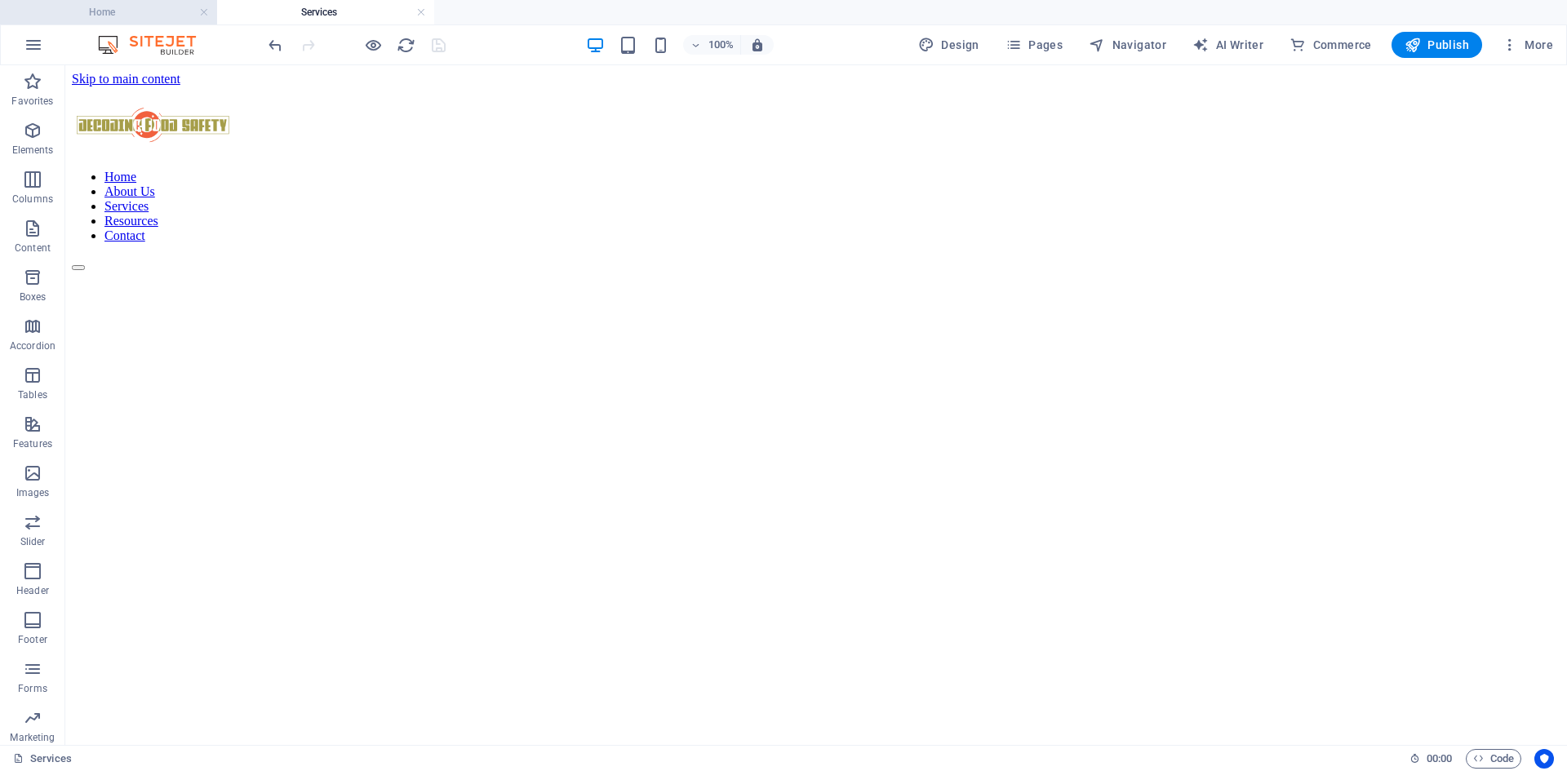
click at [112, 15] on h4 "Home" at bounding box center [108, 12] width 217 height 18
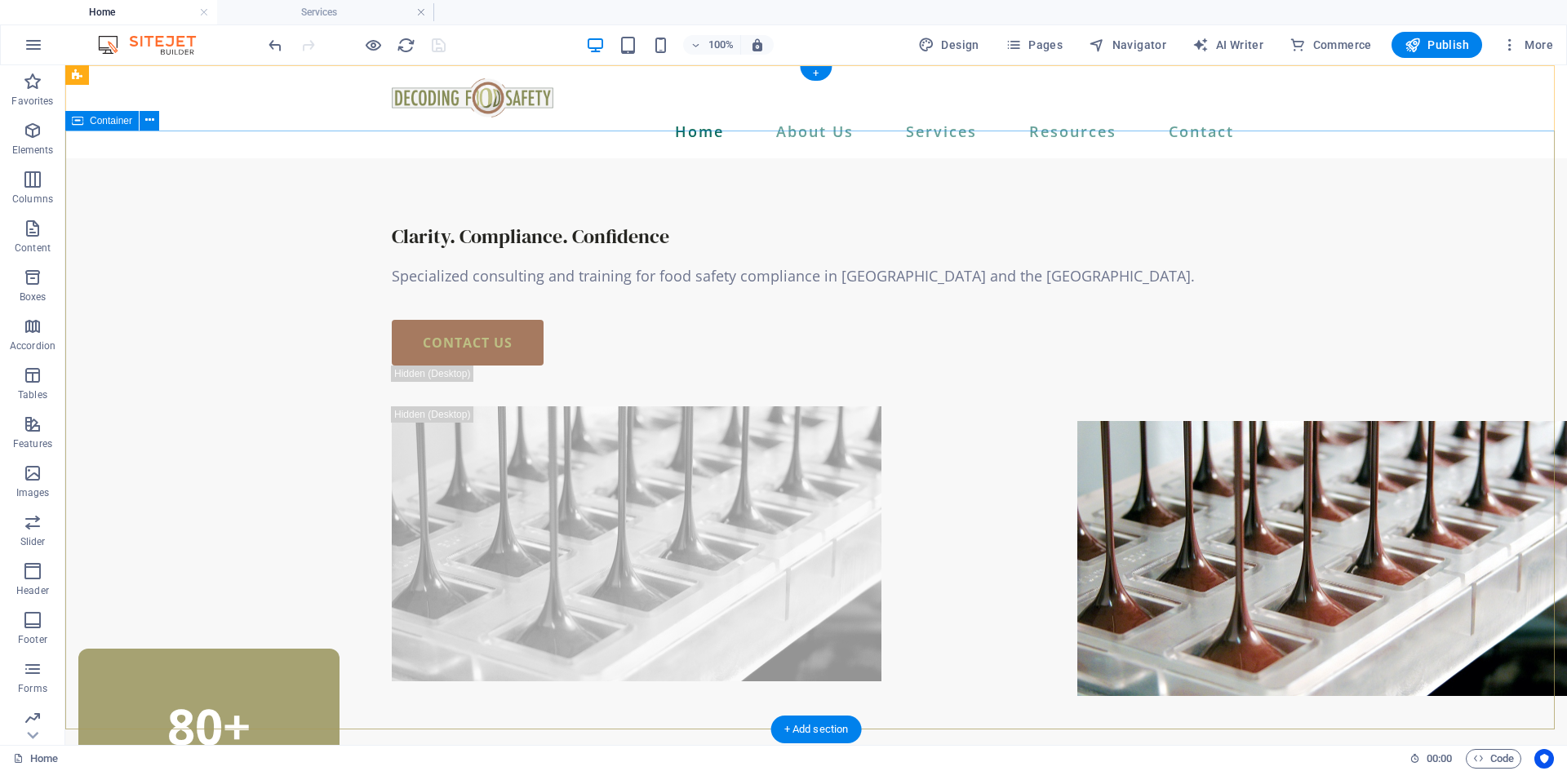
click at [1435, 465] on div "Clarity. Compliance. Confidence Specialized consulting and training for food sa…" at bounding box center [816, 452] width 1502 height 589
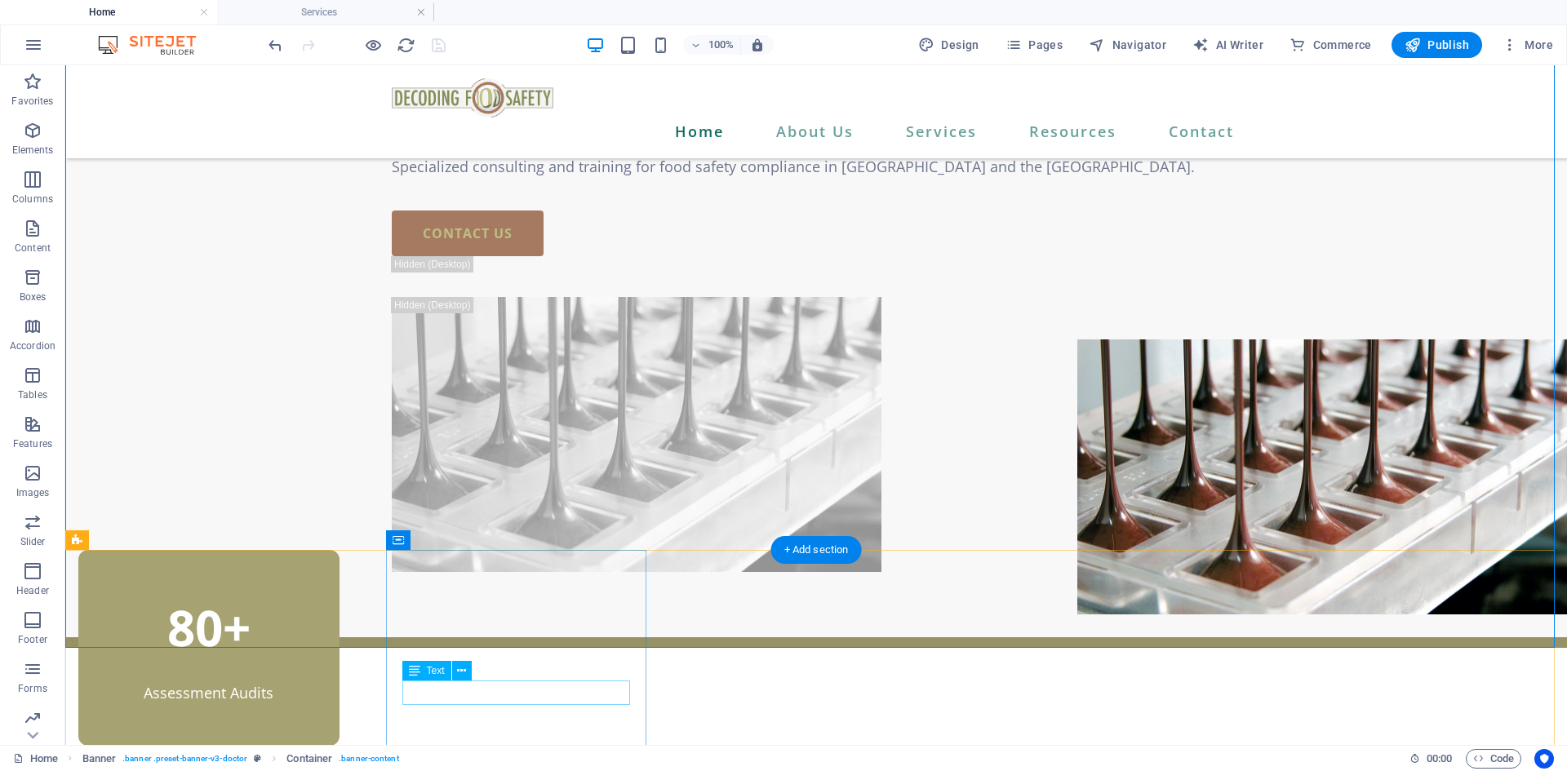
scroll to position [163, 0]
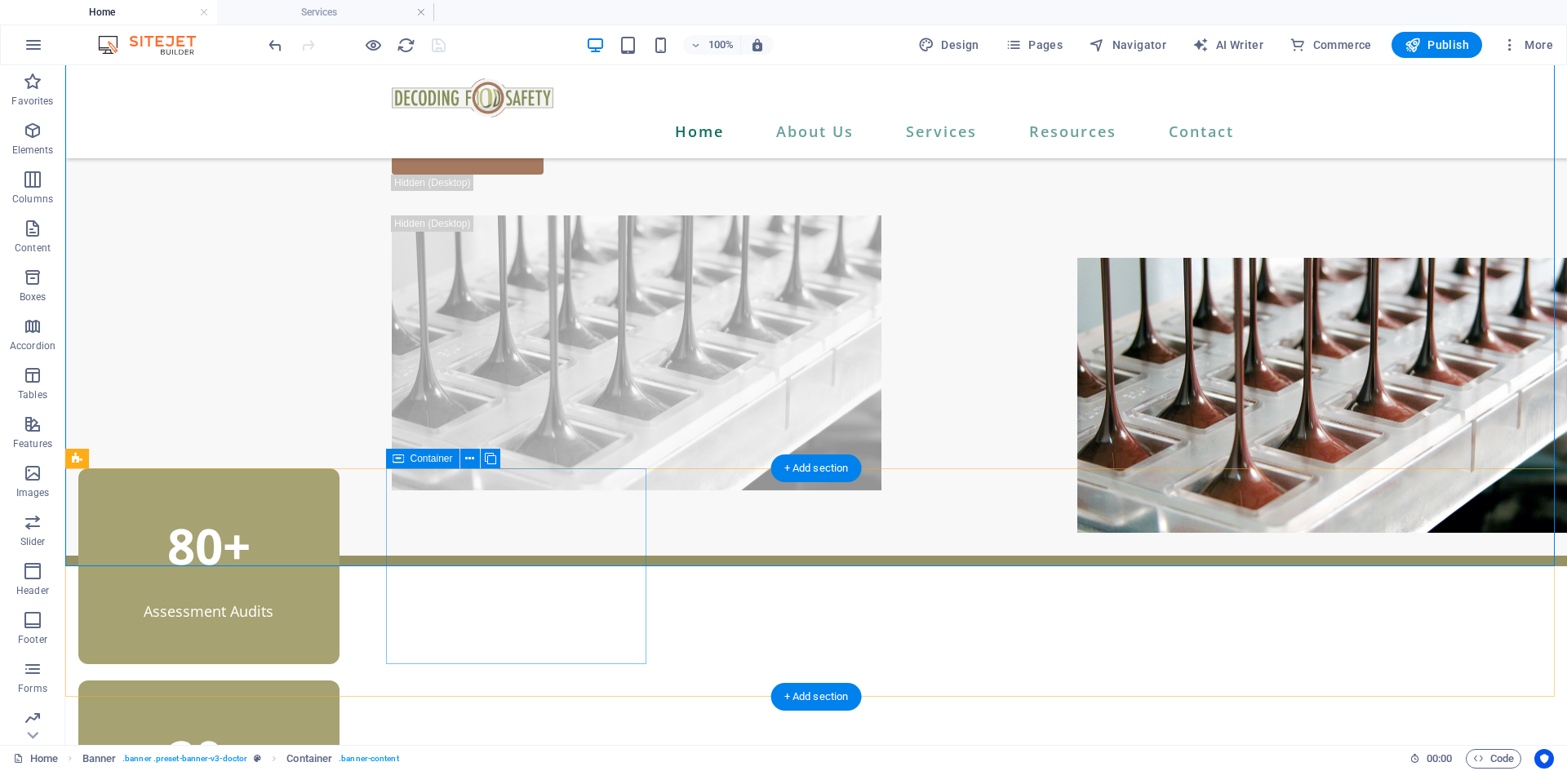
click at [339, 486] on div "80+ Assessment Audits" at bounding box center [208, 566] width 261 height 196
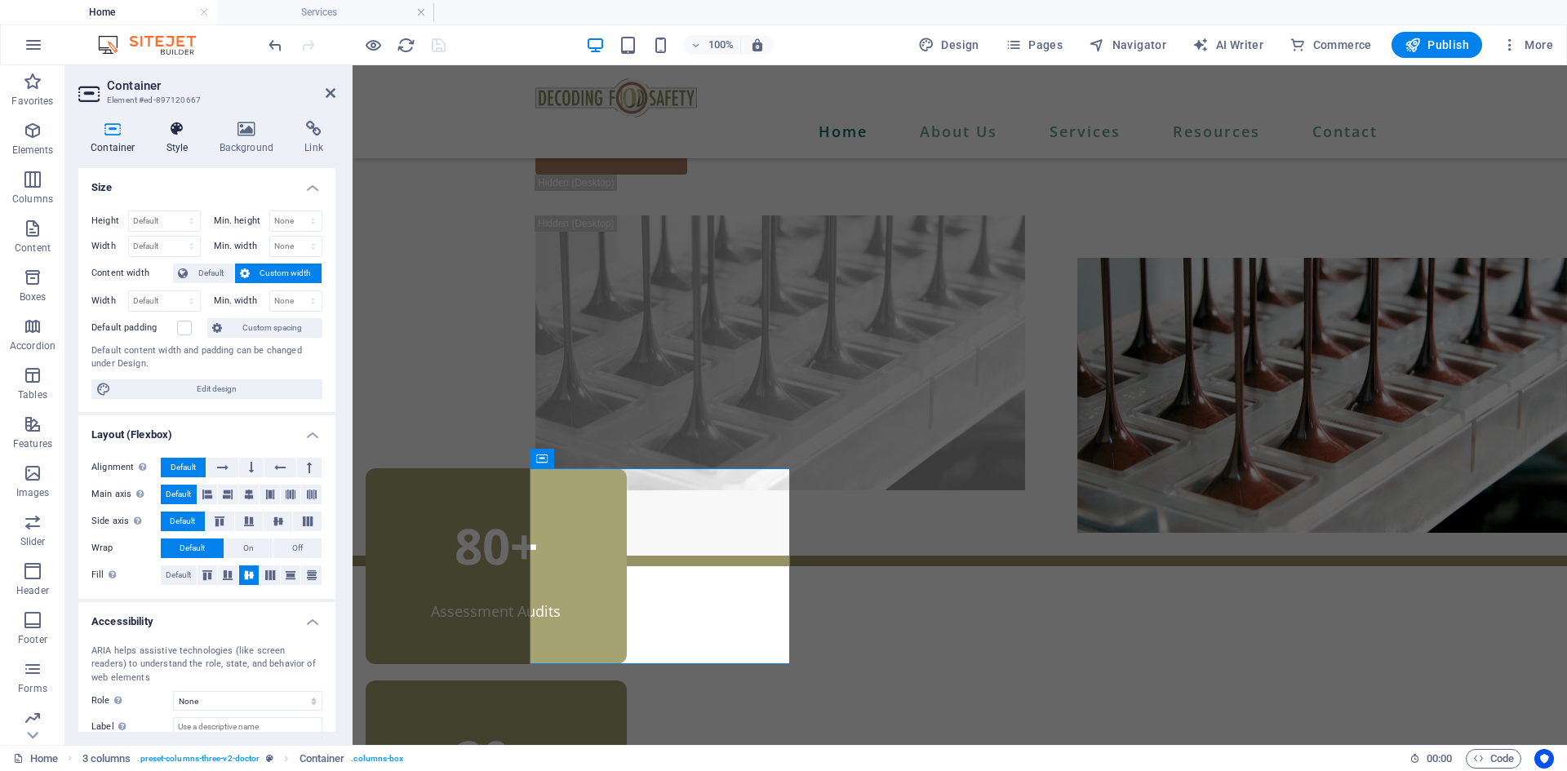
click at [179, 143] on h4 "Style" at bounding box center [180, 138] width 53 height 34
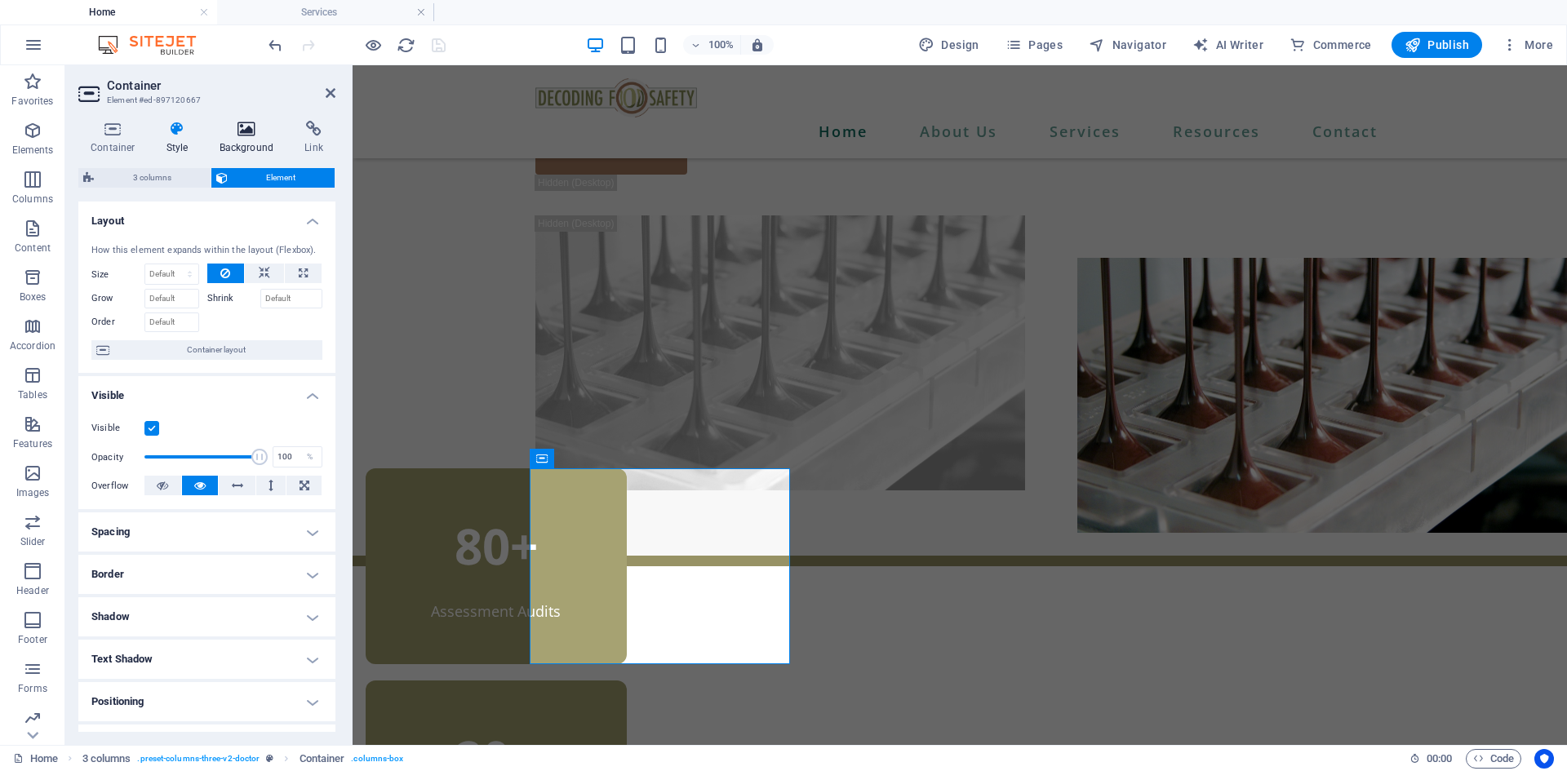
click at [246, 140] on h4 "Background" at bounding box center [250, 138] width 86 height 34
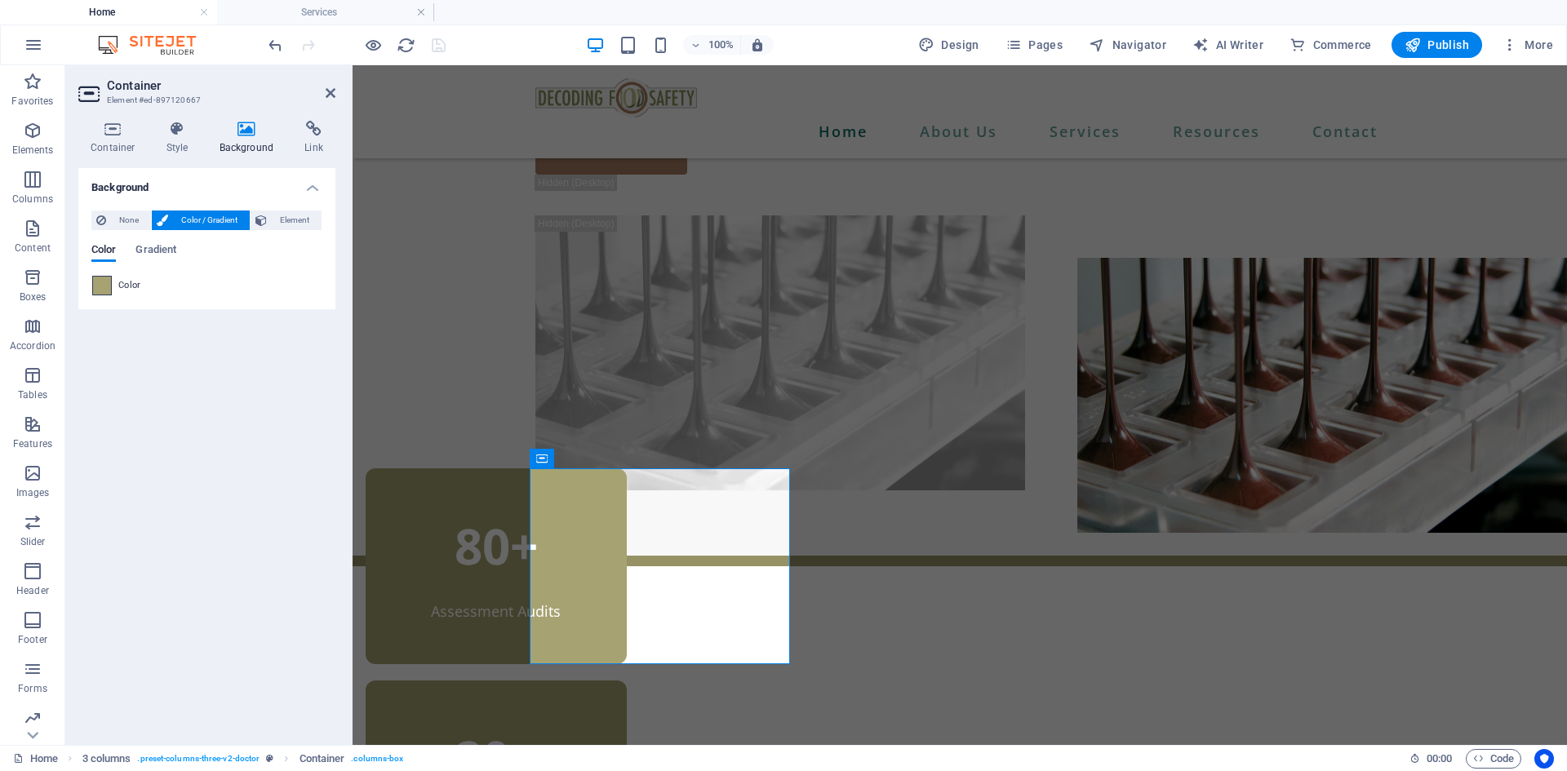
click at [104, 286] on span at bounding box center [102, 286] width 18 height 18
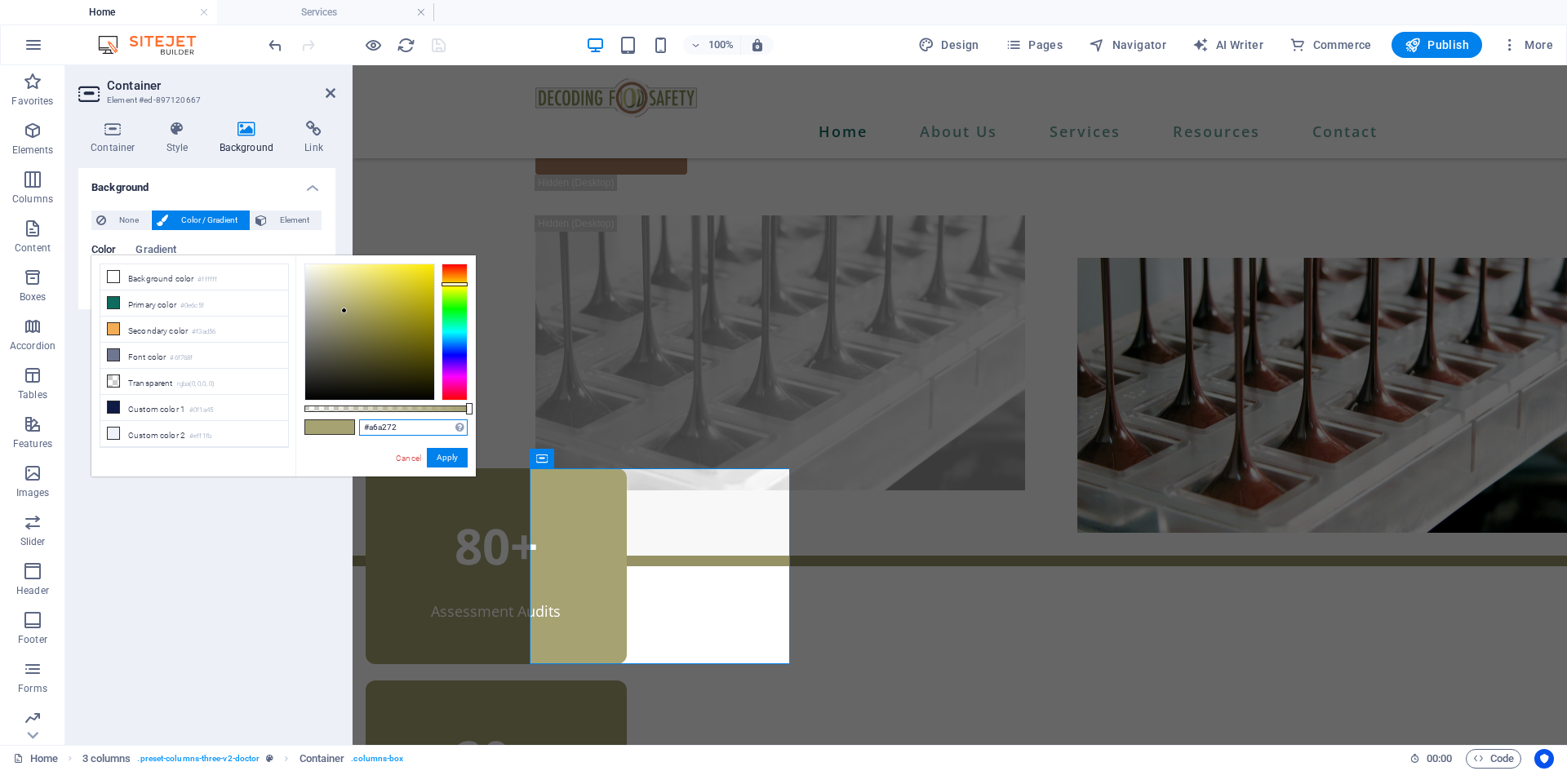
drag, startPoint x: 406, startPoint y: 433, endPoint x: 358, endPoint y: 433, distance: 47.3
click at [358, 433] on div "#a6a272 Supported formats #0852ed rgb(8, 82, 237) rgba(8, 82, 237, 90%) hsv(221…" at bounding box center [385, 484] width 180 height 458
type input "#bdbf84"
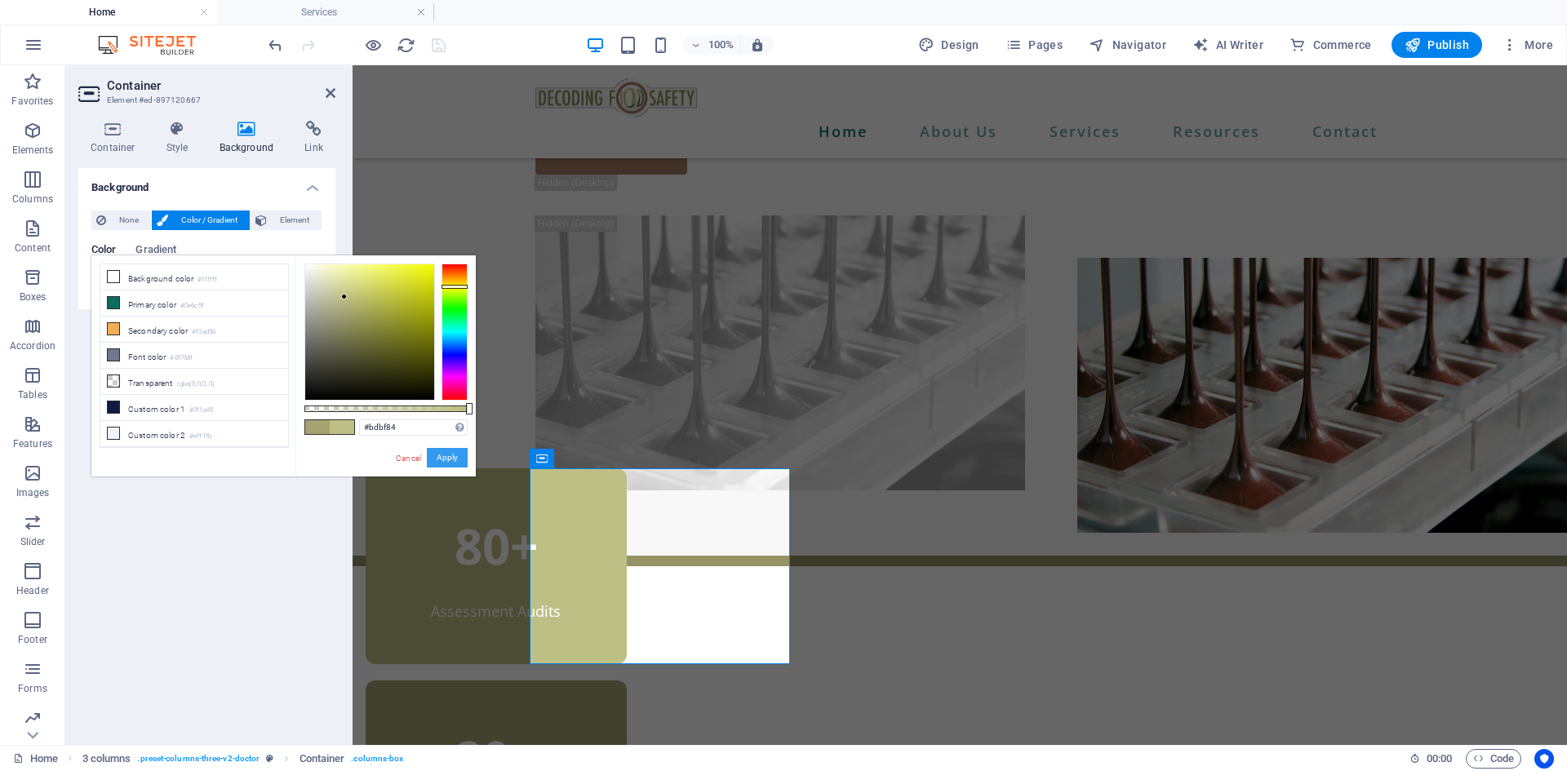
click at [453, 465] on button "Apply" at bounding box center [447, 458] width 41 height 20
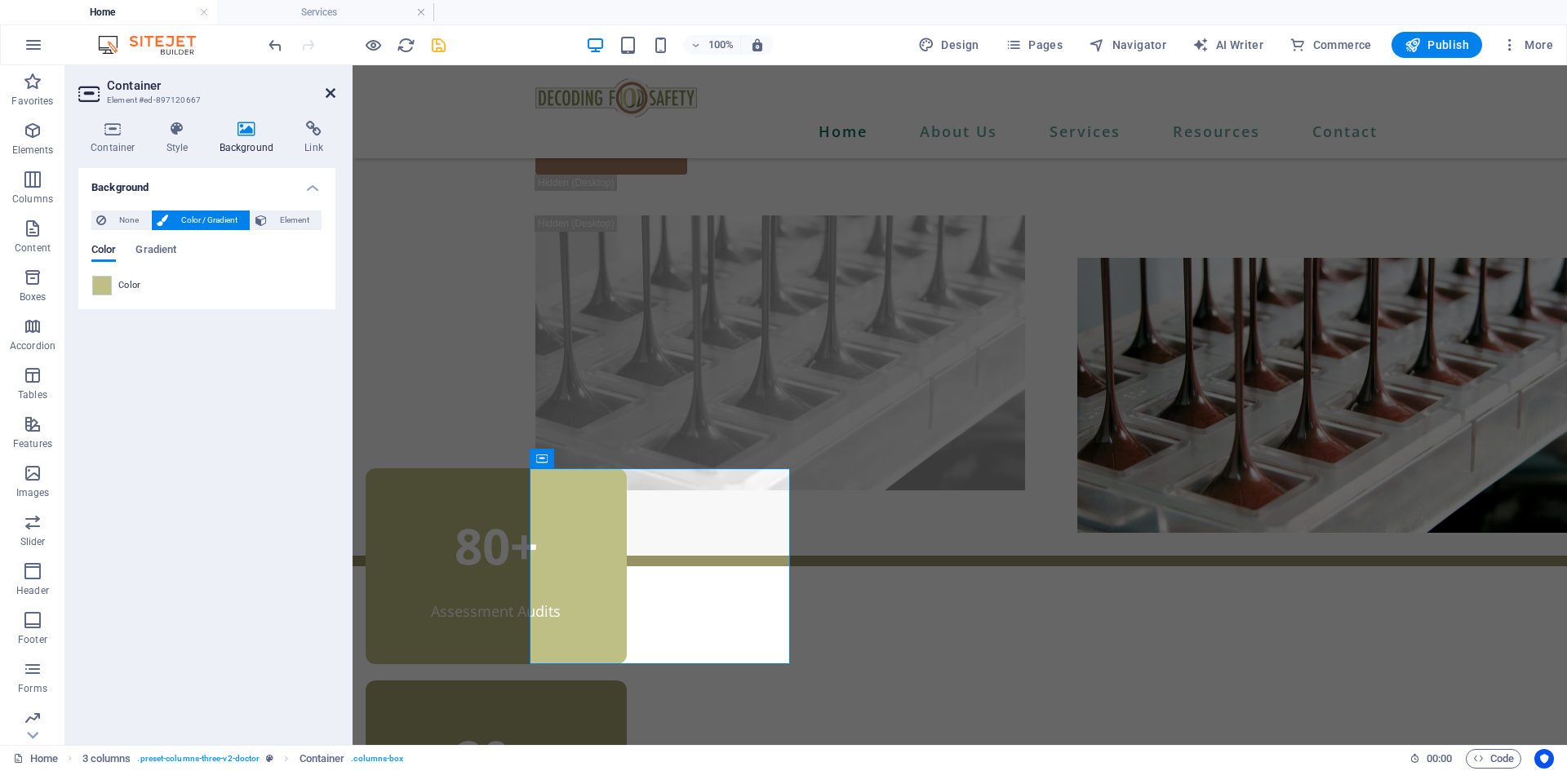
click at [333, 92] on icon at bounding box center [331, 93] width 10 height 13
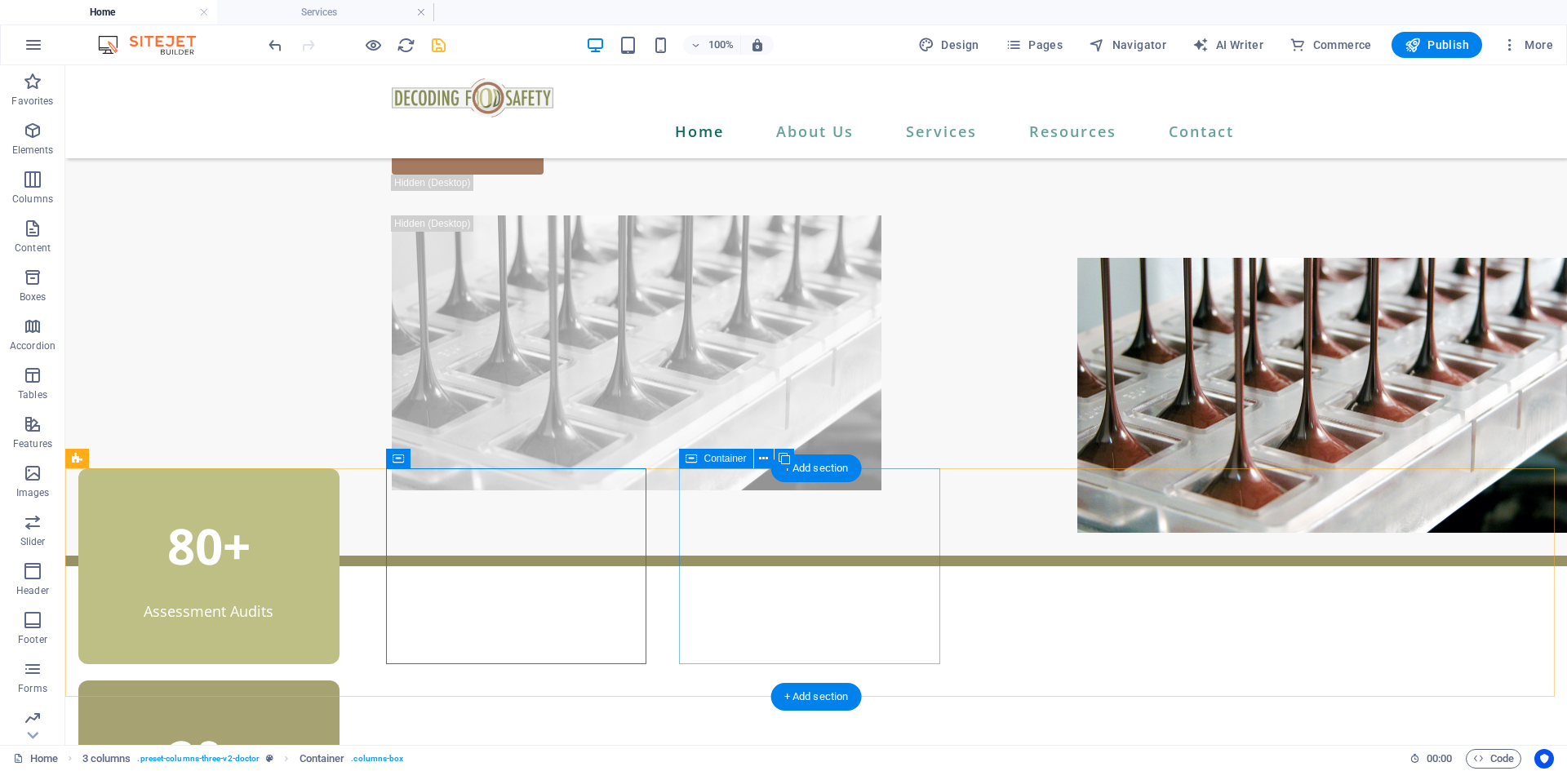
click at [339, 681] on div "20+ Successful Clients" at bounding box center [208, 777] width 261 height 193
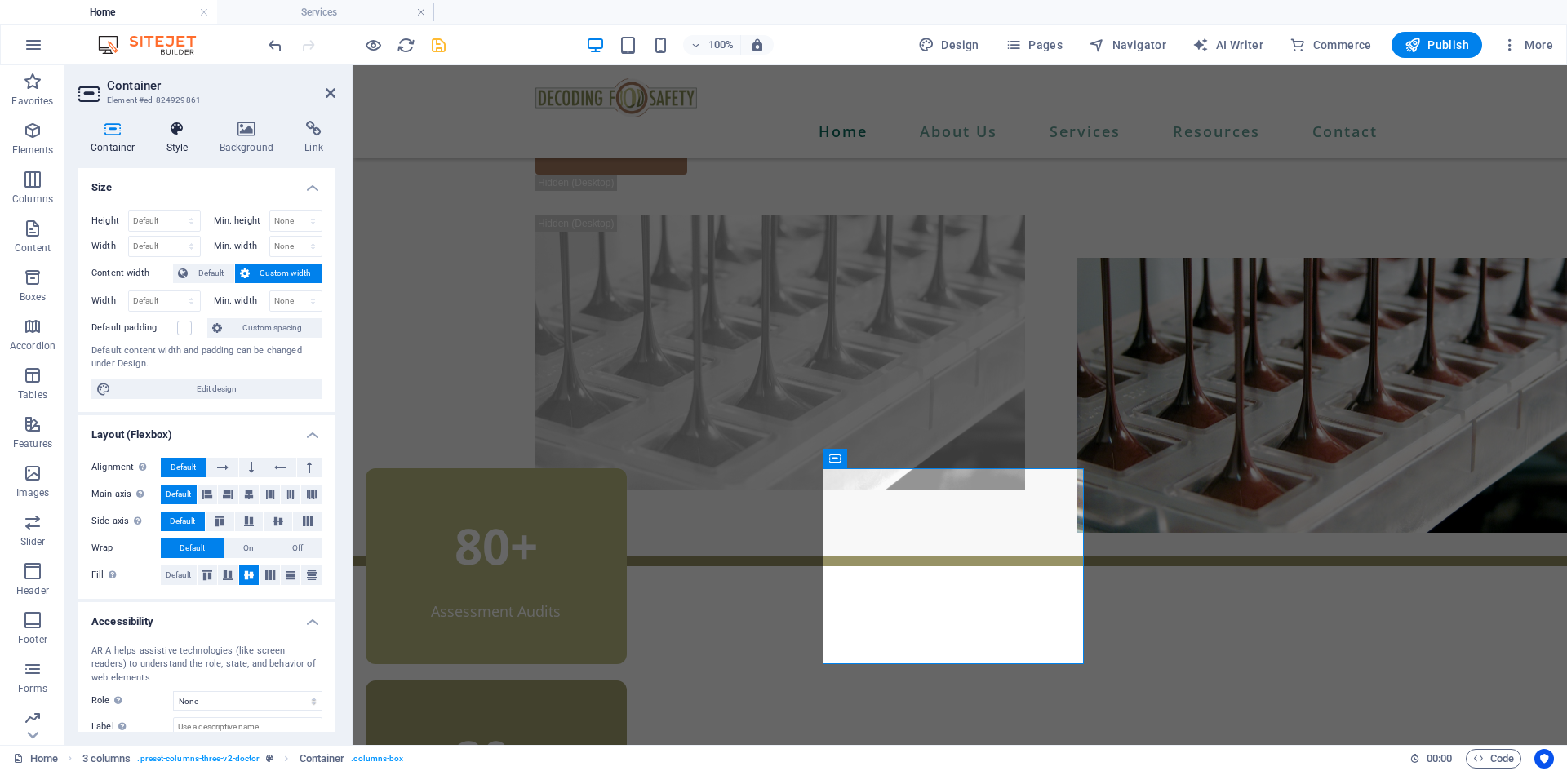
click at [170, 131] on icon at bounding box center [177, 129] width 47 height 16
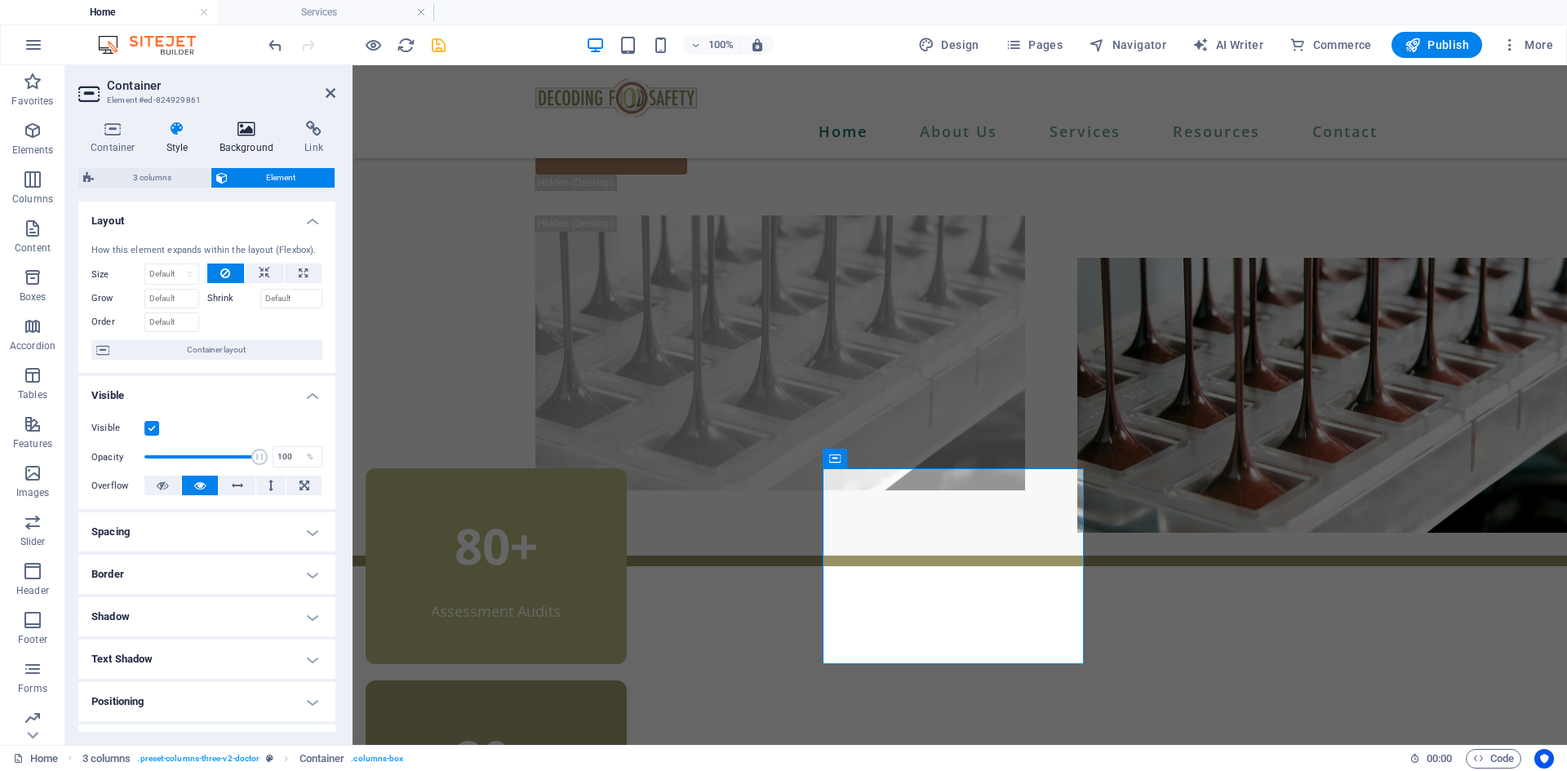
click at [240, 140] on h4 "Background" at bounding box center [250, 138] width 86 height 34
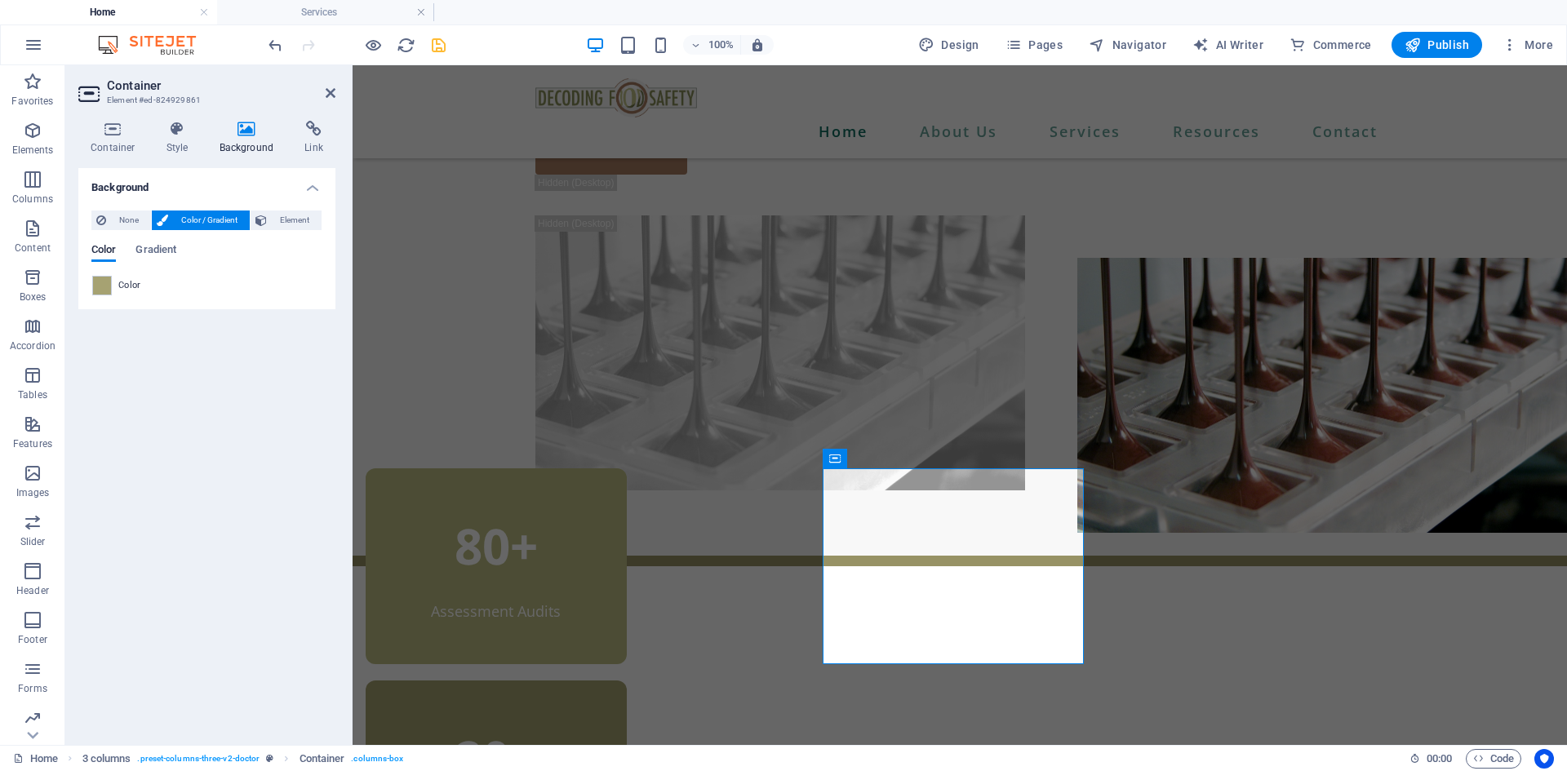
click at [110, 286] on span at bounding box center [102, 286] width 18 height 18
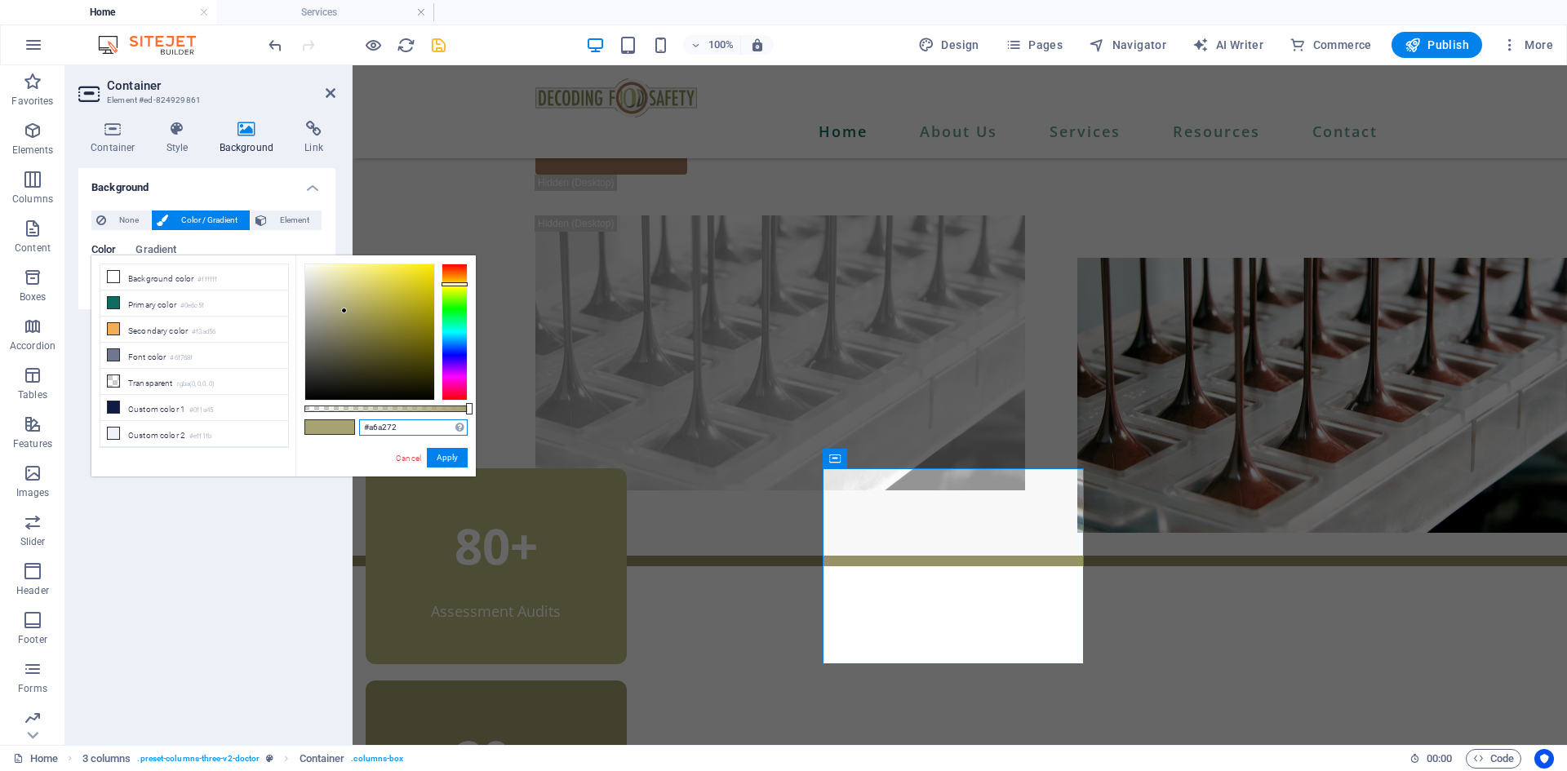
drag, startPoint x: 414, startPoint y: 423, endPoint x: 368, endPoint y: 430, distance: 46.3
click at [368, 430] on input "#a6a272" at bounding box center [413, 427] width 109 height 16
type input "#bdbf84"
click at [461, 455] on button "Apply" at bounding box center [447, 458] width 41 height 20
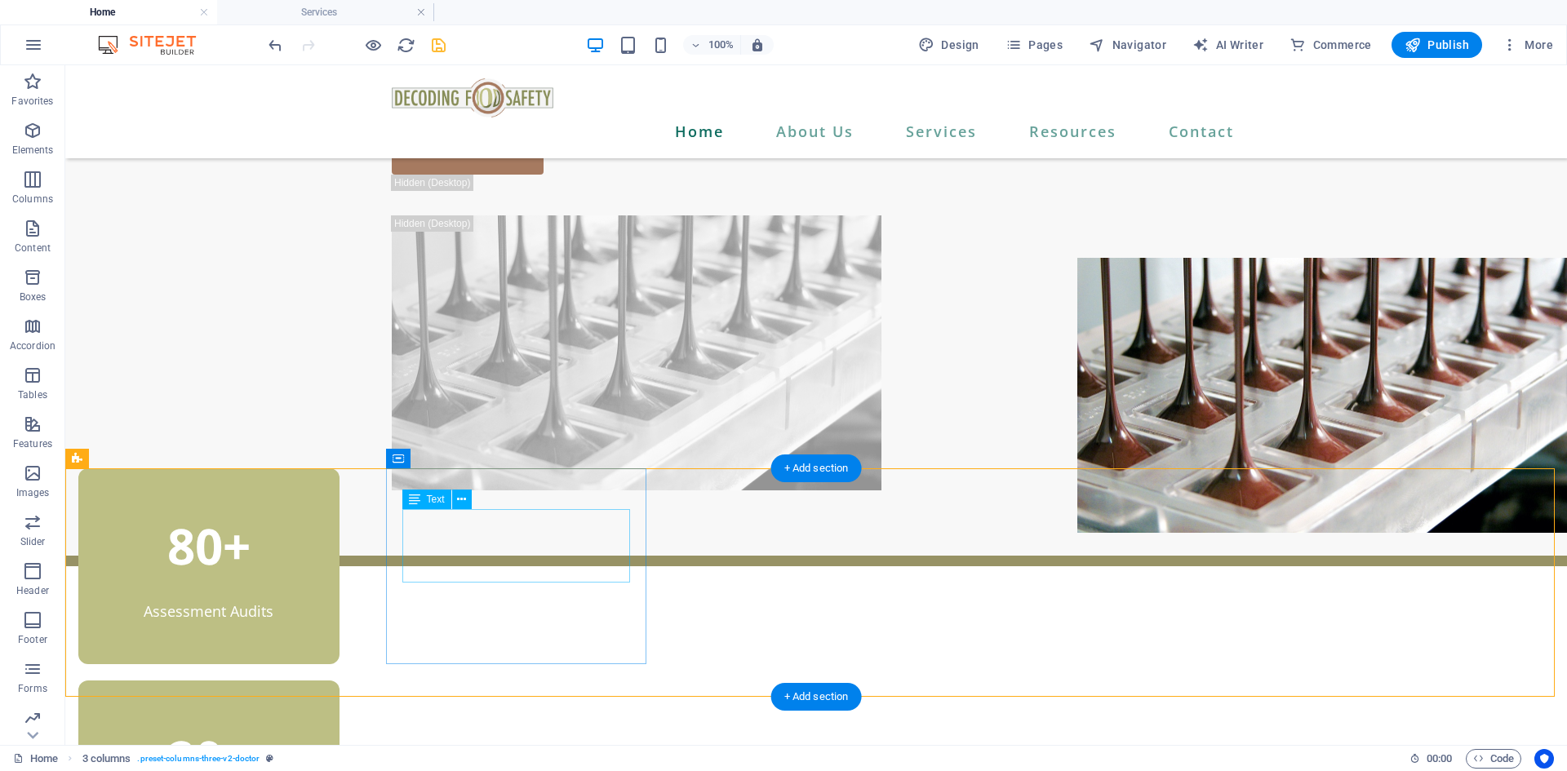
click at [323, 550] on div "80+" at bounding box center [209, 545] width 228 height 73
click at [463, 503] on icon at bounding box center [461, 499] width 9 height 17
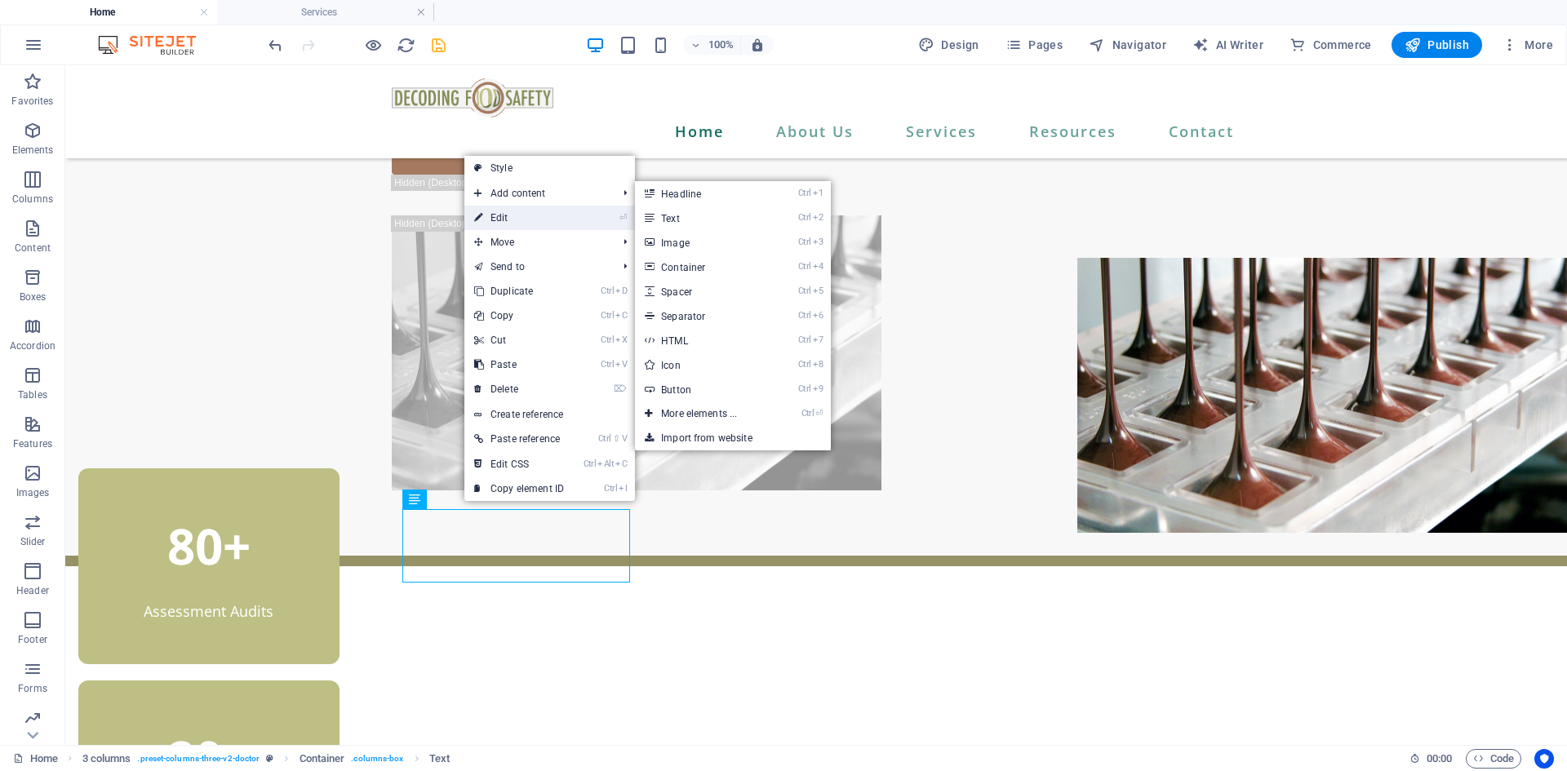
drag, startPoint x: 170, startPoint y: 147, endPoint x: 522, endPoint y: 212, distance: 358.5
click at [522, 212] on link "⏎ Edit" at bounding box center [518, 218] width 109 height 24
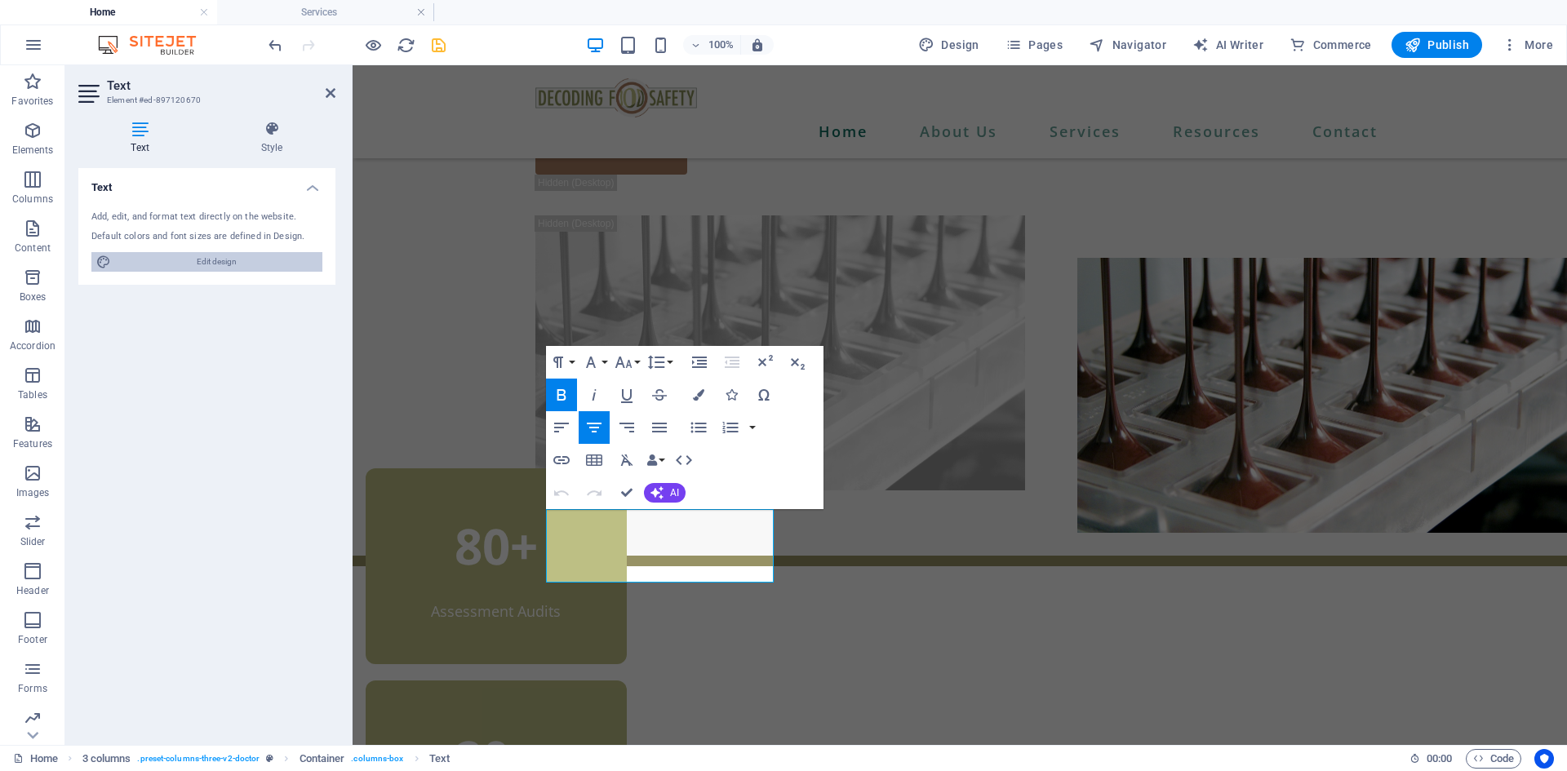
click at [188, 264] on span "Edit design" at bounding box center [217, 262] width 202 height 20
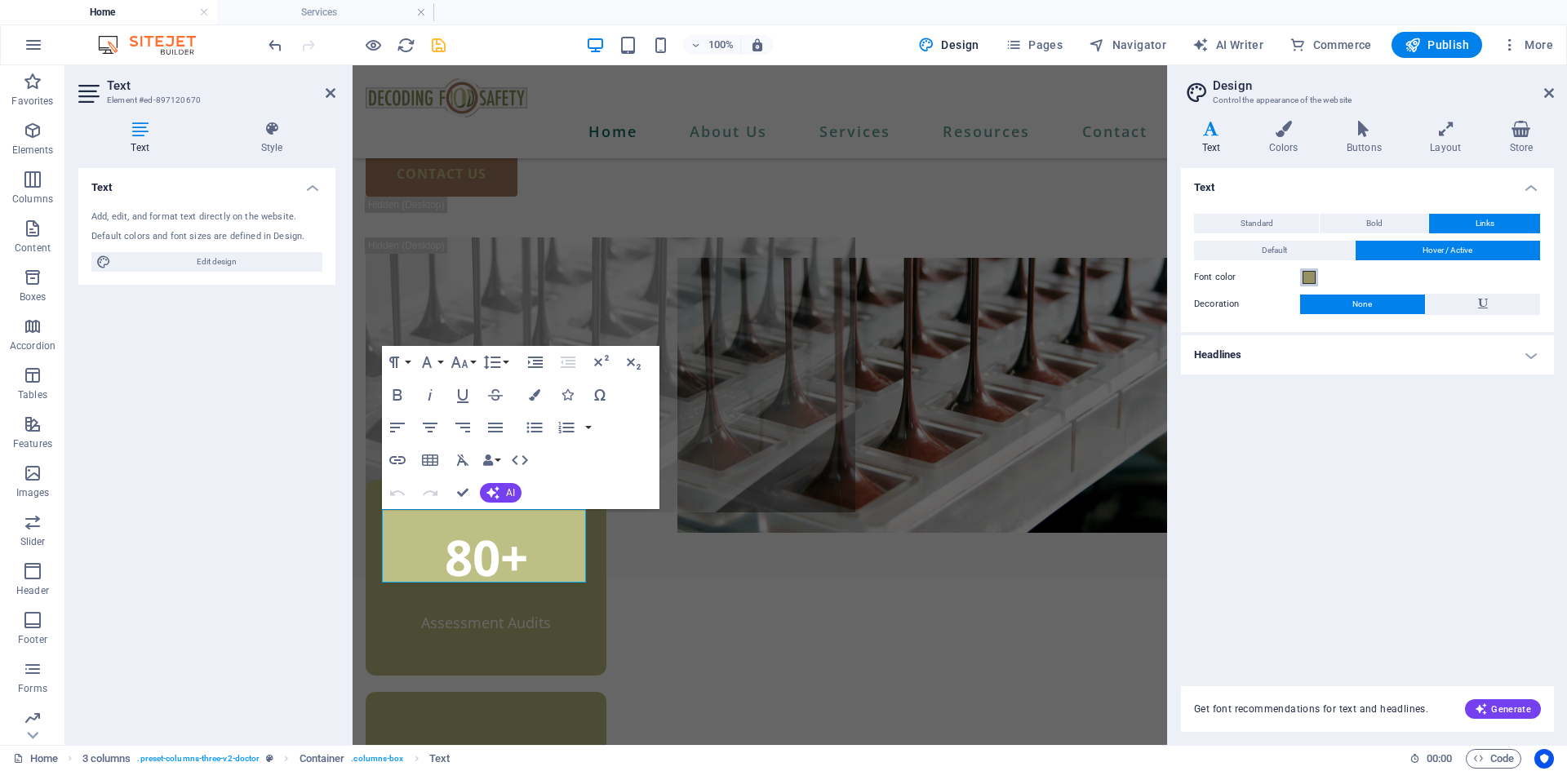
click at [1315, 277] on span at bounding box center [1308, 277] width 13 height 13
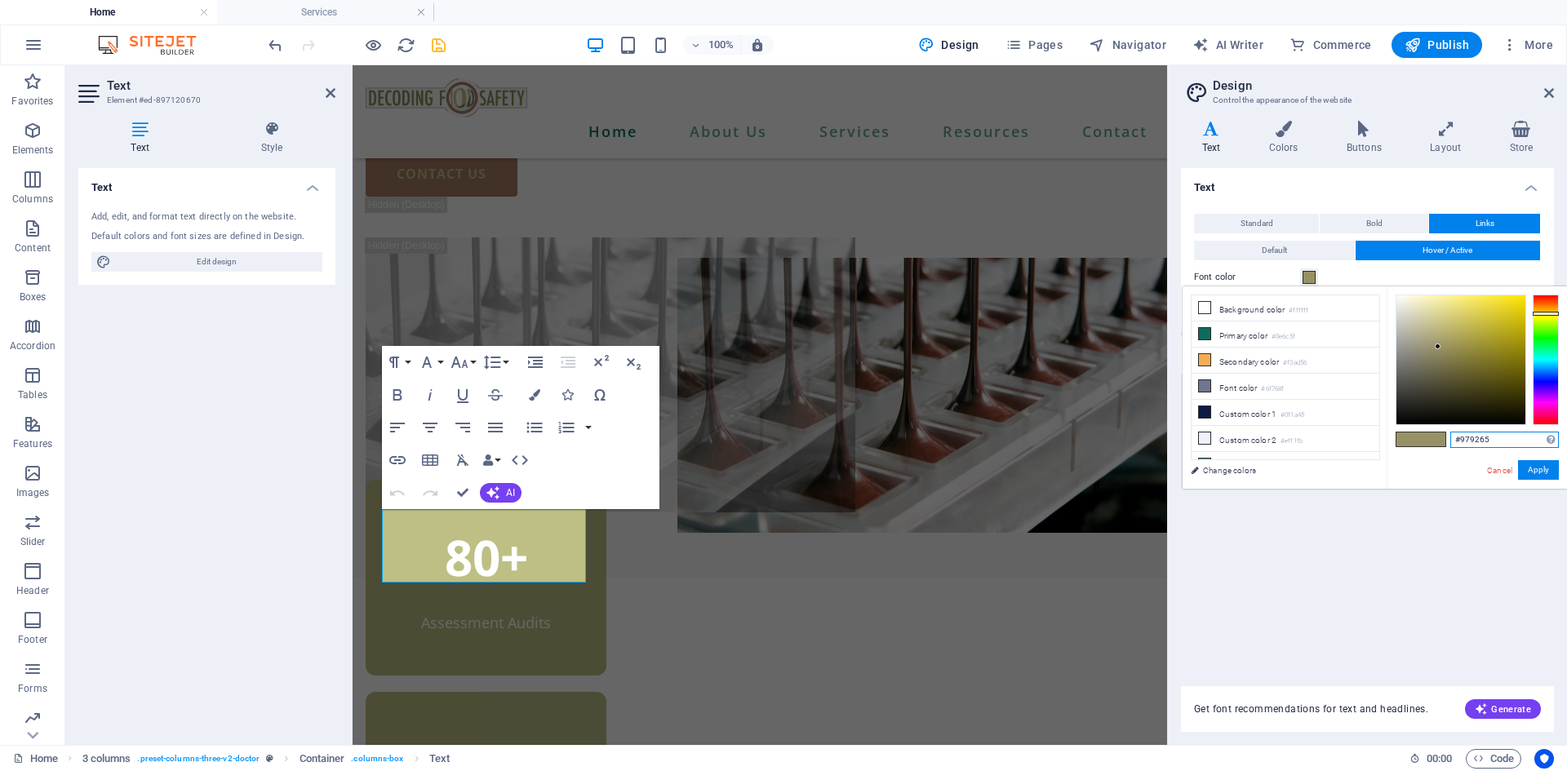
drag, startPoint x: 1506, startPoint y: 437, endPoint x: 1458, endPoint y: 437, distance: 47.3
click at [1458, 437] on input "#979265" at bounding box center [1504, 440] width 109 height 16
type input "#6d7345"
click at [1540, 464] on button "Apply" at bounding box center [1538, 470] width 41 height 20
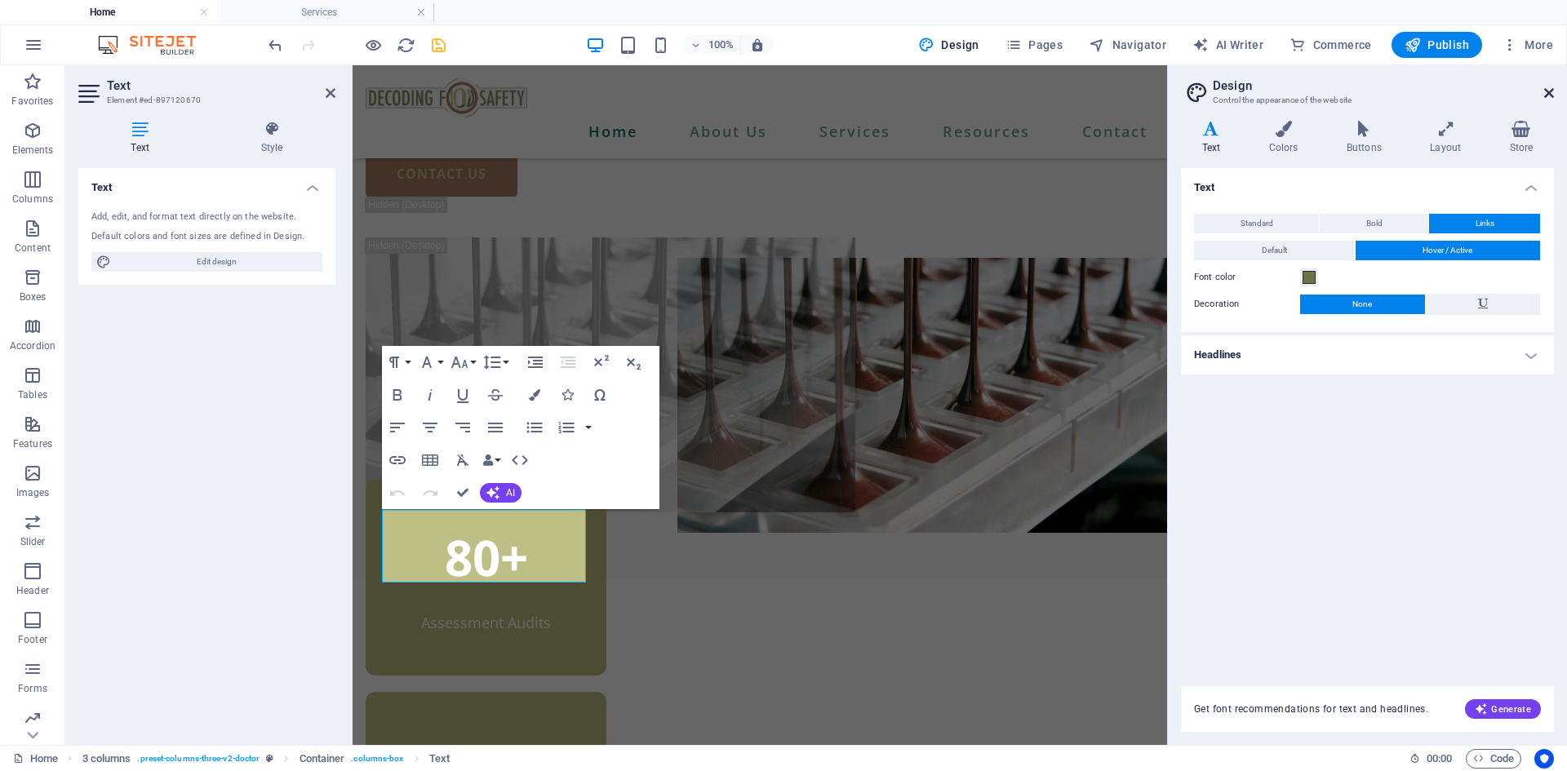
click at [1548, 95] on icon at bounding box center [1549, 93] width 10 height 13
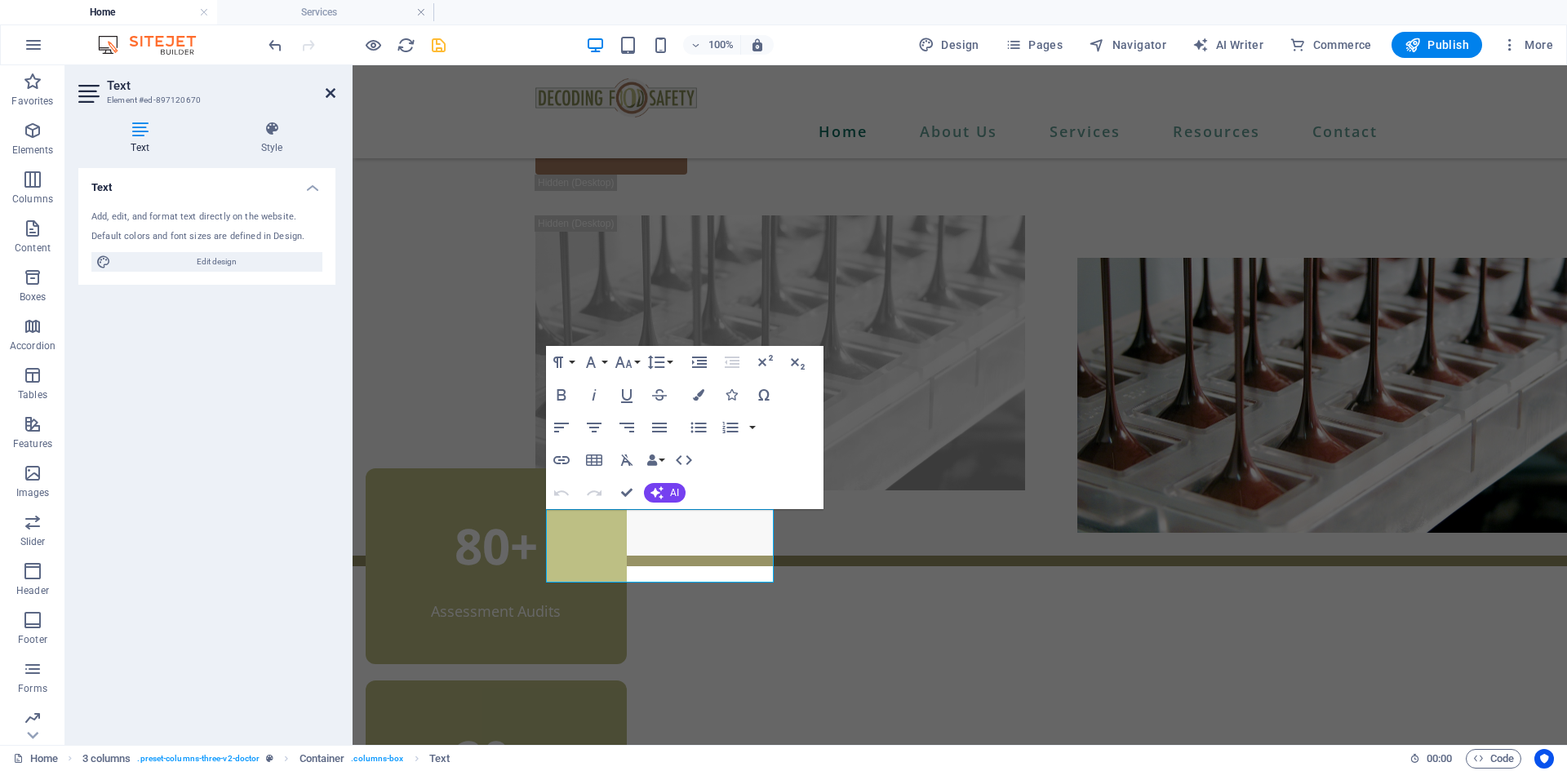
click at [330, 91] on icon at bounding box center [331, 93] width 10 height 13
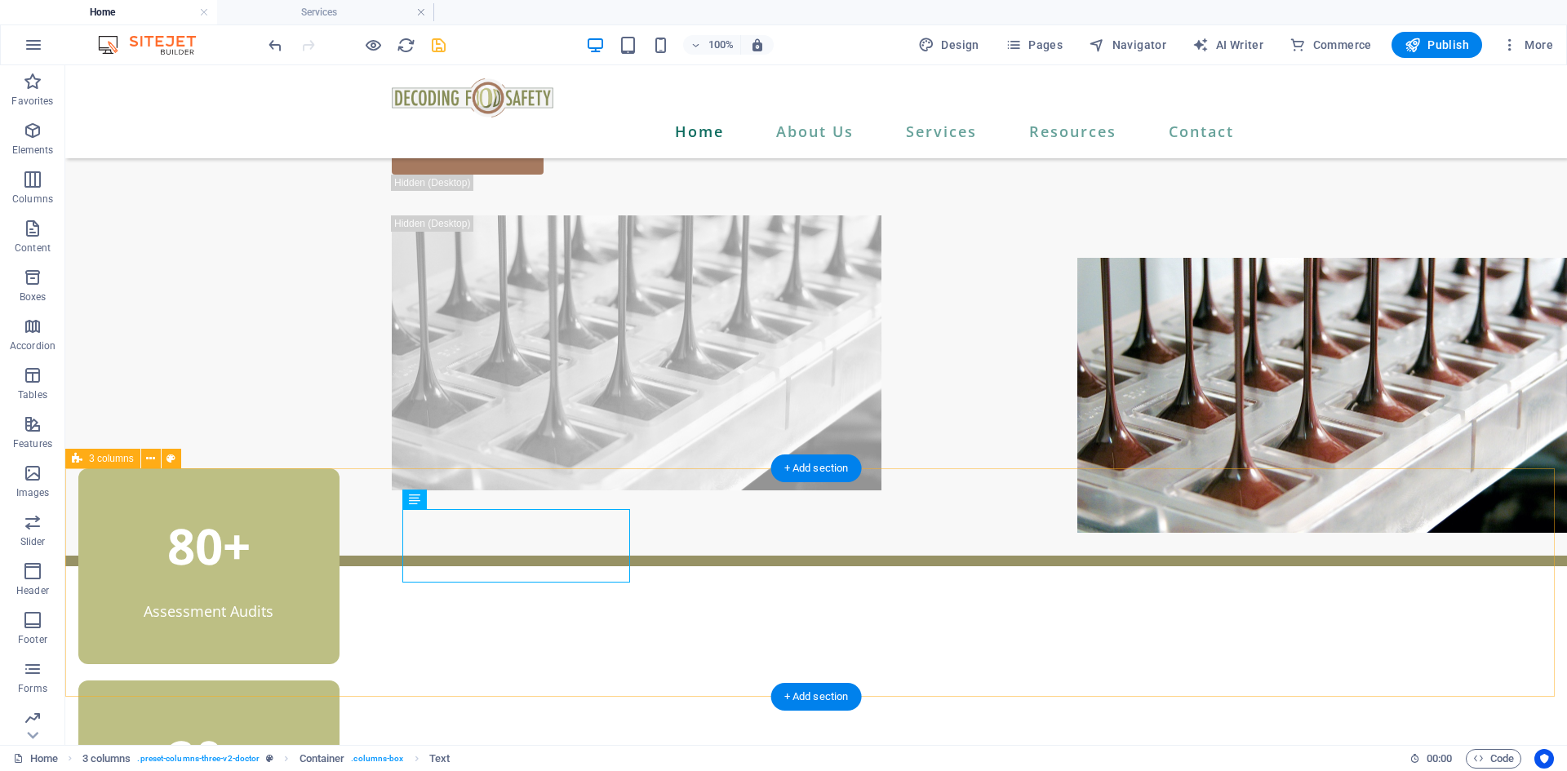
drag, startPoint x: 1369, startPoint y: 648, endPoint x: 1360, endPoint y: 645, distance: 9.3
click at [323, 551] on div "80+" at bounding box center [209, 545] width 228 height 73
drag, startPoint x: 509, startPoint y: 551, endPoint x: 221, endPoint y: 551, distance: 288.1
click at [323, 551] on div "80+" at bounding box center [209, 545] width 228 height 73
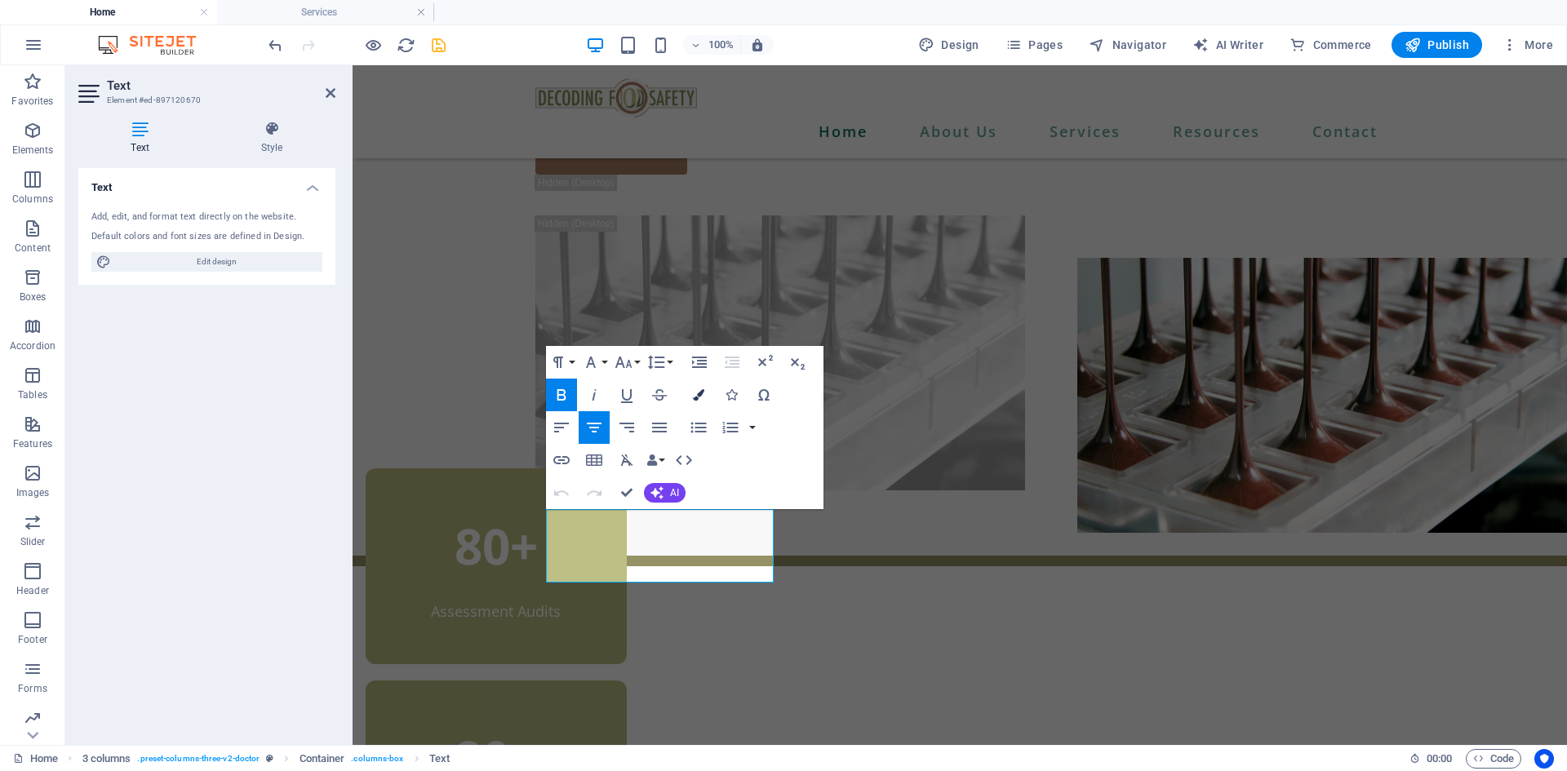
click at [700, 394] on icon "button" at bounding box center [698, 394] width 11 height 11
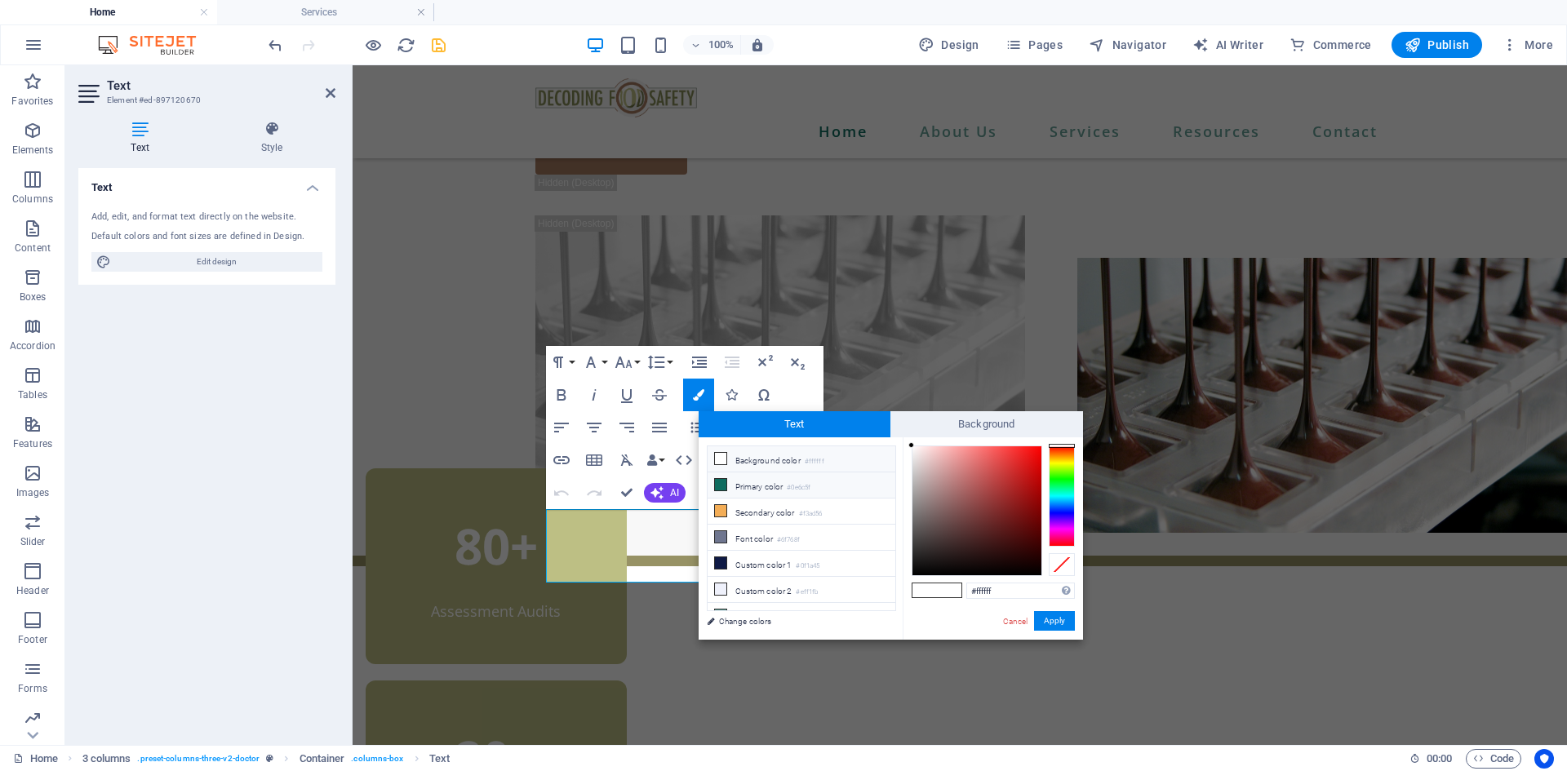
click at [723, 487] on icon at bounding box center [720, 484] width 11 height 11
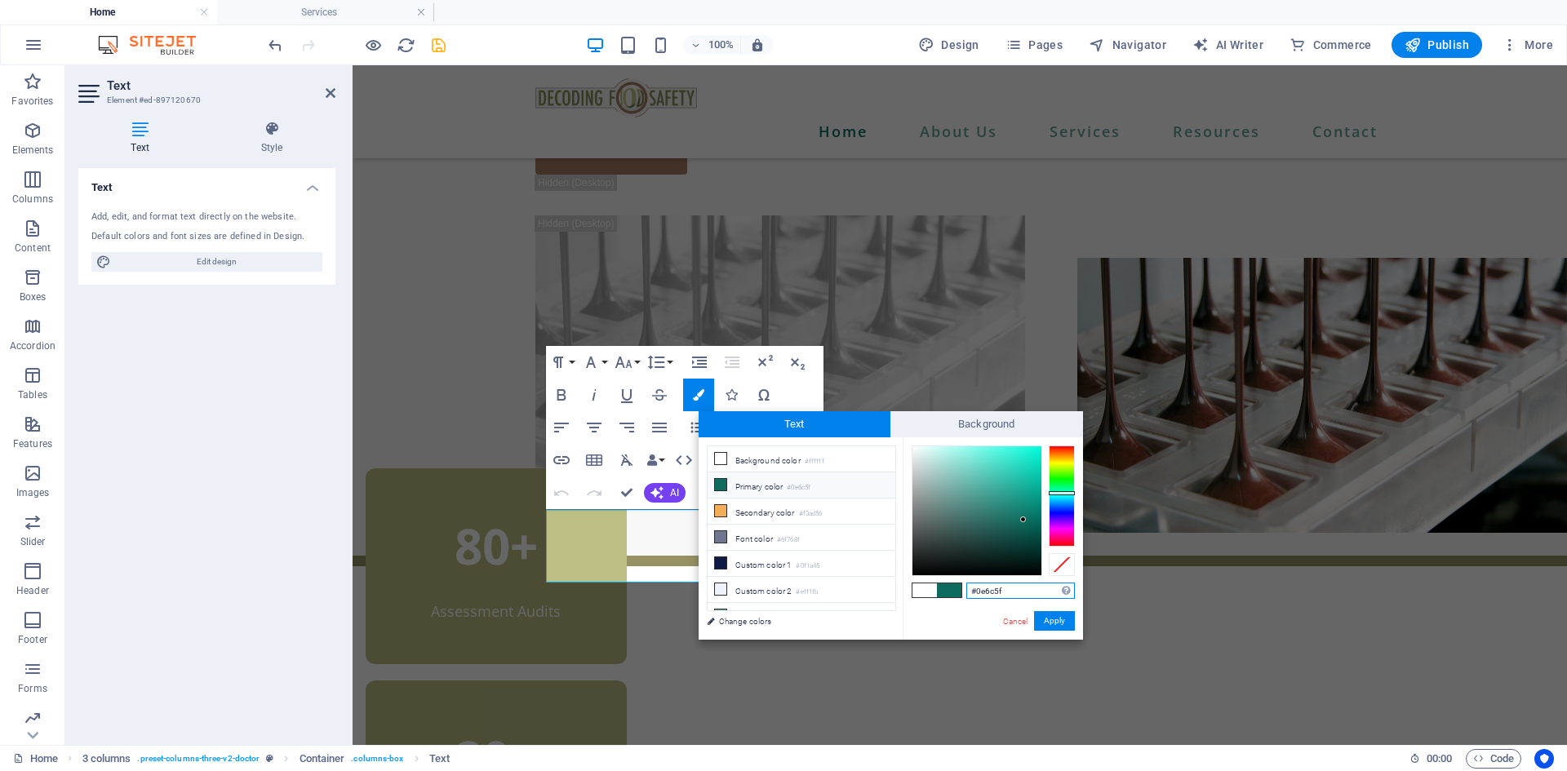
drag, startPoint x: 1017, startPoint y: 590, endPoint x: 976, endPoint y: 590, distance: 40.8
click at [976, 590] on input "#0e6c5f" at bounding box center [1020, 591] width 109 height 16
type input "#6d7345"
click at [1054, 616] on button "Apply" at bounding box center [1054, 621] width 41 height 20
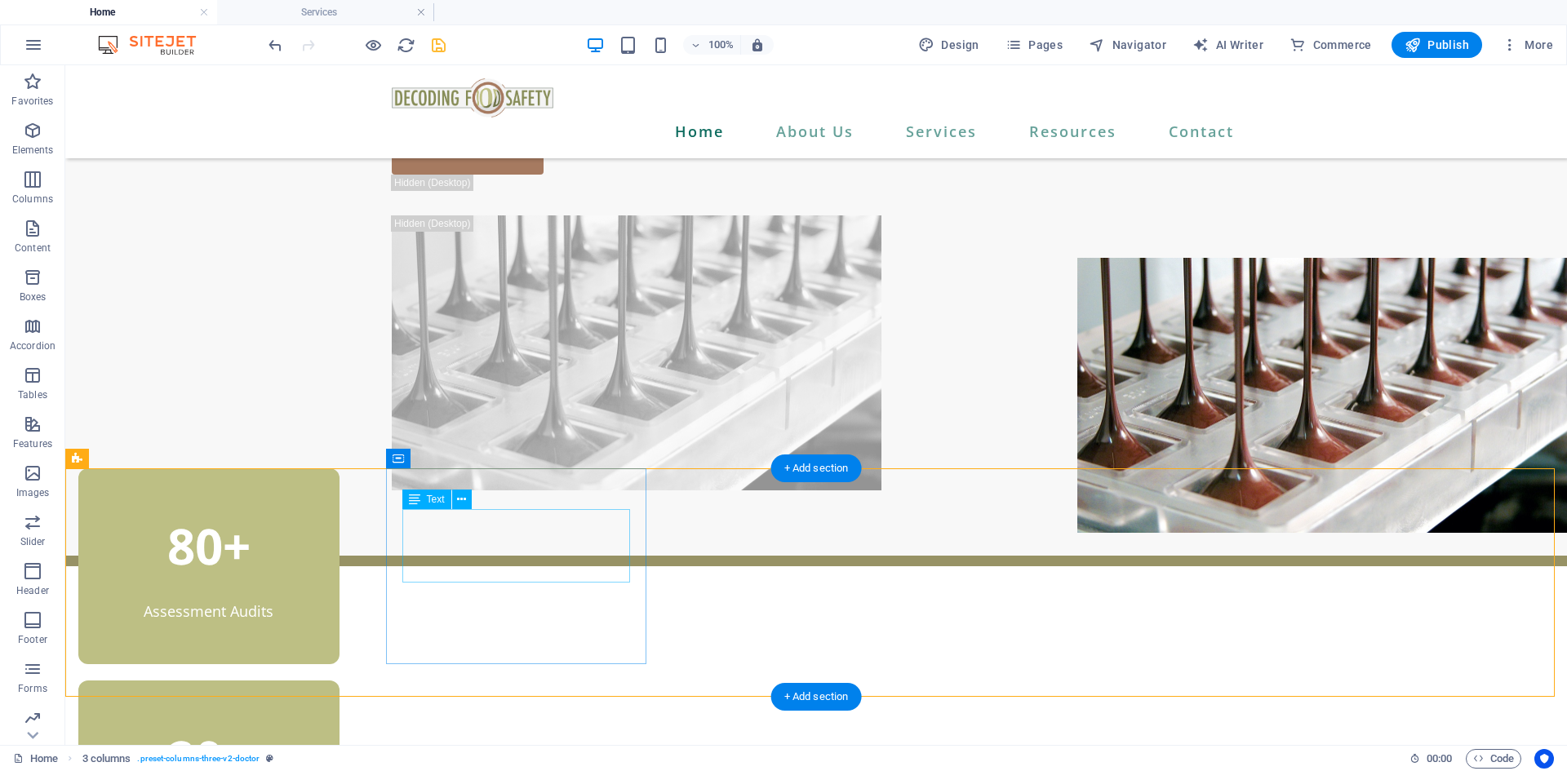
click at [323, 546] on div "80+" at bounding box center [209, 545] width 228 height 73
click at [323, 552] on div "80+" at bounding box center [209, 545] width 228 height 73
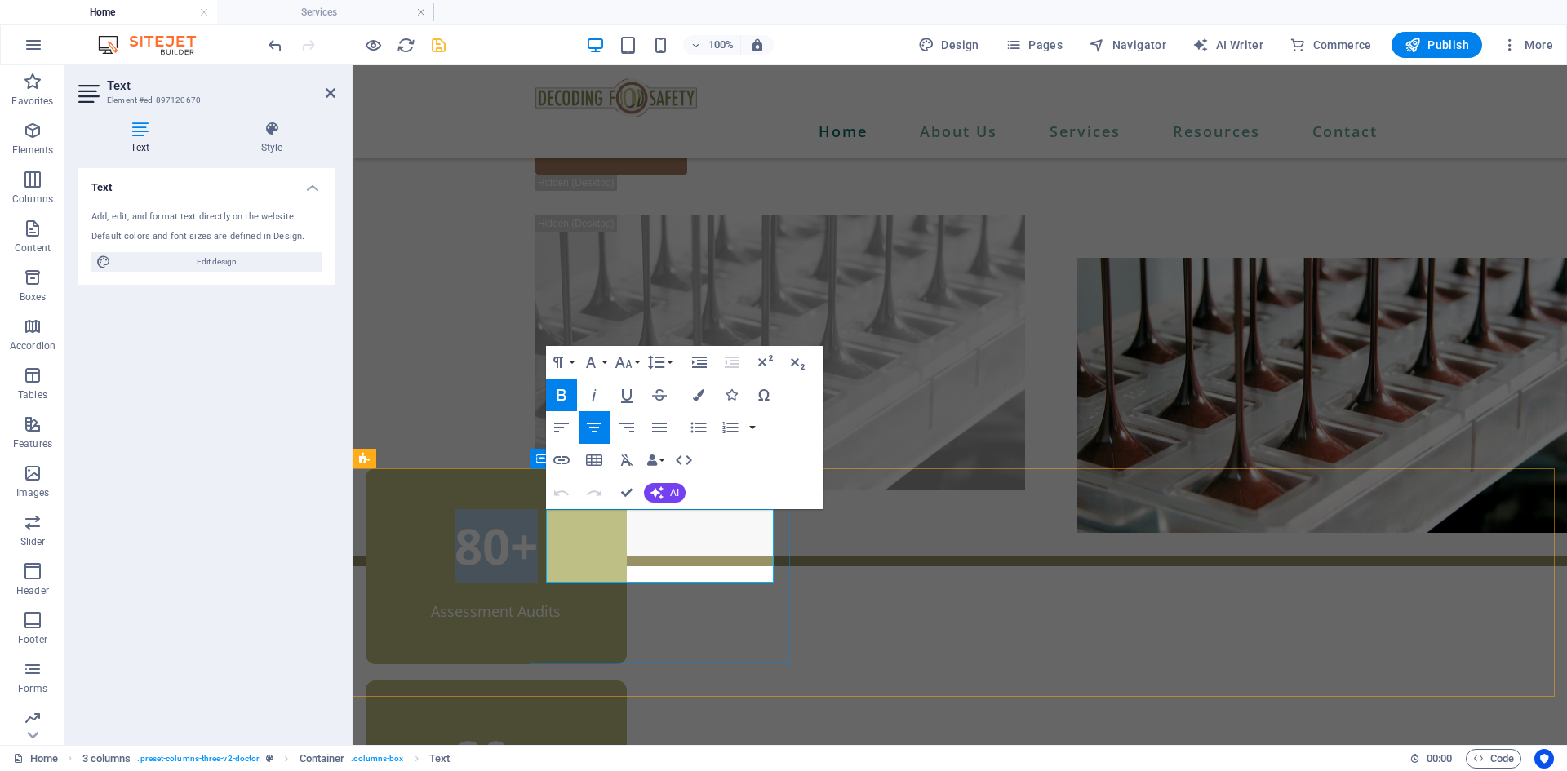
drag, startPoint x: 619, startPoint y: 555, endPoint x: 712, endPoint y: 554, distance: 93.0
click at [610, 554] on p "80+" at bounding box center [496, 545] width 228 height 73
click at [702, 397] on icon "button" at bounding box center [698, 394] width 11 height 11
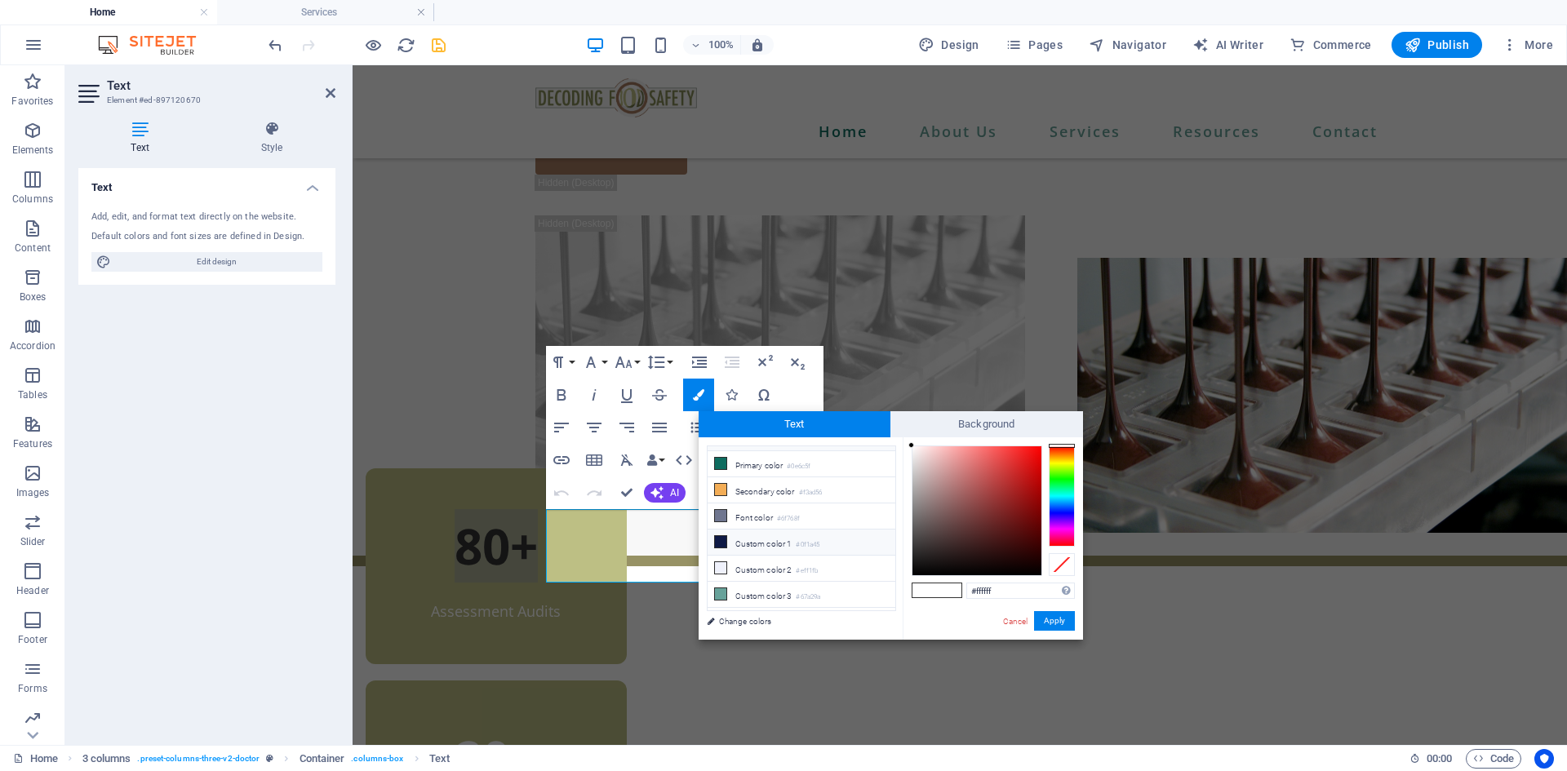
scroll to position [0, 0]
click at [724, 488] on icon at bounding box center [720, 484] width 11 height 11
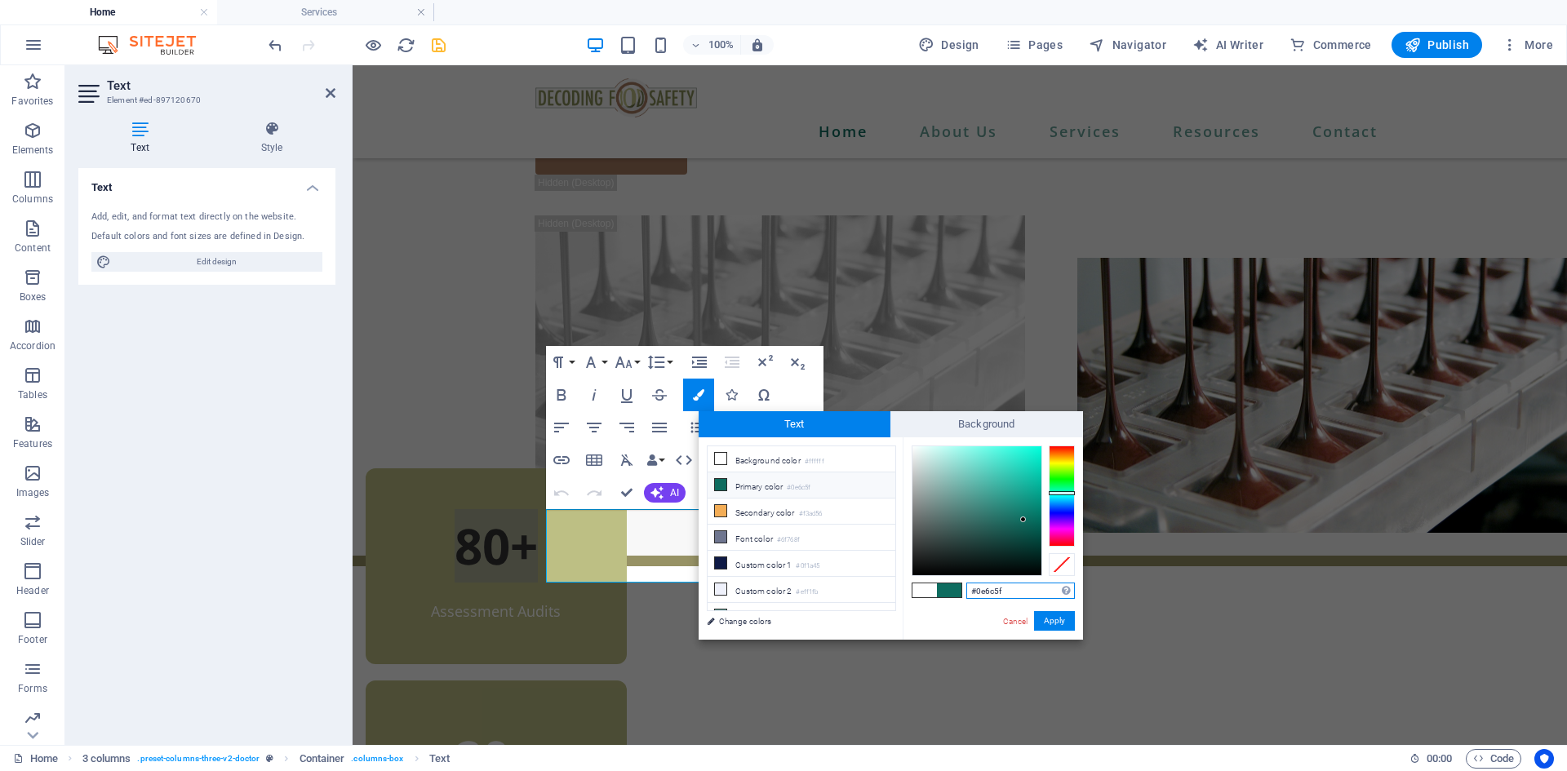
drag, startPoint x: 1019, startPoint y: 597, endPoint x: 974, endPoint y: 593, distance: 45.0
click at [974, 593] on input "#0e6c5f" at bounding box center [1020, 591] width 109 height 16
type input "#6d7345"
click at [1058, 624] on button "Apply" at bounding box center [1054, 621] width 41 height 20
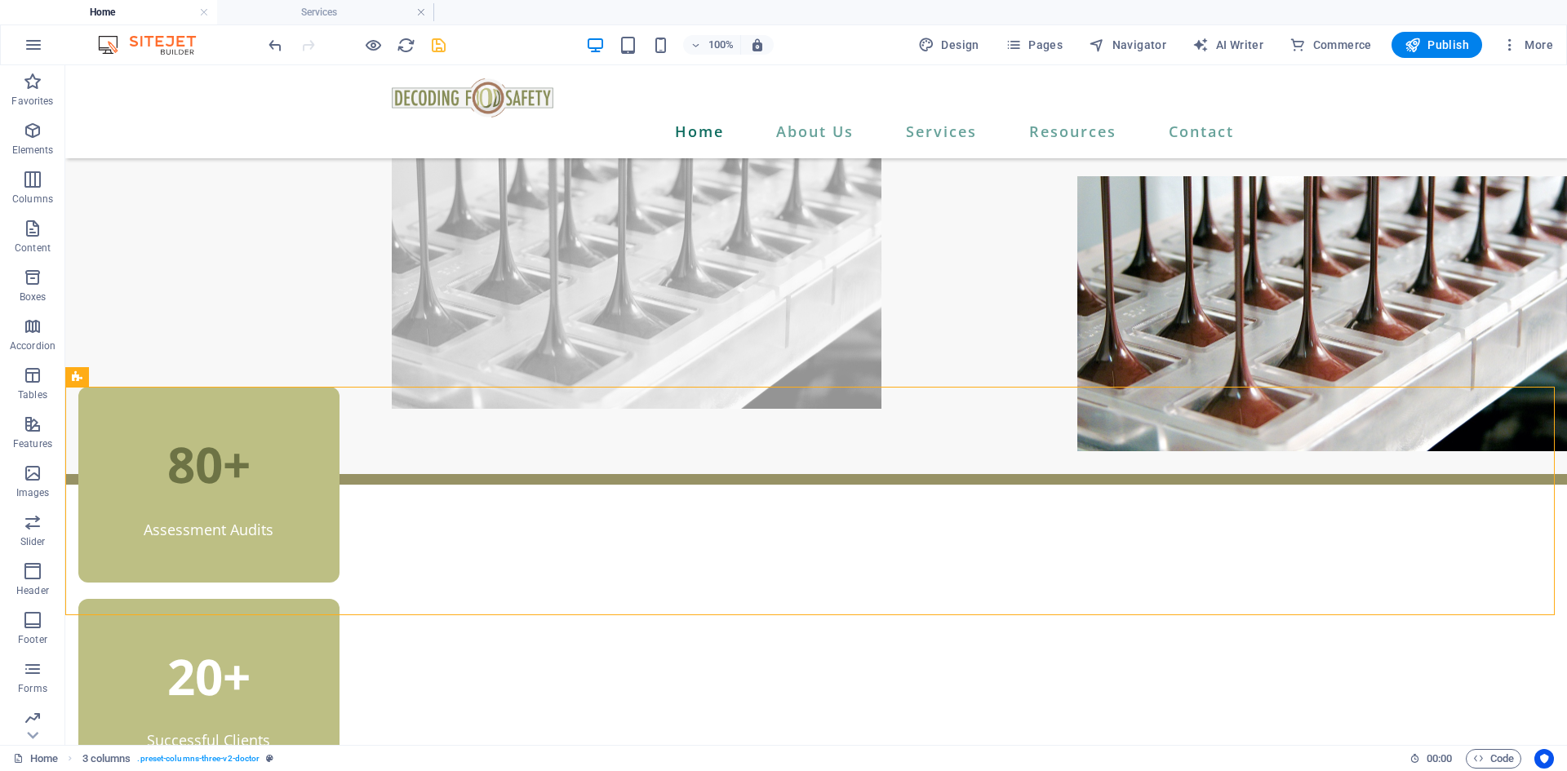
scroll to position [163, 0]
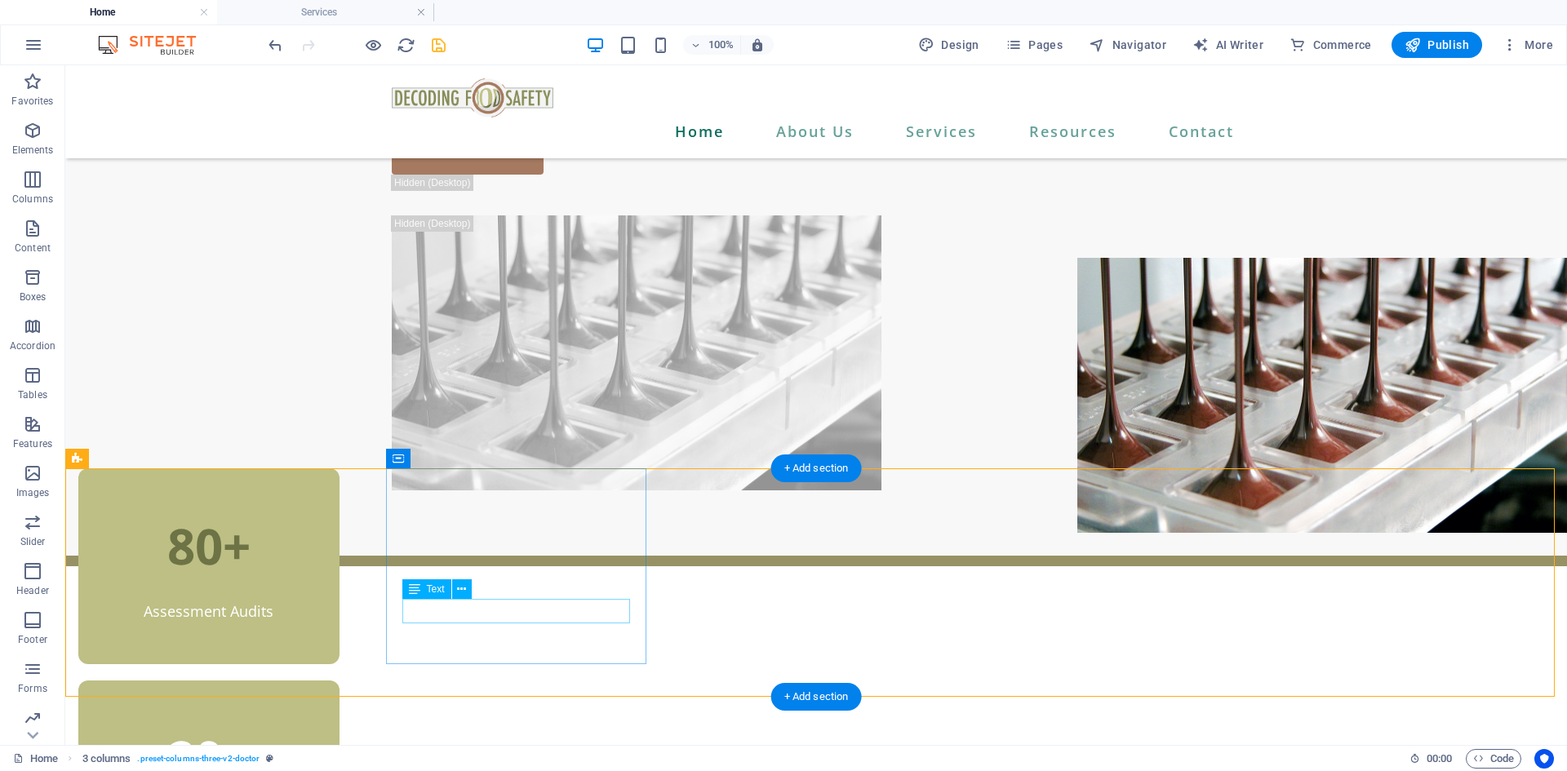
click at [323, 617] on div "Assessment Audits" at bounding box center [209, 611] width 228 height 24
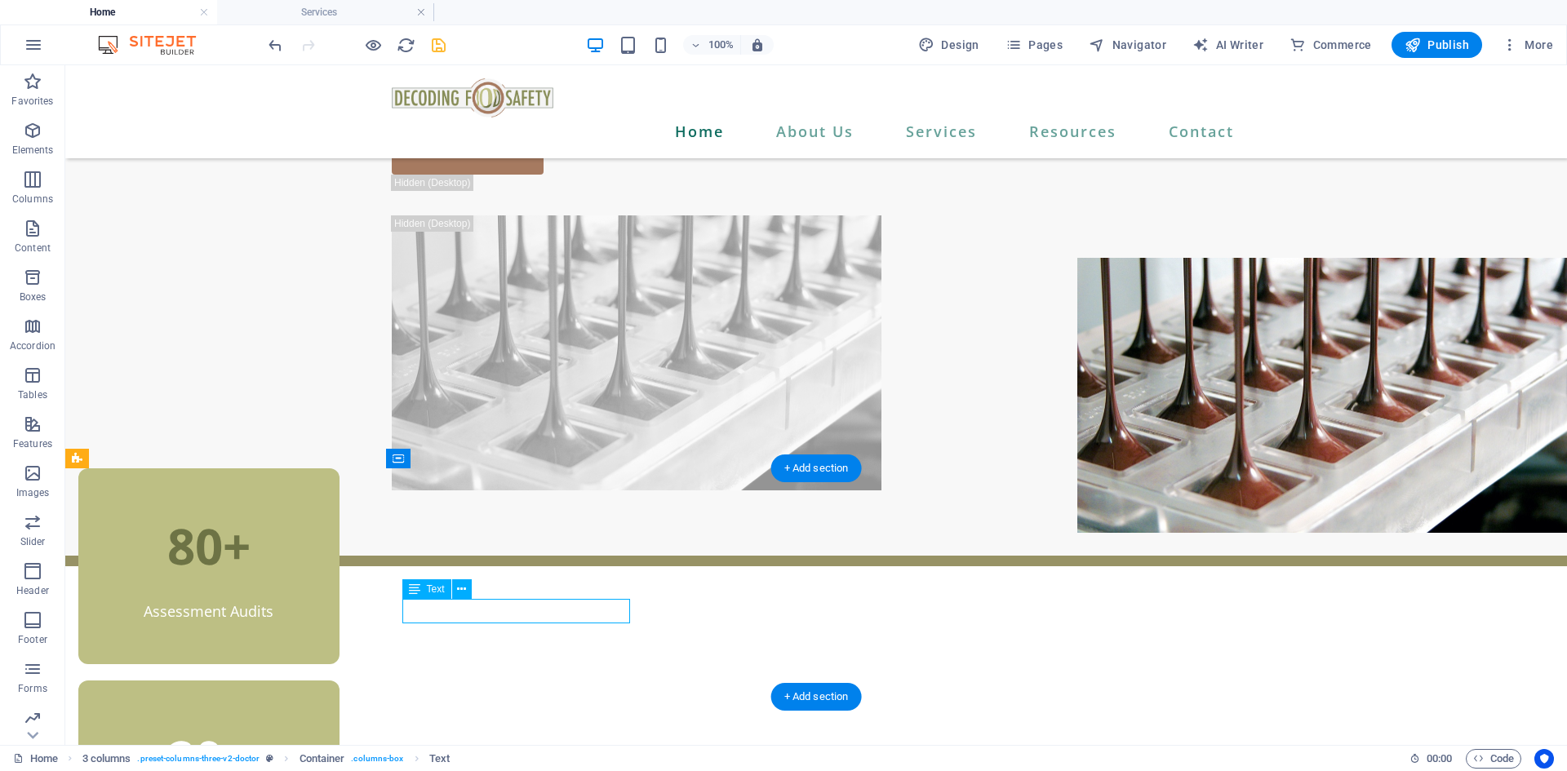
click at [323, 610] on div "Assessment Audits" at bounding box center [209, 611] width 228 height 24
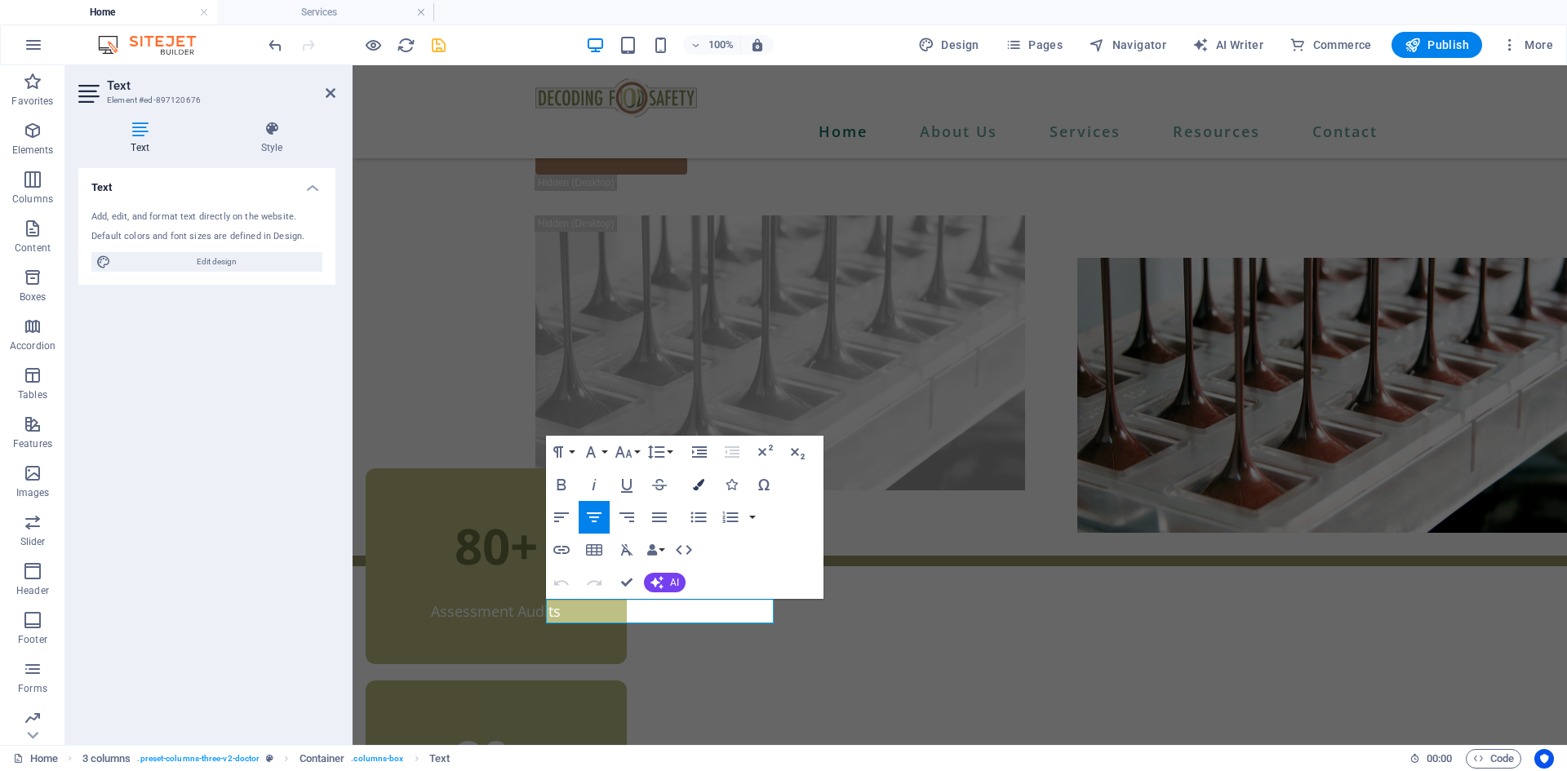
click at [702, 485] on icon "button" at bounding box center [698, 484] width 11 height 11
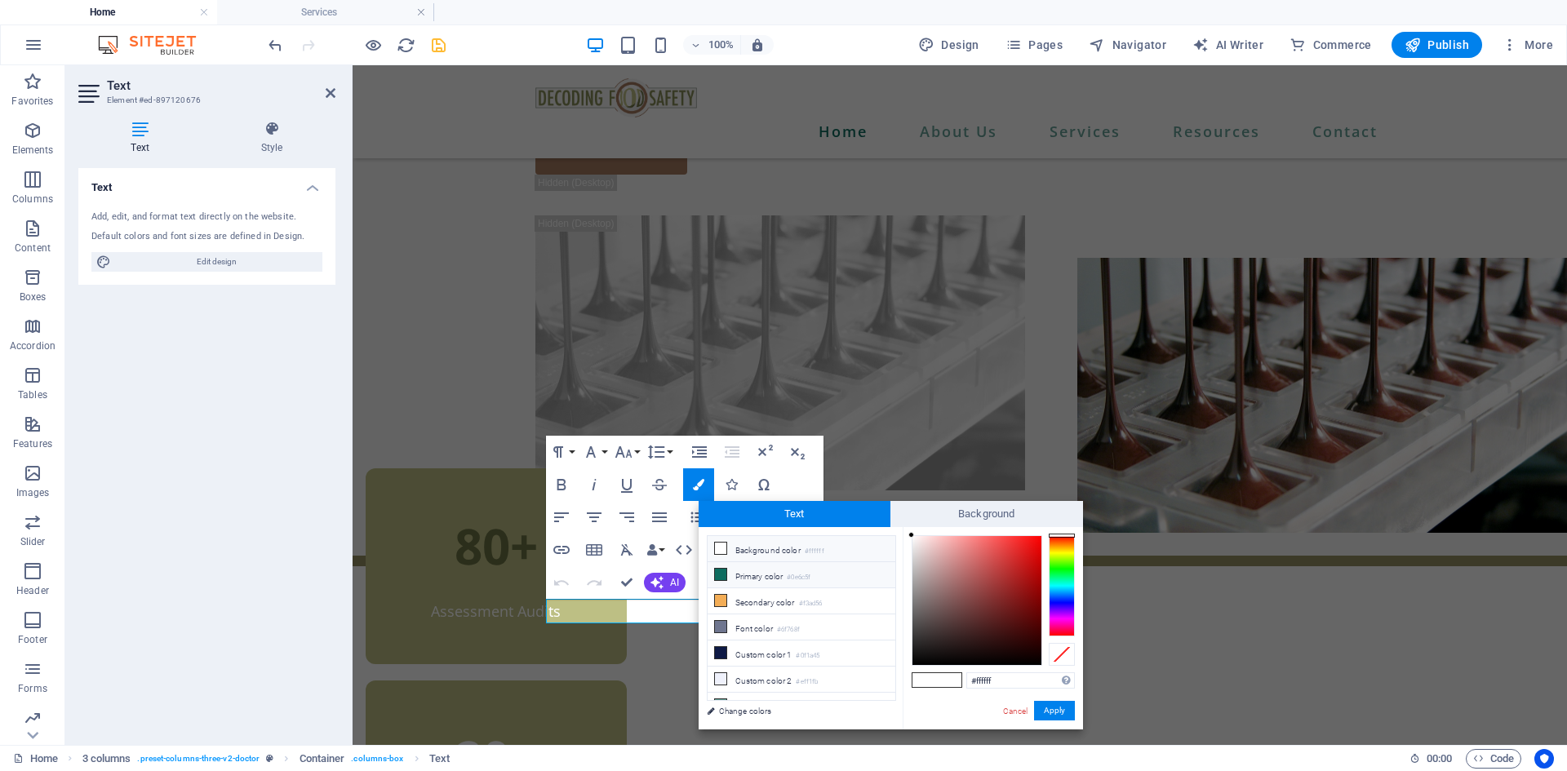
click at [717, 576] on icon at bounding box center [720, 574] width 11 height 11
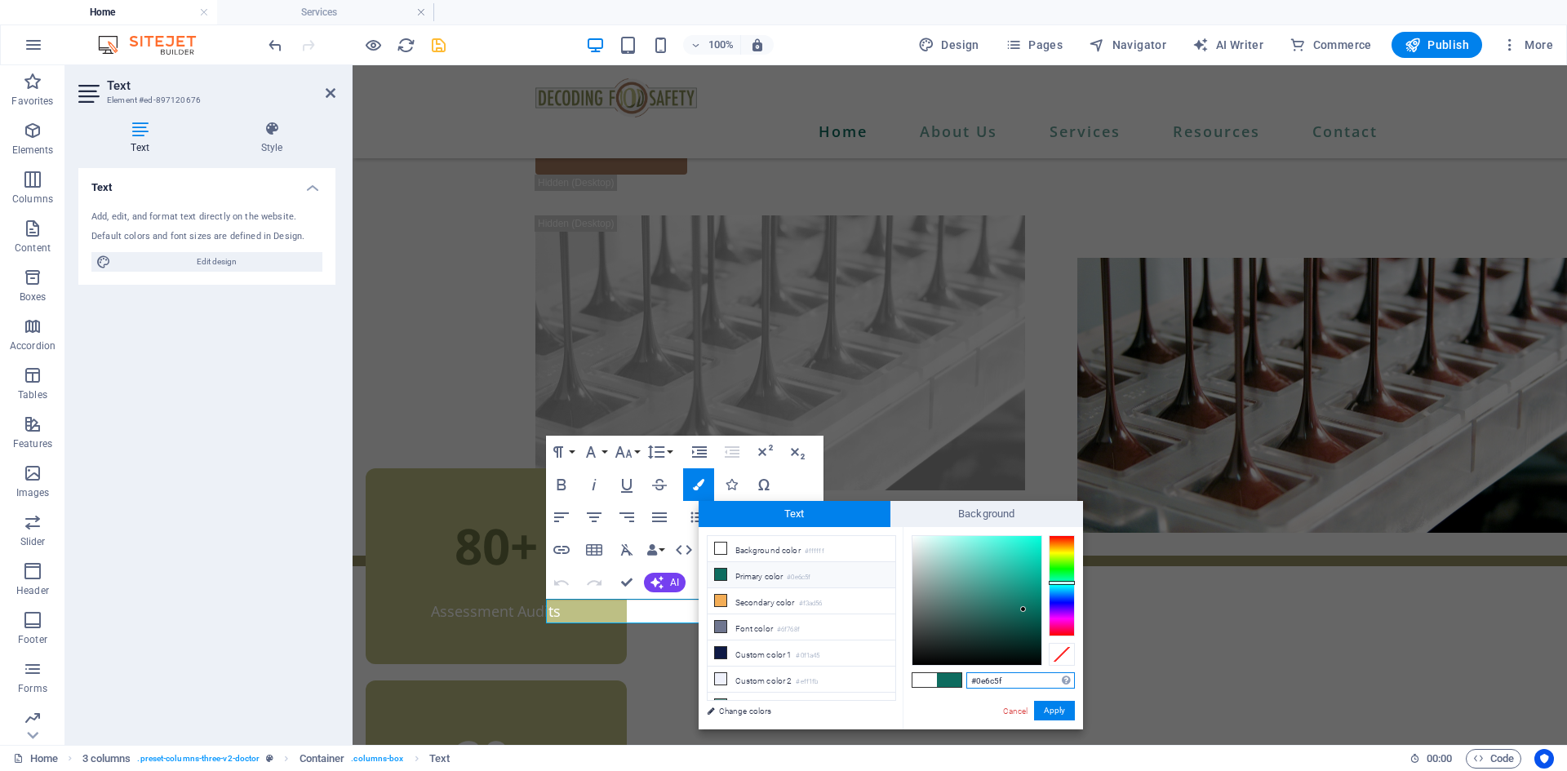
drag, startPoint x: 1018, startPoint y: 681, endPoint x: 976, endPoint y: 685, distance: 42.6
click at [976, 685] on input "#0e6c5f" at bounding box center [1020, 680] width 109 height 16
type input "#6D7345"
click at [1066, 712] on button "Apply" at bounding box center [1054, 711] width 41 height 20
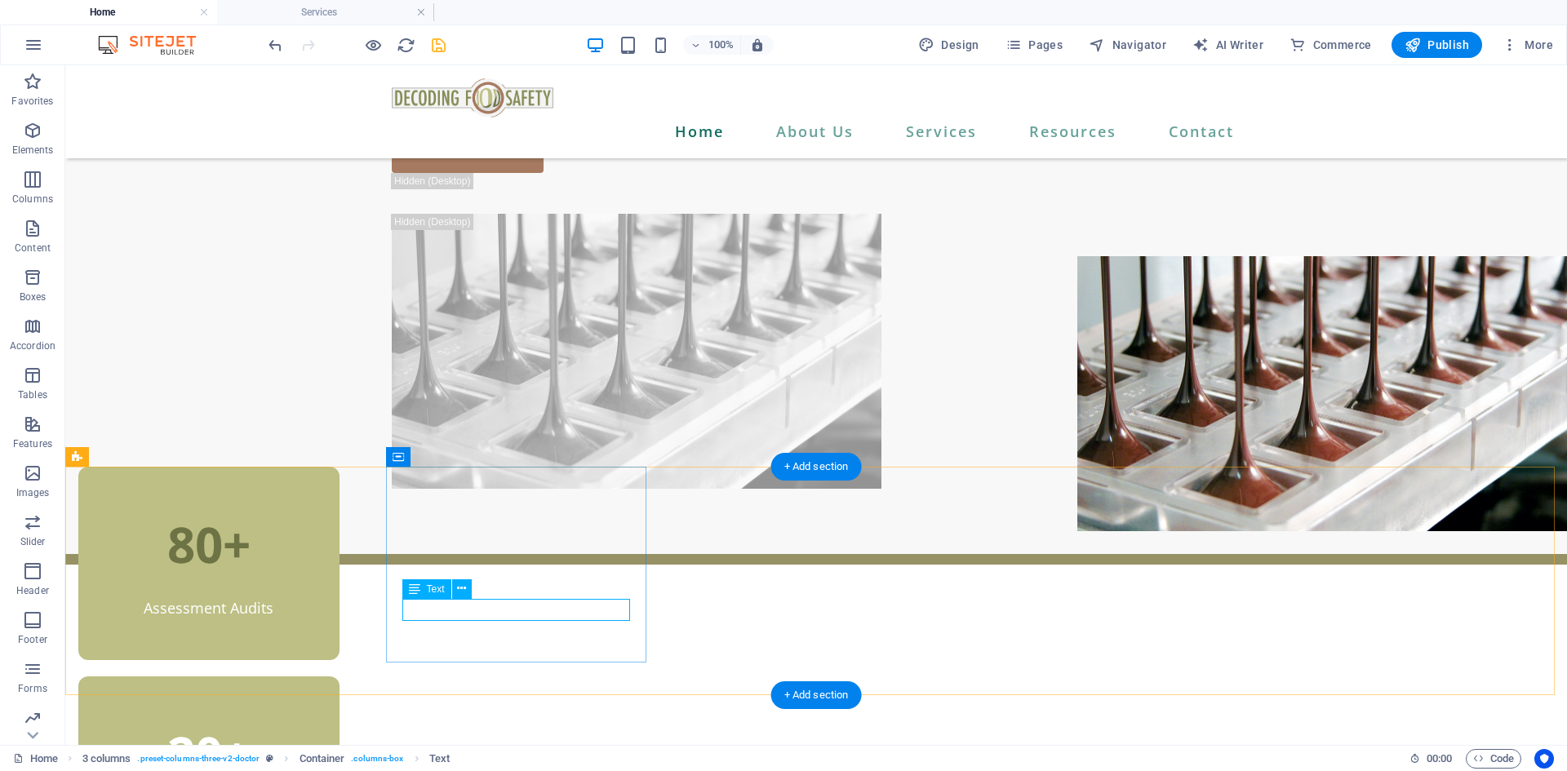
click at [323, 604] on div "Assessment Audits" at bounding box center [209, 608] width 228 height 22
click at [323, 608] on div "Assessment Audits" at bounding box center [209, 608] width 228 height 22
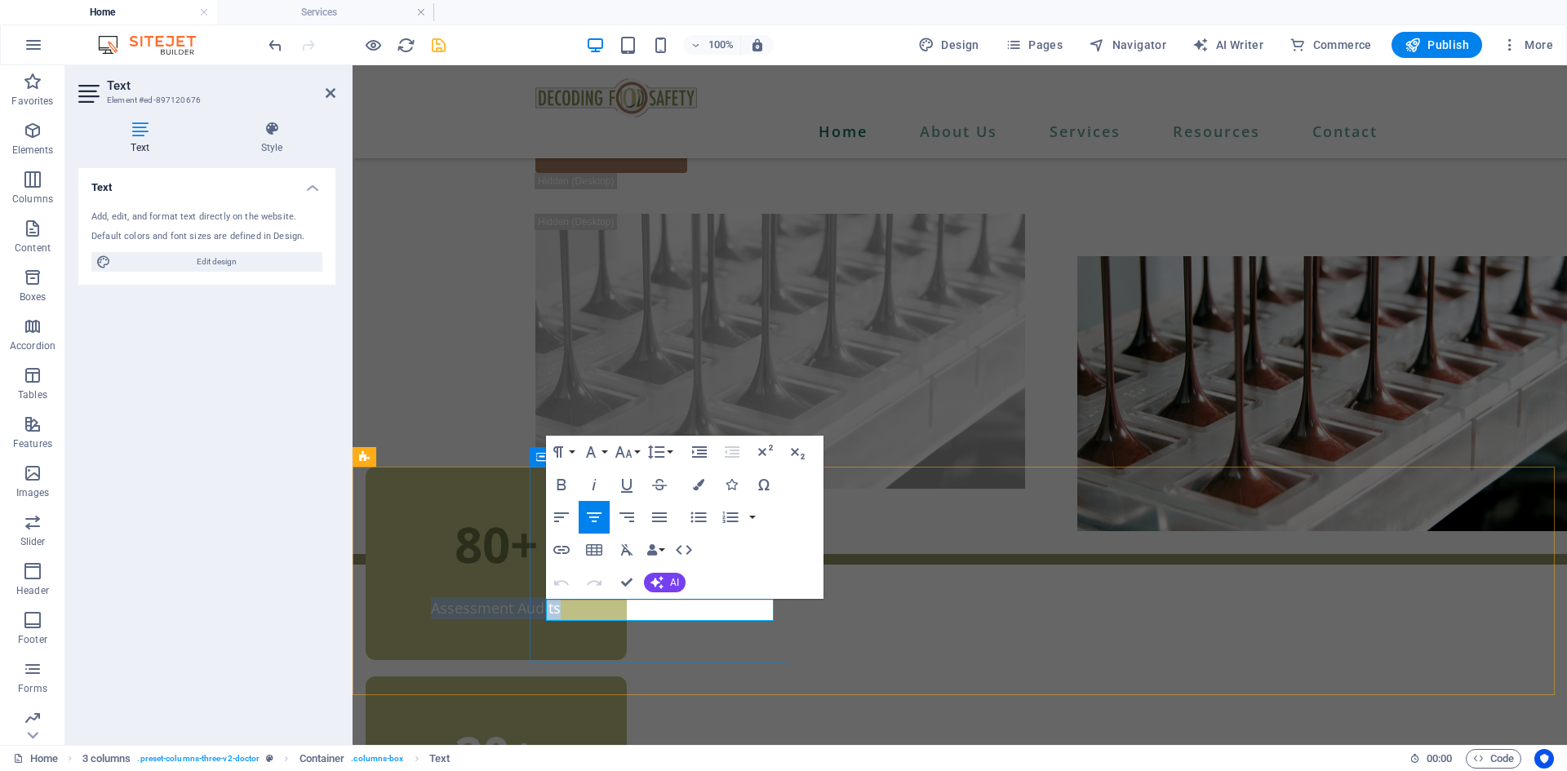
drag, startPoint x: 592, startPoint y: 614, endPoint x: 725, endPoint y: 619, distance: 133.1
click at [610, 619] on p "Assessment Audits" at bounding box center [496, 608] width 228 height 22
click at [695, 481] on icon "button" at bounding box center [698, 484] width 11 height 11
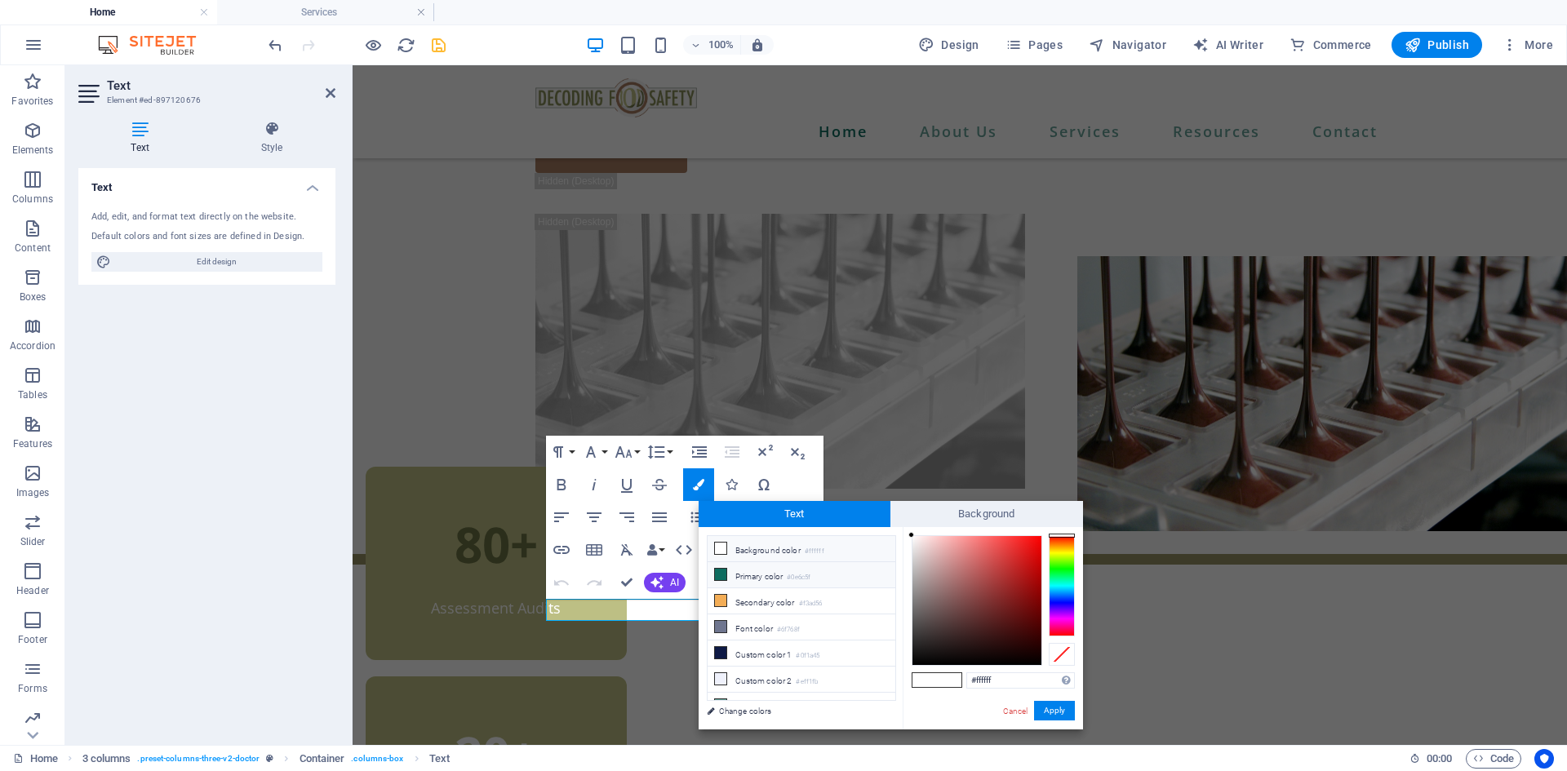
click at [721, 576] on icon at bounding box center [720, 574] width 11 height 11
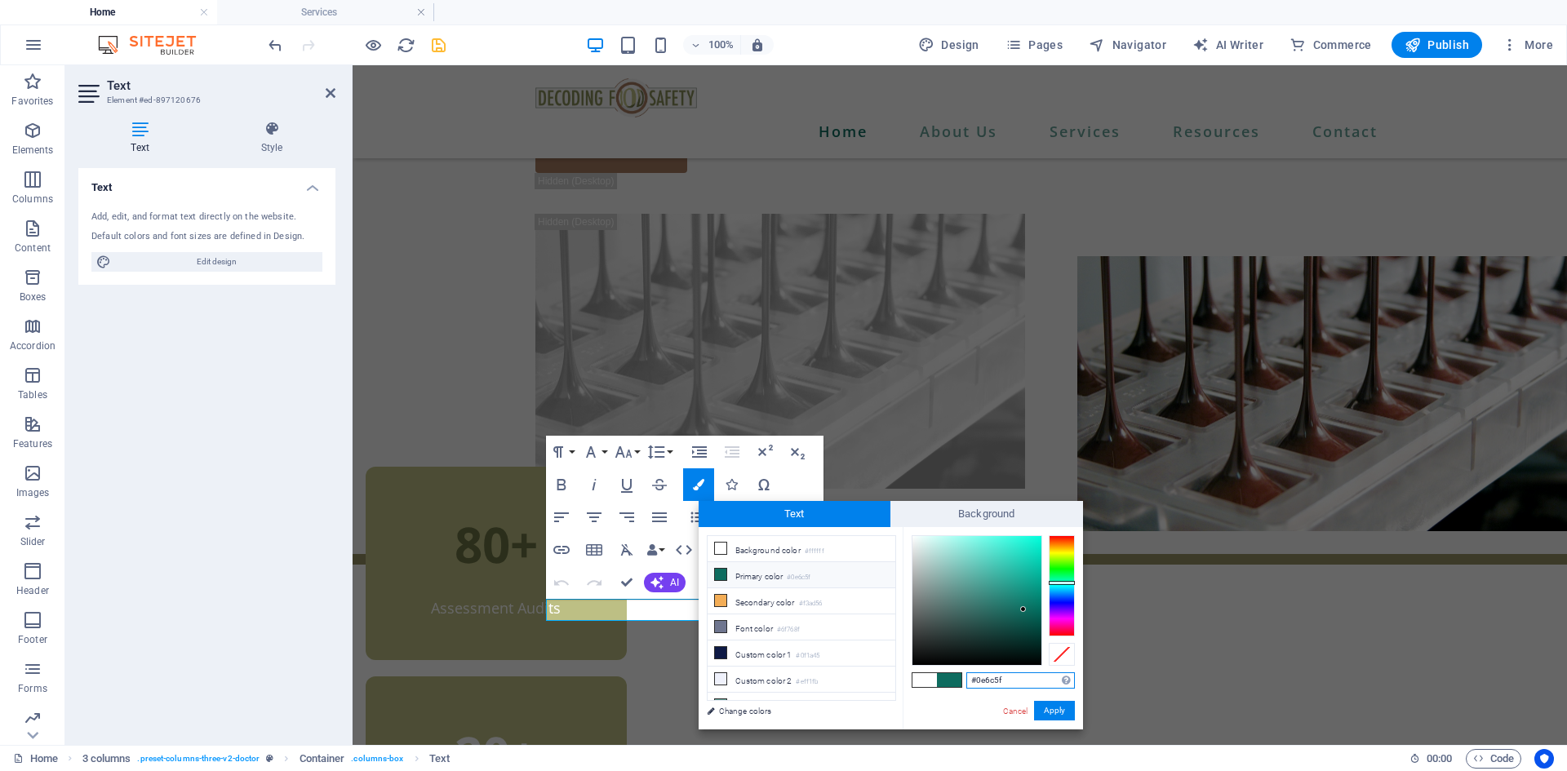
drag, startPoint x: 1006, startPoint y: 681, endPoint x: 975, endPoint y: 681, distance: 31.0
click at [975, 681] on input "#0e6c5f" at bounding box center [1020, 680] width 109 height 16
type input "#6d7345"
click at [1045, 709] on button "Apply" at bounding box center [1054, 711] width 41 height 20
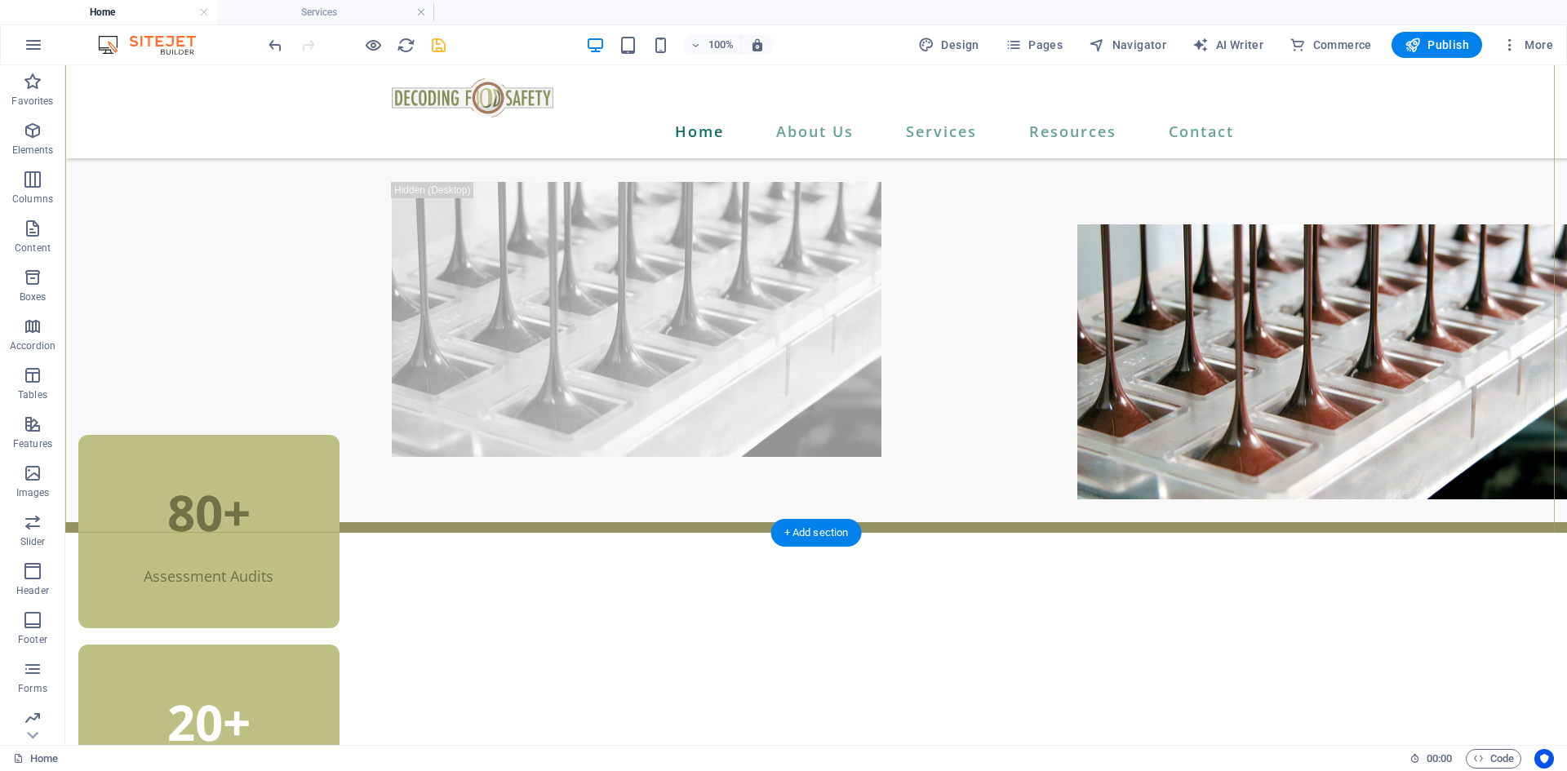
scroll to position [245, 0]
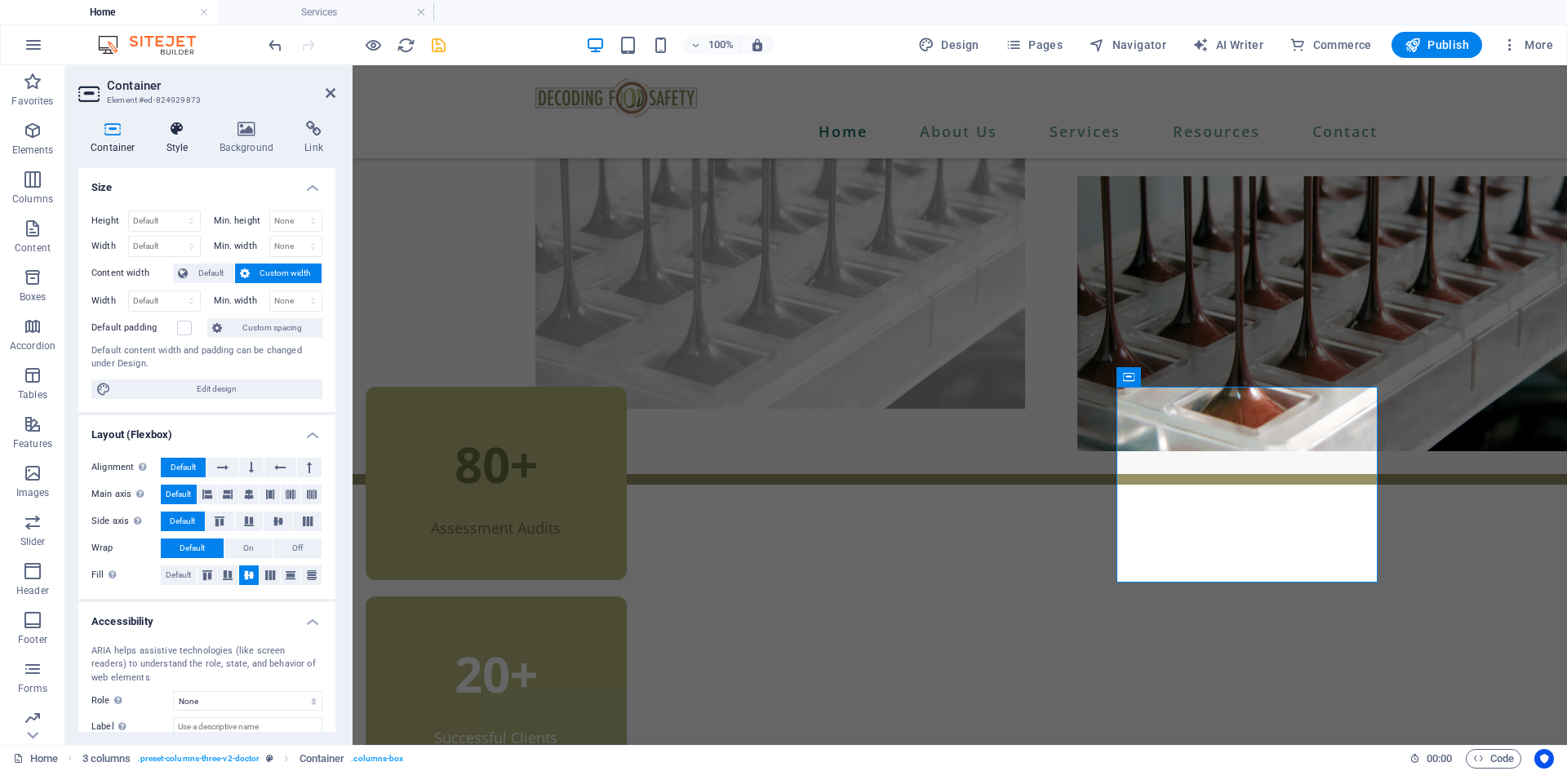
click at [174, 138] on h4 "Style" at bounding box center [180, 138] width 53 height 34
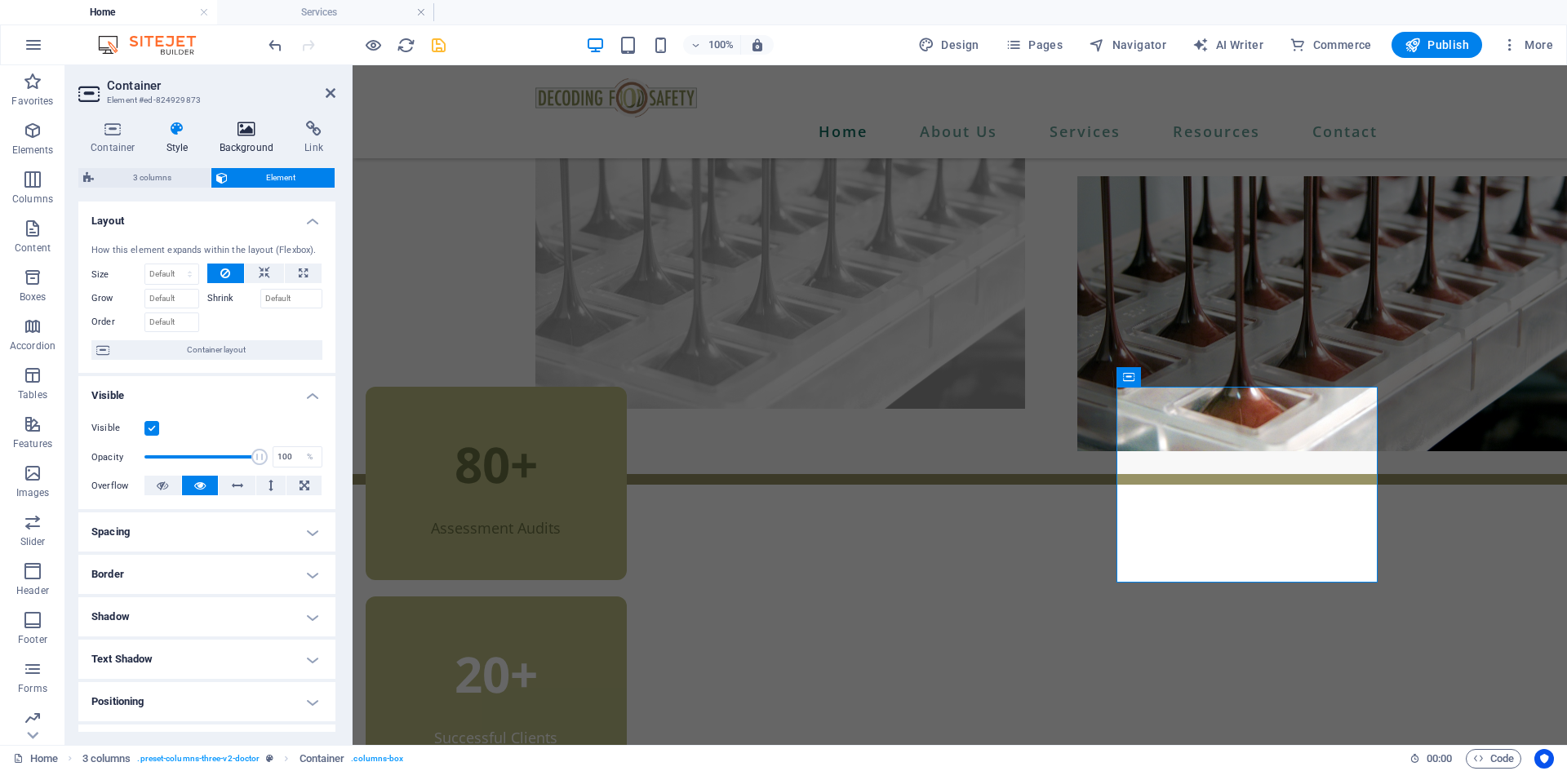
click at [234, 144] on h4 "Background" at bounding box center [250, 138] width 86 height 34
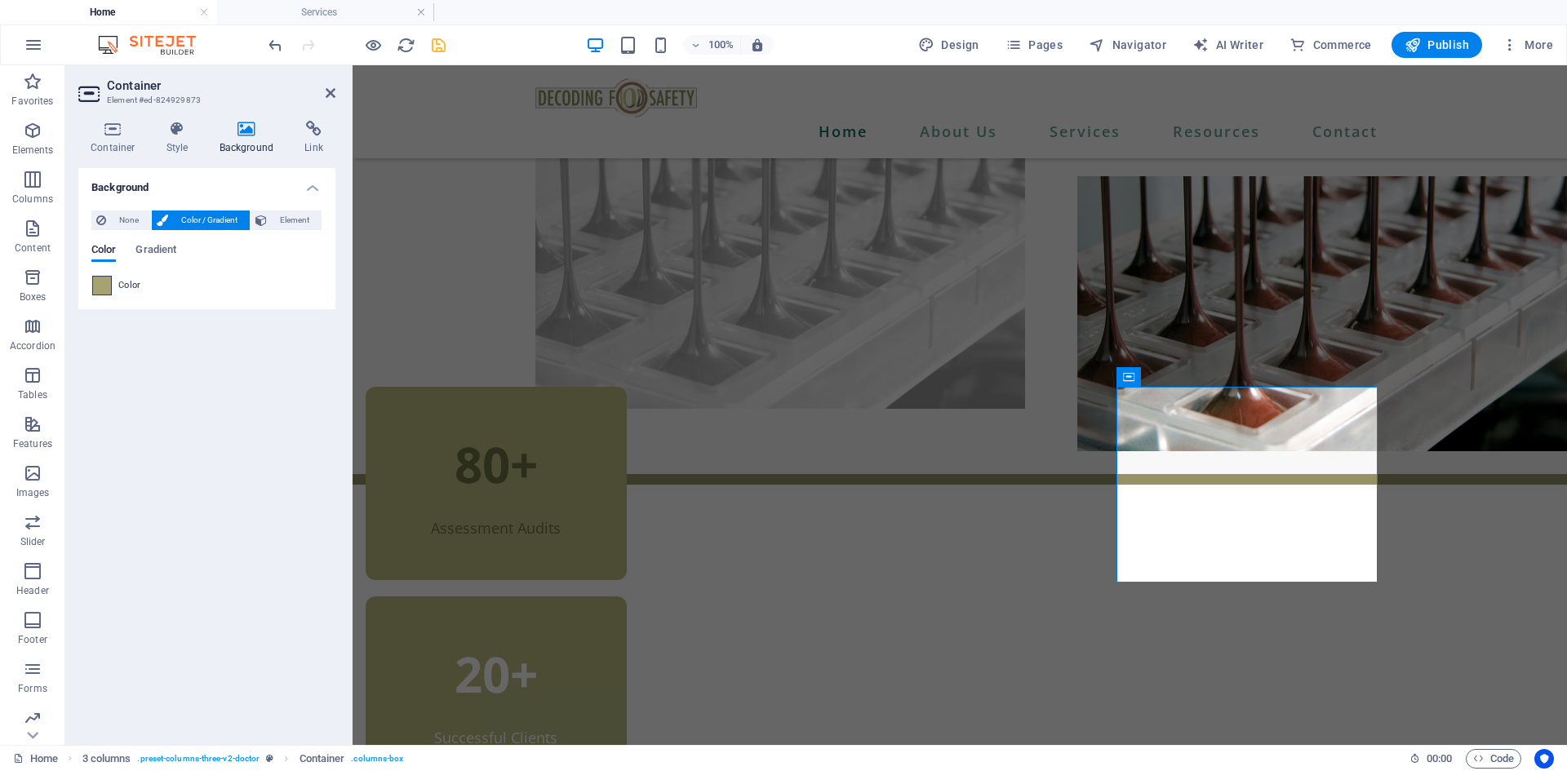
click at [105, 287] on span at bounding box center [102, 286] width 18 height 18
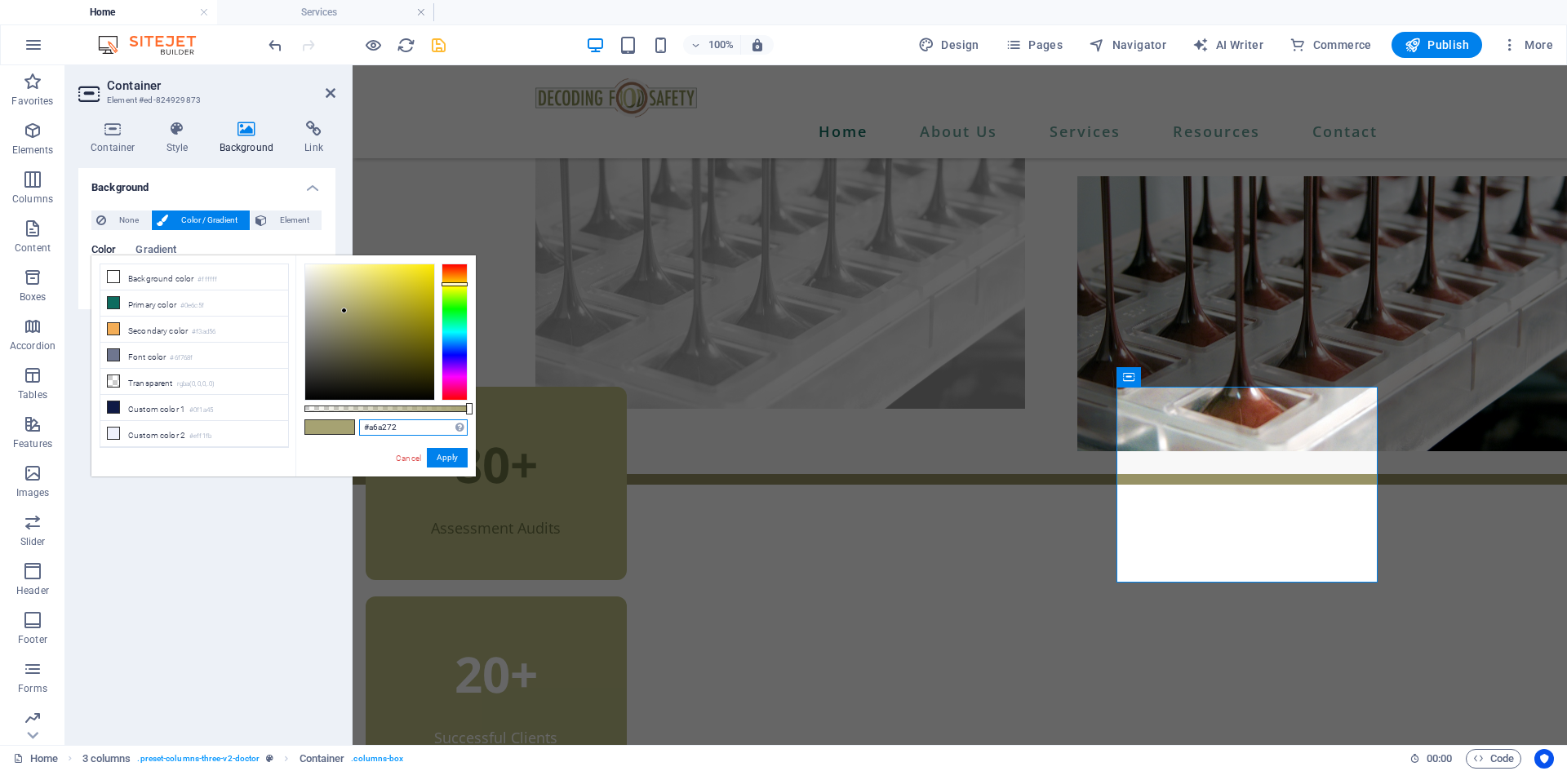
drag, startPoint x: 399, startPoint y: 422, endPoint x: 317, endPoint y: 424, distance: 81.6
click at [317, 424] on div "#a6a272 Supported formats #0852ed rgb(8, 82, 237) rgba(8, 82, 237, 90%) hsv(221…" at bounding box center [385, 484] width 180 height 458
paste input "BDBF84"
type input "#bdbf84"
click at [446, 460] on button "Apply" at bounding box center [447, 458] width 41 height 20
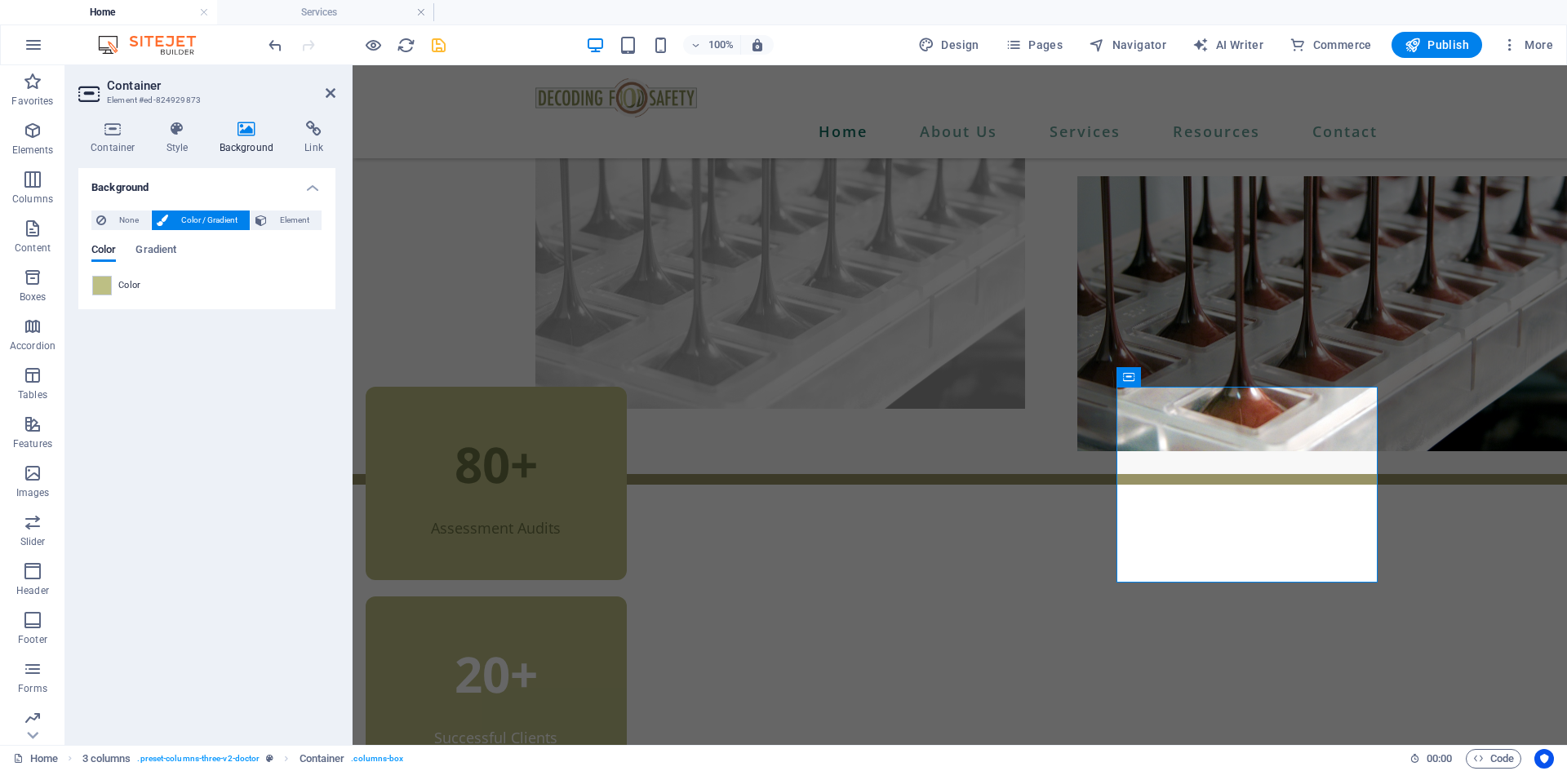
click at [322, 93] on header "Container Element #ed-824929873" at bounding box center [206, 86] width 257 height 42
click at [329, 98] on icon at bounding box center [331, 93] width 10 height 13
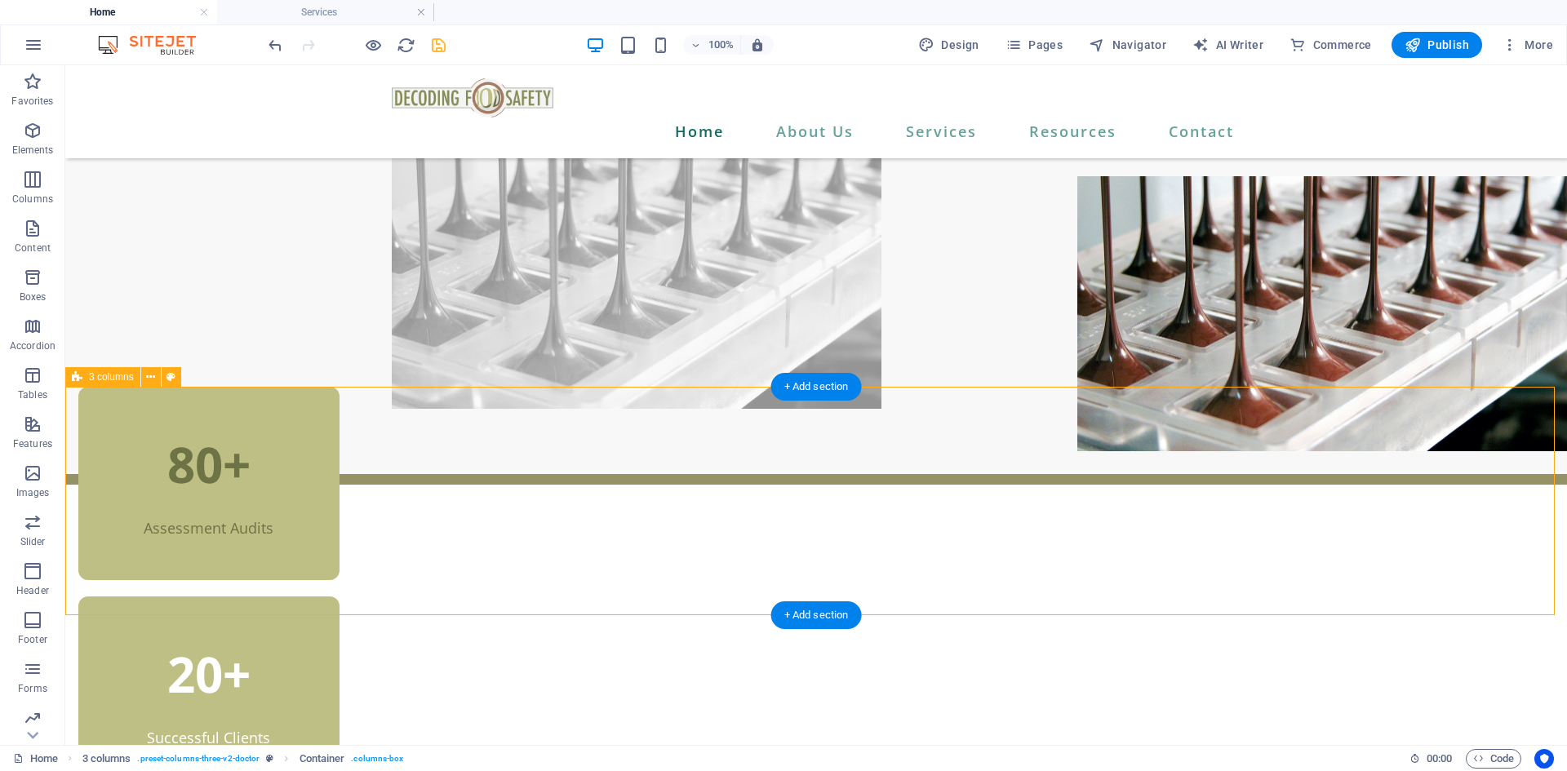
click at [1320, 591] on div "80+ Assessment Audits 20+ Successful Clients 15+ Years of Experience" at bounding box center [816, 711] width 1502 height 648
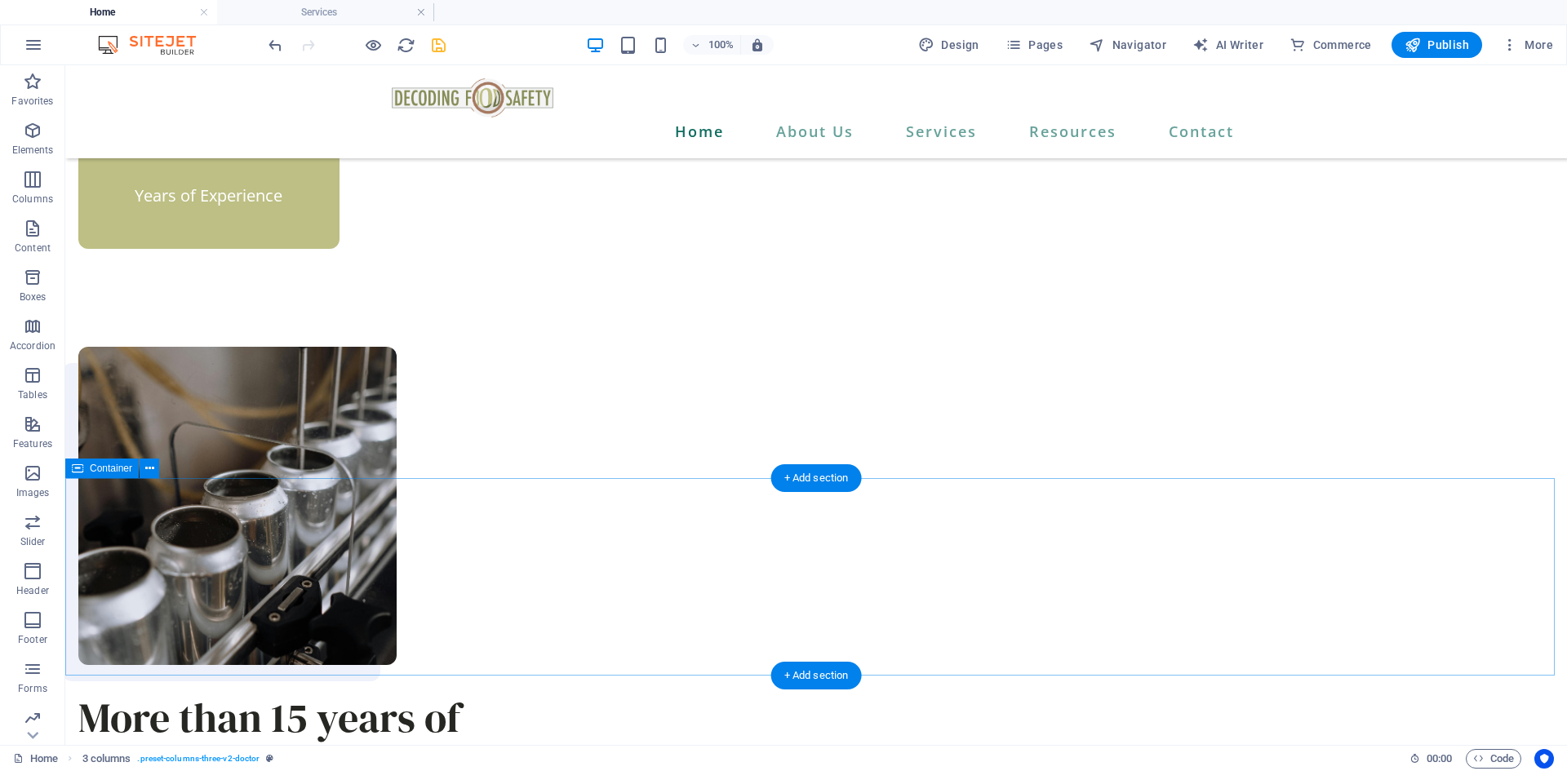
scroll to position [1306, 0]
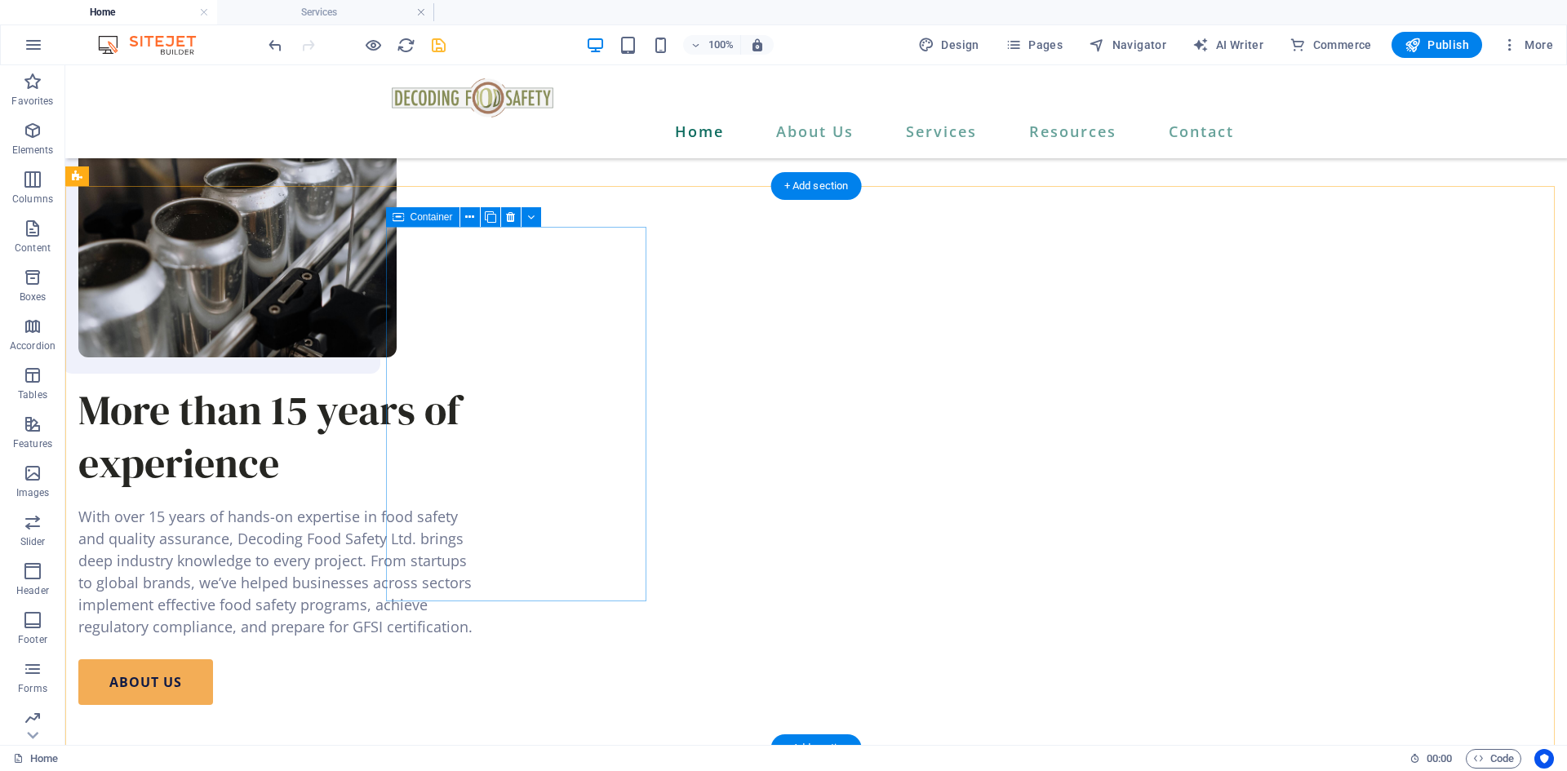
click at [466, 219] on icon at bounding box center [469, 217] width 9 height 17
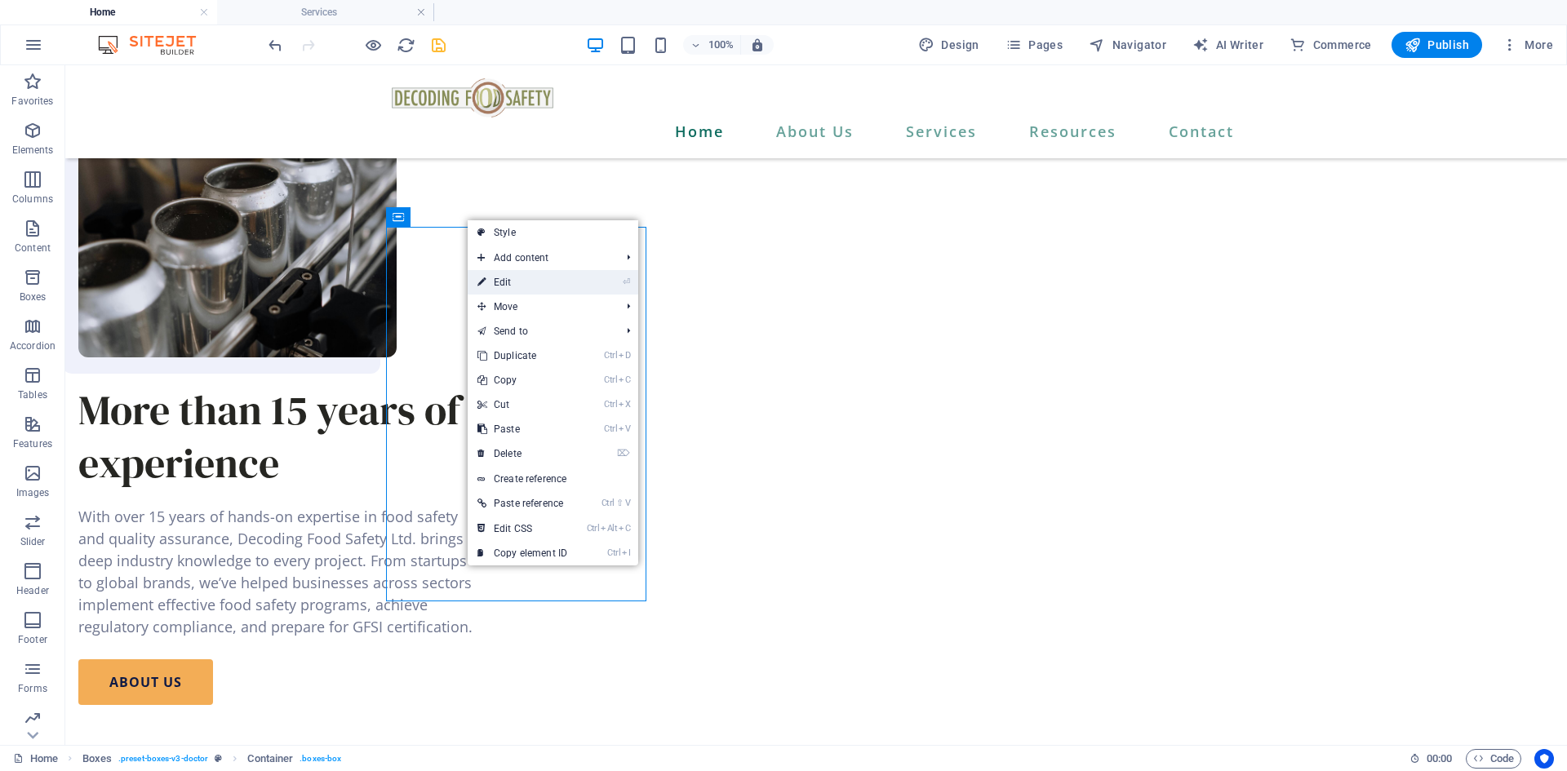
drag, startPoint x: 516, startPoint y: 286, endPoint x: 148, endPoint y: 216, distance: 374.7
click at [516, 286] on link "⏎ Edit" at bounding box center [522, 282] width 109 height 24
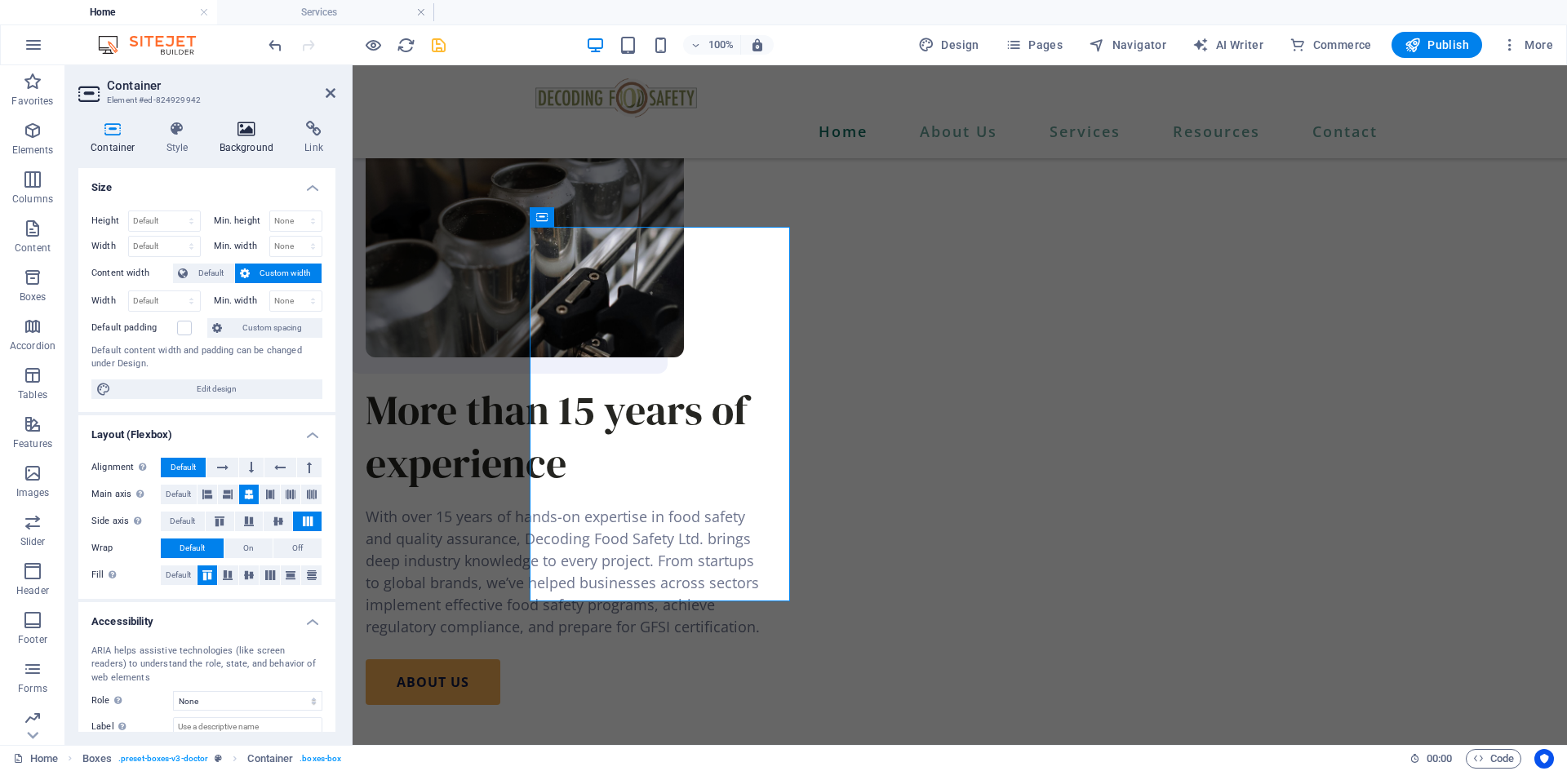
click at [240, 136] on icon at bounding box center [246, 129] width 79 height 16
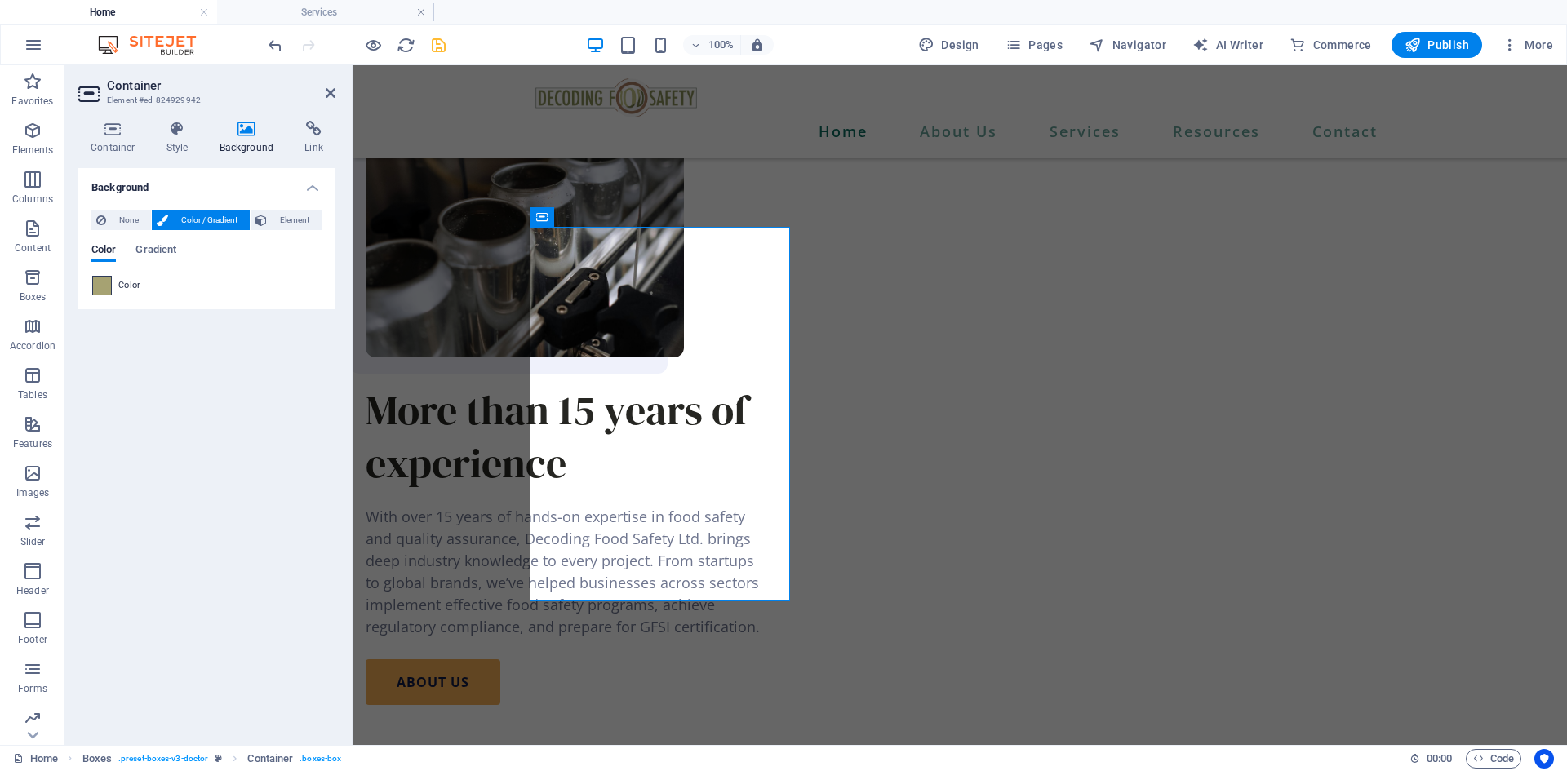
click at [93, 295] on div at bounding box center [102, 286] width 20 height 20
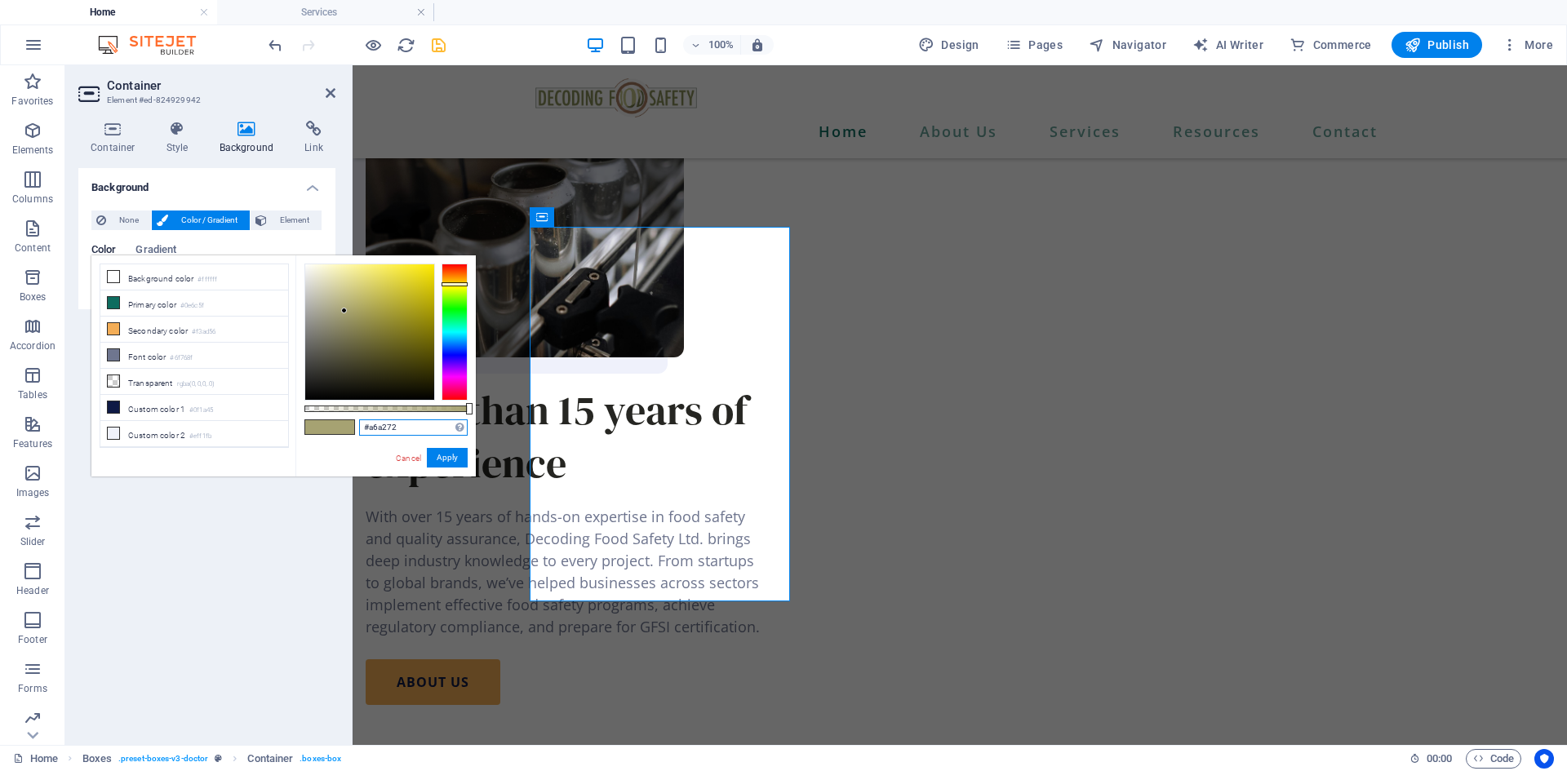
drag, startPoint x: 363, startPoint y: 431, endPoint x: 341, endPoint y: 431, distance: 22.0
click at [341, 431] on div "#a6a272 Supported formats #0852ed rgb(8, 82, 237) rgba(8, 82, 237, 90%) hsv(221…" at bounding box center [385, 484] width 180 height 458
paste input "BDBF84"
type input "#bdbf84"
click at [438, 461] on button "Apply" at bounding box center [447, 458] width 41 height 20
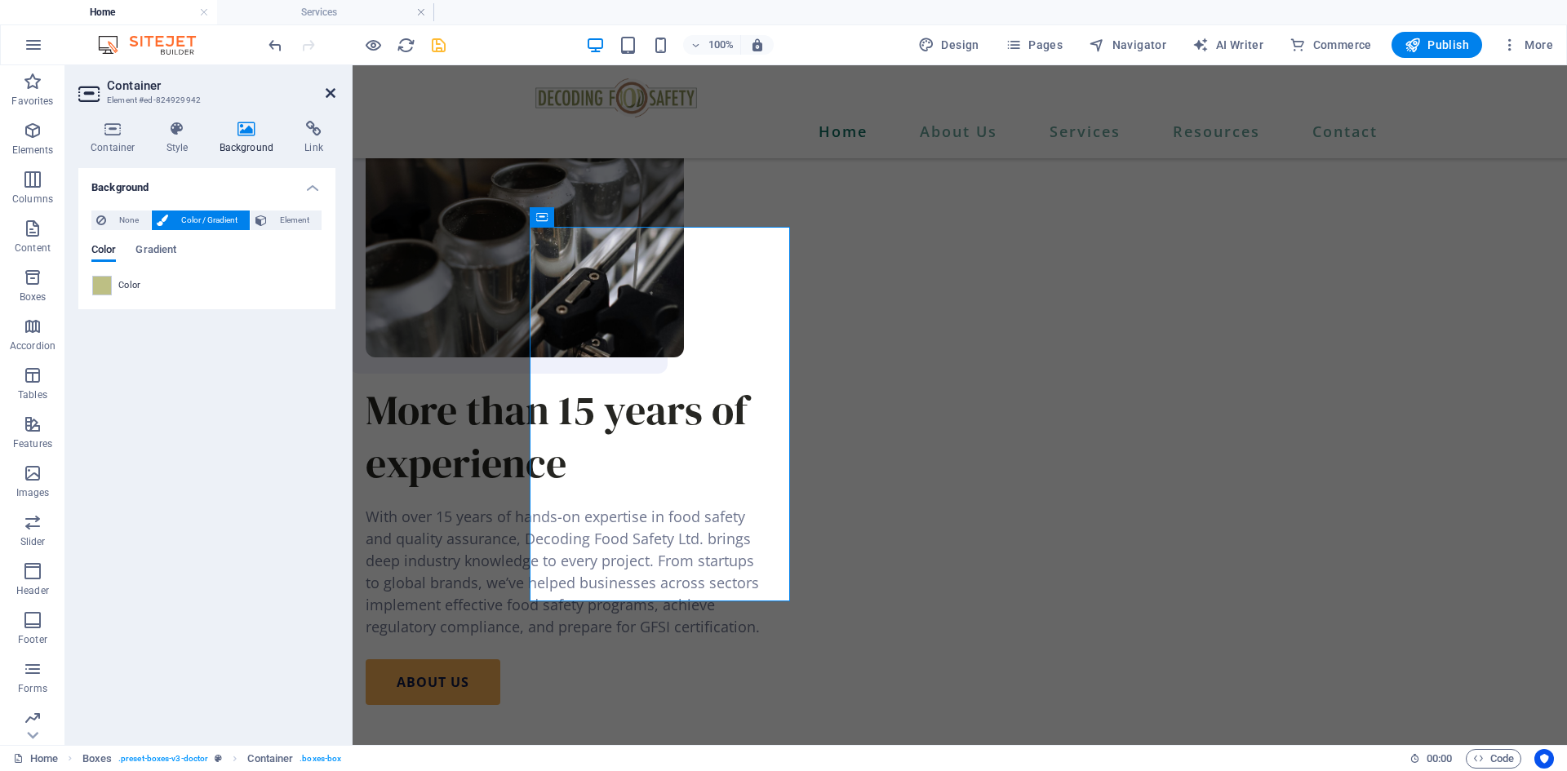
click at [326, 96] on icon at bounding box center [331, 93] width 10 height 13
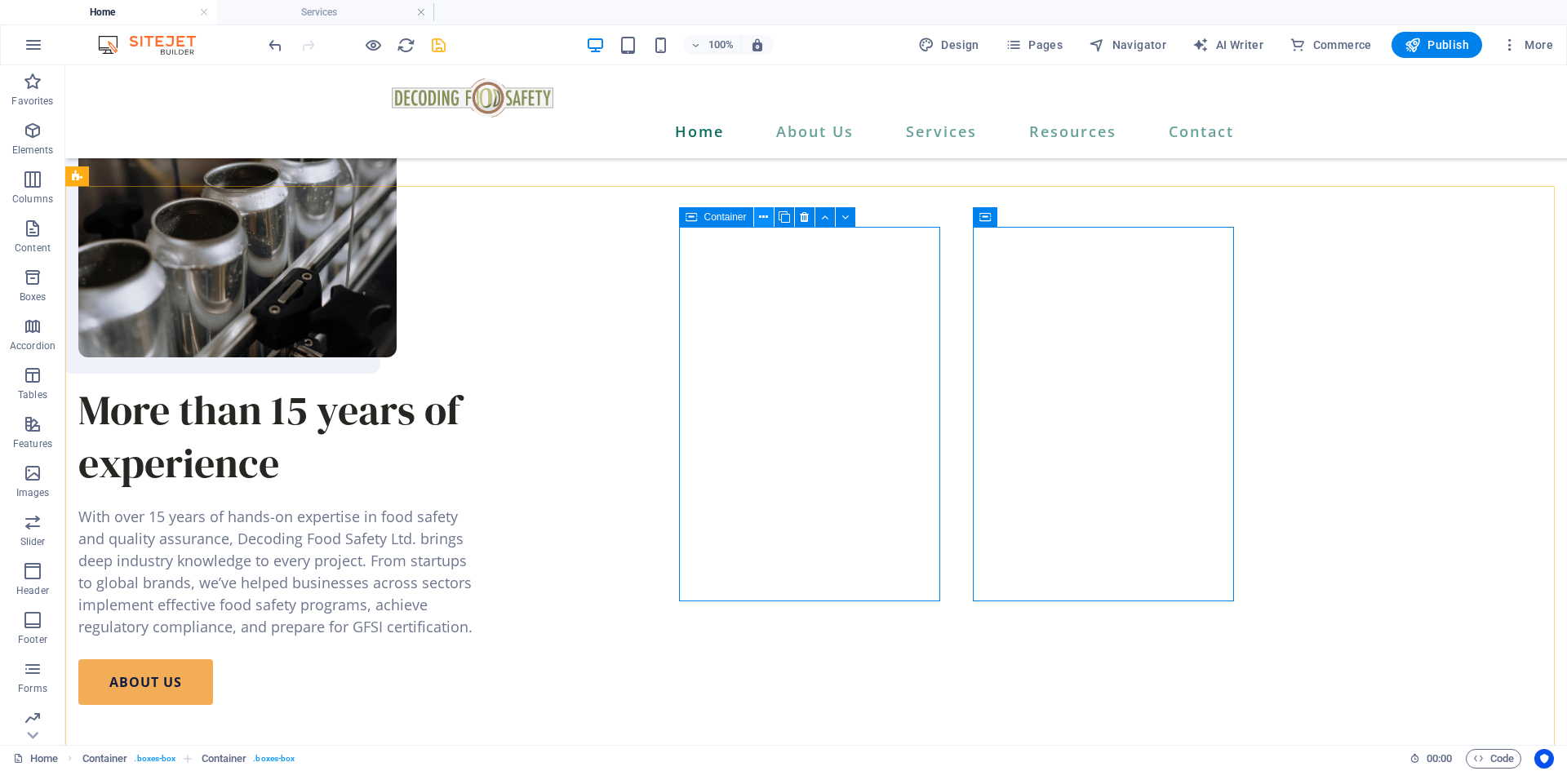
click at [757, 219] on button at bounding box center [764, 217] width 20 height 20
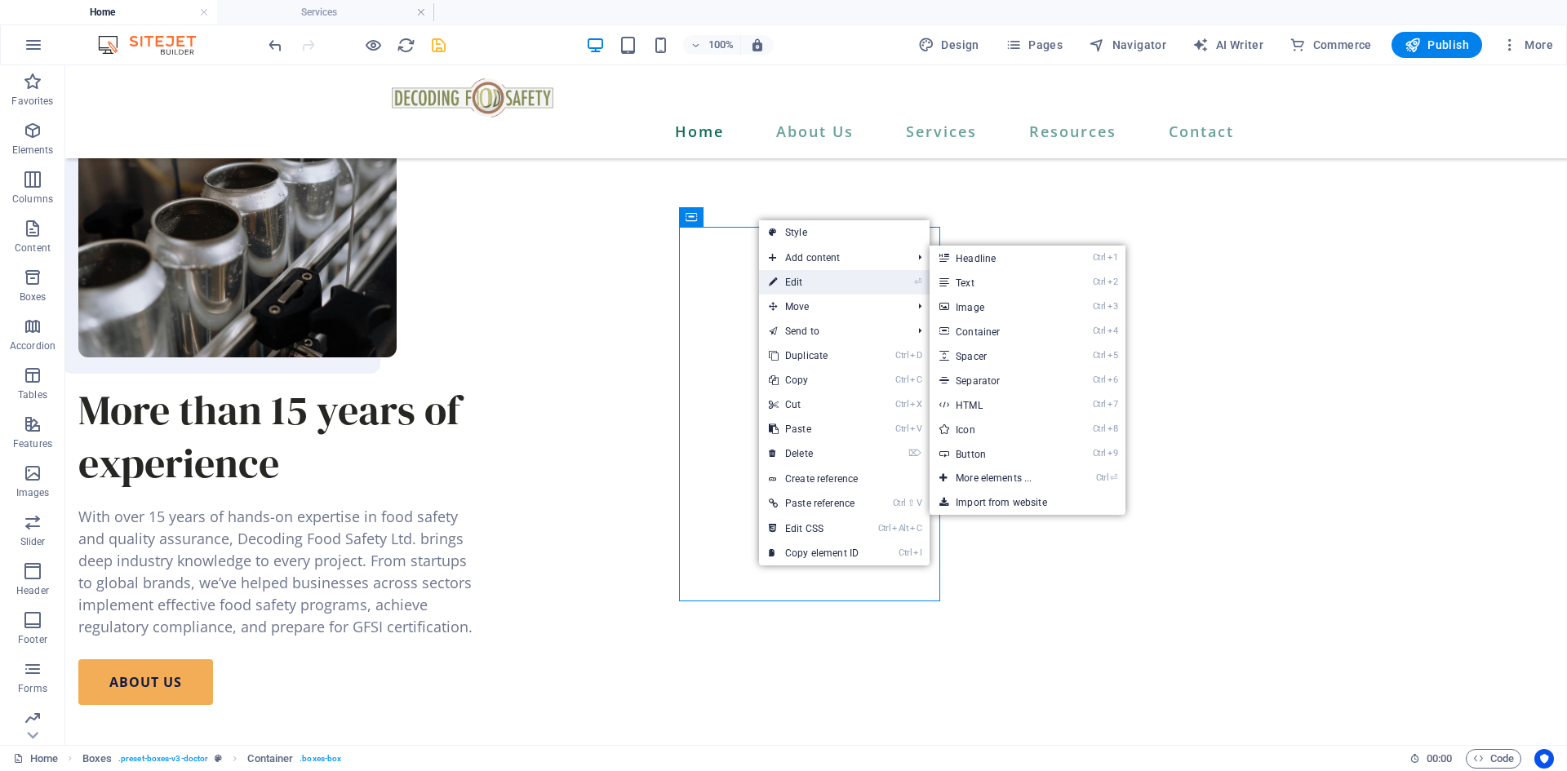
click at [805, 282] on link "⏎ Edit" at bounding box center [813, 282] width 109 height 24
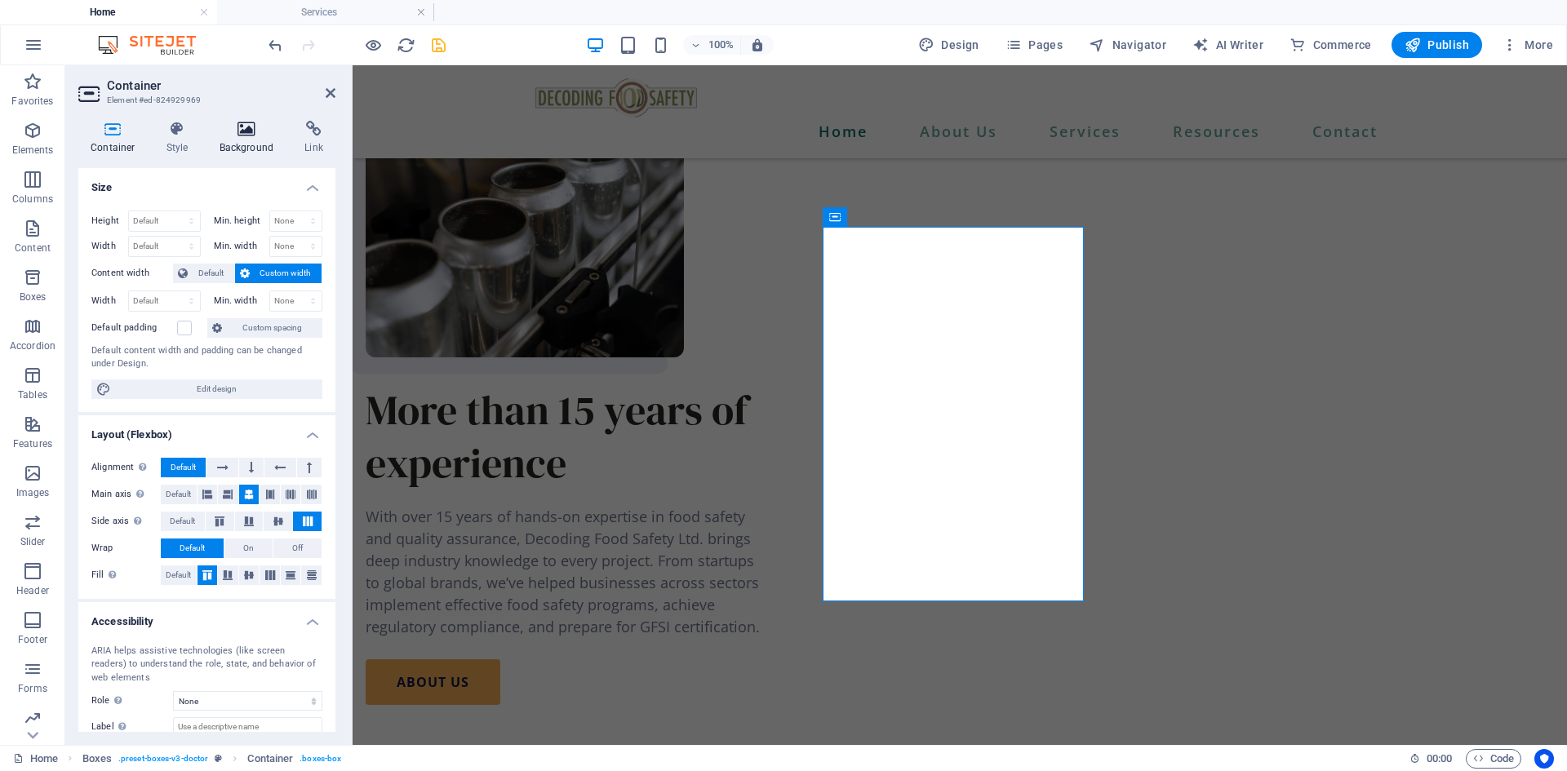
click at [254, 128] on icon at bounding box center [246, 129] width 79 height 16
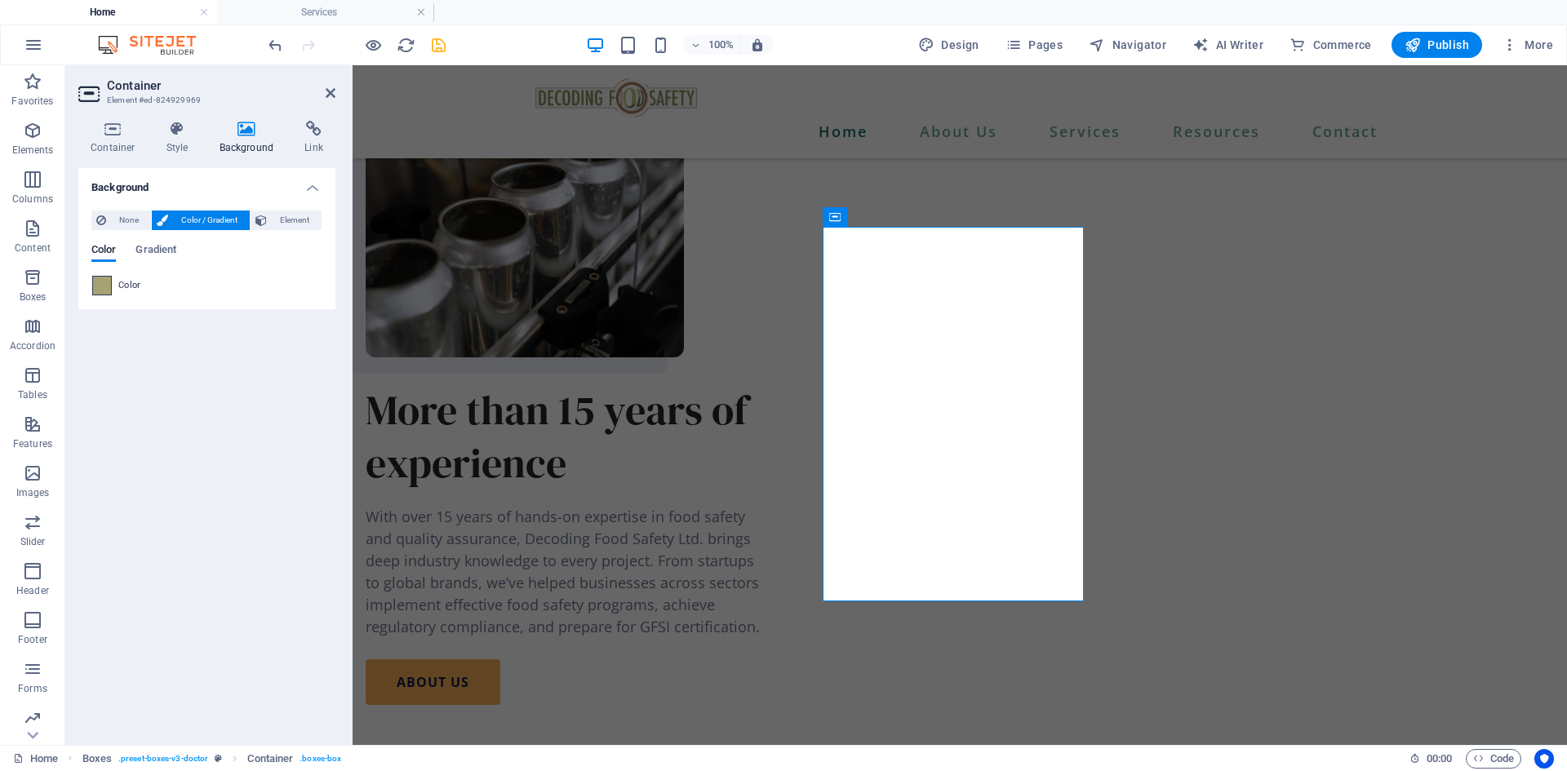
click at [109, 289] on span at bounding box center [102, 286] width 18 height 18
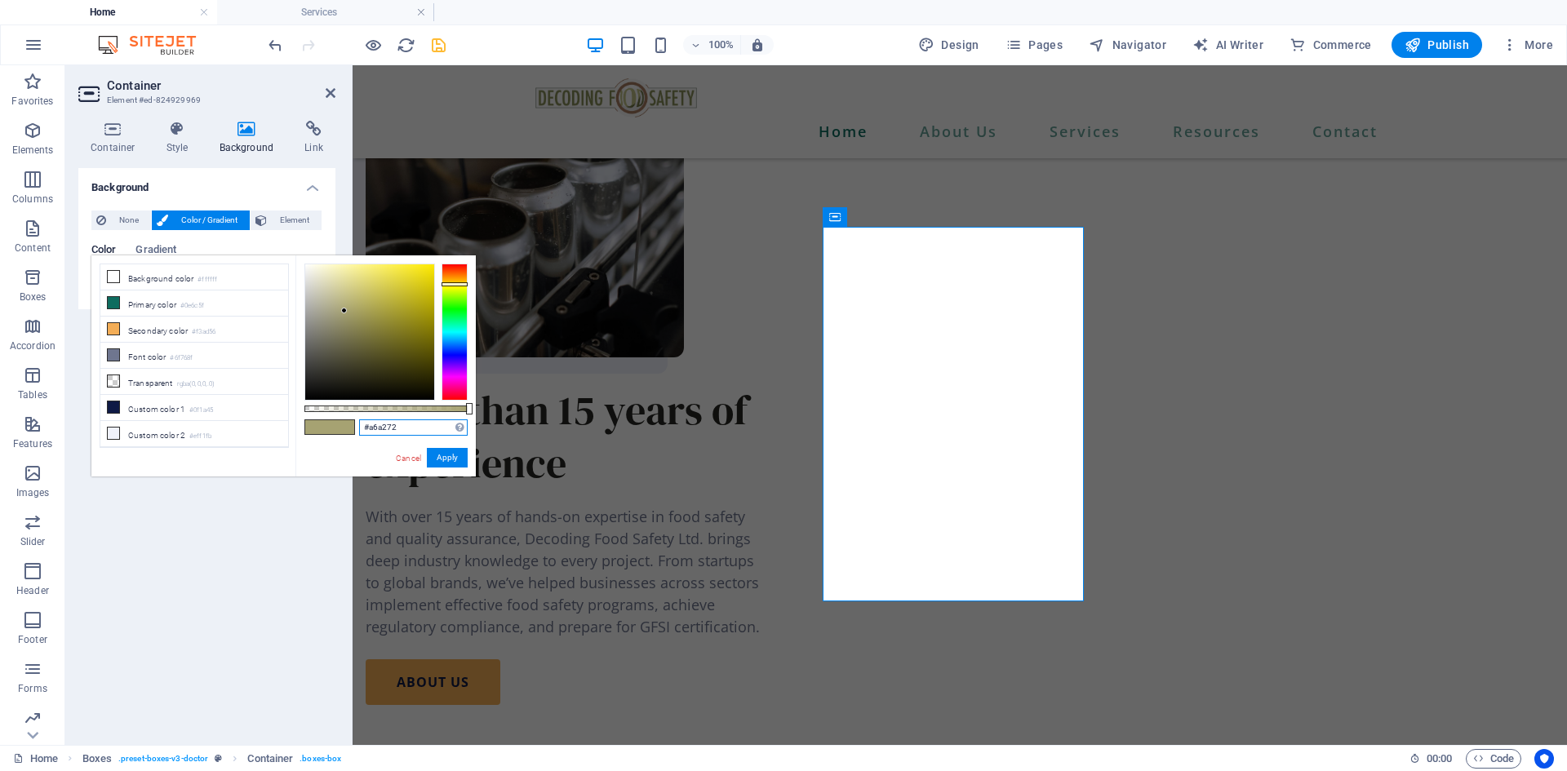
drag, startPoint x: 432, startPoint y: 434, endPoint x: 354, endPoint y: 433, distance: 77.5
click at [354, 433] on div "#a6a272 Supported formats #0852ed rgb(8, 82, 237) rgba(8, 82, 237, 90%) hsv(221…" at bounding box center [385, 484] width 180 height 458
paste input "BDBF84"
type input "#bdbf84"
click at [455, 464] on button "Apply" at bounding box center [447, 458] width 41 height 20
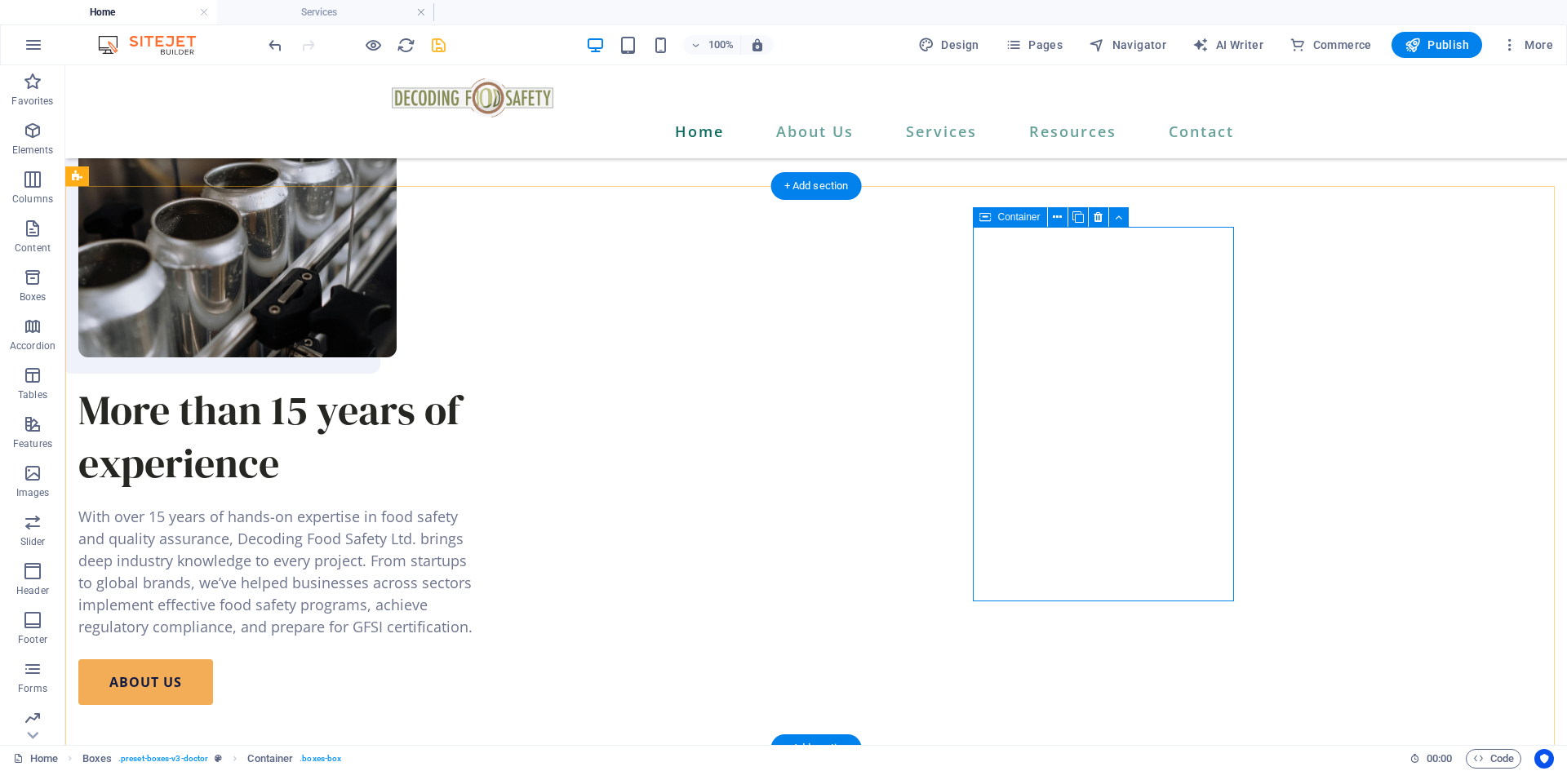
drag, startPoint x: 1059, startPoint y: 218, endPoint x: 979, endPoint y: 171, distance: 92.9
click at [1059, 218] on icon at bounding box center [1057, 217] width 9 height 17
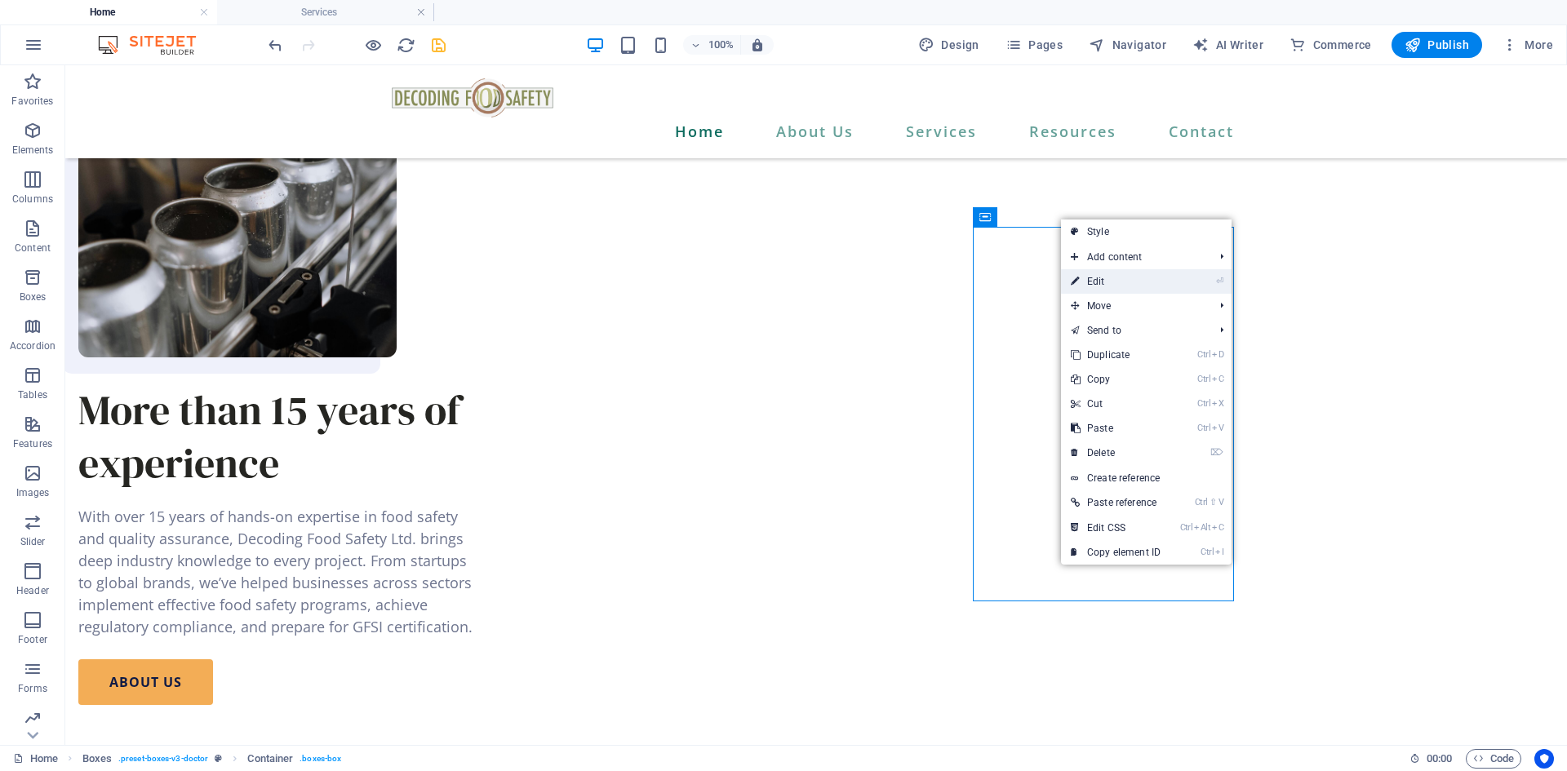
click at [1088, 282] on link "⏎ Edit" at bounding box center [1115, 281] width 109 height 24
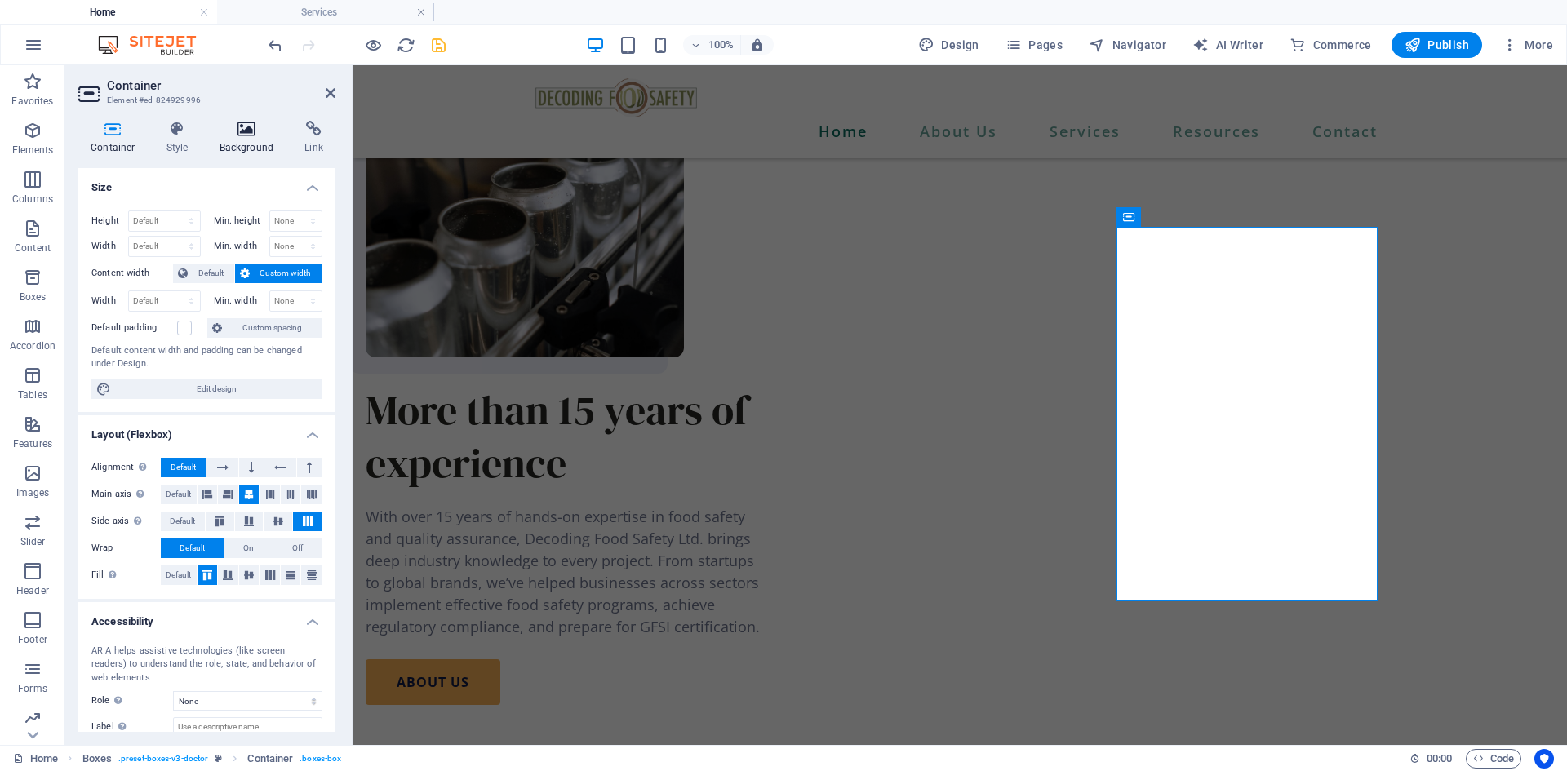
click at [241, 143] on h4 "Background" at bounding box center [250, 138] width 86 height 34
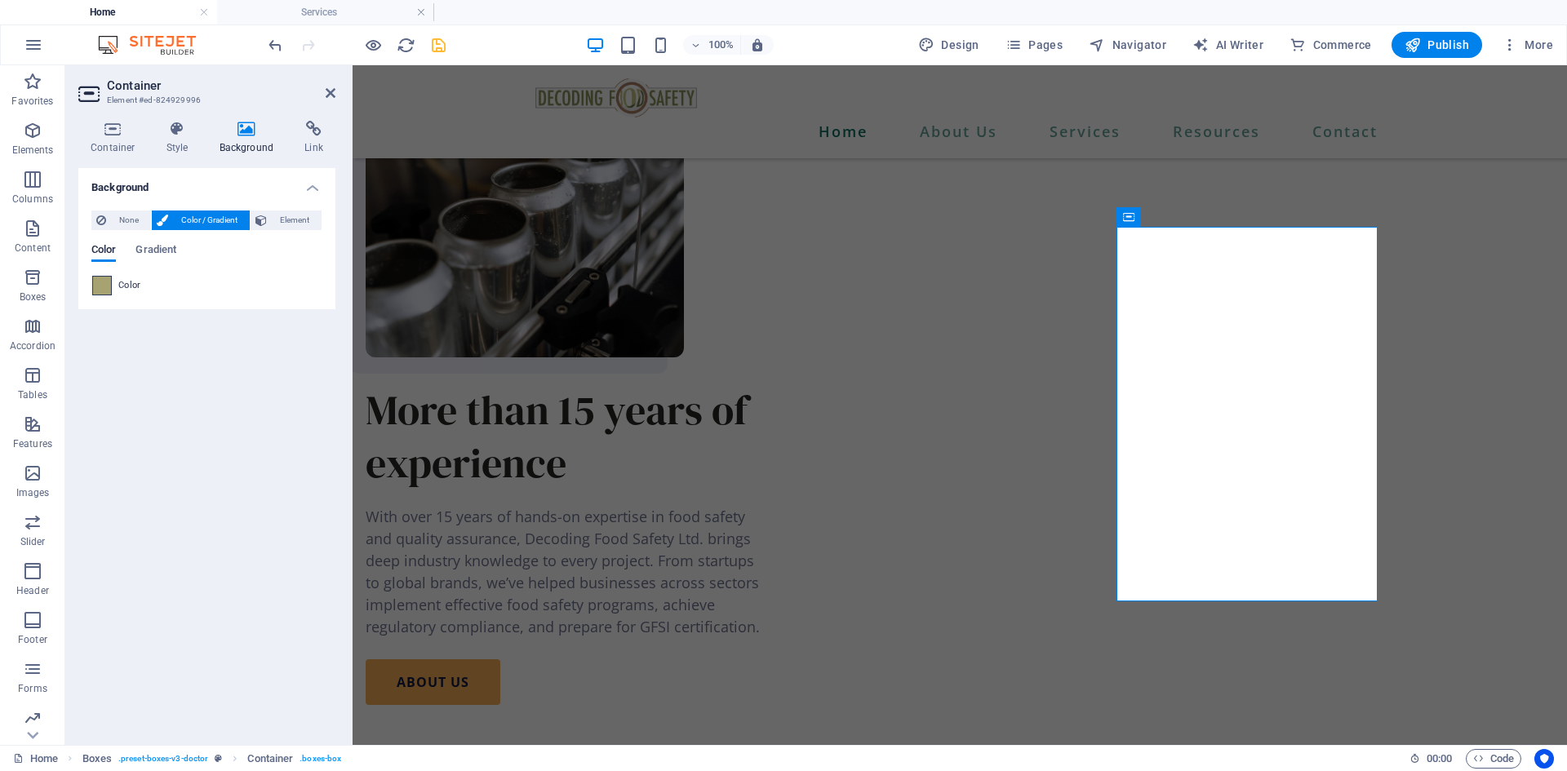
click at [101, 291] on span at bounding box center [102, 286] width 18 height 18
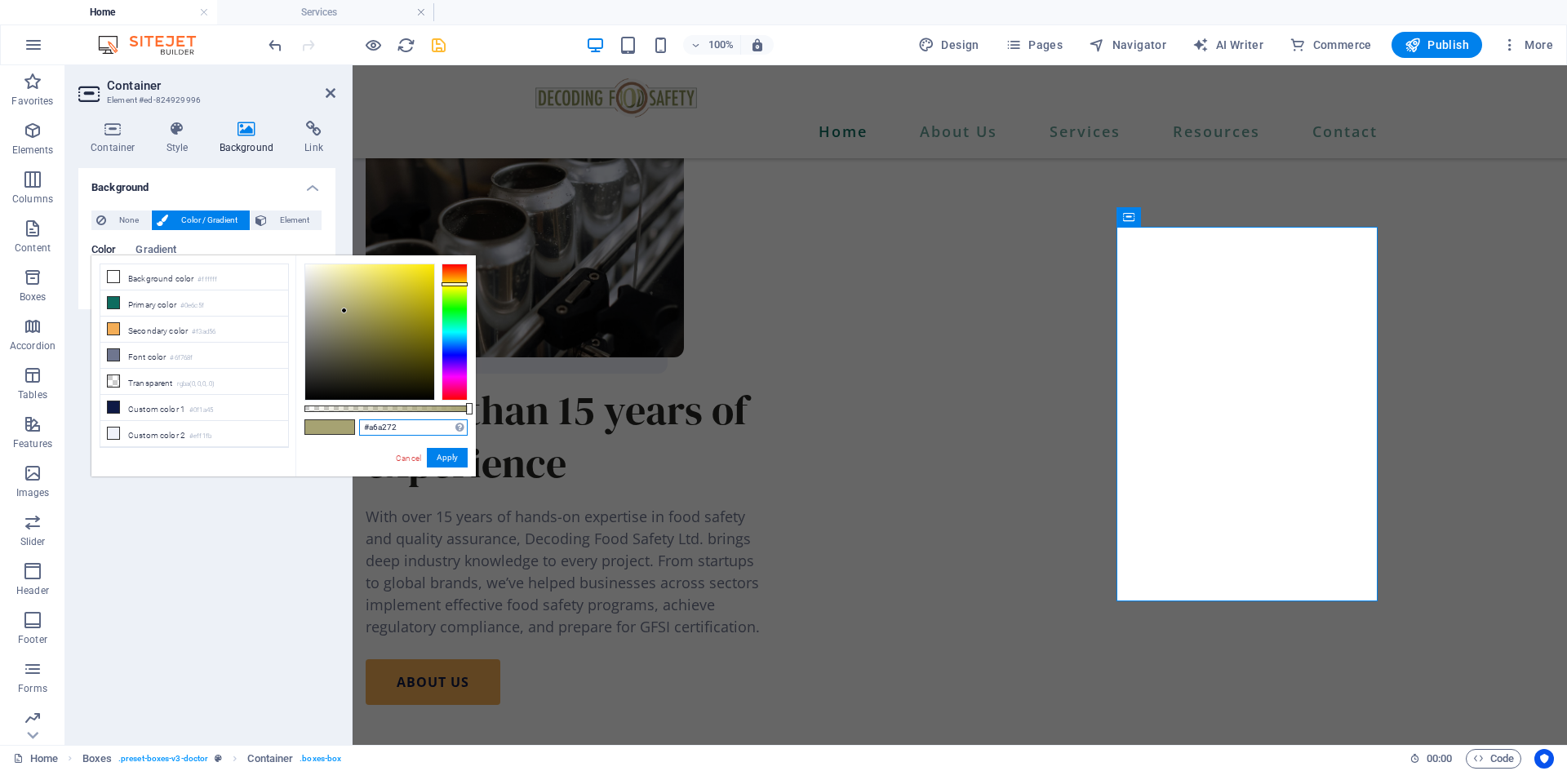
drag, startPoint x: 407, startPoint y: 429, endPoint x: 307, endPoint y: 430, distance: 100.4
click at [307, 430] on div "#a6a272 Supported formats #0852ed rgb(8, 82, 237) rgba(8, 82, 237, 90%) hsv(221…" at bounding box center [385, 484] width 180 height 458
paste input "BDBF84"
type input "#bdbf84"
click at [443, 457] on button "Apply" at bounding box center [447, 458] width 41 height 20
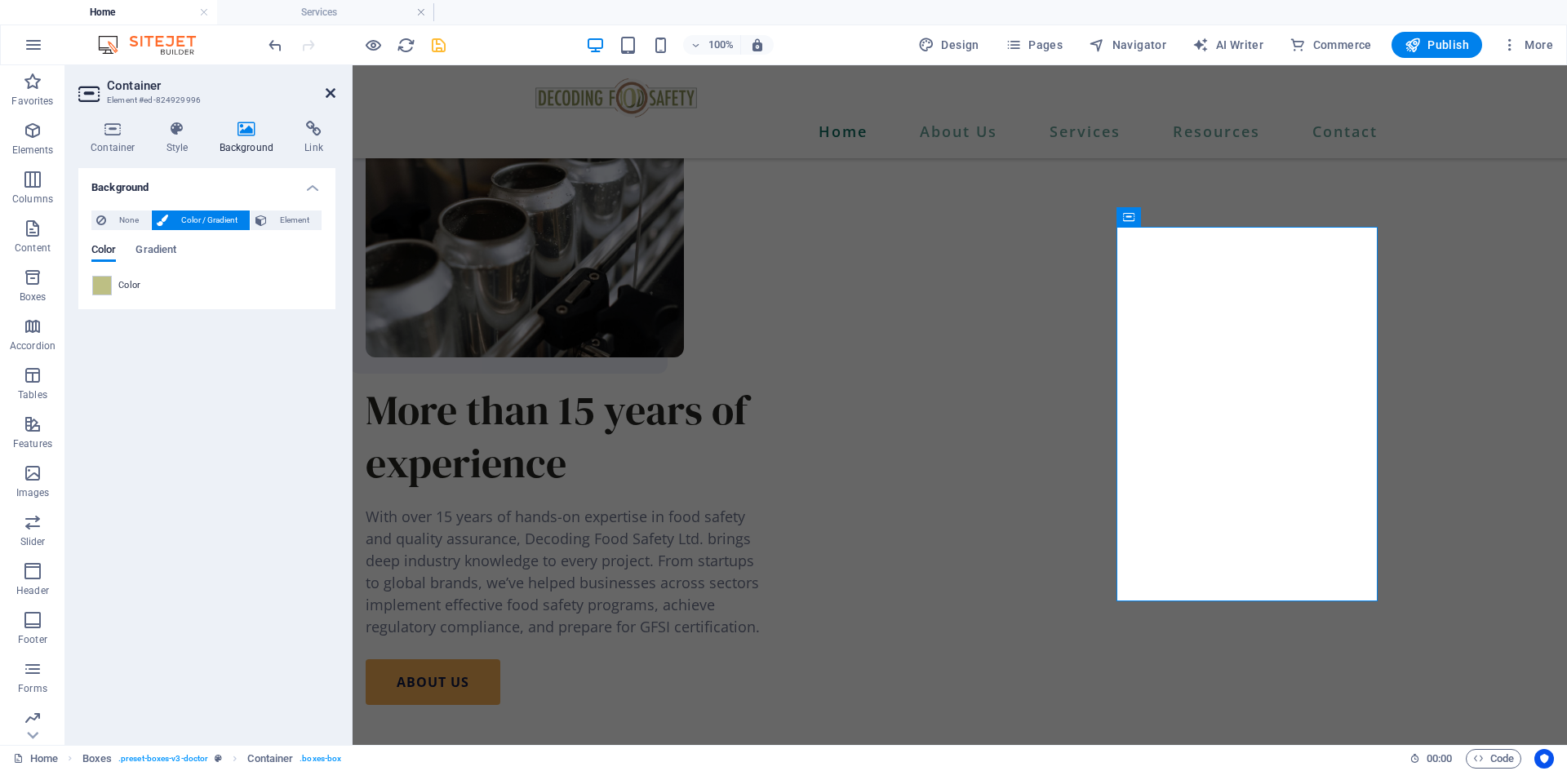
click at [330, 90] on icon at bounding box center [331, 93] width 10 height 13
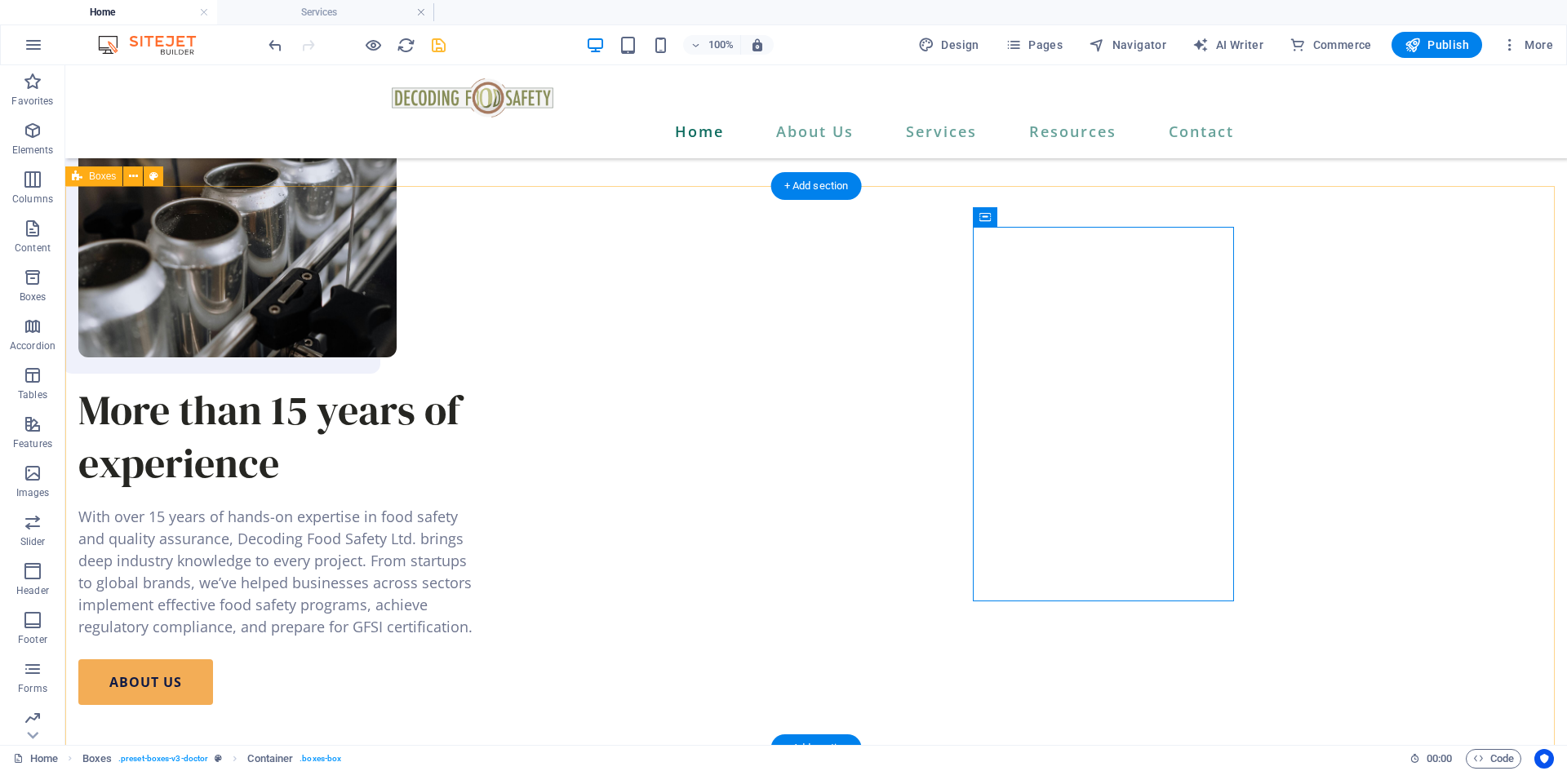
drag, startPoint x: 1369, startPoint y: 574, endPoint x: 1346, endPoint y: 579, distance: 23.4
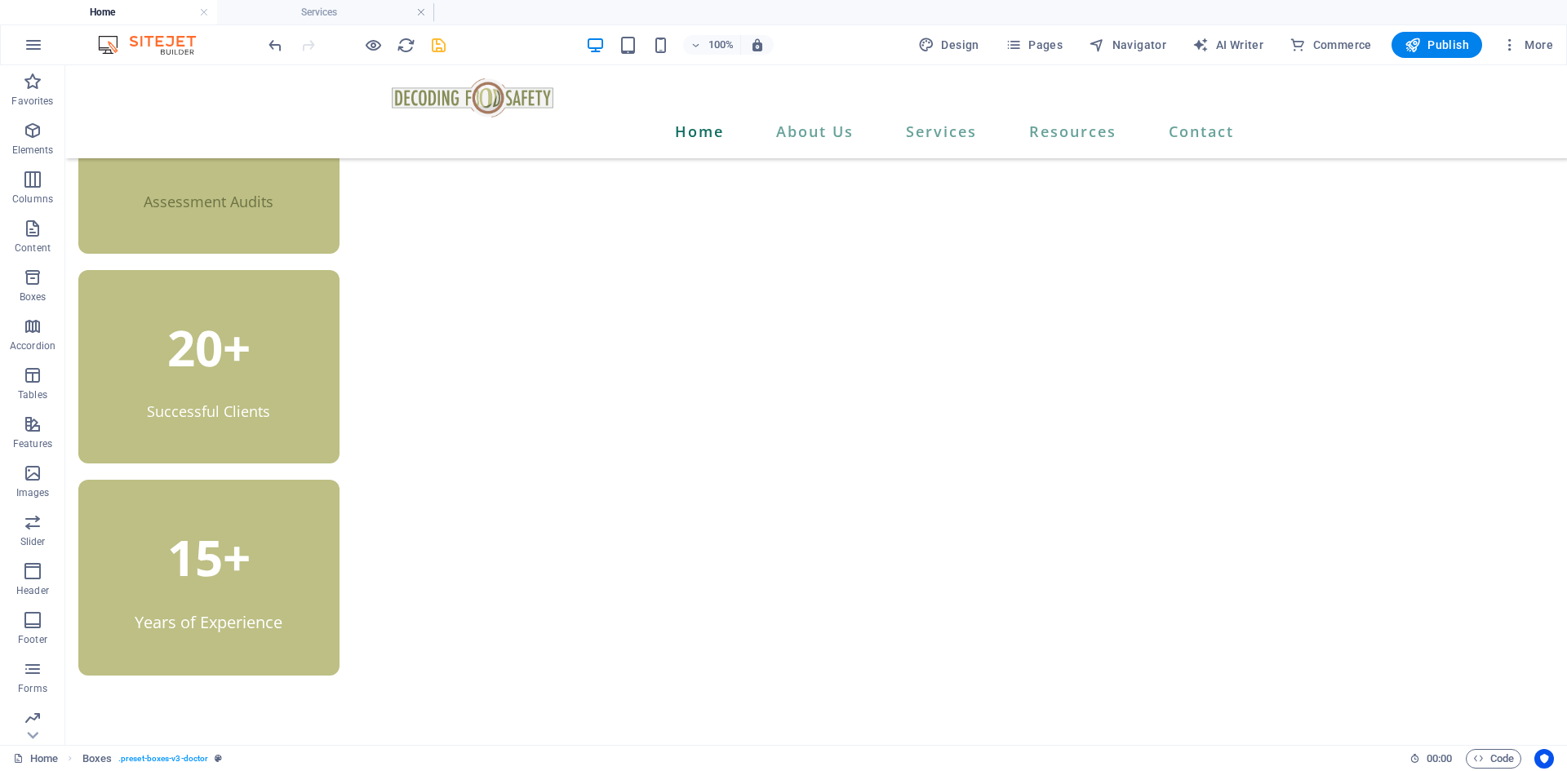
scroll to position [326, 0]
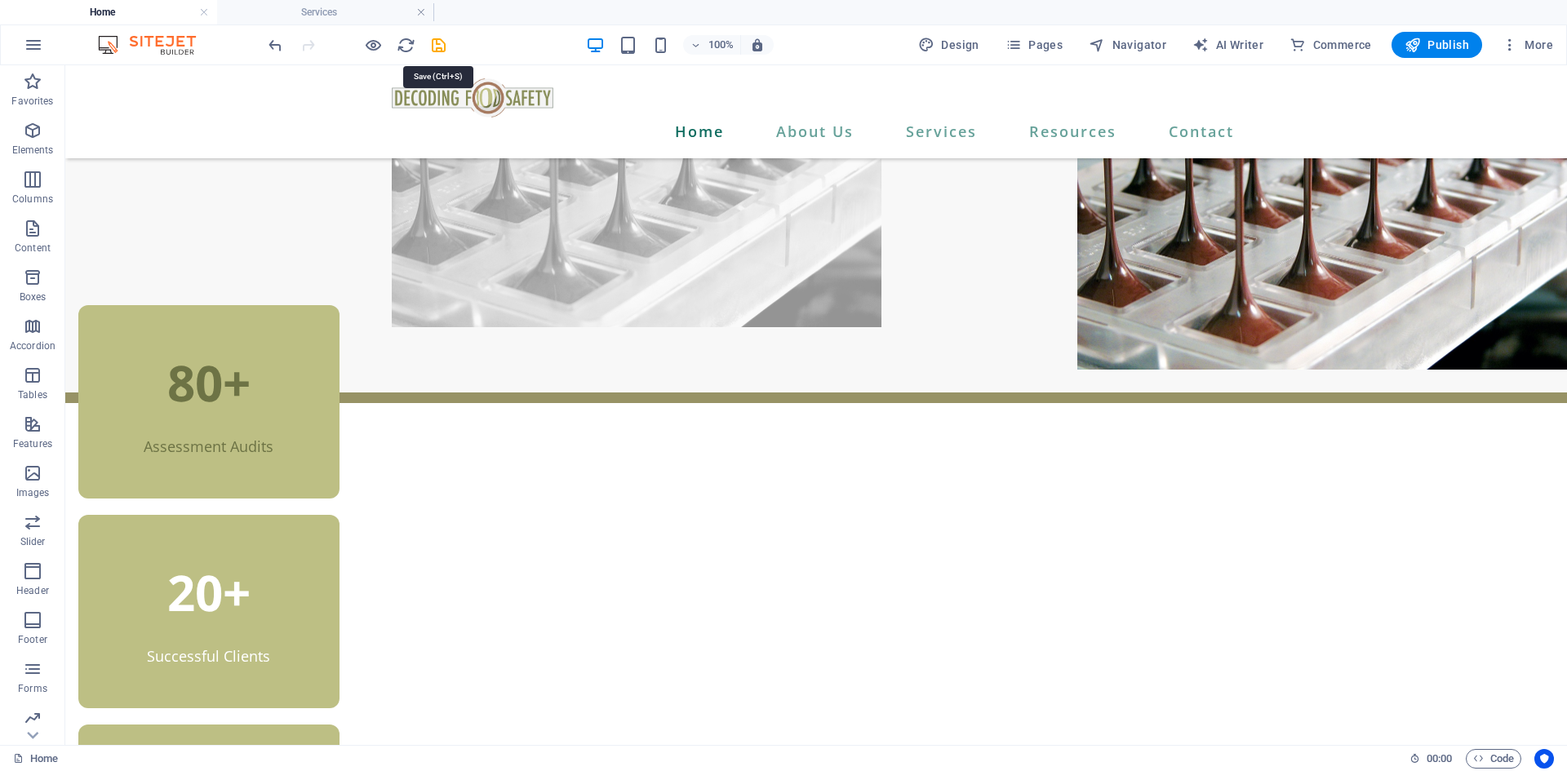
drag, startPoint x: 438, startPoint y: 46, endPoint x: 435, endPoint y: 4, distance: 41.7
click at [438, 46] on icon "save" at bounding box center [438, 45] width 19 height 19
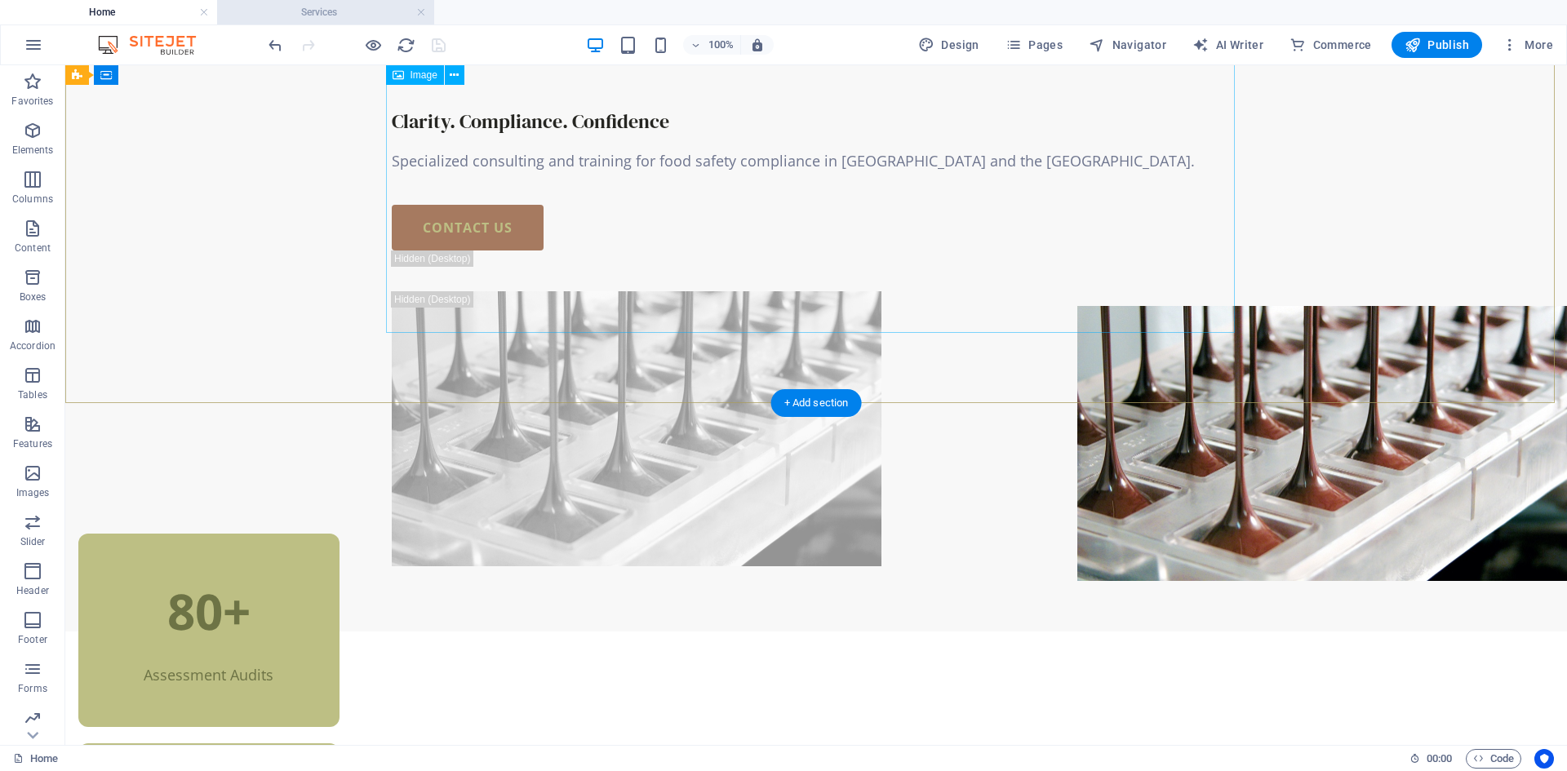
scroll to position [0, 0]
